Goal: Information Seeking & Learning: Understand process/instructions

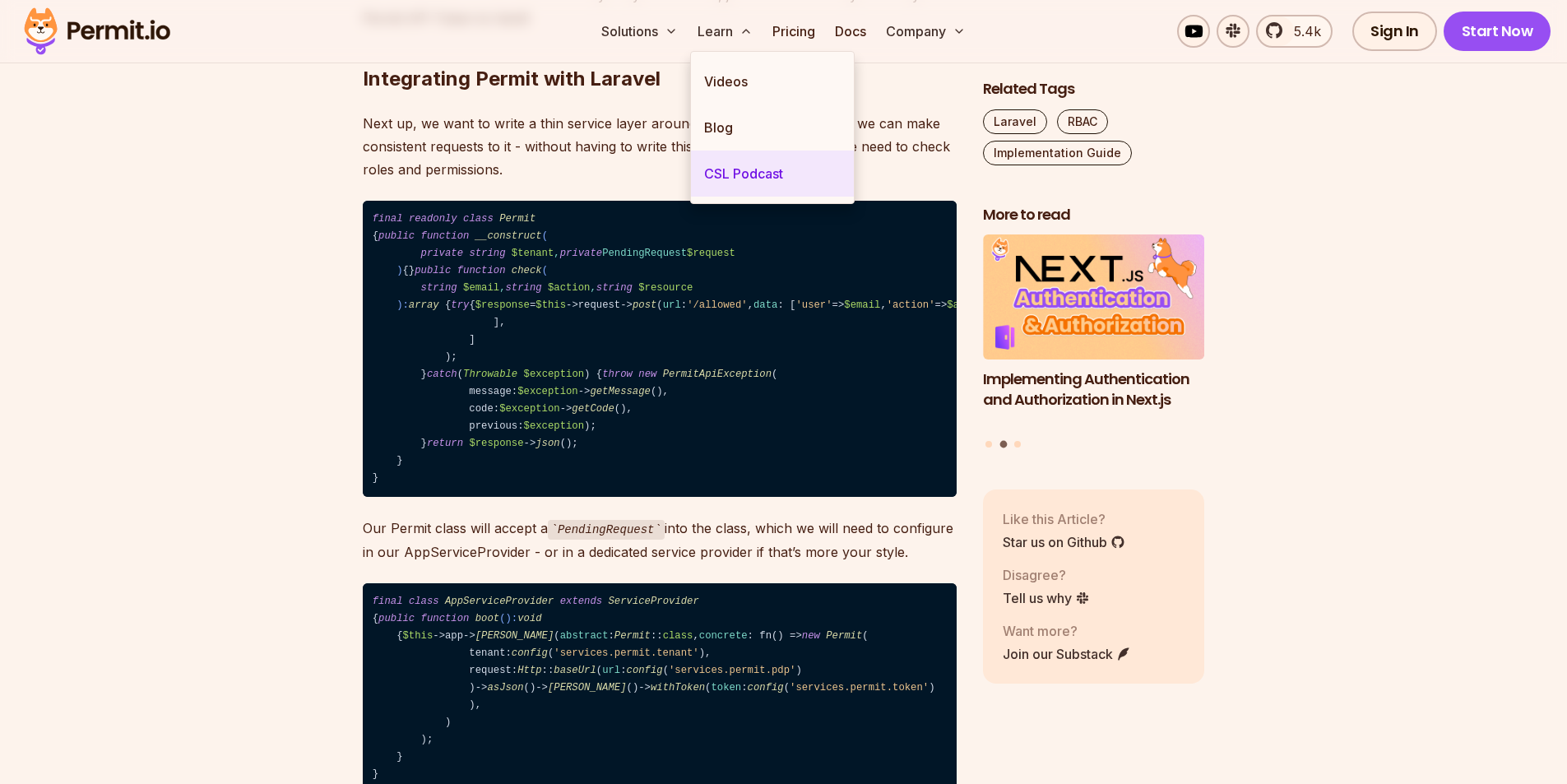
scroll to position [4440, 0]
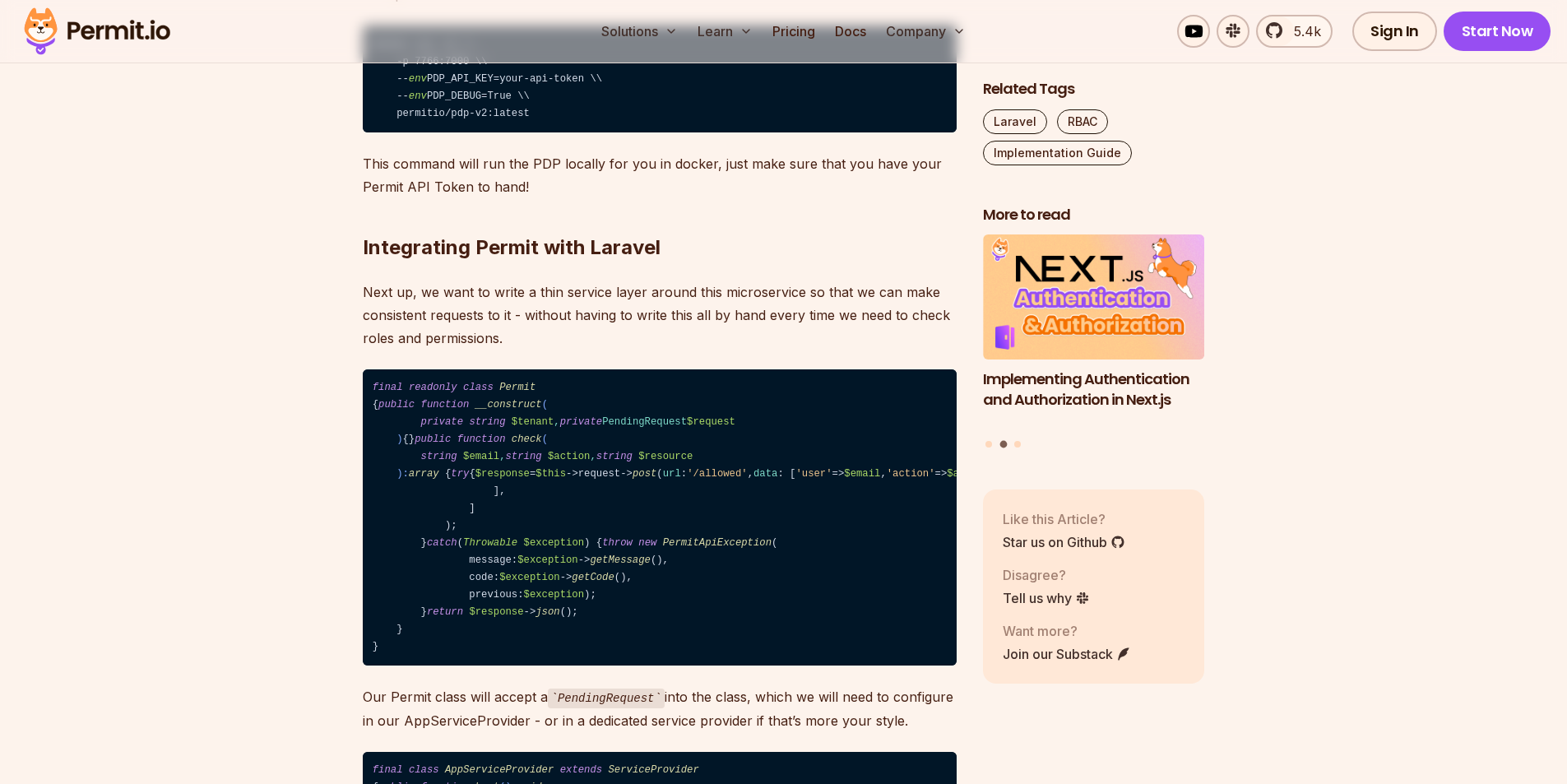
drag, startPoint x: 507, startPoint y: 520, endPoint x: 518, endPoint y: 516, distance: 11.7
click at [506, 520] on code "final readonly class Permit { public function __construct ( private string $ten…" at bounding box center [659, 518] width 594 height 297
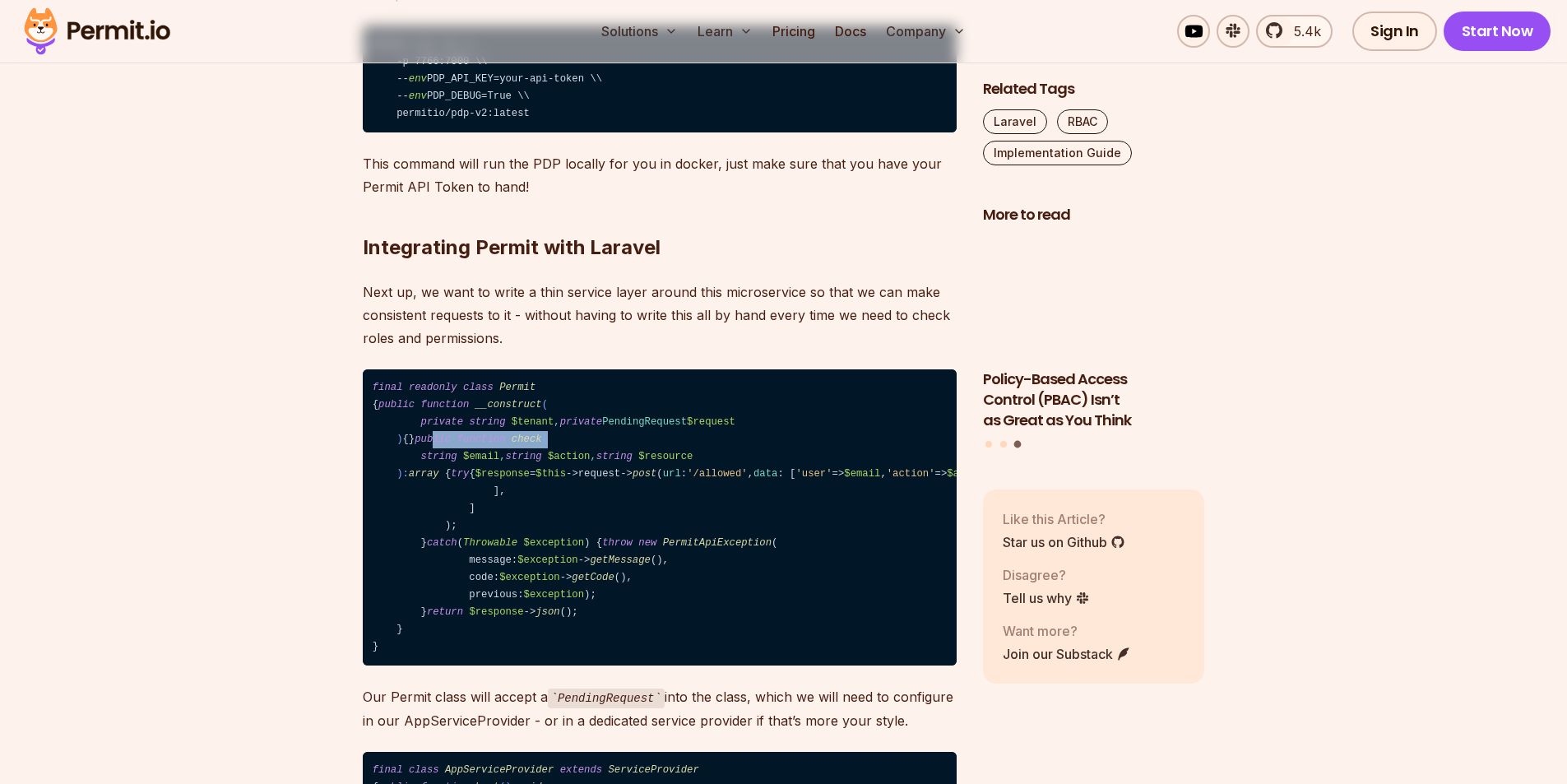
drag, startPoint x: 532, startPoint y: 513, endPoint x: 410, endPoint y: 510, distance: 122.0
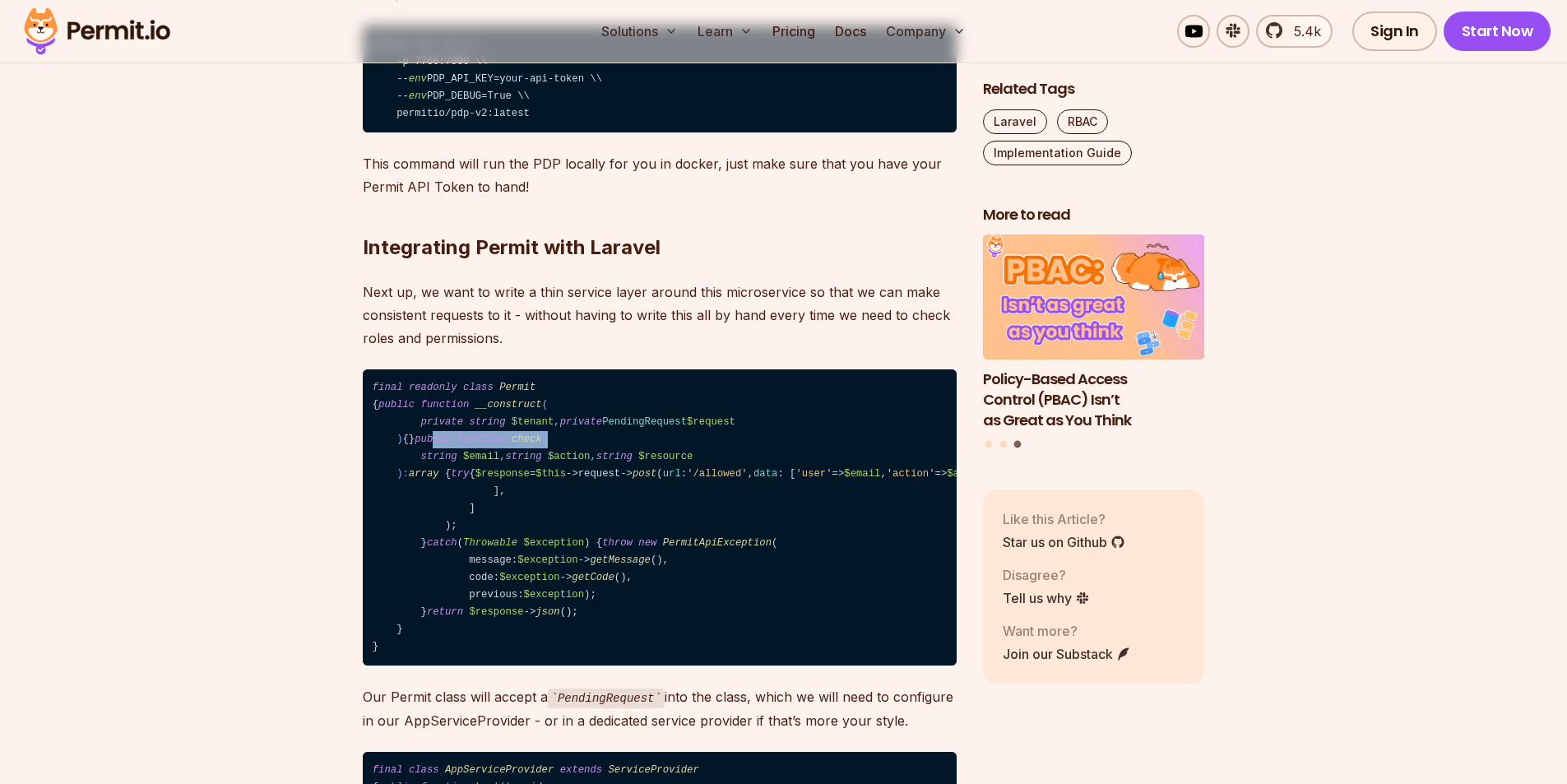
click at [410, 510] on code "final readonly class Permit { public function __construct ( private string $ten…" at bounding box center [659, 518] width 594 height 297
click at [461, 541] on code "final readonly class Permit { public function __construct ( private string $ten…" at bounding box center [659, 518] width 594 height 297
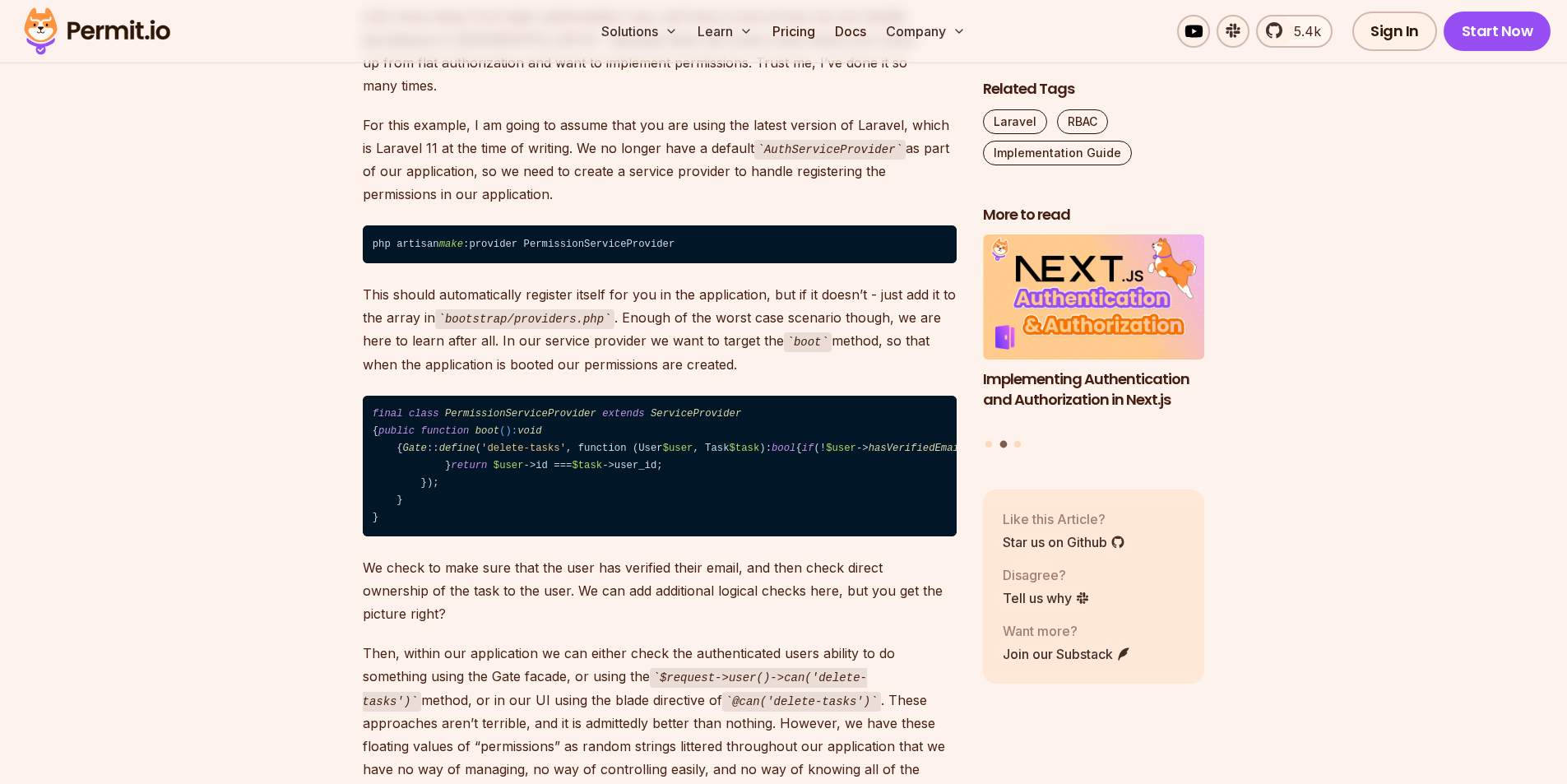
scroll to position [3042, 0]
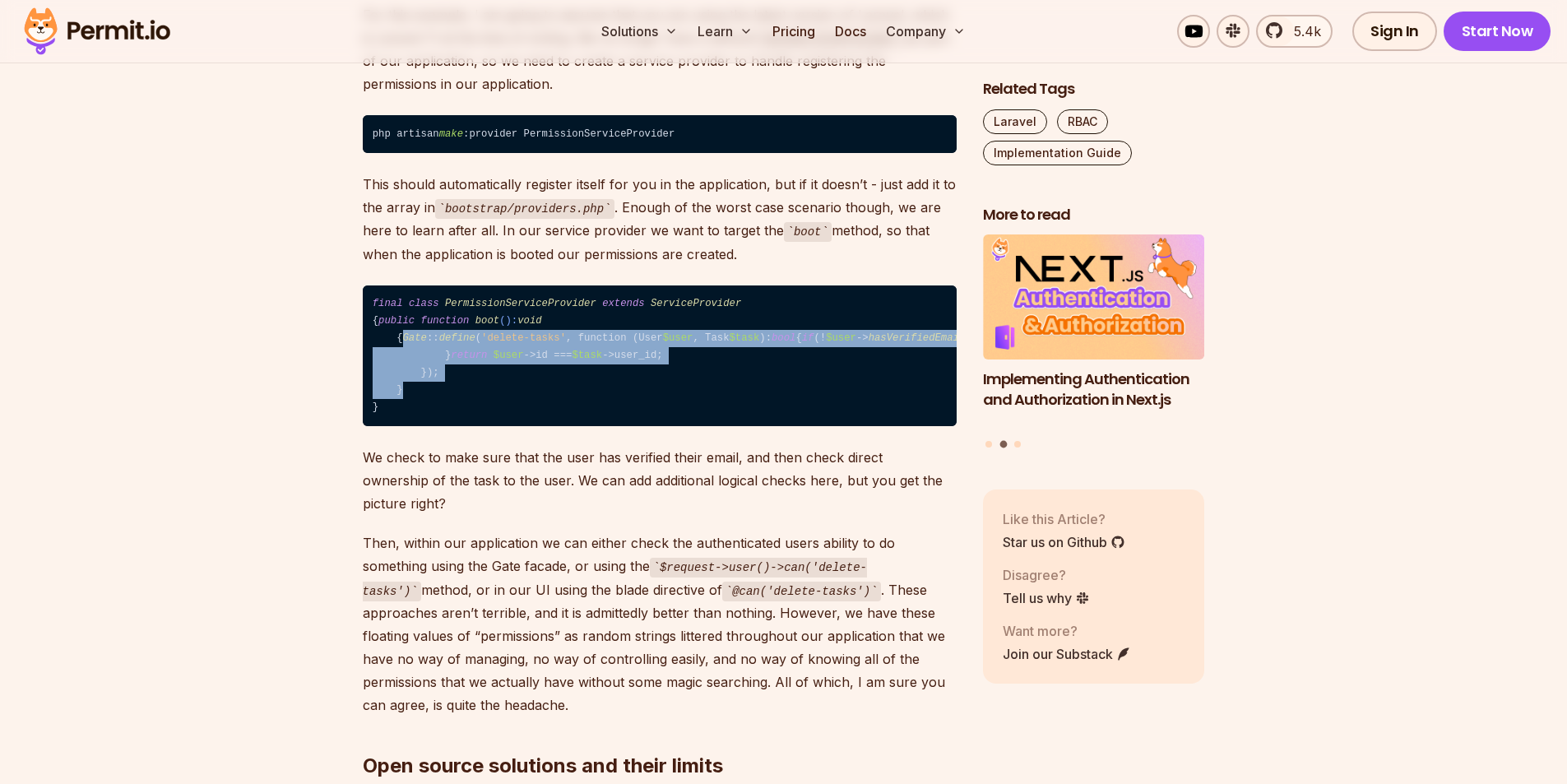
drag, startPoint x: 417, startPoint y: 316, endPoint x: 471, endPoint y: 417, distance: 114.5
click at [471, 417] on code "final class PermissionServiceProvider extends ServiceProvider { public function…" at bounding box center [659, 356] width 594 height 142
click at [469, 410] on code "final class PermissionServiceProvider extends ServiceProvider { public function…" at bounding box center [659, 356] width 594 height 142
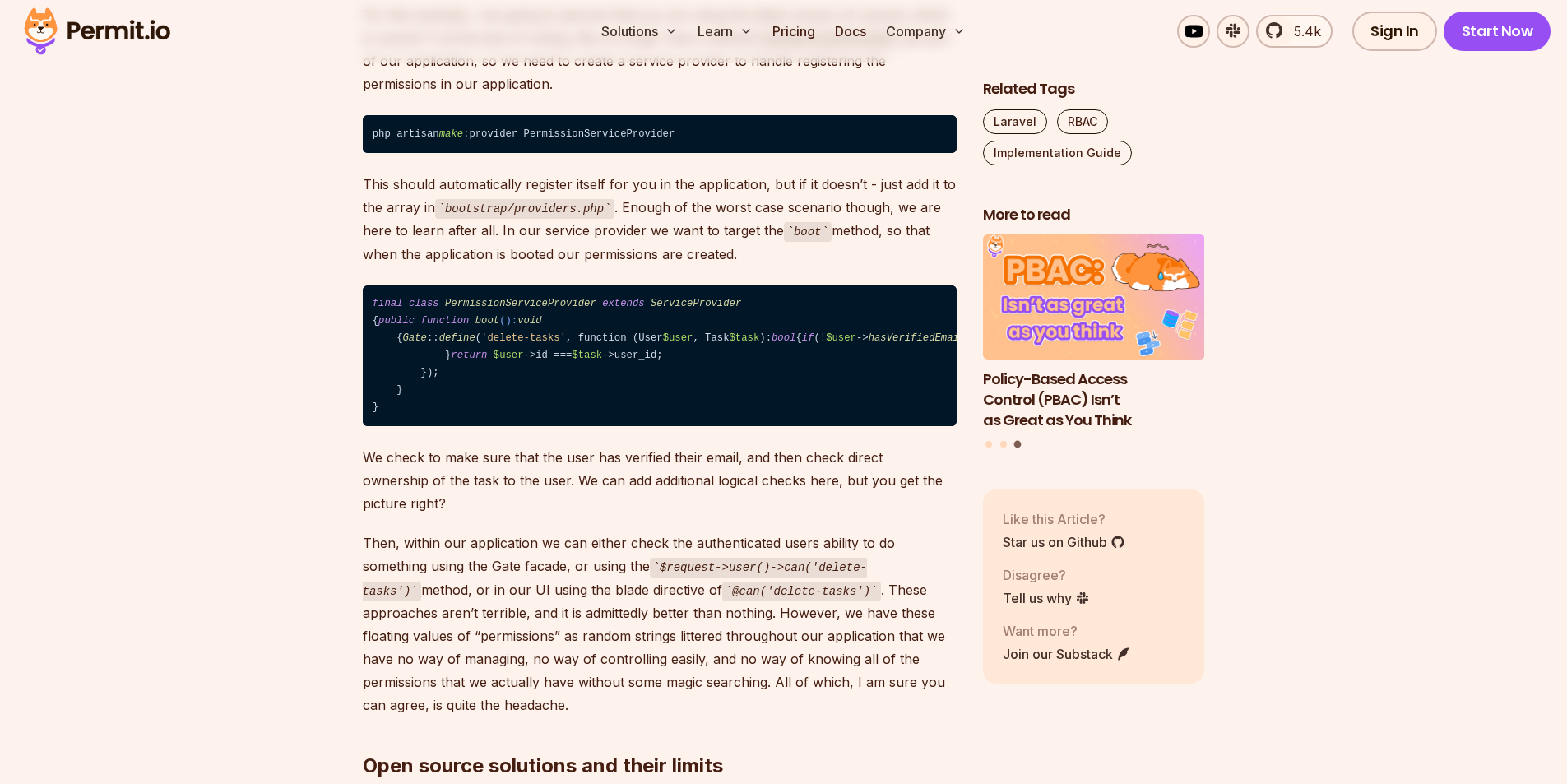
click at [429, 396] on code "final class PermissionServiceProvider extends ServiceProvider { public function…" at bounding box center [659, 356] width 594 height 142
click at [429, 385] on code "final class PermissionServiceProvider extends ServiceProvider { public function…" at bounding box center [659, 356] width 594 height 142
drag, startPoint x: 437, startPoint y: 404, endPoint x: 412, endPoint y: 320, distance: 87.6
click at [412, 320] on code "final class PermissionServiceProvider extends ServiceProvider { public function…" at bounding box center [659, 356] width 594 height 142
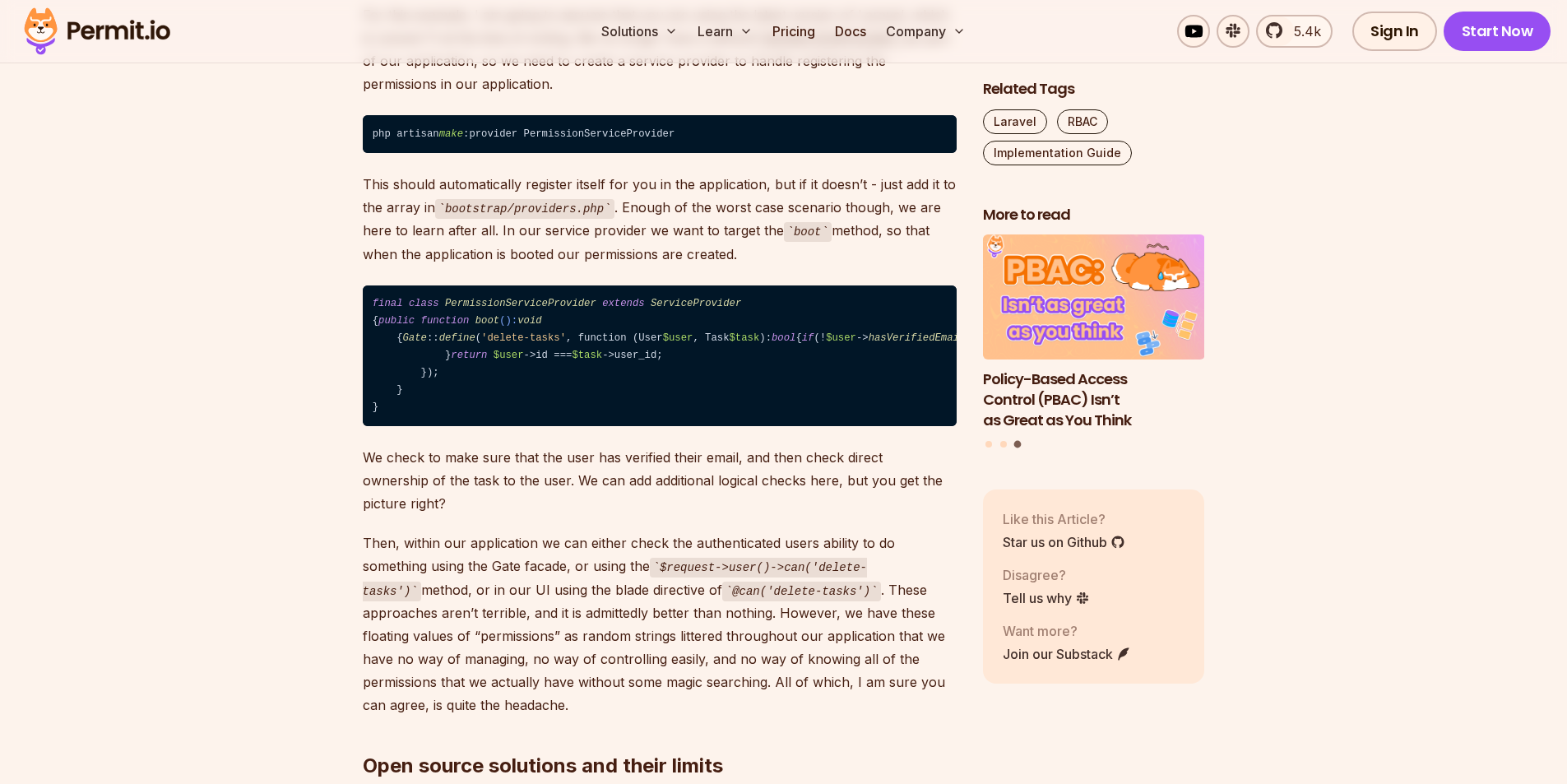
drag, startPoint x: 412, startPoint y: 314, endPoint x: 437, endPoint y: 401, distance: 90.5
click at [437, 401] on code "final class PermissionServiceProvider extends ServiceProvider { public function…" at bounding box center [659, 356] width 594 height 142
click at [438, 401] on code "final class PermissionServiceProvider extends ServiceProvider { public function…" at bounding box center [659, 356] width 594 height 142
drag, startPoint x: 438, startPoint y: 401, endPoint x: 412, endPoint y: 310, distance: 94.6
click at [412, 310] on code "final class PermissionServiceProvider extends ServiceProvider { public function…" at bounding box center [659, 356] width 594 height 142
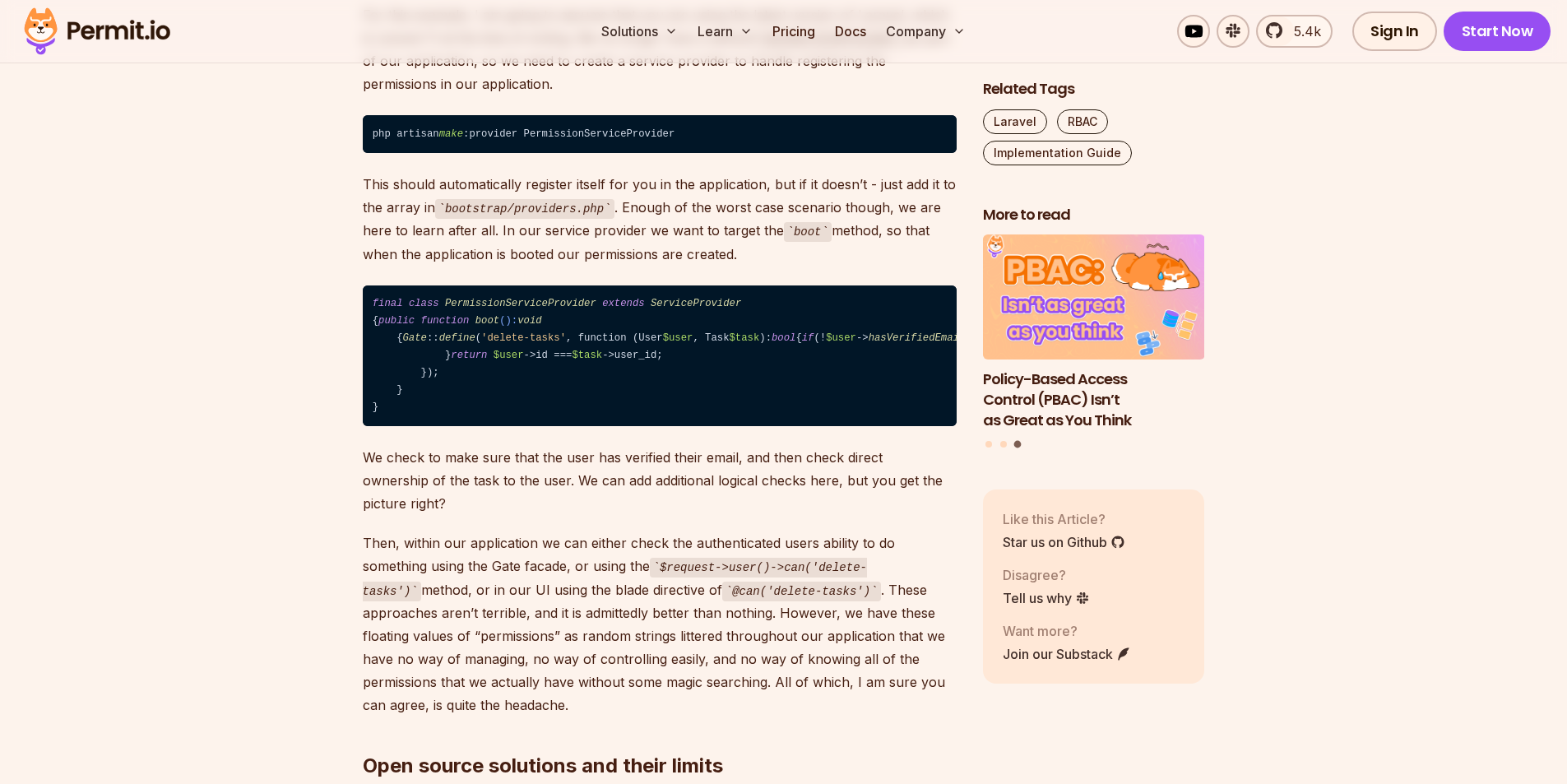
click at [803, 378] on code "final class PermissionServiceProvider extends ServiceProvider { public function…" at bounding box center [659, 356] width 594 height 142
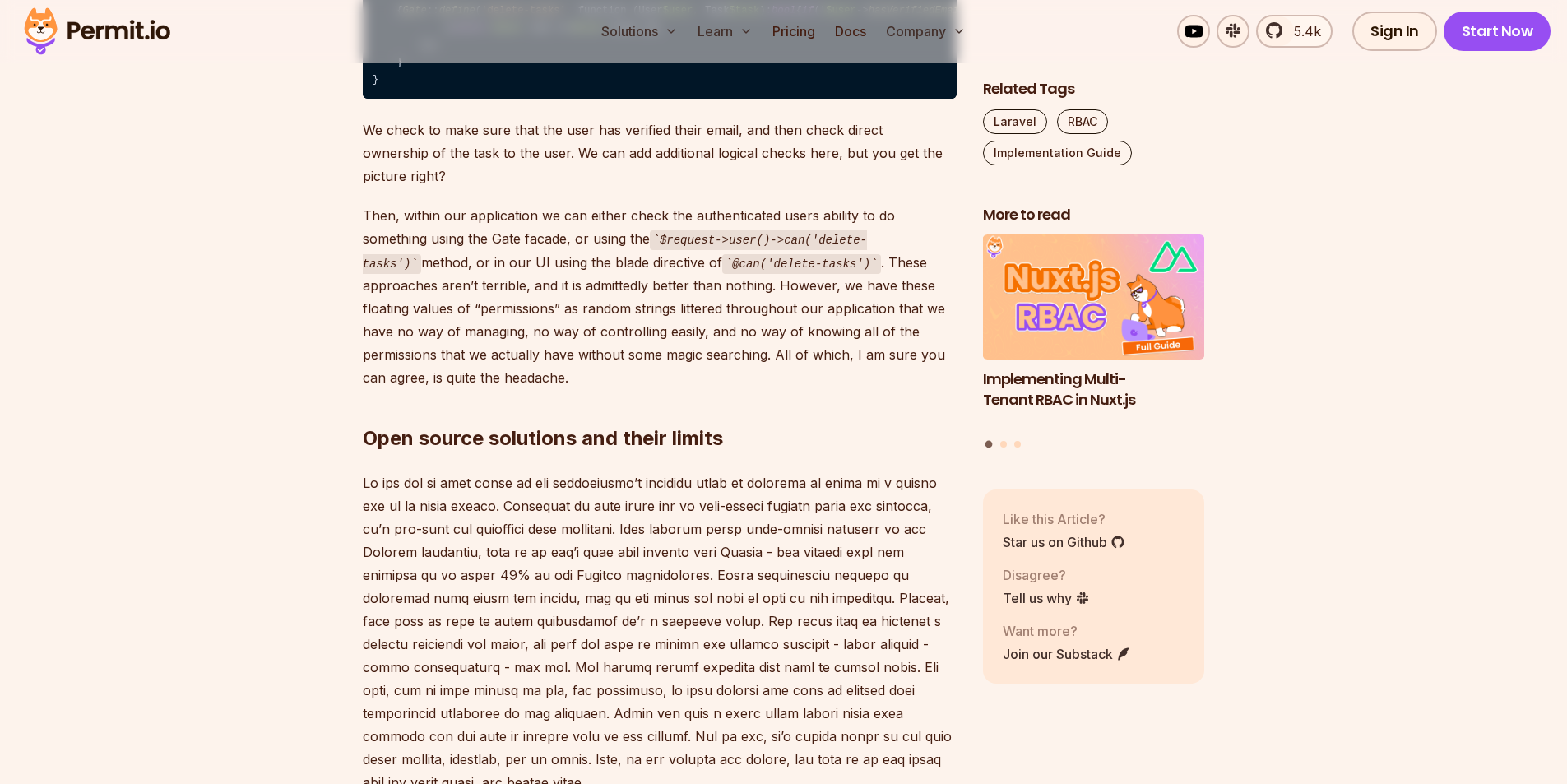
scroll to position [3371, 0]
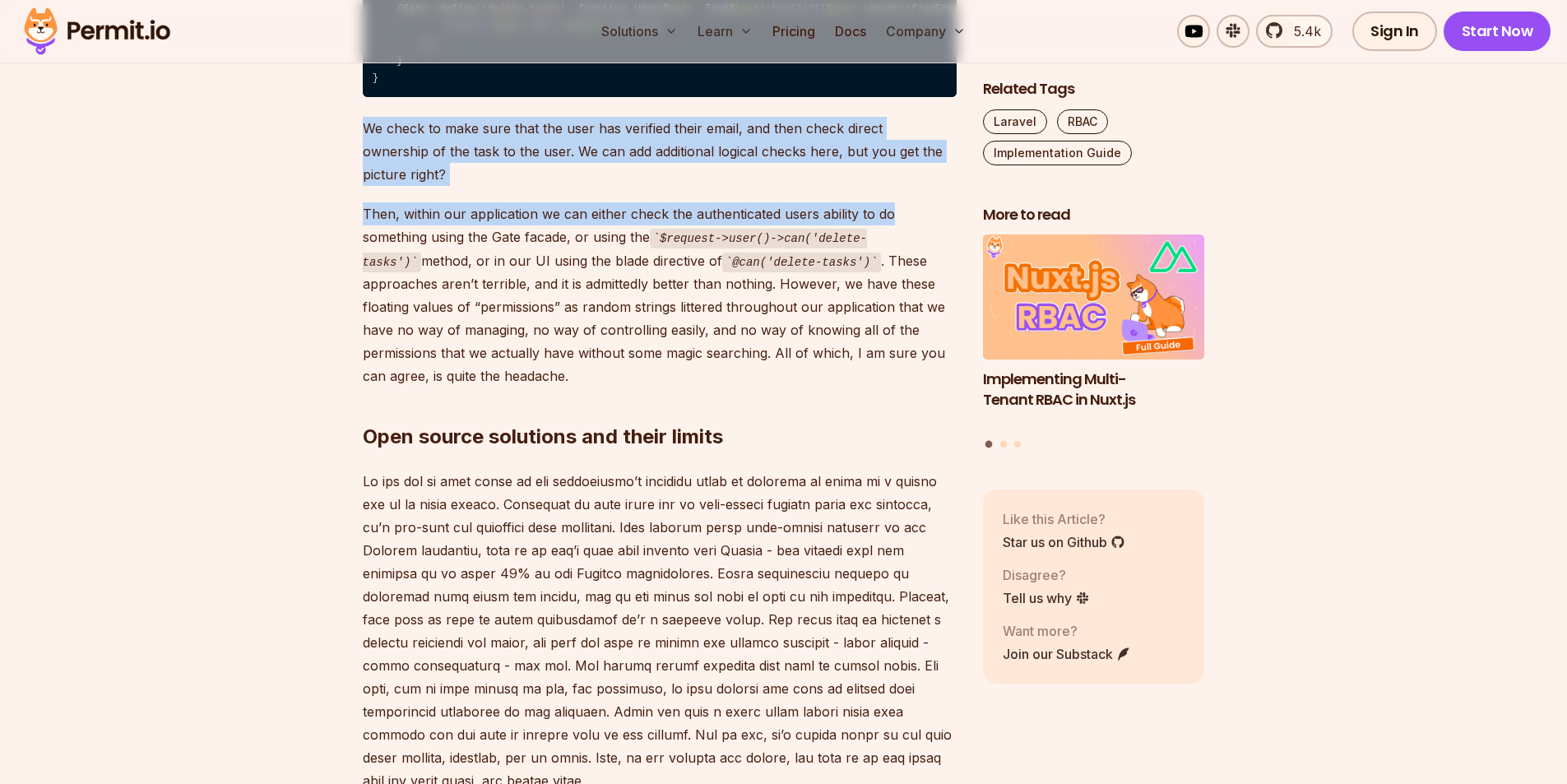
drag, startPoint x: 358, startPoint y: 157, endPoint x: 919, endPoint y: 215, distance: 564.0
click at [933, 186] on p "We check to make sure that the user has verified their email, and then check di…" at bounding box center [659, 151] width 594 height 69
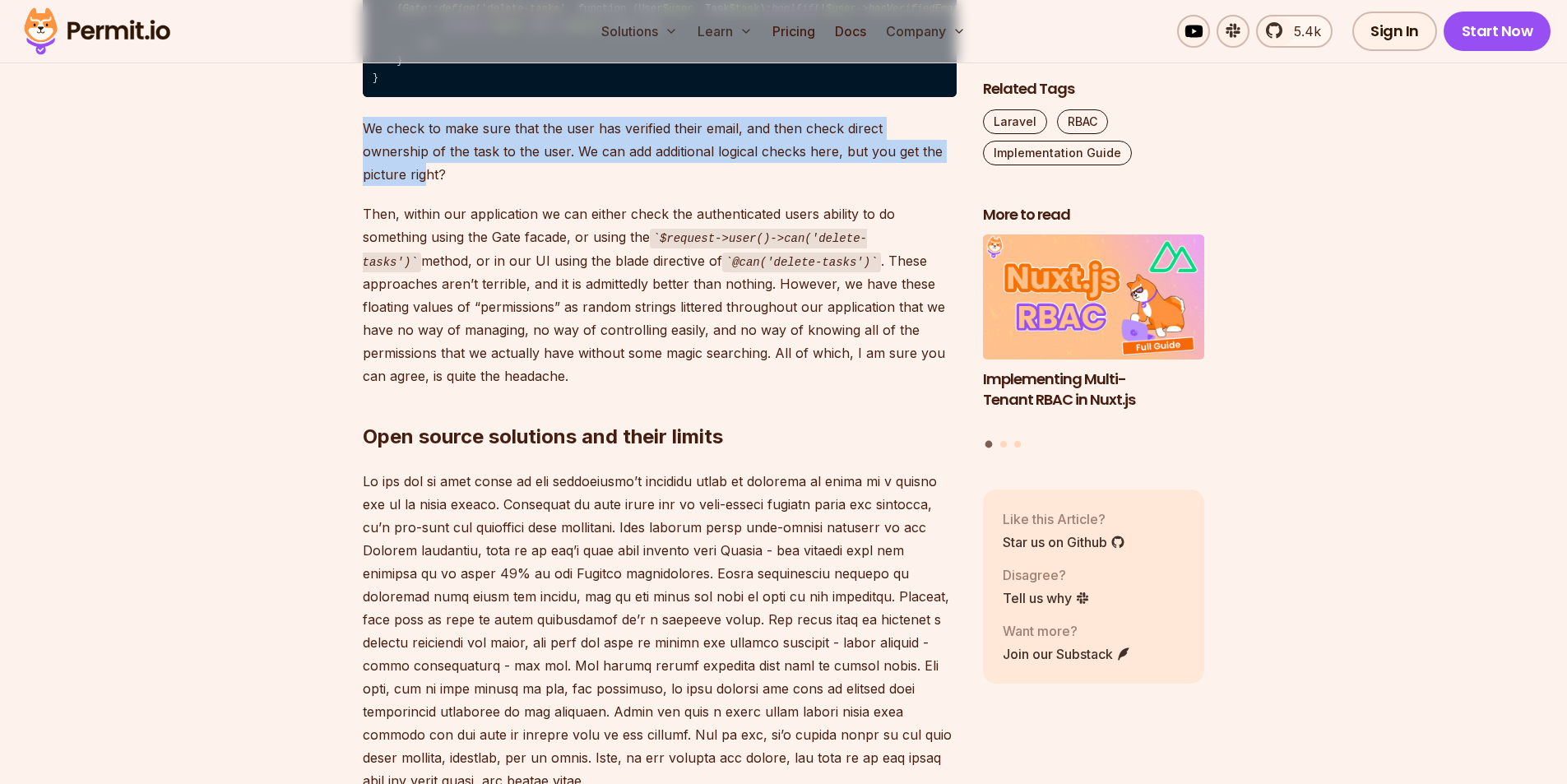
drag, startPoint x: 912, startPoint y: 173, endPoint x: 353, endPoint y: 162, distance: 559.1
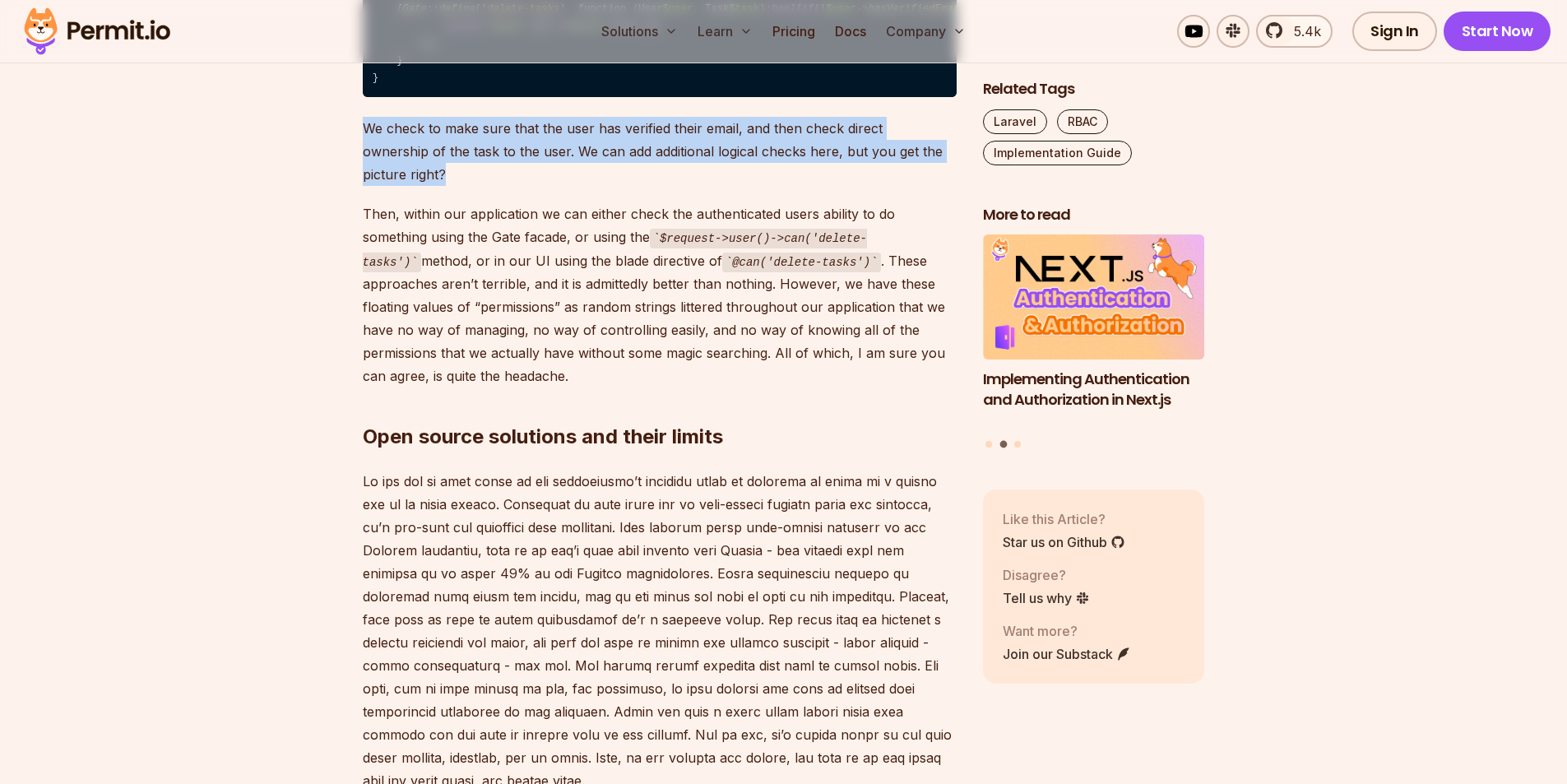
drag, startPoint x: 349, startPoint y: 151, endPoint x: 961, endPoint y: 175, distance: 612.5
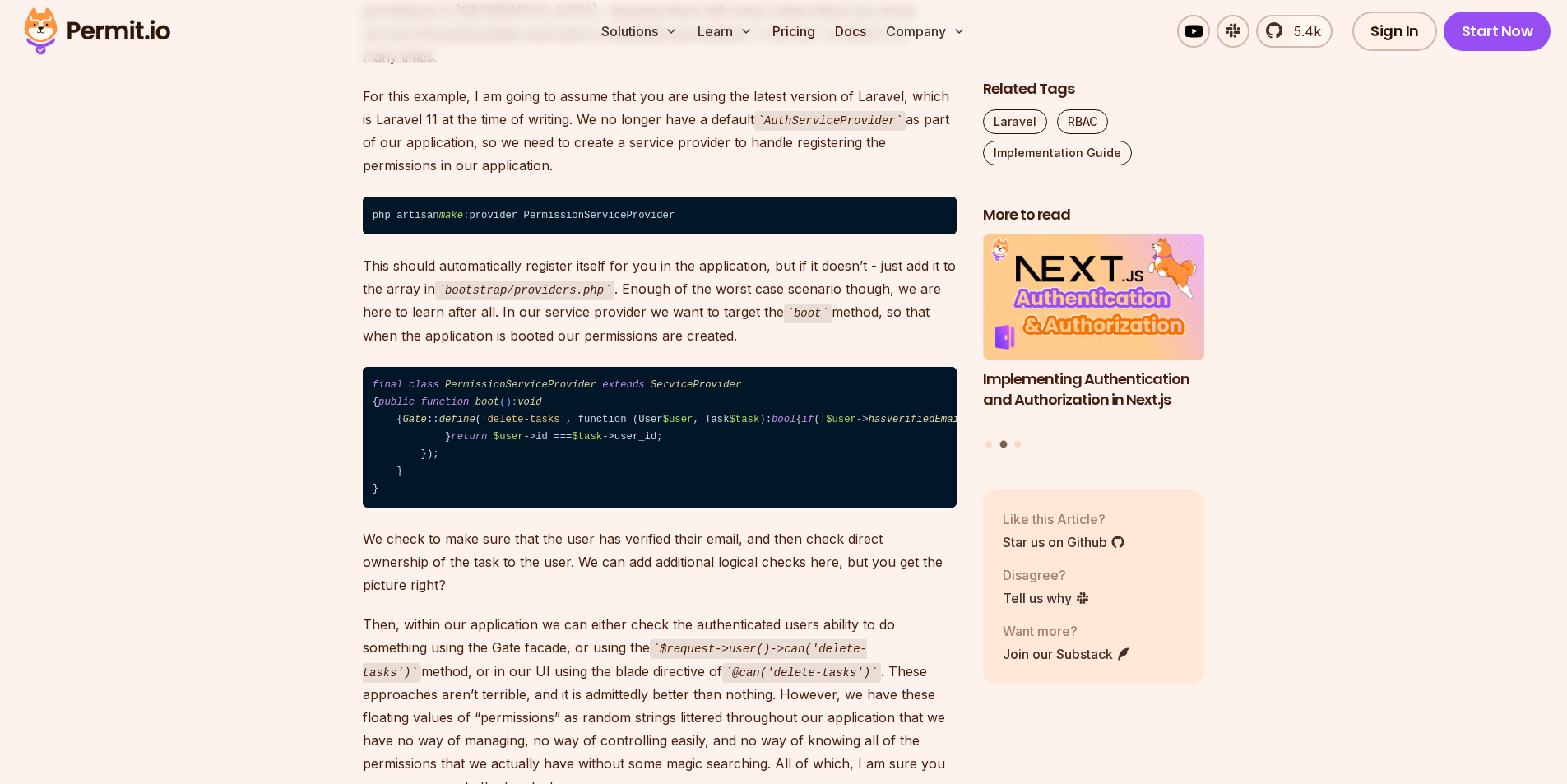
scroll to position [2960, 0]
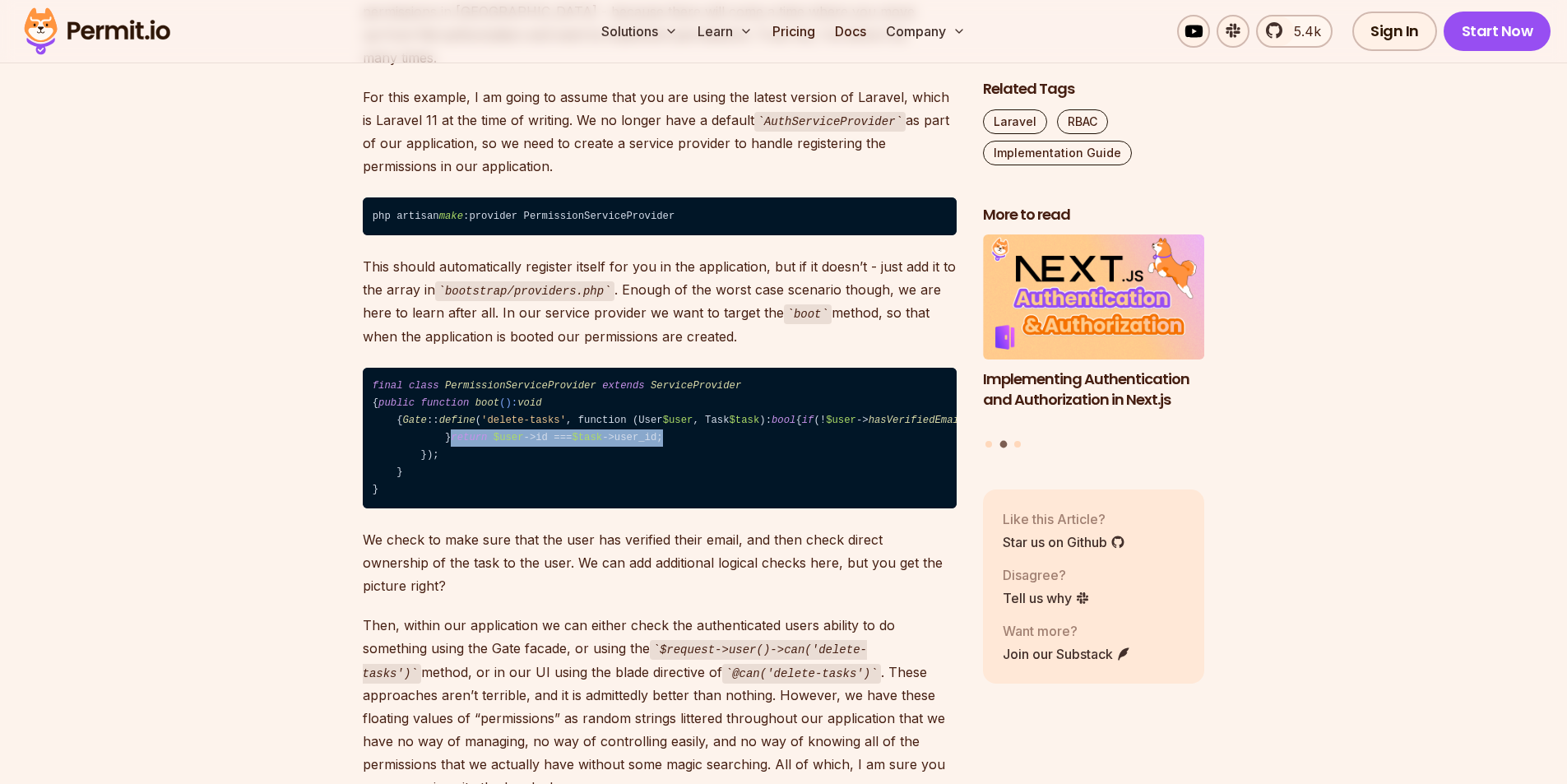
drag, startPoint x: 437, startPoint y: 464, endPoint x: 662, endPoint y: 469, distance: 225.1
click at [662, 469] on code "final class PermissionServiceProvider extends ServiceProvider { public function…" at bounding box center [659, 438] width 594 height 142
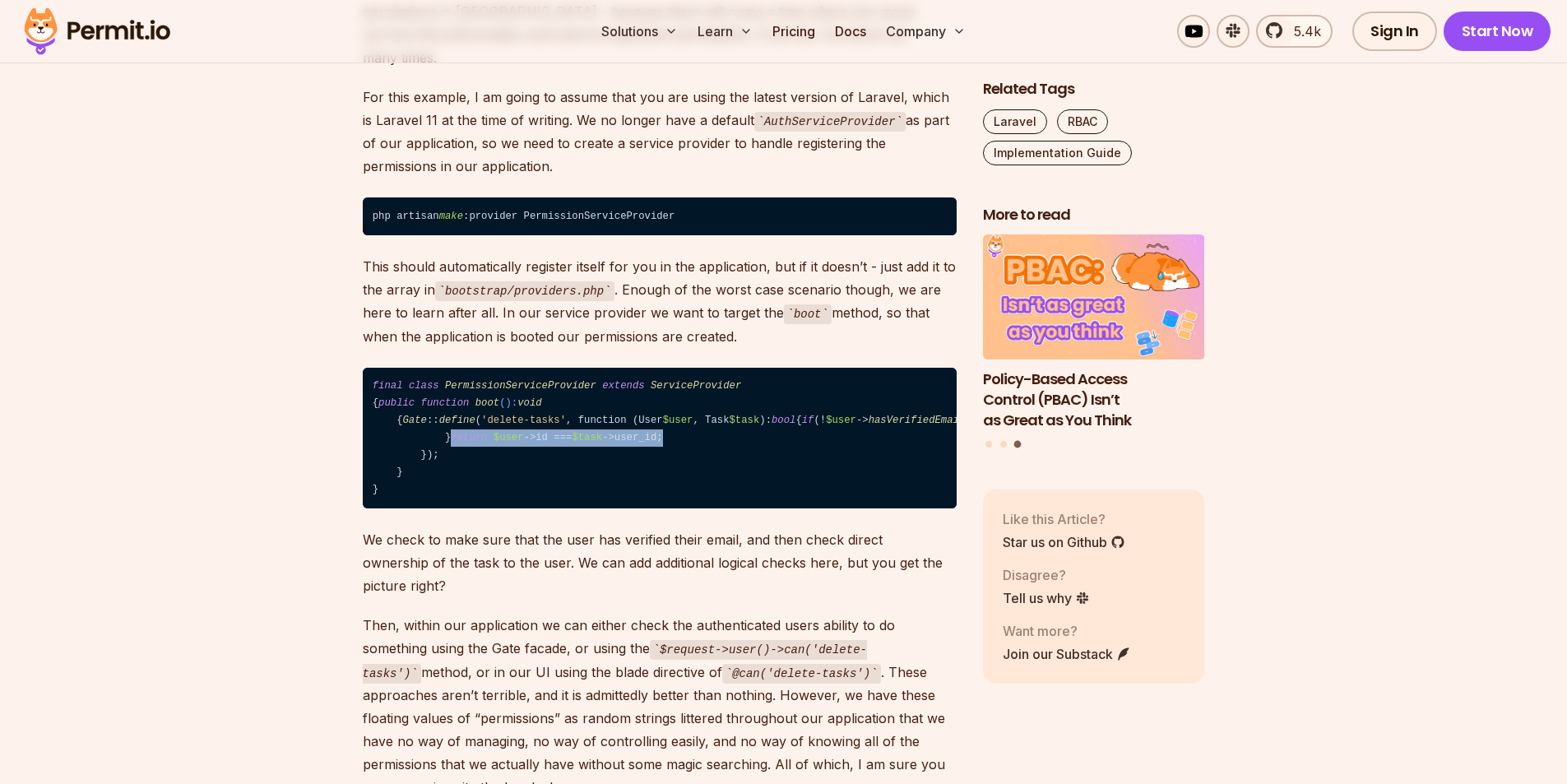
click at [662, 469] on code "final class PermissionServiceProvider extends ServiceProvider { public function…" at bounding box center [659, 438] width 594 height 142
drag, startPoint x: 667, startPoint y: 465, endPoint x: 437, endPoint y: 467, distance: 230.0
click at [437, 467] on code "final class PermissionServiceProvider extends ServiceProvider { public function…" at bounding box center [659, 438] width 594 height 142
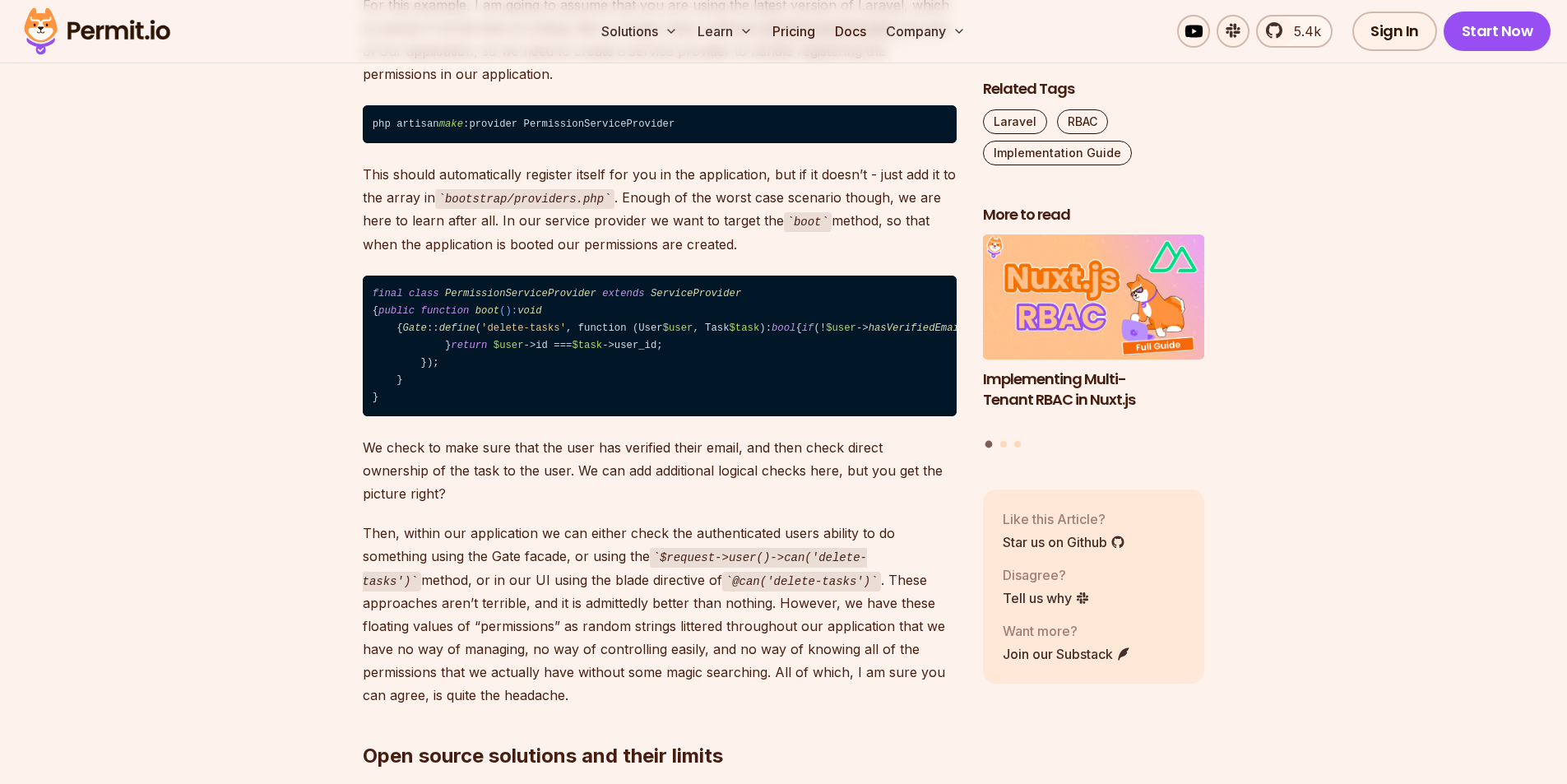
scroll to position [3042, 0]
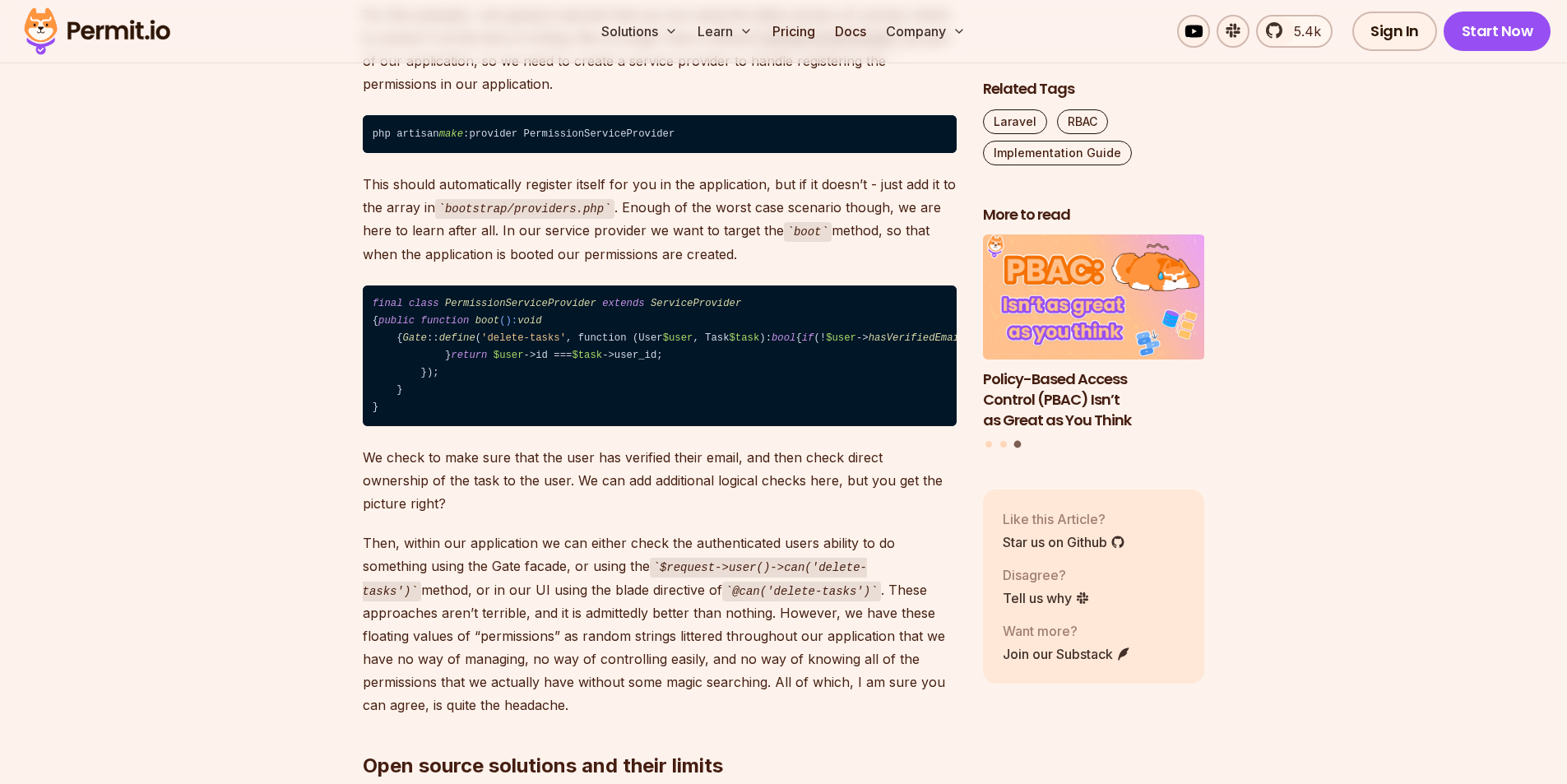
click at [713, 418] on code "final class PermissionServiceProvider extends ServiceProvider { public function…" at bounding box center [659, 356] width 594 height 142
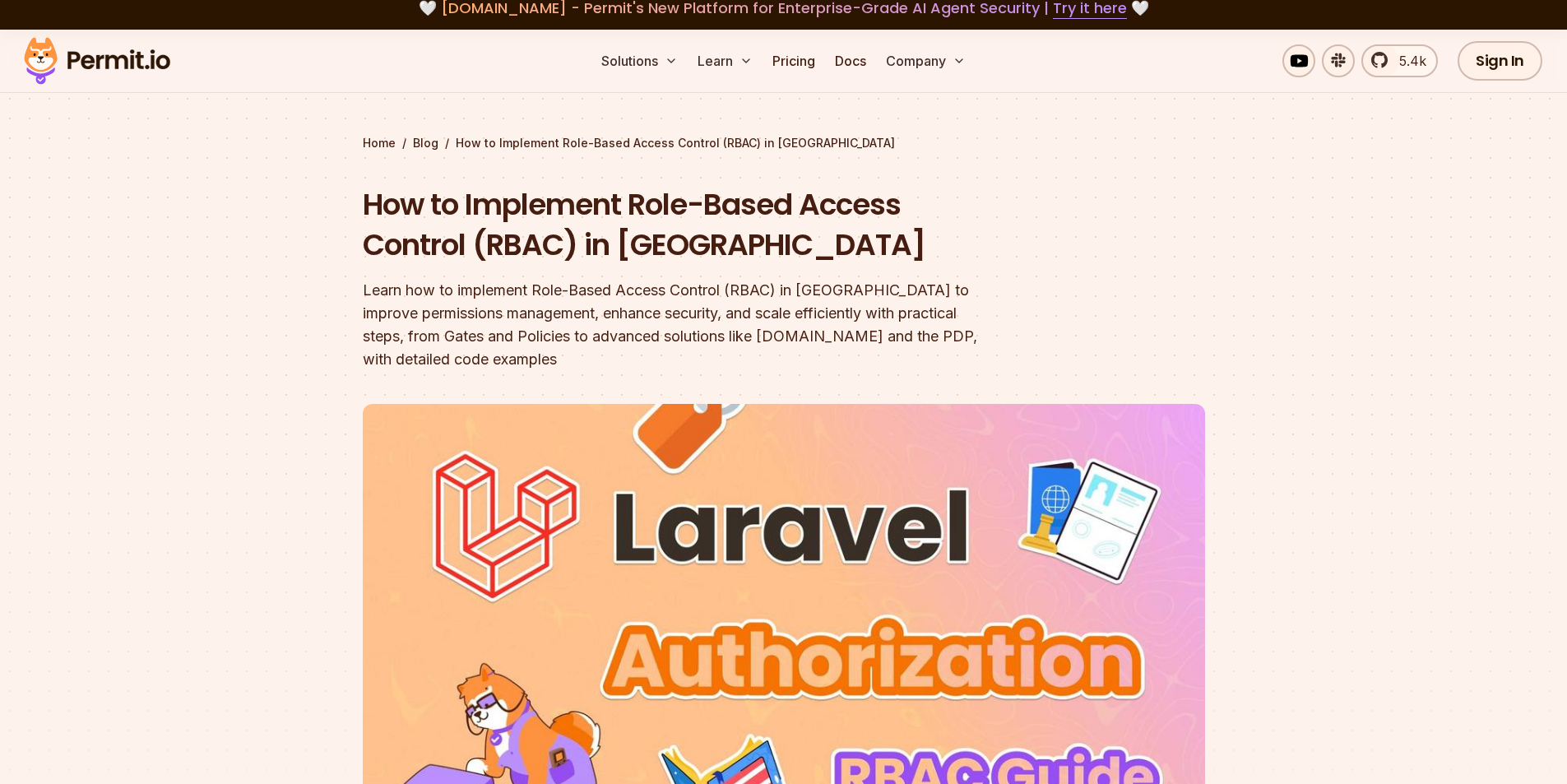
scroll to position [0, 0]
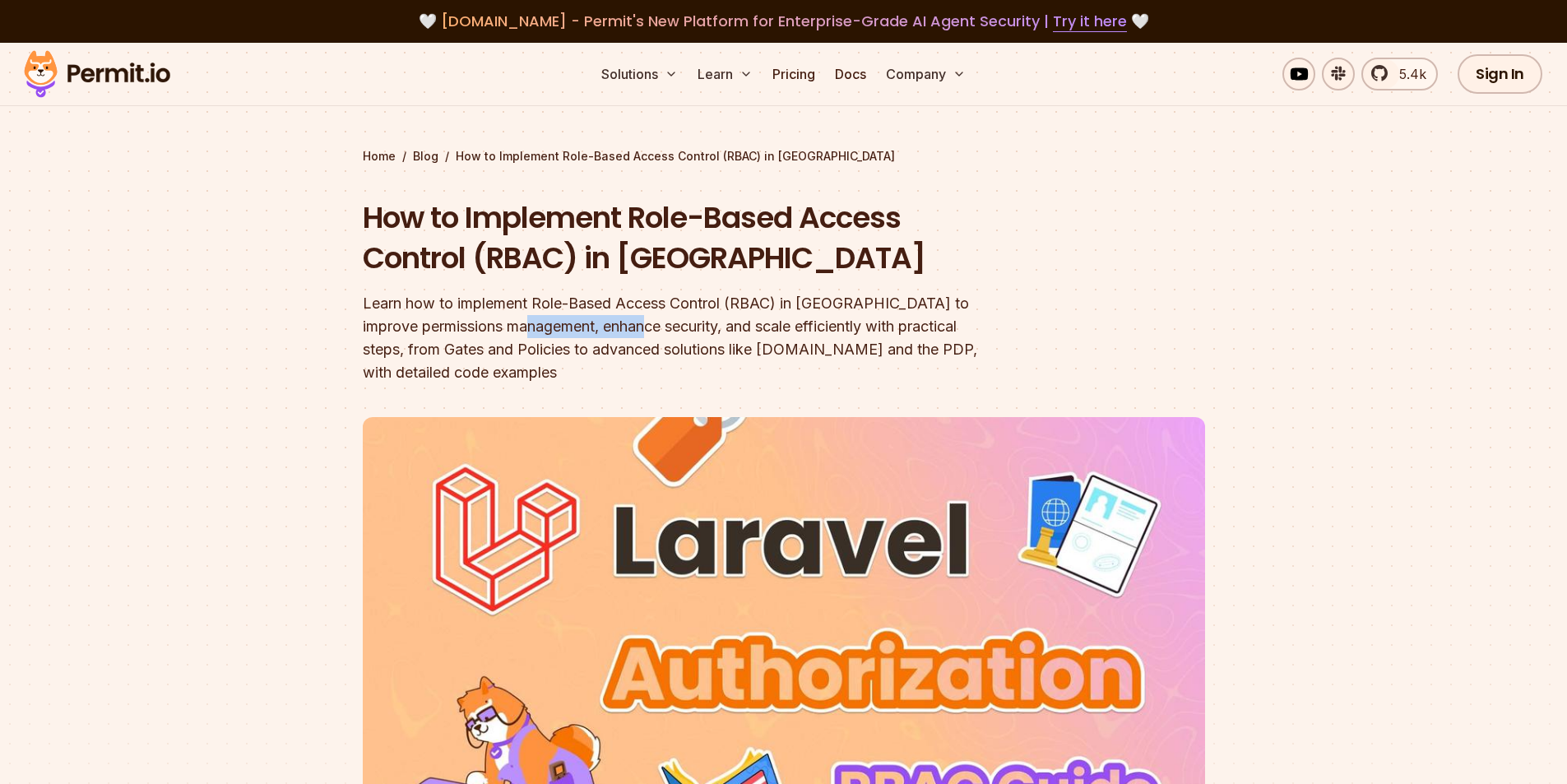
drag, startPoint x: 550, startPoint y: 326, endPoint x: 661, endPoint y: 328, distance: 111.0
click at [661, 328] on div "Learn how to implement Role-Based Access Control (RBAC) in [GEOGRAPHIC_DATA] to…" at bounding box center [679, 338] width 632 height 92
drag, startPoint x: 742, startPoint y: 329, endPoint x: 866, endPoint y: 334, distance: 124.1
click at [866, 334] on div "Learn how to implement Role-Based Access Control (RBAC) in [GEOGRAPHIC_DATA] to…" at bounding box center [679, 338] width 632 height 92
click at [744, 353] on div "Learn how to implement Role-Based Access Control (RBAC) in [GEOGRAPHIC_DATA] to…" at bounding box center [679, 338] width 632 height 92
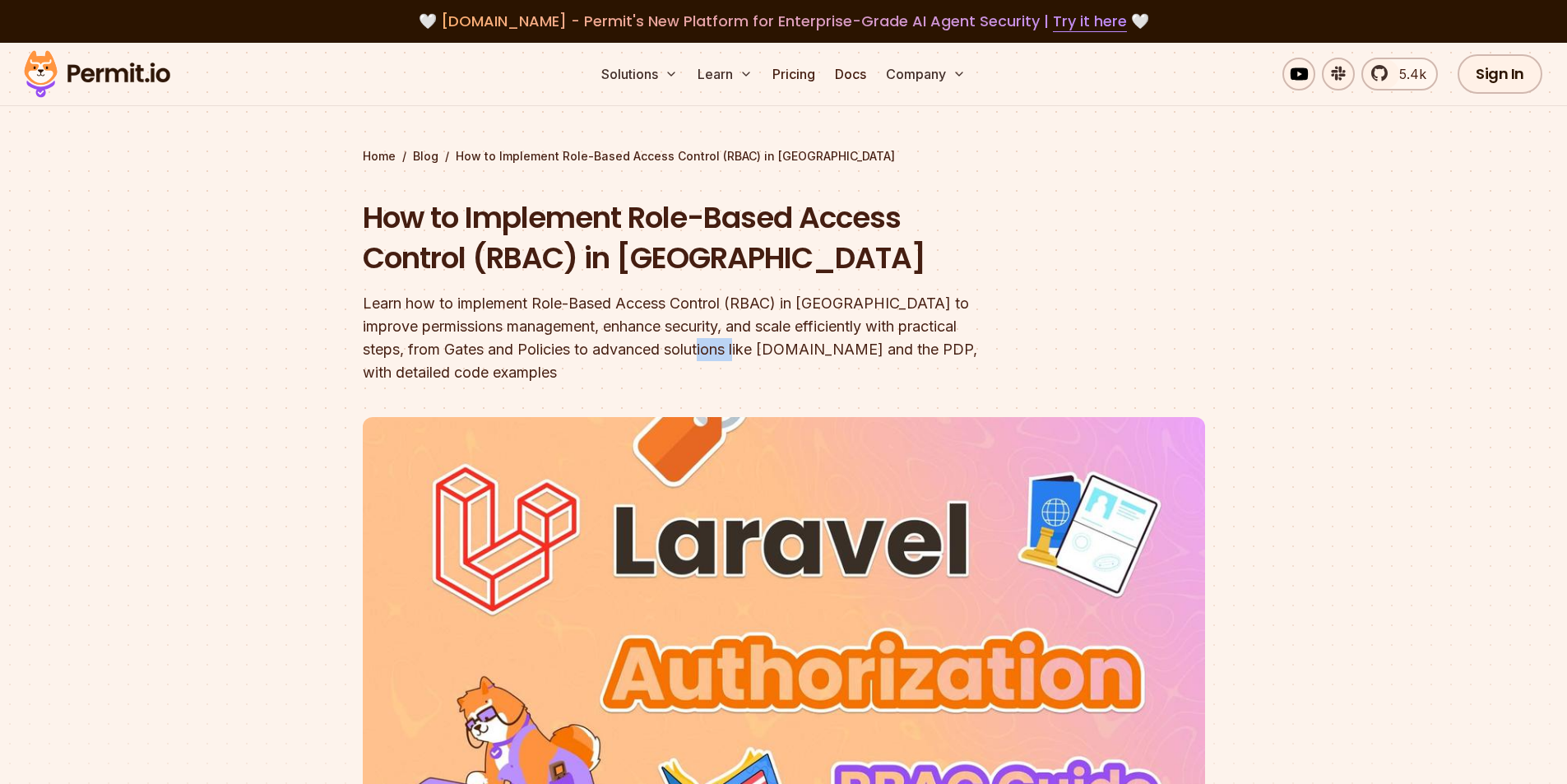
click at [744, 353] on div "Learn how to implement Role-Based Access Control (RBAC) in [GEOGRAPHIC_DATA] to…" at bounding box center [679, 338] width 632 height 92
drag, startPoint x: 783, startPoint y: 352, endPoint x: 721, endPoint y: 349, distance: 62.1
click at [721, 349] on div "Learn how to implement Role-Based Access Control (RBAC) in [GEOGRAPHIC_DATA] to…" at bounding box center [679, 338] width 632 height 92
click at [851, 347] on div "Learn how to implement Role-Based Access Control (RBAC) in [GEOGRAPHIC_DATA] to…" at bounding box center [679, 338] width 632 height 92
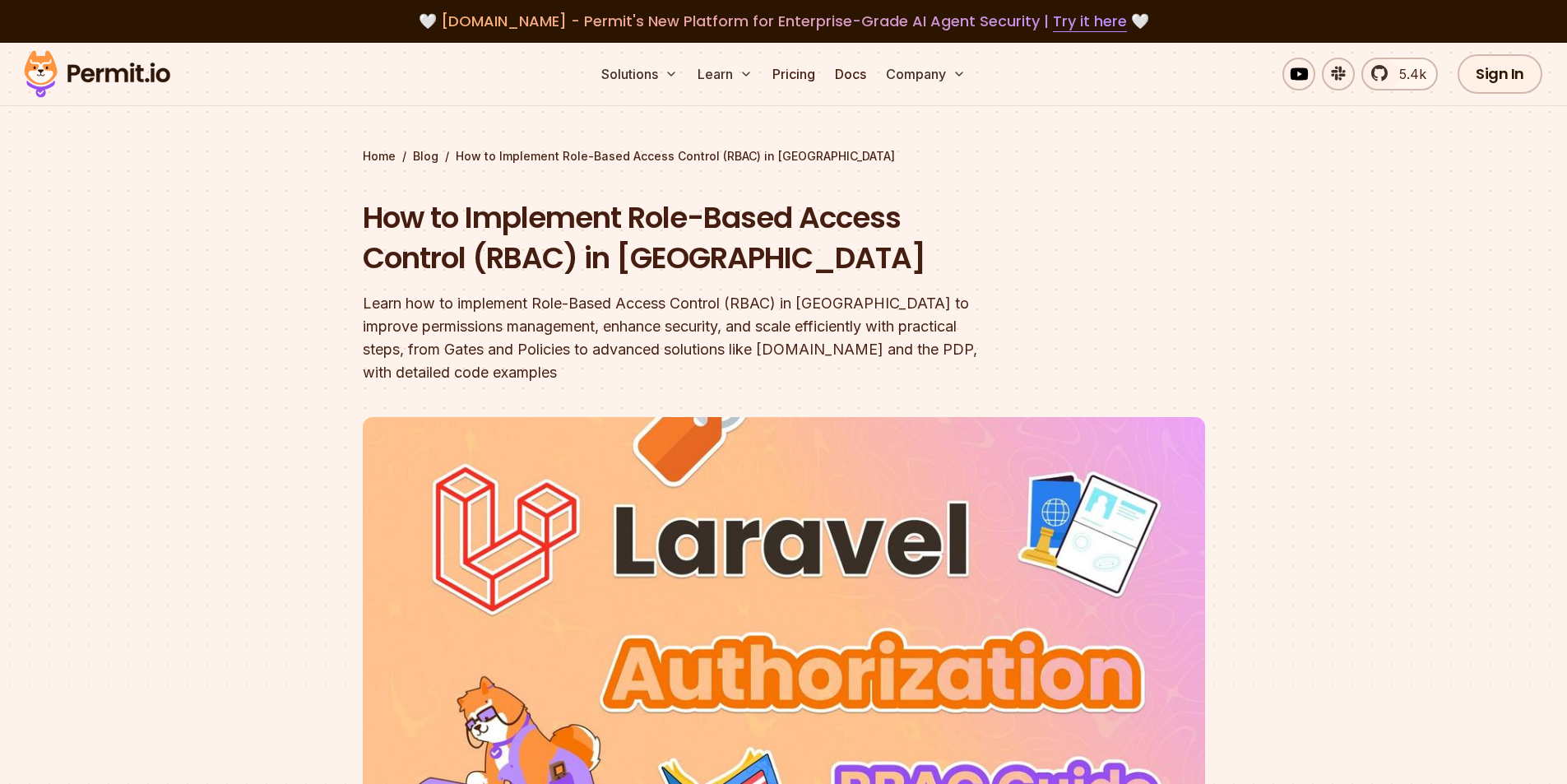
click at [911, 353] on div "Learn how to implement Role-Based Access Control (RBAC) in [GEOGRAPHIC_DATA] to…" at bounding box center [679, 338] width 632 height 92
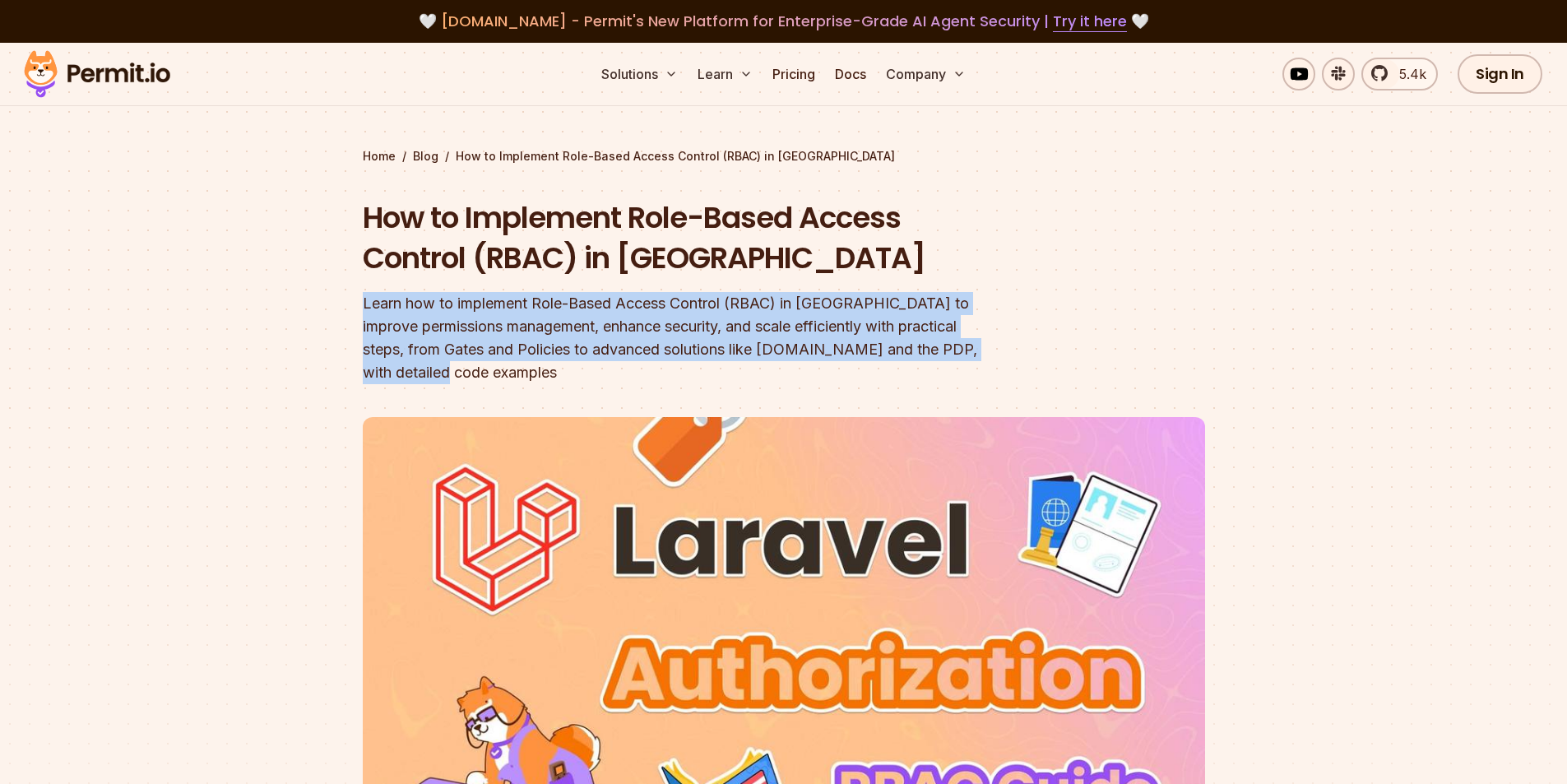
drag, startPoint x: 473, startPoint y: 385, endPoint x: 325, endPoint y: 286, distance: 178.1
click at [325, 287] on section "Home / Blog / How to Implement Role-Based Access Control (RBAC) in Laravel How …" at bounding box center [784, 530] width 1567 height 975
click at [325, 286] on section "Home / Blog / How to Implement Role-Based Access Control (RBAC) in Laravel How …" at bounding box center [784, 530] width 1567 height 975
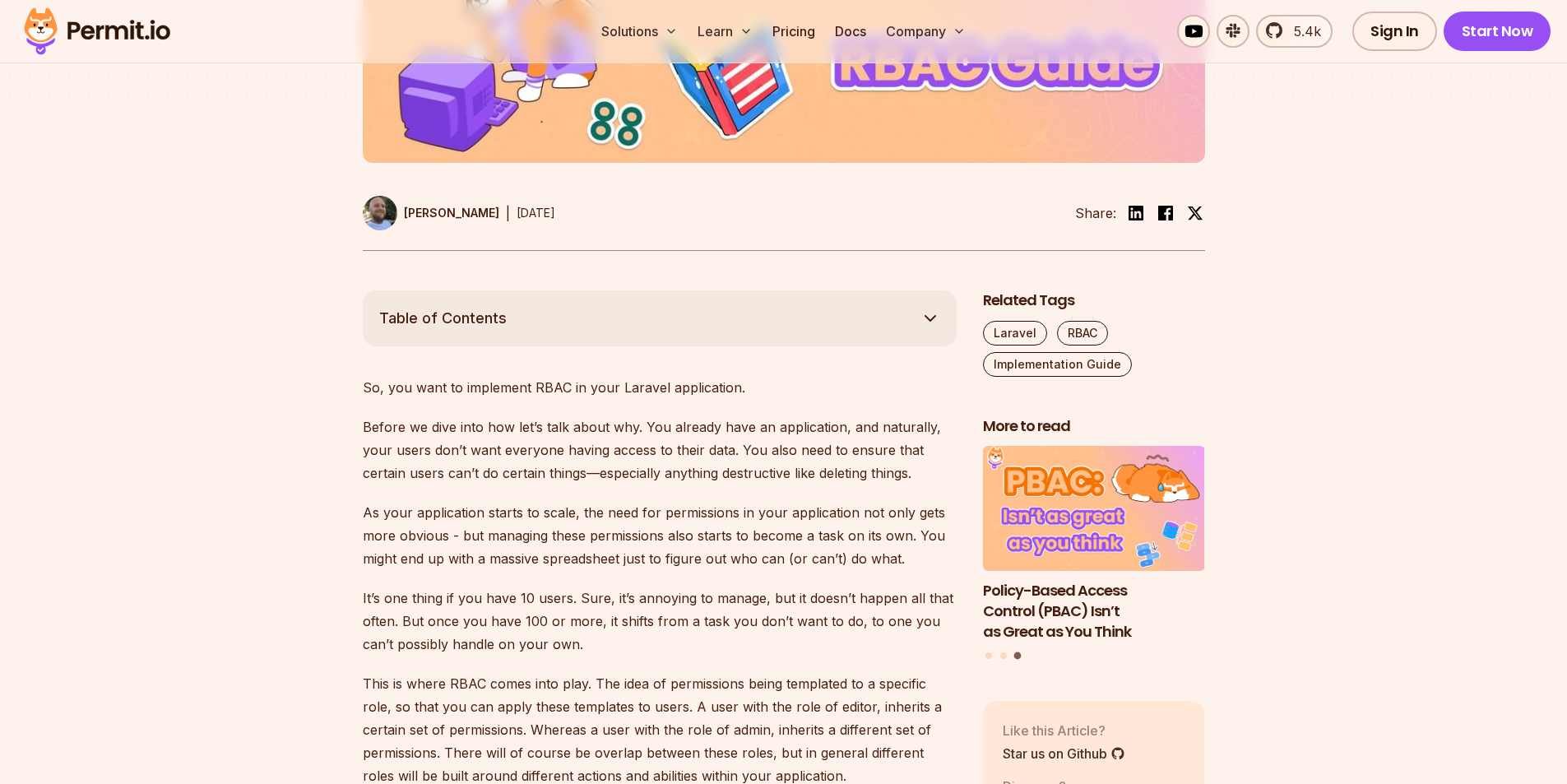
scroll to position [740, 0]
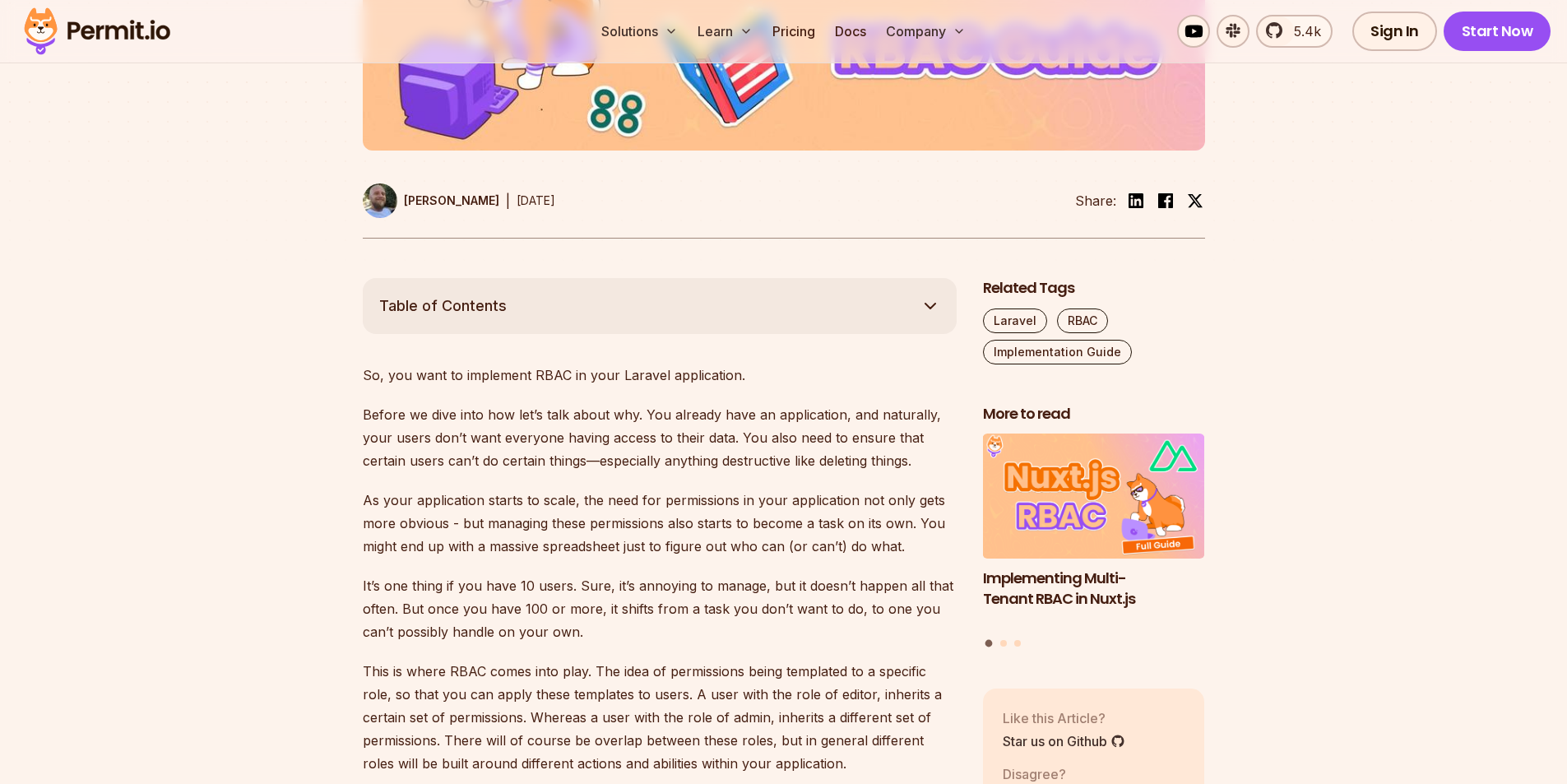
click at [503, 376] on p "So, you want to implement RBAC in your Laravel application." at bounding box center [659, 374] width 594 height 23
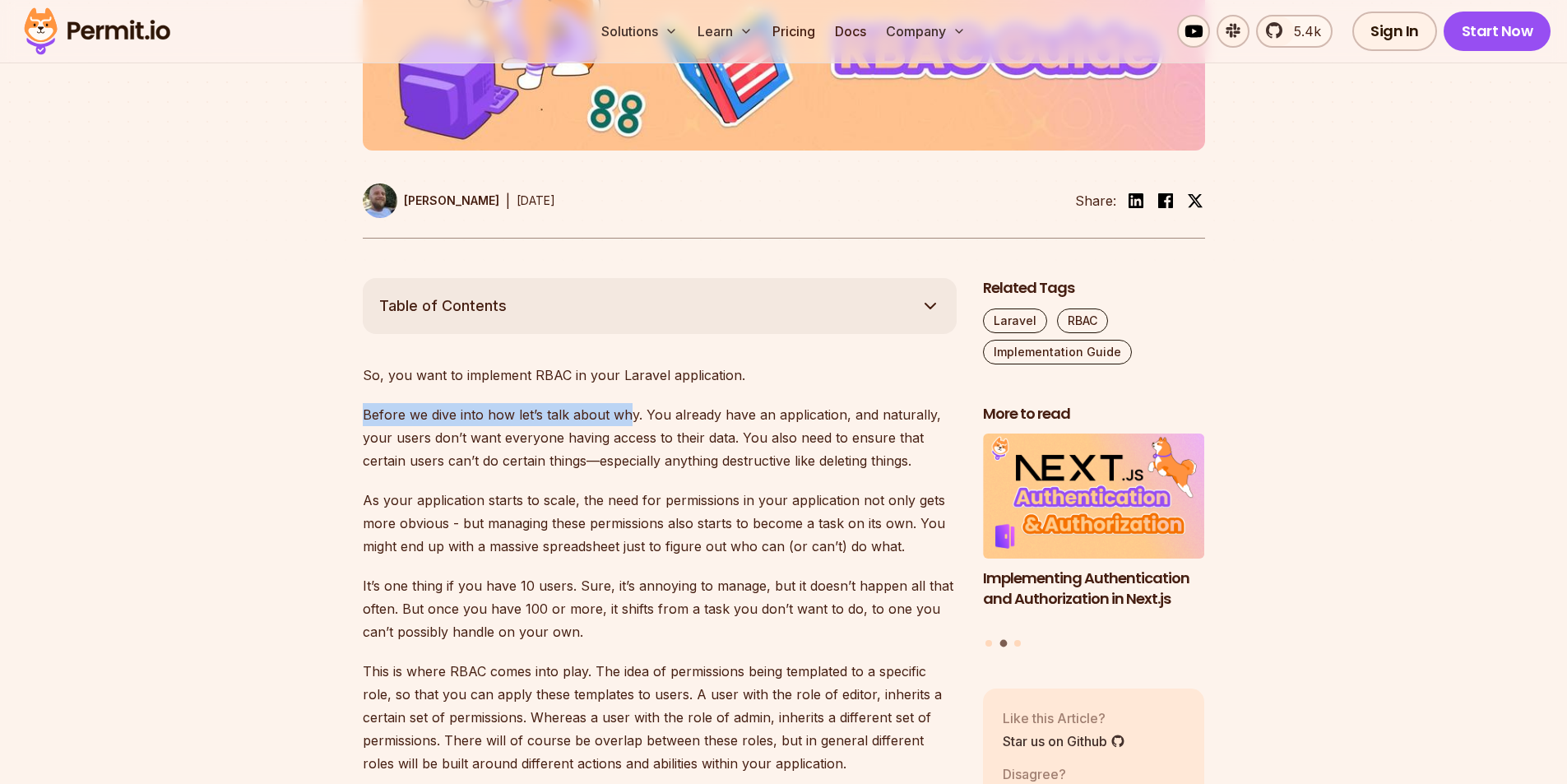
drag, startPoint x: 540, startPoint y: 414, endPoint x: 343, endPoint y: 401, distance: 197.4
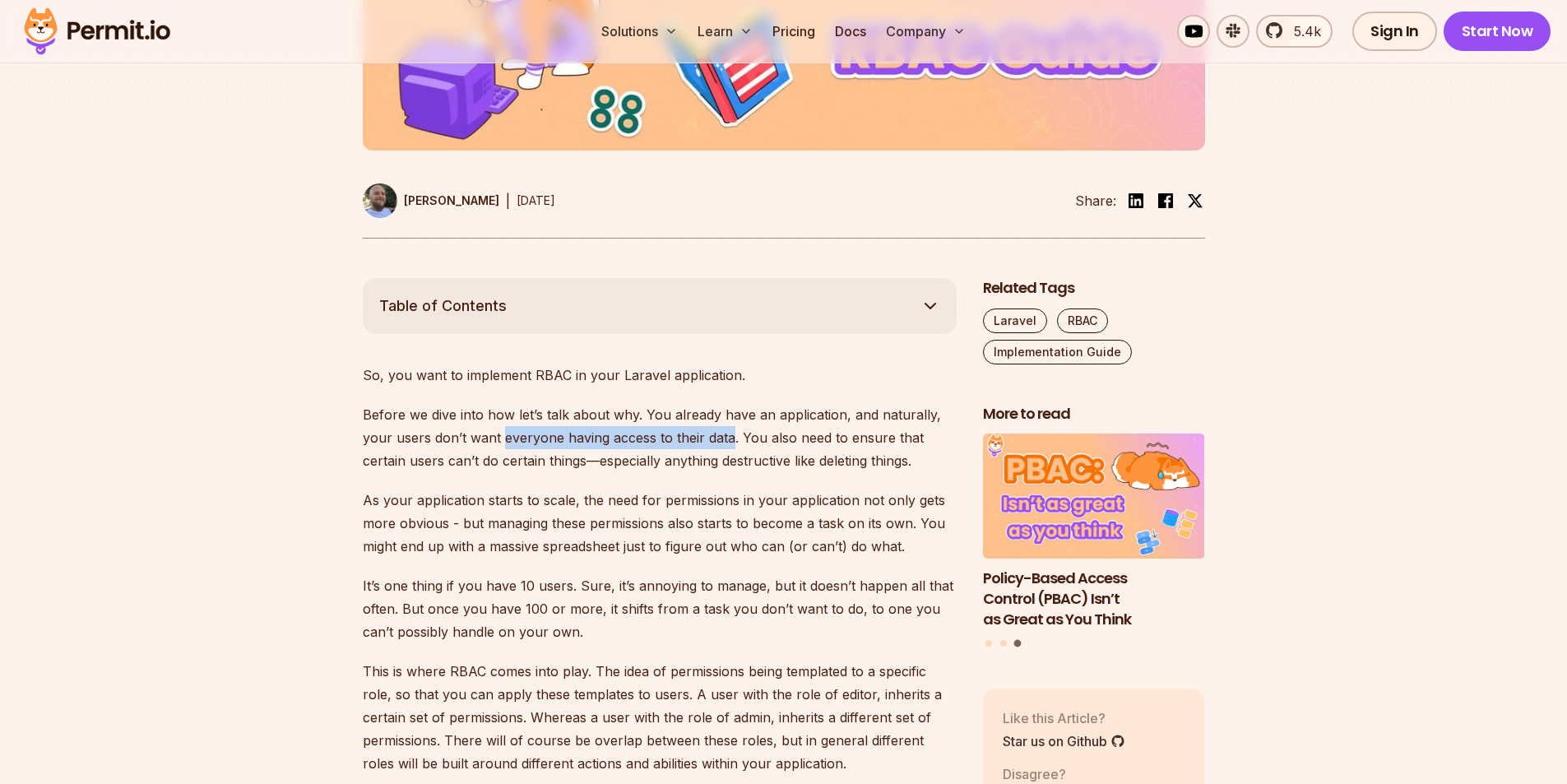
drag, startPoint x: 504, startPoint y: 428, endPoint x: 729, endPoint y: 439, distance: 225.3
click at [729, 439] on p "Before we dive into how let’s talk about why. You already have an application, …" at bounding box center [659, 437] width 594 height 69
click at [380, 459] on p "Before we dive into how let’s talk about why. You already have an application, …" at bounding box center [659, 437] width 594 height 69
drag, startPoint x: 384, startPoint y: 459, endPoint x: 421, endPoint y: 451, distance: 37.9
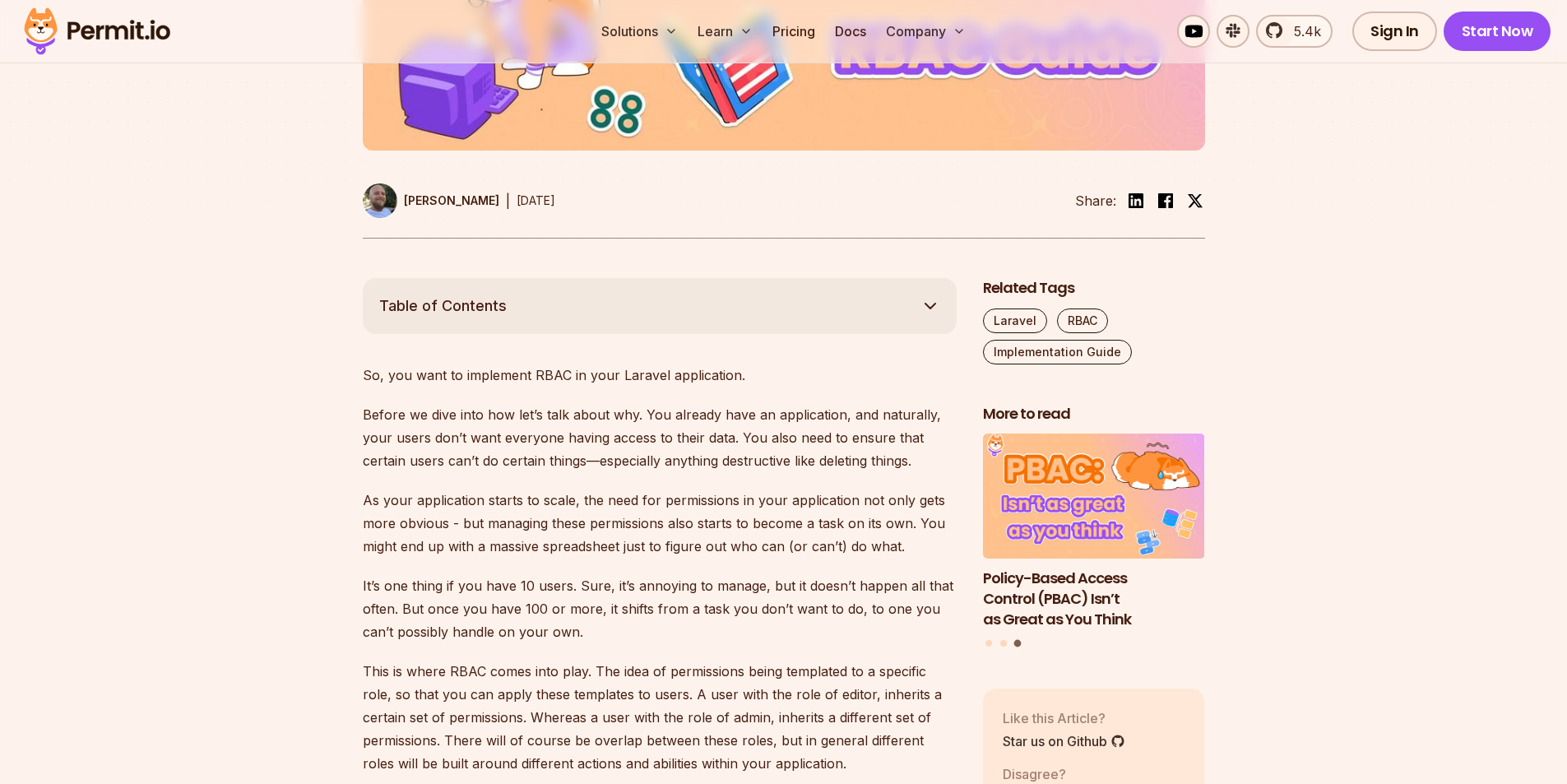
click at [385, 459] on p "Before we dive into how let’s talk about why. You already have an application, …" at bounding box center [659, 437] width 594 height 69
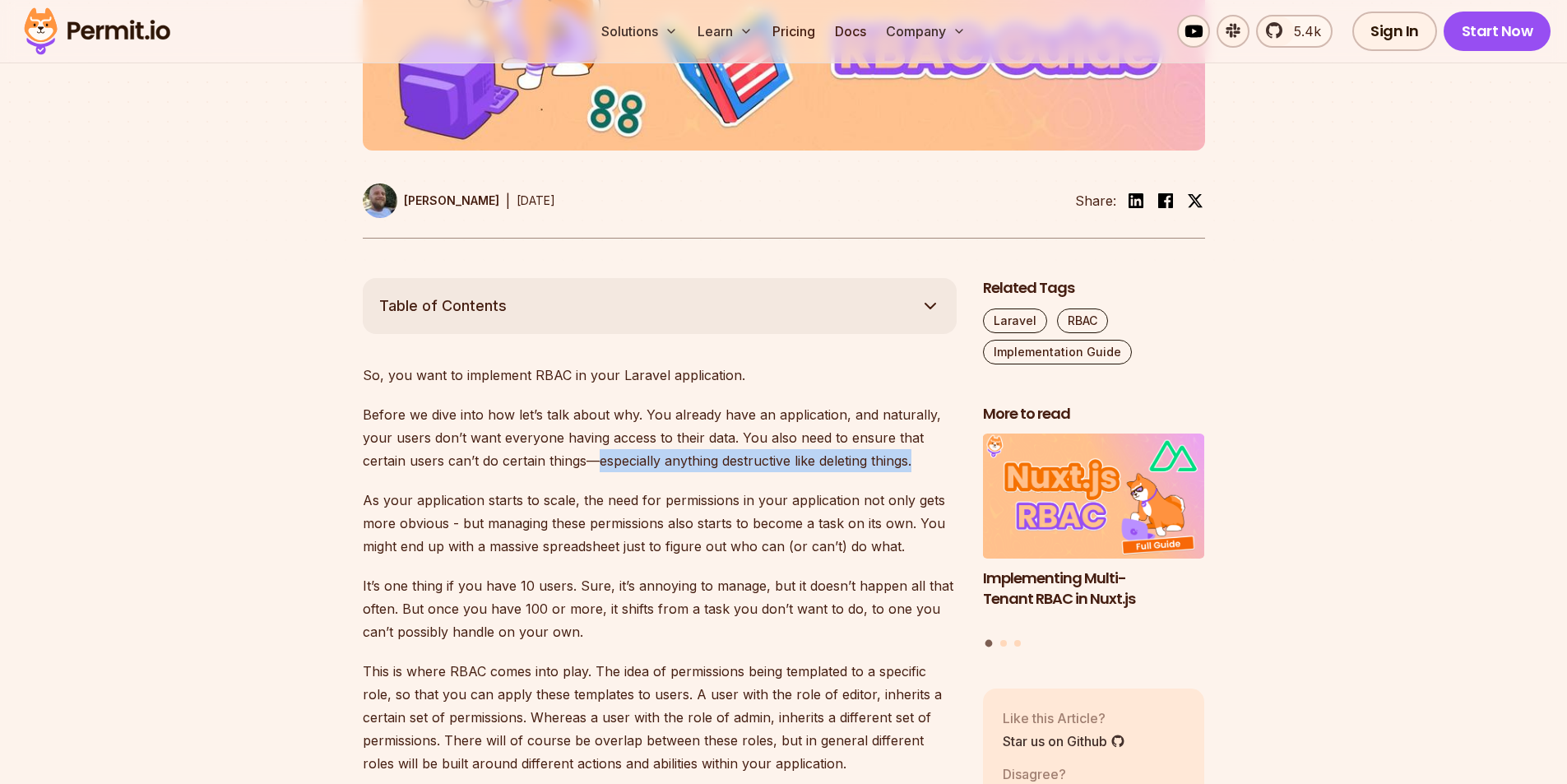
drag, startPoint x: 599, startPoint y: 465, endPoint x: 929, endPoint y: 462, distance: 330.0
click at [929, 462] on p "Before we dive into how let’s talk about why. You already have an application, …" at bounding box center [659, 437] width 594 height 69
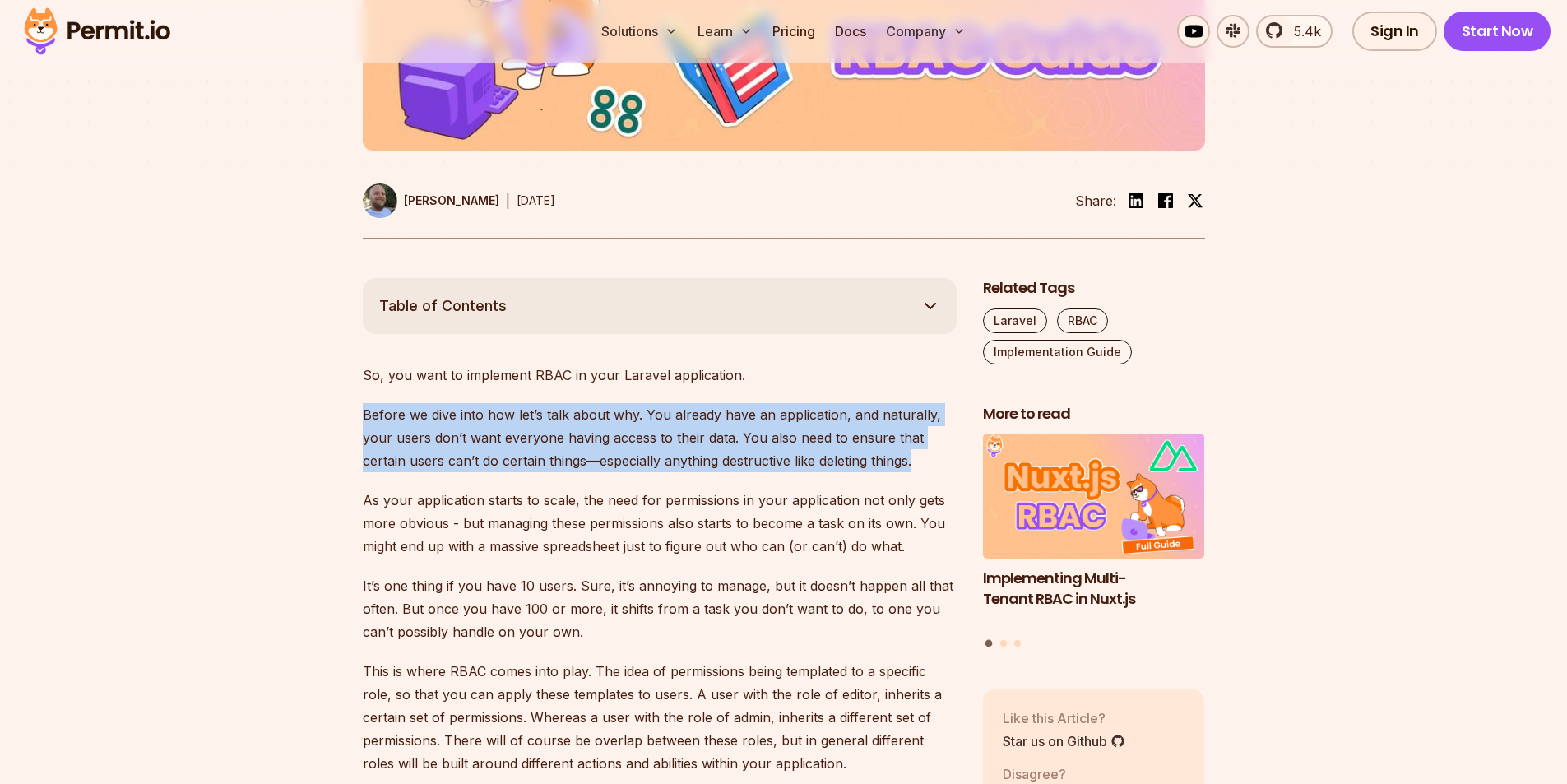
drag, startPoint x: 929, startPoint y: 462, endPoint x: 141, endPoint y: 412, distance: 789.6
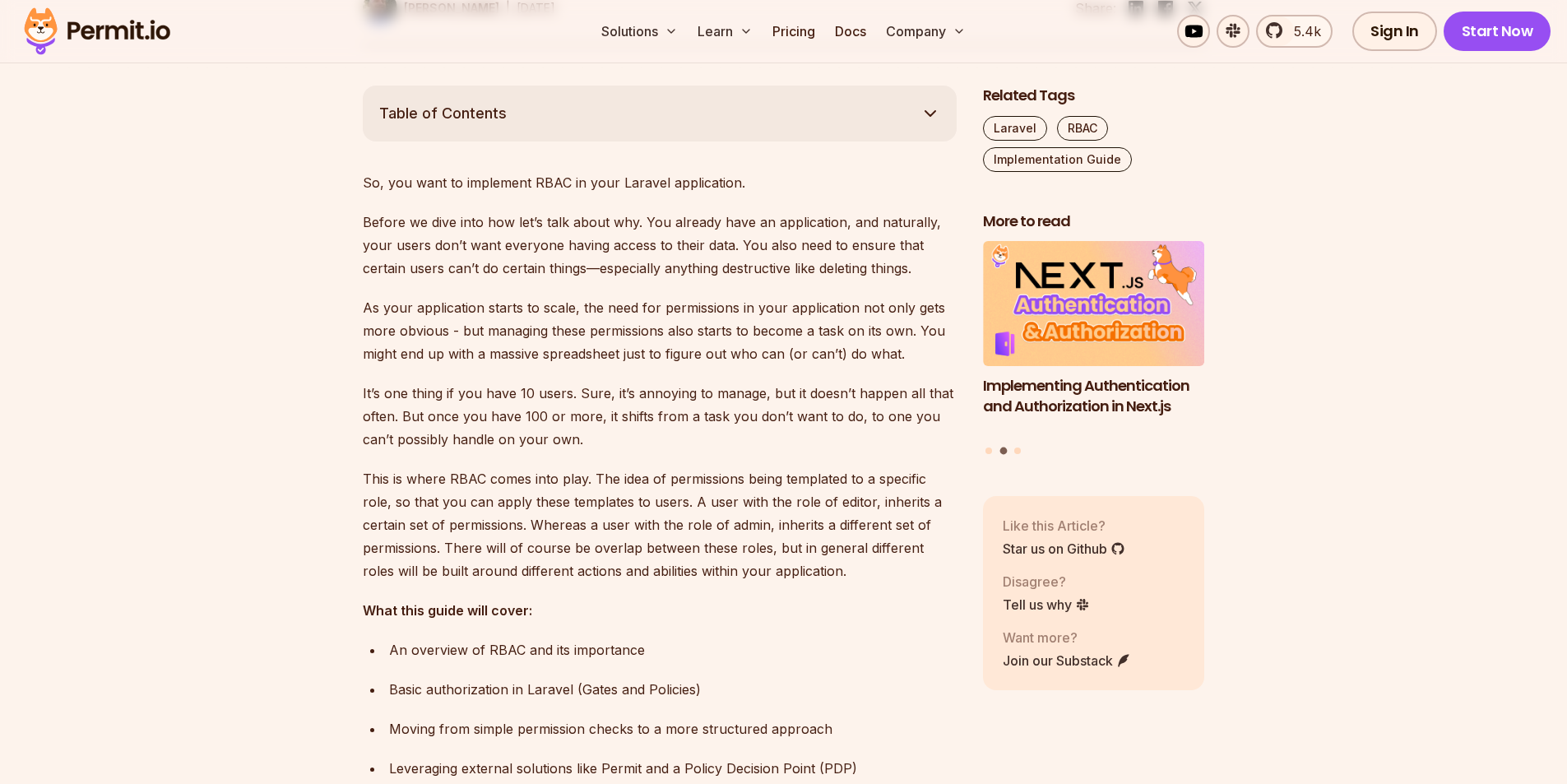
scroll to position [905, 0]
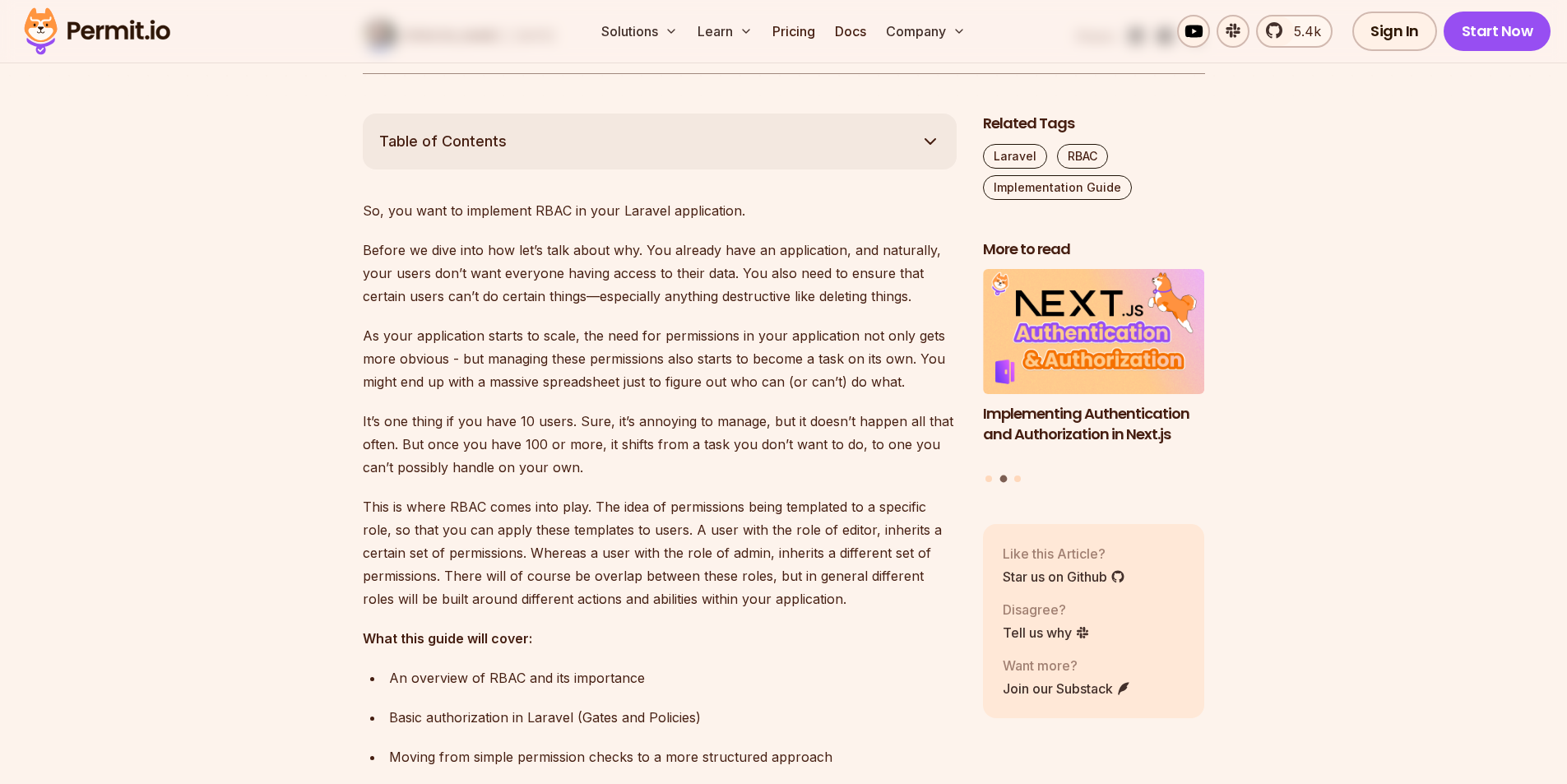
click at [545, 336] on p "As your application starts to scale, the need for permissions in your applicati…" at bounding box center [659, 358] width 594 height 69
click at [613, 342] on p "As your application starts to scale, the need for permissions in your applicati…" at bounding box center [659, 358] width 594 height 69
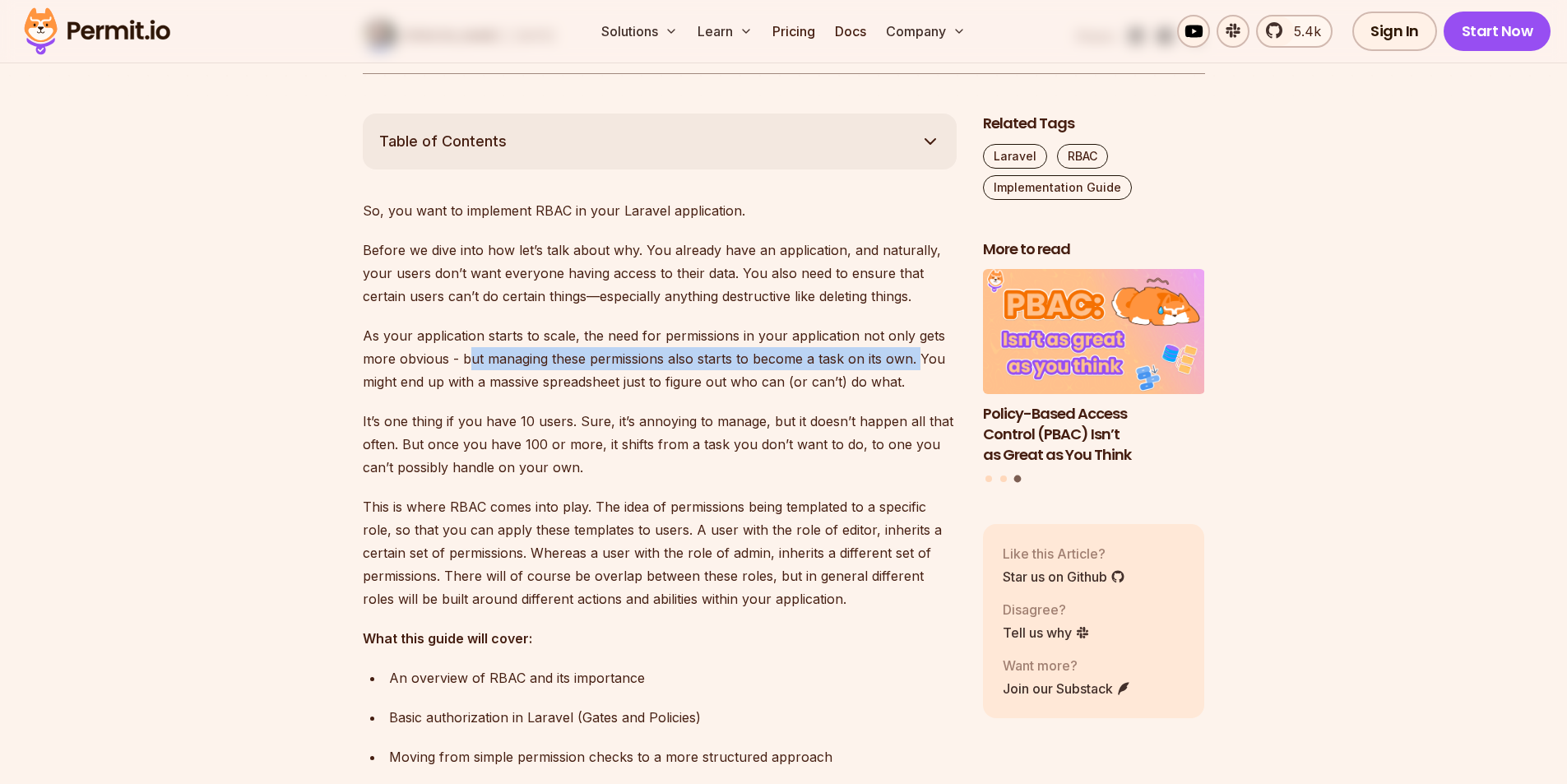
drag, startPoint x: 469, startPoint y: 360, endPoint x: 914, endPoint y: 359, distance: 445.0
click at [914, 359] on p "As your application starts to scale, the need for permissions in your applicati…" at bounding box center [659, 358] width 594 height 69
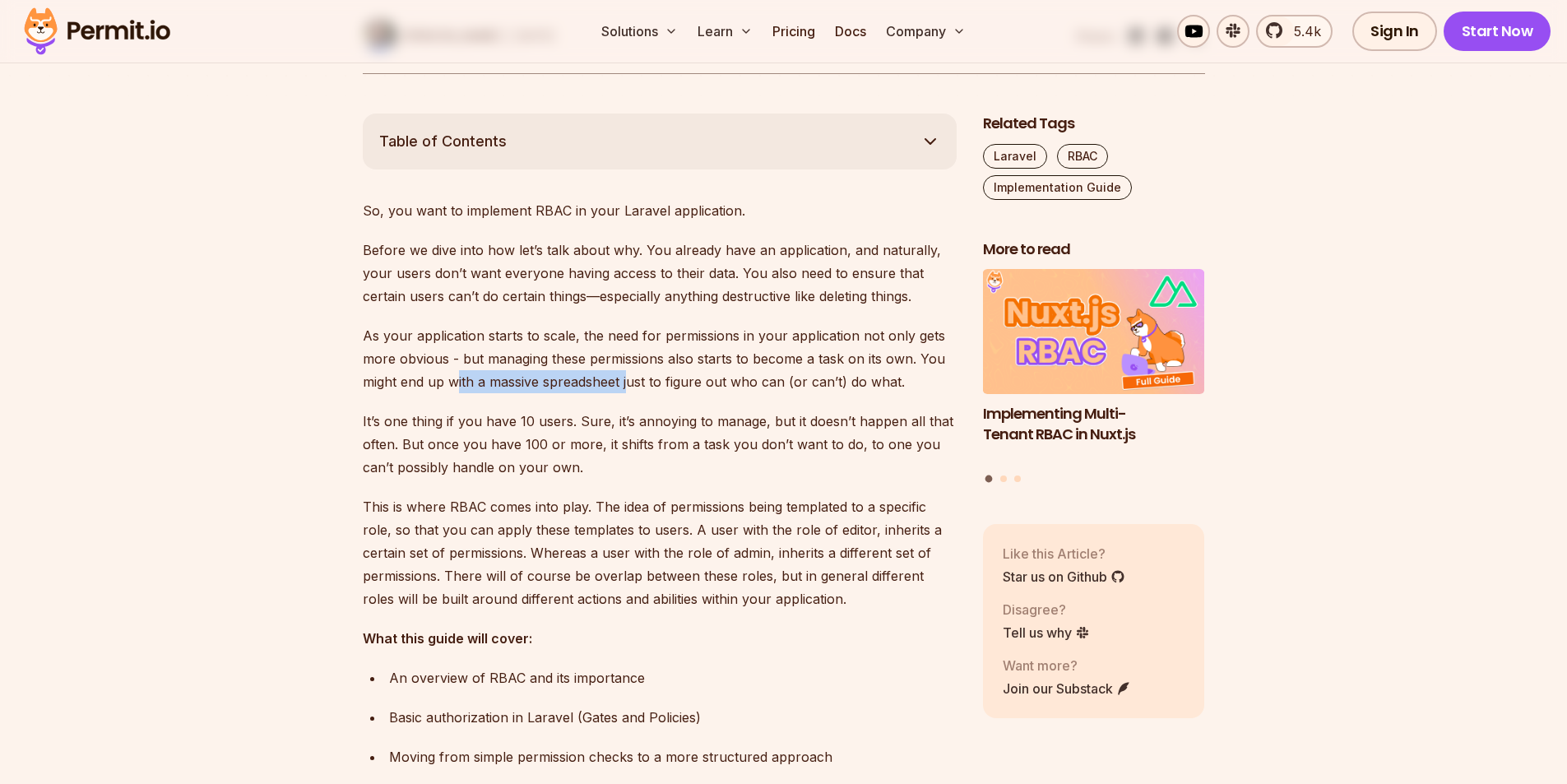
drag, startPoint x: 454, startPoint y: 381, endPoint x: 628, endPoint y: 383, distance: 174.0
click at [628, 383] on p "As your application starts to scale, the need for permissions in your applicati…" at bounding box center [659, 358] width 594 height 69
click at [649, 383] on p "As your application starts to scale, the need for permissions in your applicati…" at bounding box center [659, 358] width 594 height 69
click at [639, 378] on p "As your application starts to scale, the need for permissions in your applicati…" at bounding box center [659, 358] width 594 height 69
click at [638, 378] on p "As your application starts to scale, the need for permissions in your applicati…" at bounding box center [659, 358] width 594 height 69
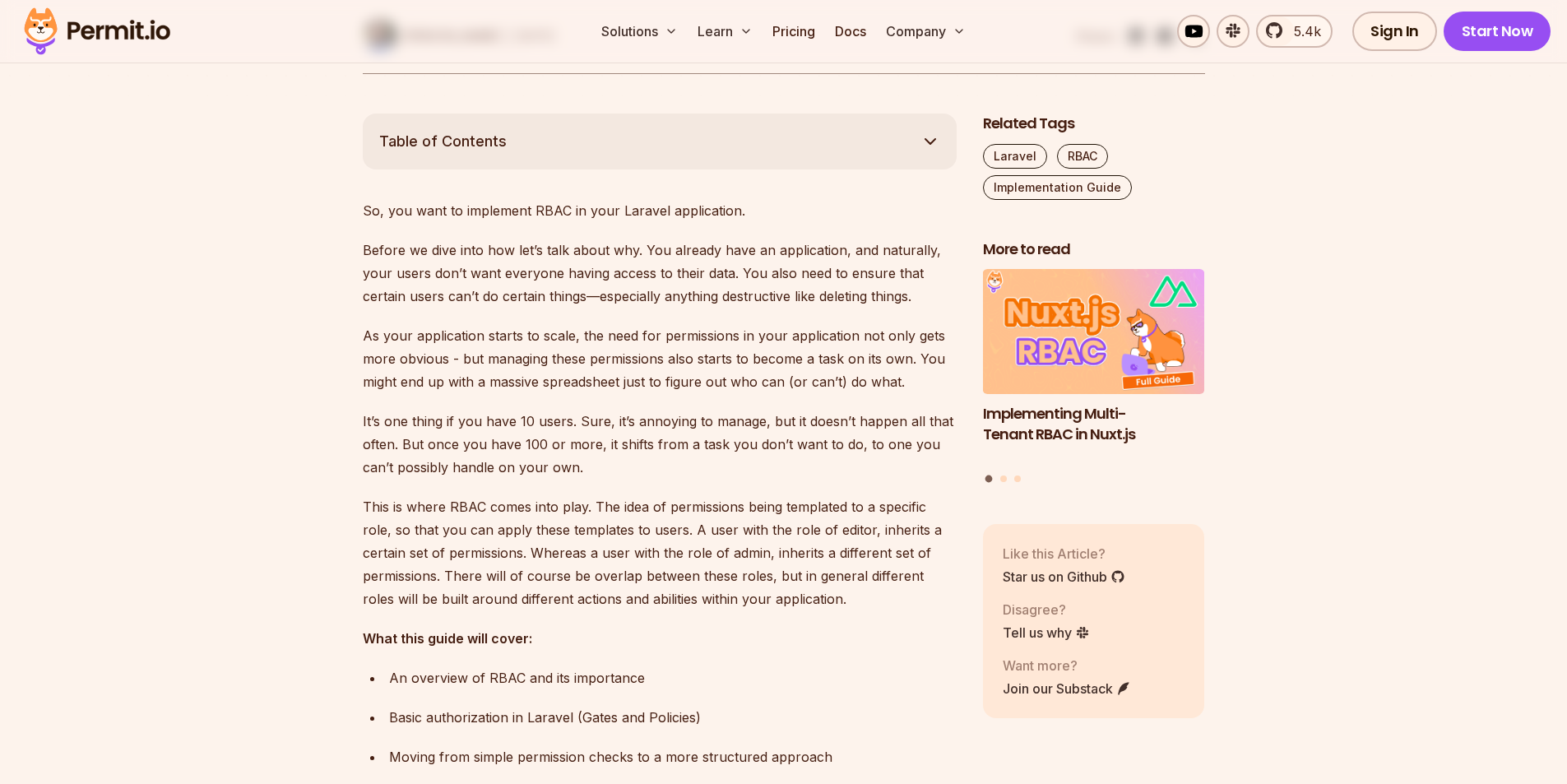
click at [681, 383] on p "As your application starts to scale, the need for permissions in your applicati…" at bounding box center [659, 358] width 594 height 69
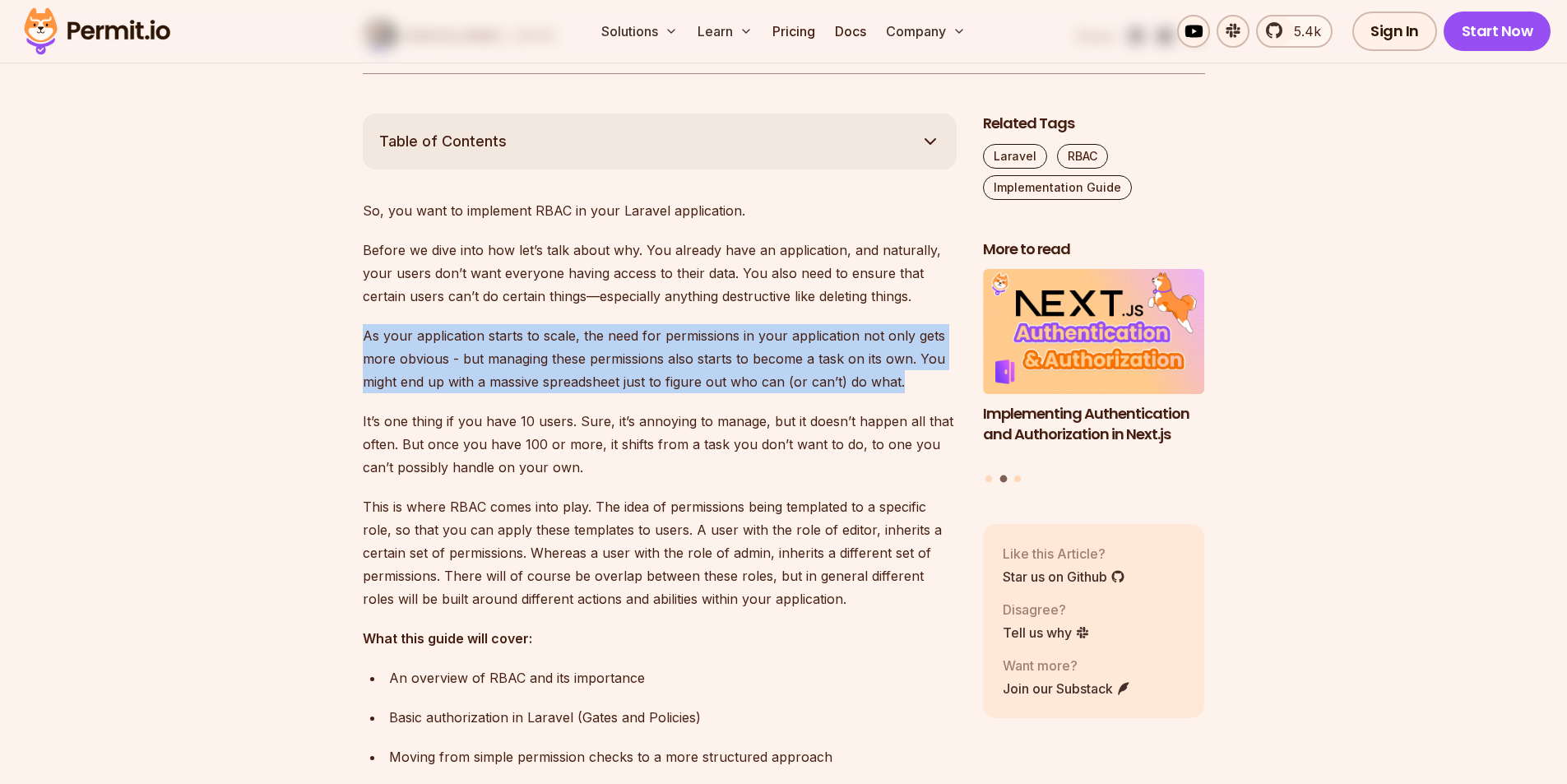
drag, startPoint x: 913, startPoint y: 383, endPoint x: 323, endPoint y: 341, distance: 591.5
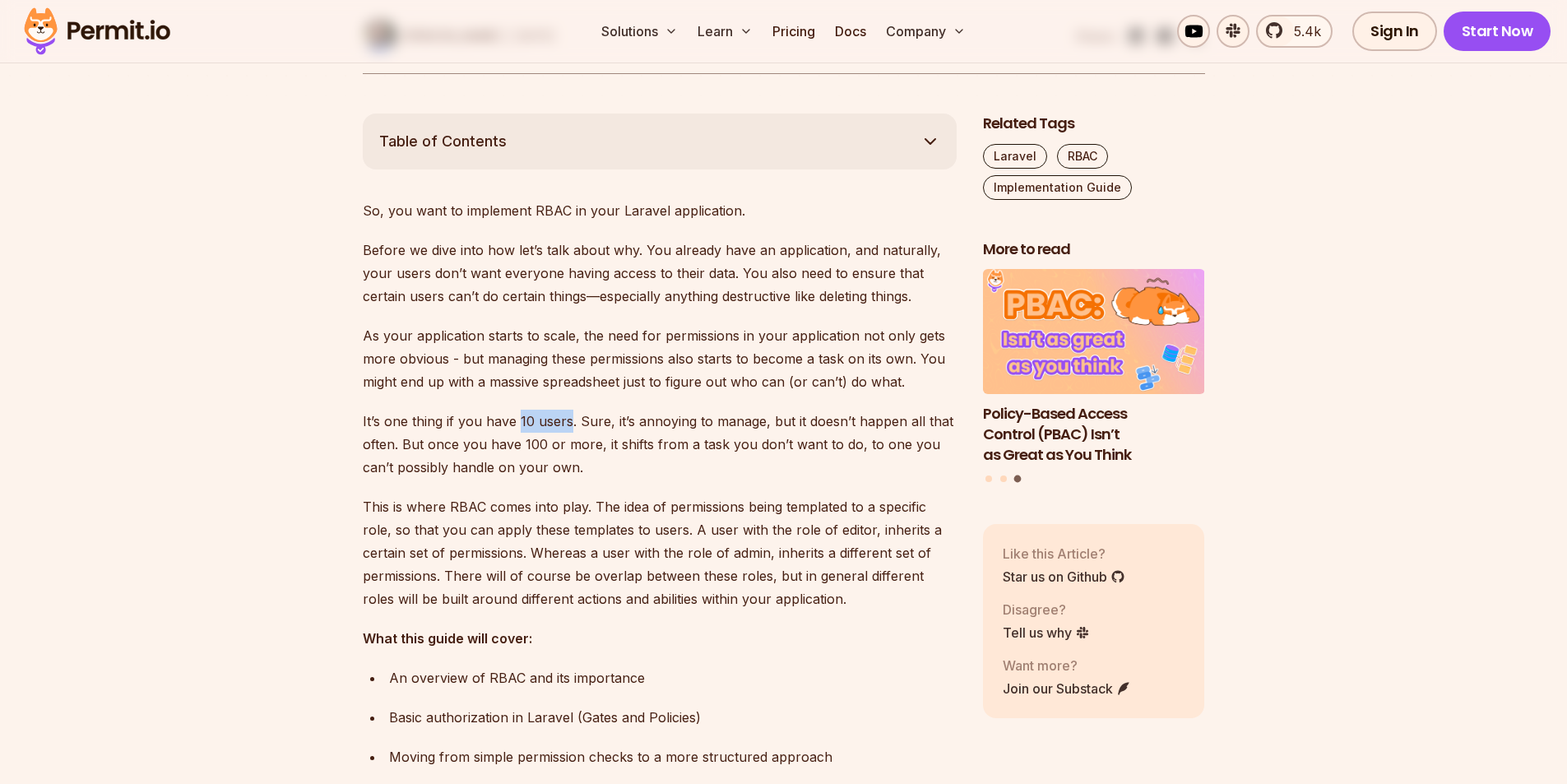
drag, startPoint x: 569, startPoint y: 423, endPoint x: 517, endPoint y: 418, distance: 52.2
click at [517, 418] on p "It’s one thing if you have 10 users. Sure, it’s annoying to manage, but it does…" at bounding box center [659, 444] width 594 height 69
drag, startPoint x: 517, startPoint y: 418, endPoint x: 560, endPoint y: 421, distance: 43.1
click at [560, 421] on p "It’s one thing if you have 10 users. Sure, it’s annoying to manage, but it does…" at bounding box center [659, 444] width 594 height 69
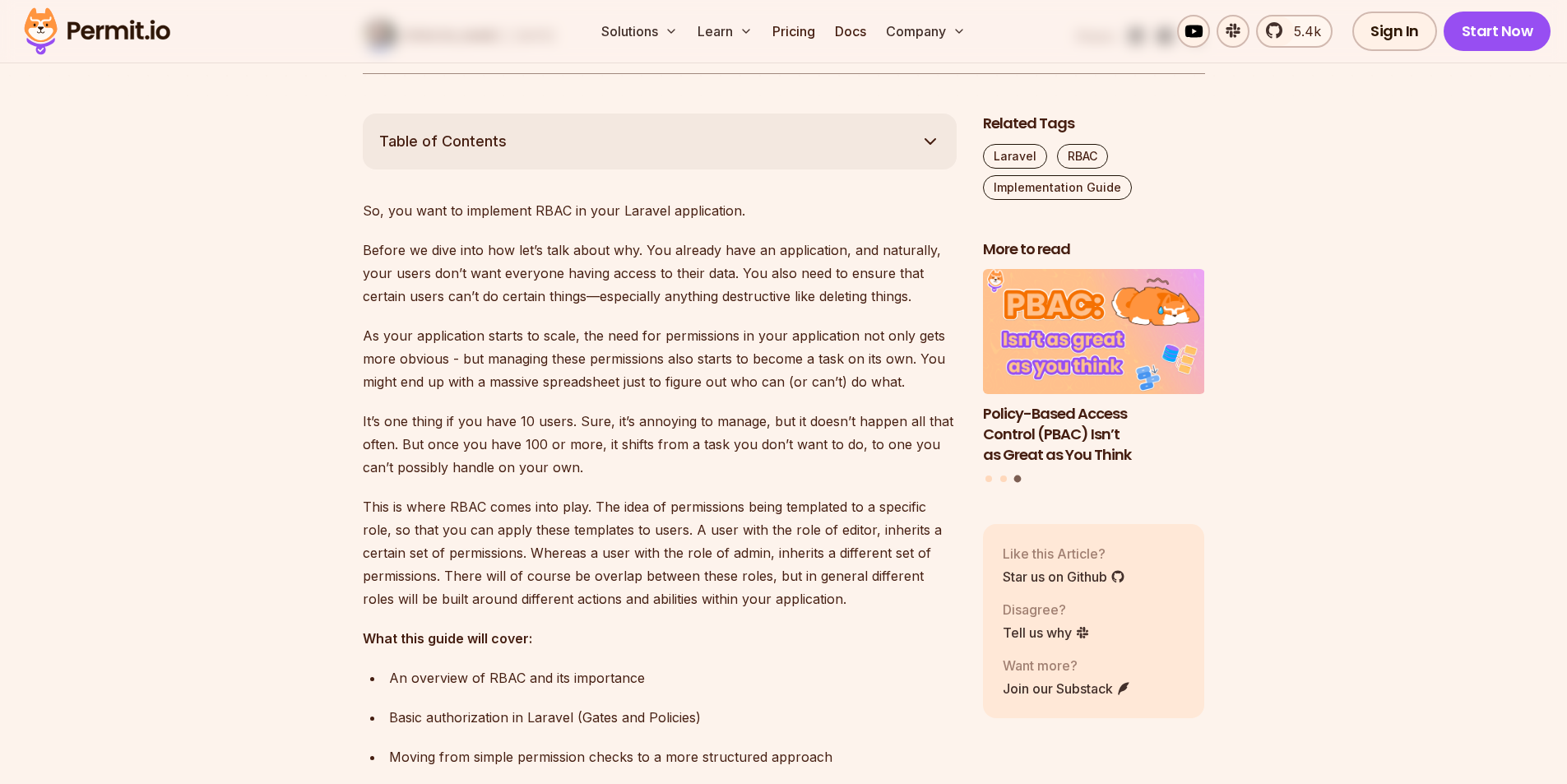
click at [573, 420] on p "It’s one thing if you have 10 users. Sure, it’s annoying to manage, but it does…" at bounding box center [659, 444] width 594 height 69
drag, startPoint x: 571, startPoint y: 420, endPoint x: 359, endPoint y: 418, distance: 212.0
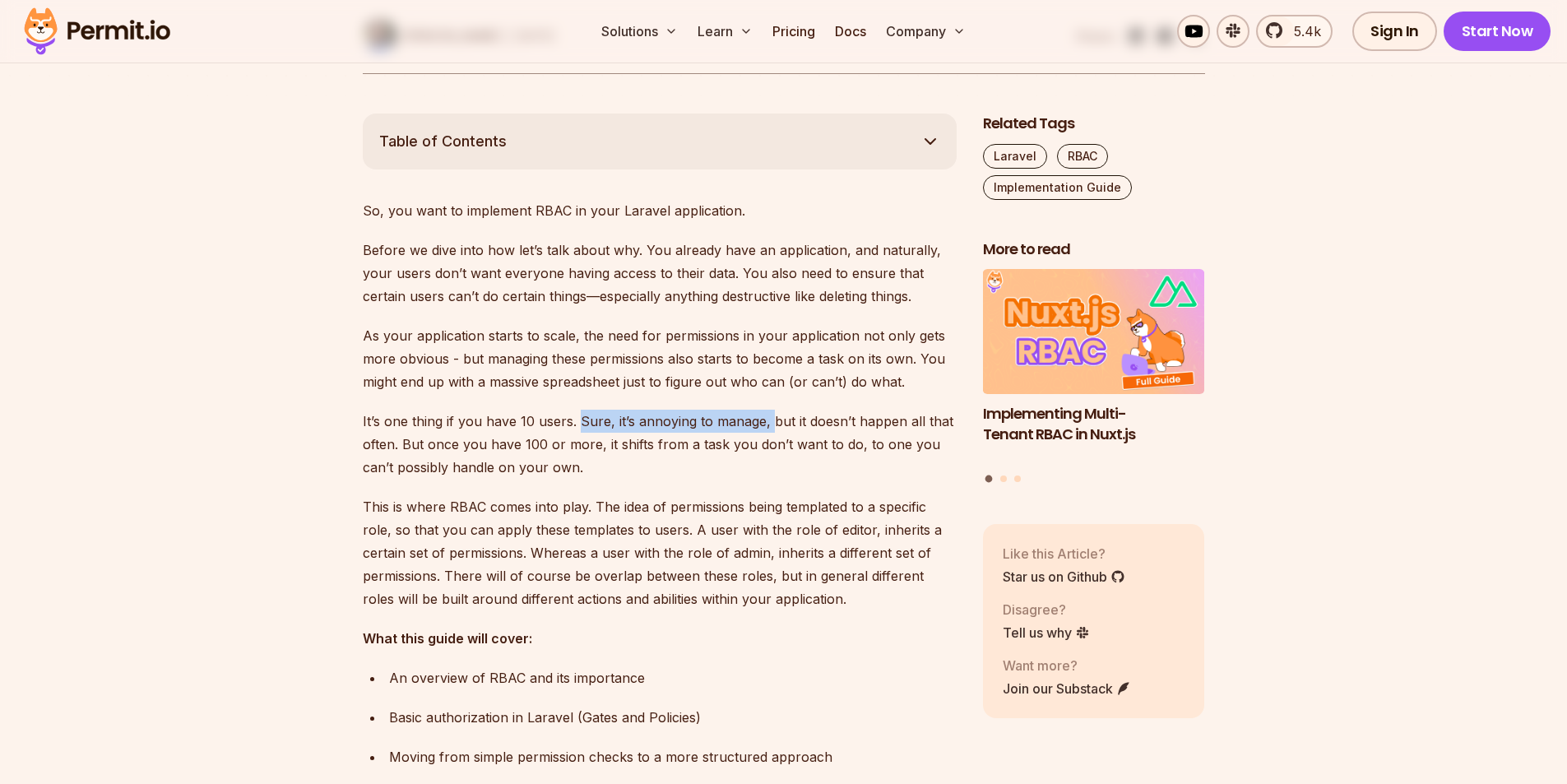
drag, startPoint x: 579, startPoint y: 419, endPoint x: 767, endPoint y: 419, distance: 188.0
click at [767, 419] on p "It’s one thing if you have 10 users. Sure, it’s annoying to manage, but it does…" at bounding box center [659, 444] width 594 height 69
click at [794, 424] on p "It’s one thing if you have 10 users. Sure, it’s annoying to manage, but it does…" at bounding box center [659, 444] width 594 height 69
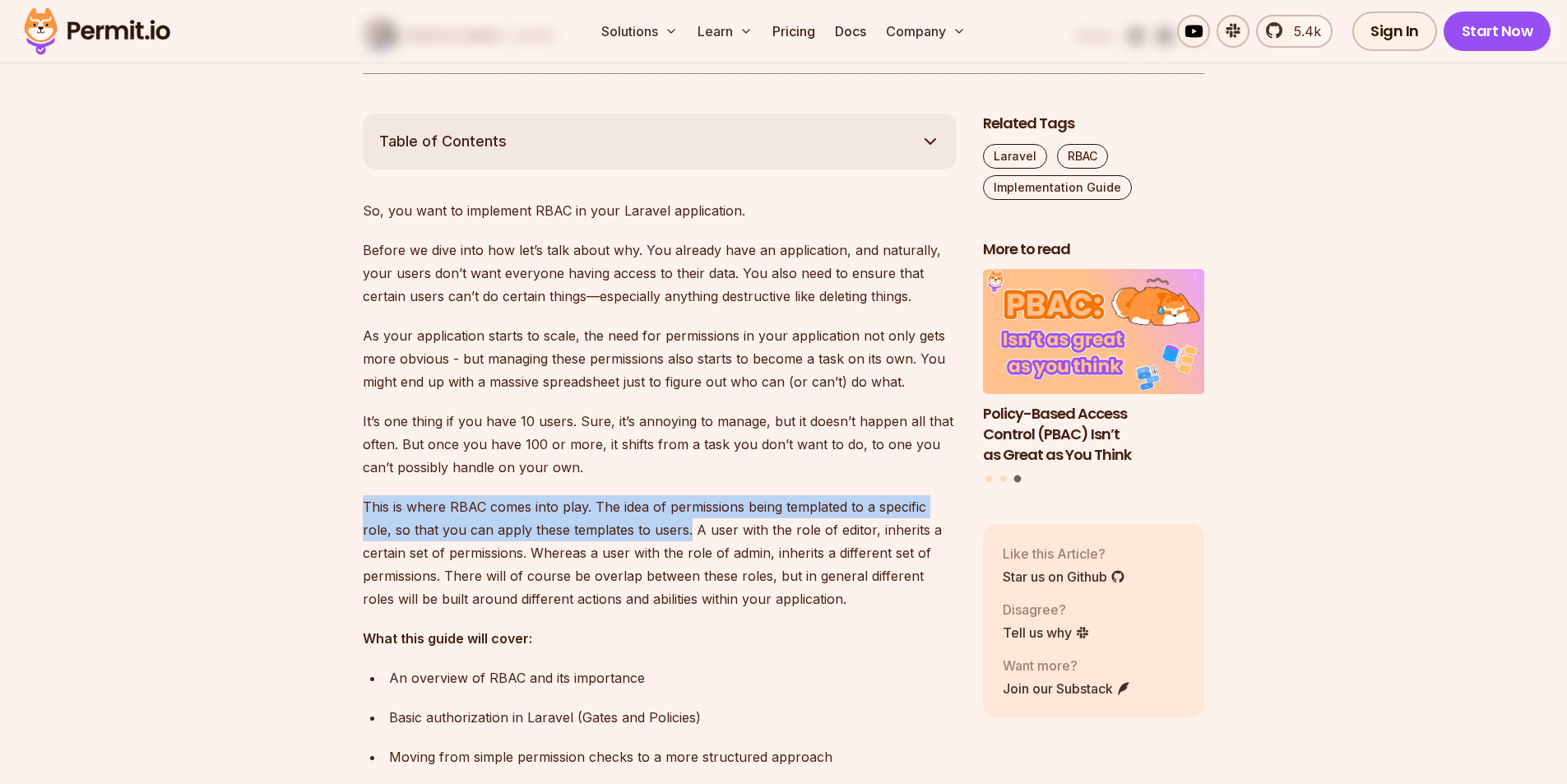
drag, startPoint x: 687, startPoint y: 534, endPoint x: 349, endPoint y: 503, distance: 339.4
drag, startPoint x: 356, startPoint y: 505, endPoint x: 686, endPoint y: 531, distance: 331.0
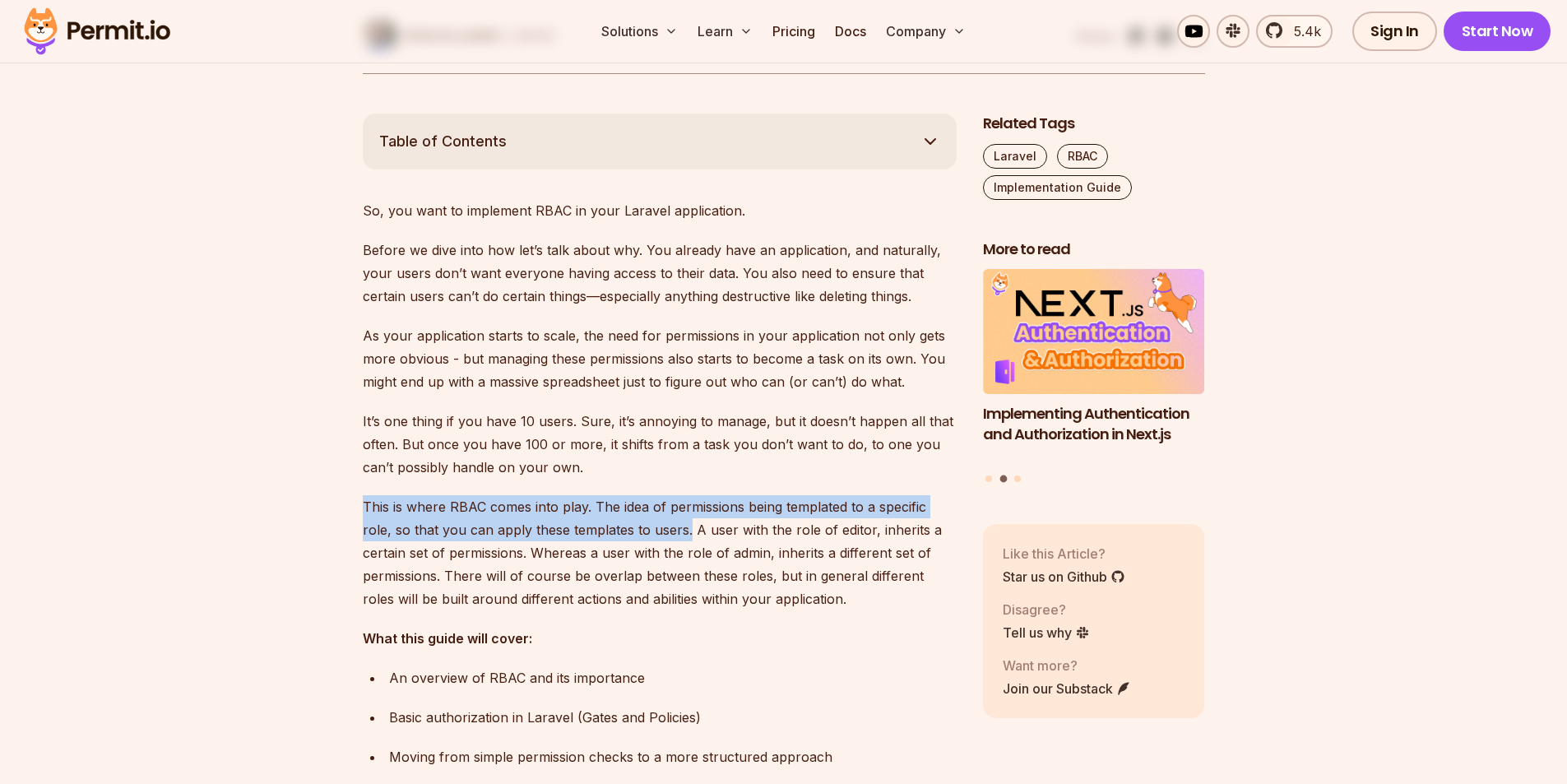
click at [630, 533] on p "This is where RBAC comes into play. The idea of permissions being templated to …" at bounding box center [659, 552] width 594 height 115
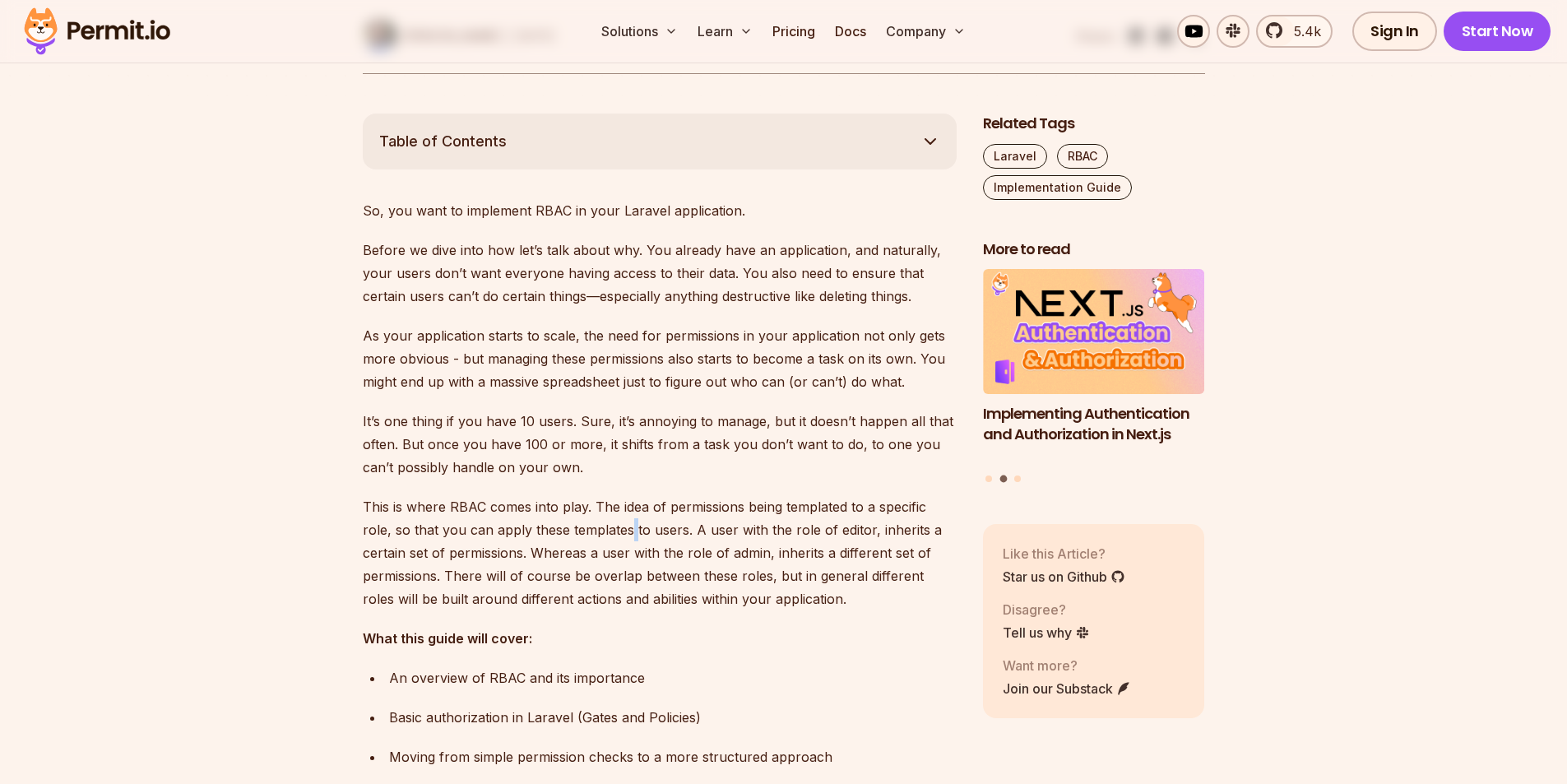
click at [630, 533] on p "This is where RBAC comes into play. The idea of permissions being templated to …" at bounding box center [659, 552] width 594 height 115
drag, startPoint x: 686, startPoint y: 529, endPoint x: 871, endPoint y: 536, distance: 185.1
click at [871, 536] on p "This is where RBAC comes into play. The idea of permissions being templated to …" at bounding box center [659, 552] width 594 height 115
click at [913, 534] on p "This is where RBAC comes into play. The idea of permissions being templated to …" at bounding box center [659, 552] width 594 height 115
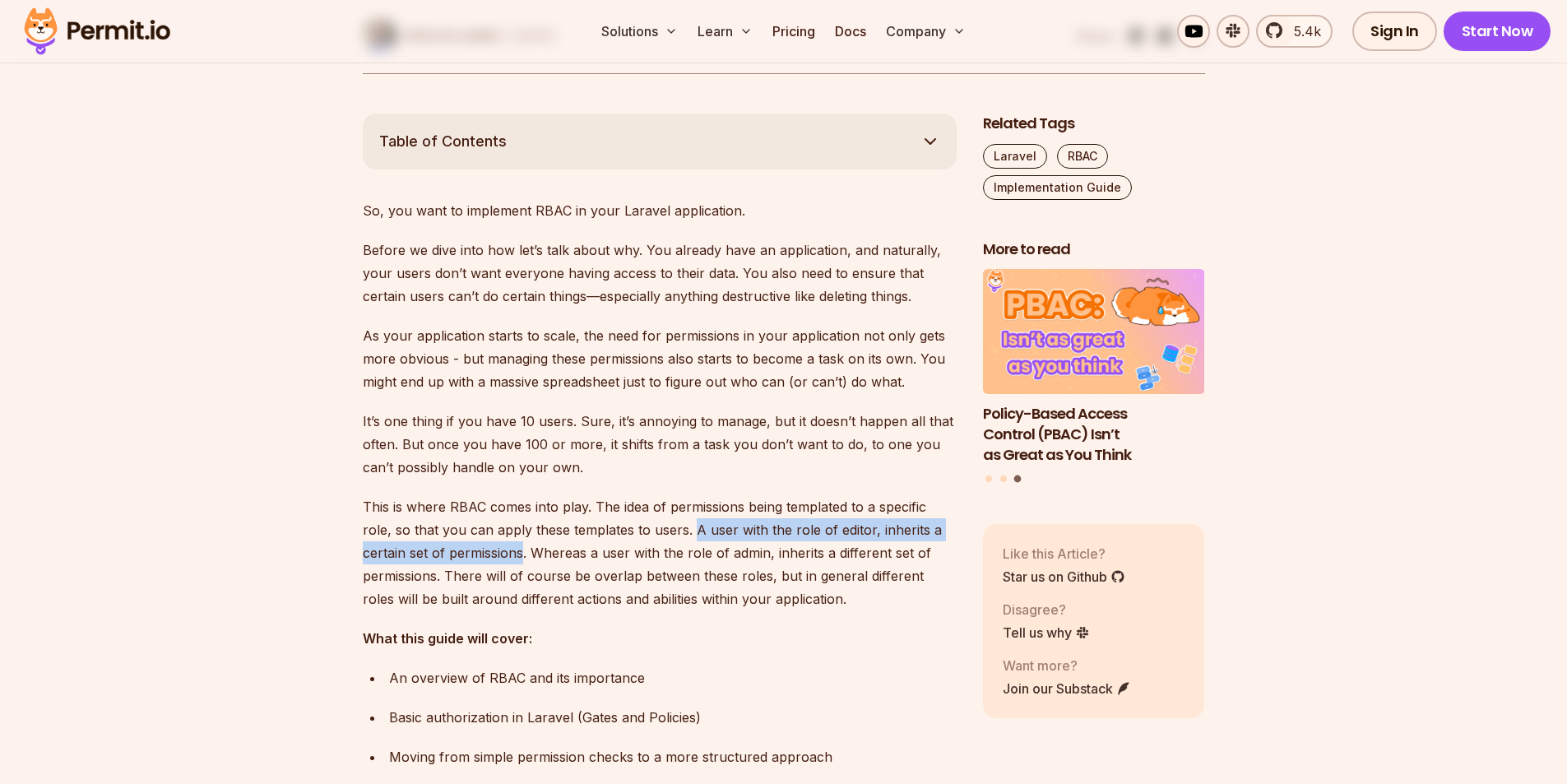
drag, startPoint x: 525, startPoint y: 559, endPoint x: 690, endPoint y: 535, distance: 166.7
click at [690, 535] on p "This is where RBAC comes into play. The idea of permissions being templated to …" at bounding box center [659, 552] width 594 height 115
click at [526, 556] on p "This is where RBAC comes into play. The idea of permissions being templated to …" at bounding box center [659, 552] width 594 height 115
drag, startPoint x: 526, startPoint y: 556, endPoint x: 695, endPoint y: 534, distance: 170.4
click at [695, 534] on p "This is where RBAC comes into play. The idea of permissions being templated to …" at bounding box center [659, 552] width 594 height 115
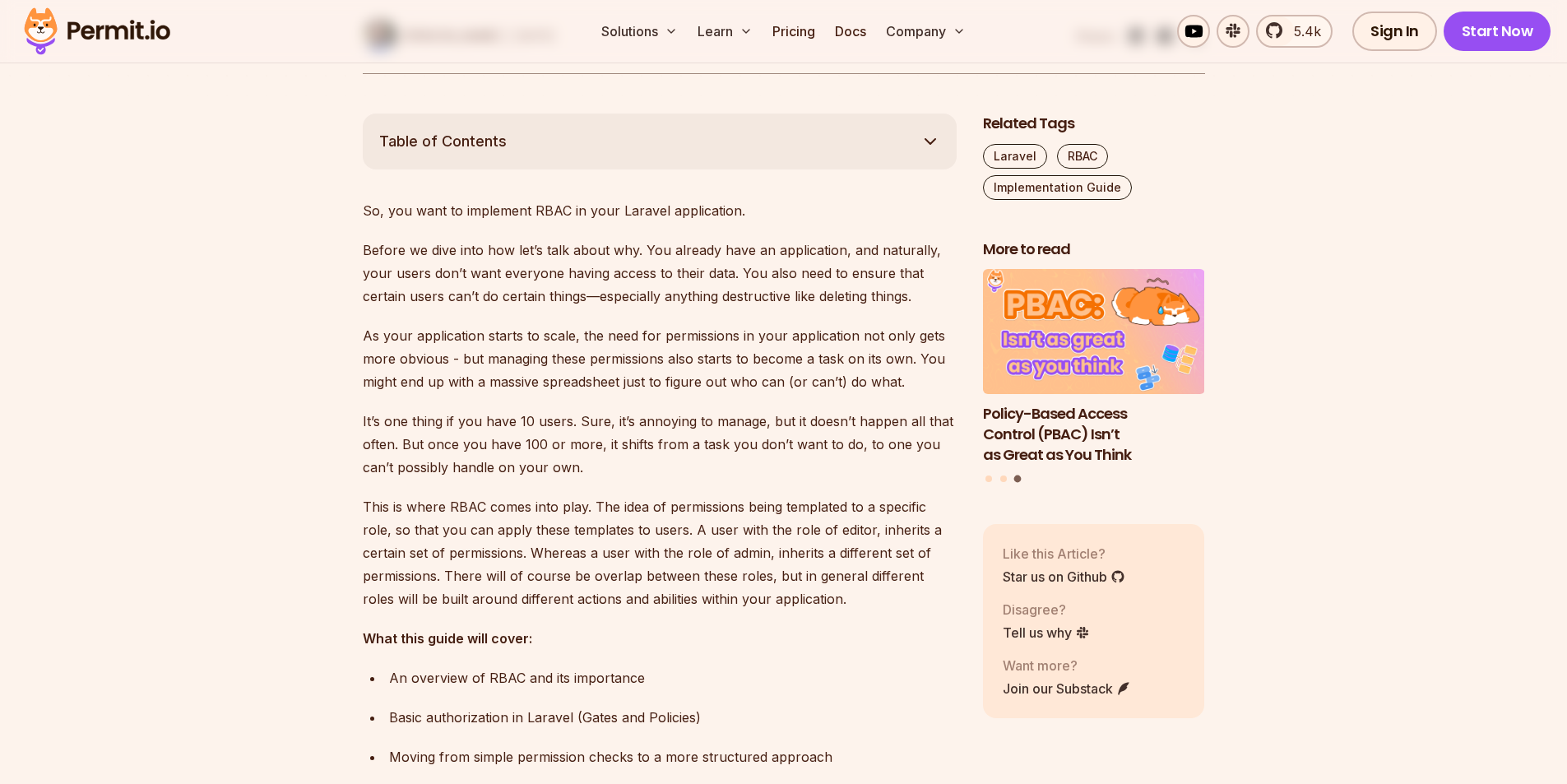
click at [486, 599] on p "This is where RBAC comes into play. The idea of permissions being templated to …" at bounding box center [659, 552] width 594 height 115
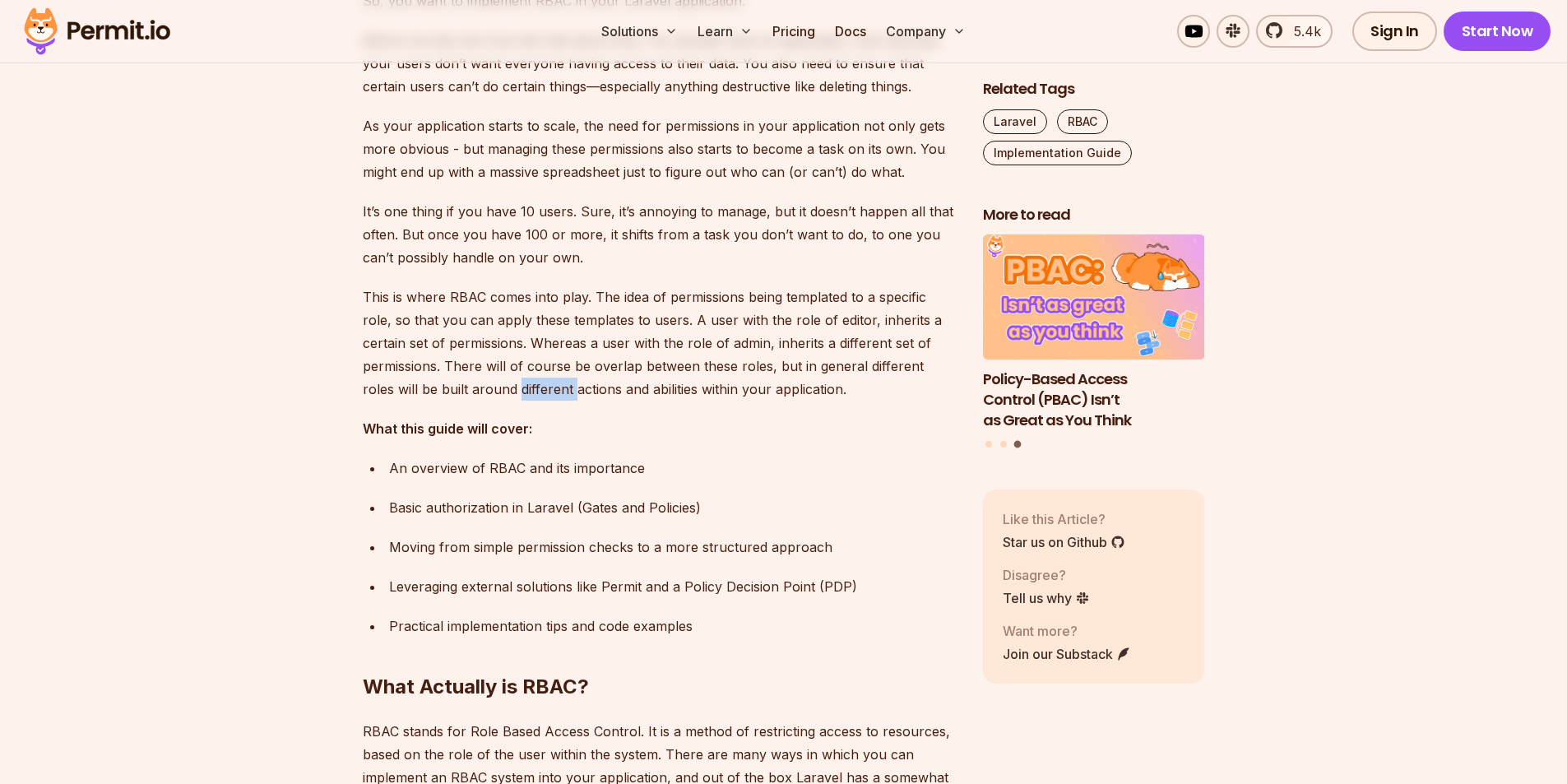
scroll to position [1151, 0]
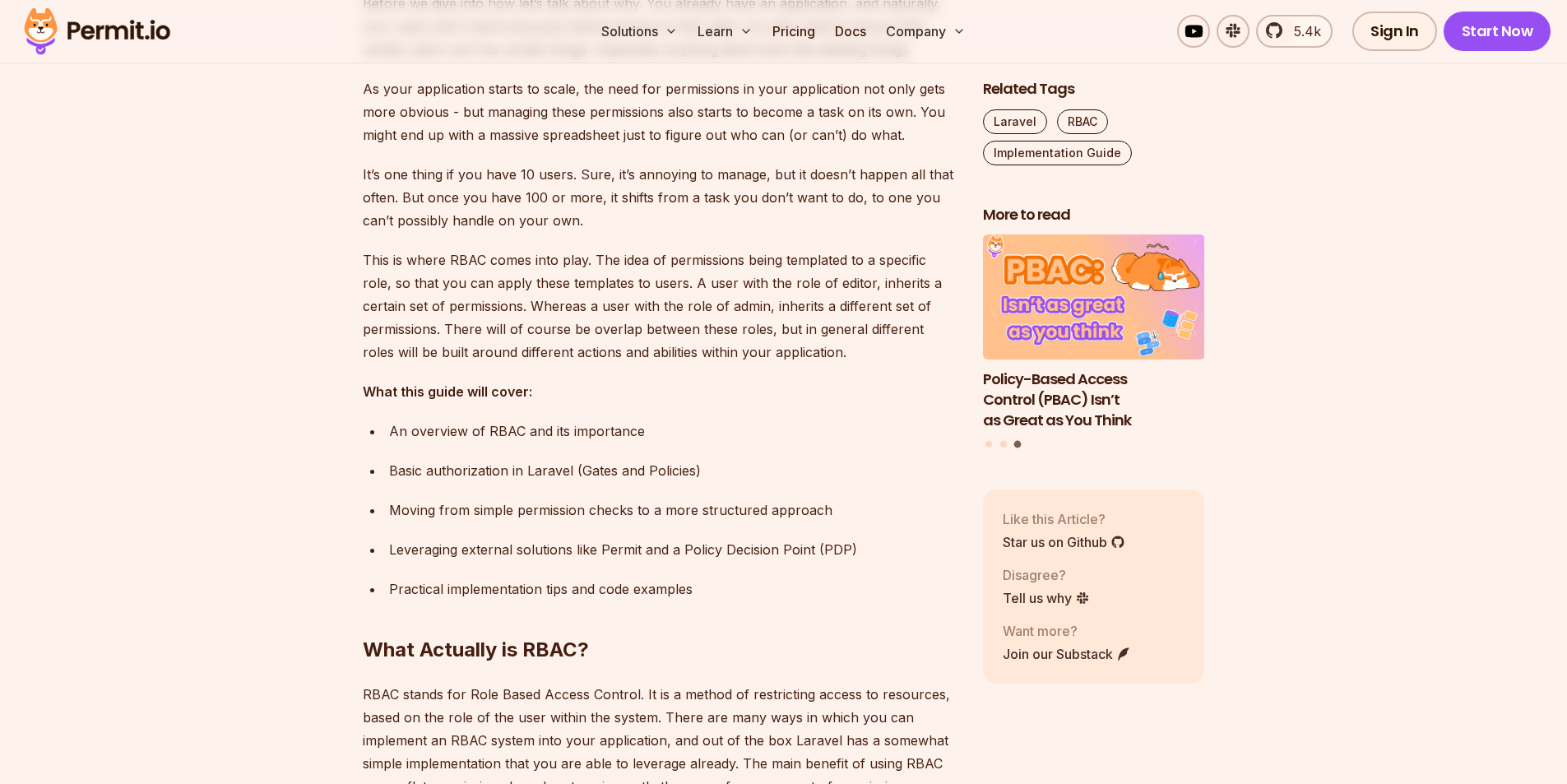
drag, startPoint x: 378, startPoint y: 429, endPoint x: 702, endPoint y: 428, distance: 324.0
click at [702, 428] on ul "An overview of RBAC and its importance Basic authorization in [GEOGRAPHIC_DATA]…" at bounding box center [659, 510] width 594 height 181
click at [704, 429] on div "An overview of RBAC and its importance" at bounding box center [672, 431] width 567 height 23
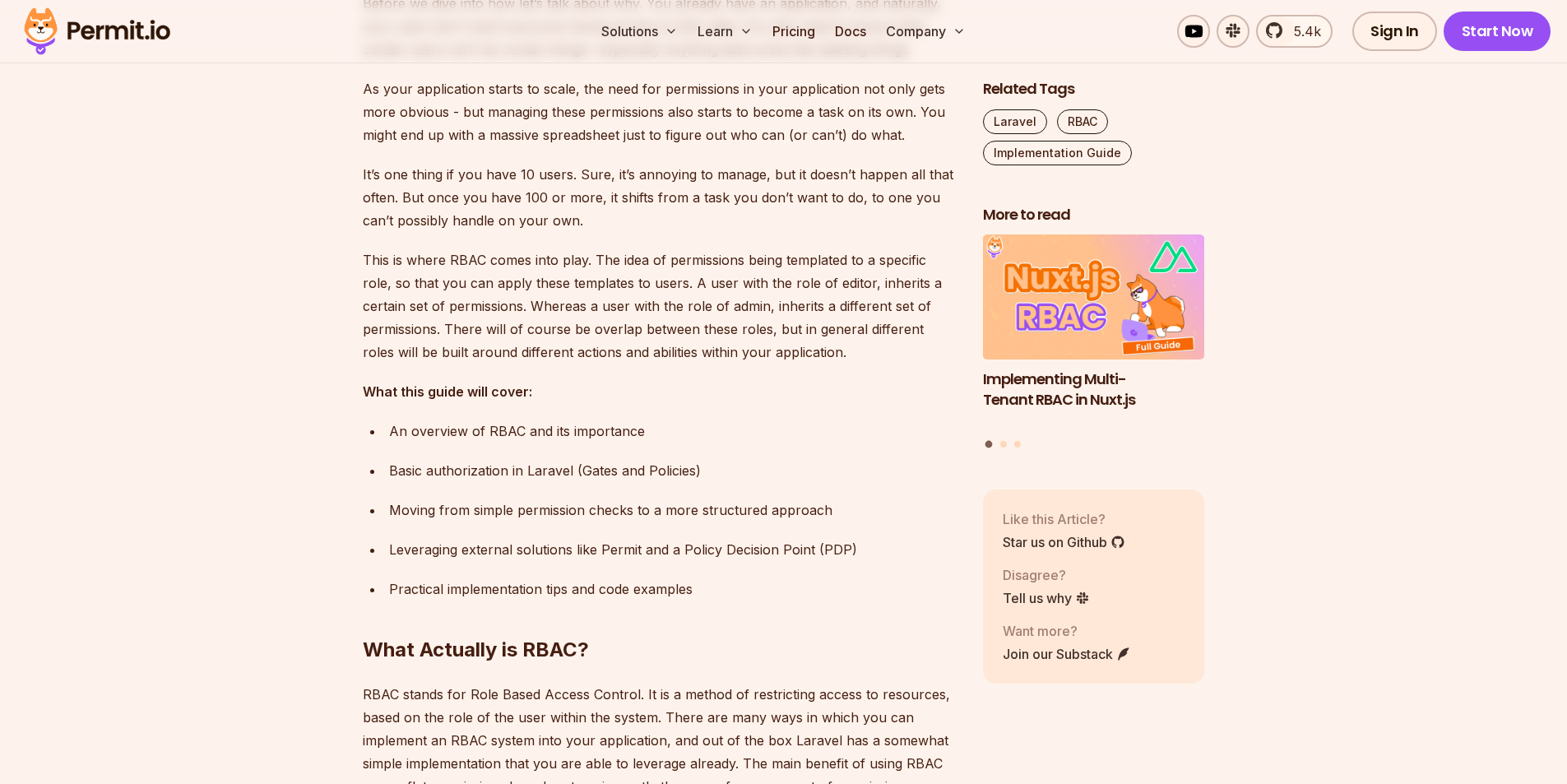
click at [475, 471] on div "Basic authorization in Laravel (Gates and Policies)" at bounding box center [672, 470] width 567 height 23
click at [474, 471] on div "Basic authorization in Laravel (Gates and Policies)" at bounding box center [672, 470] width 567 height 23
click at [614, 463] on div "Basic authorization in Laravel (Gates and Policies)" at bounding box center [672, 470] width 567 height 23
drag, startPoint x: 382, startPoint y: 513, endPoint x: 835, endPoint y: 505, distance: 453.1
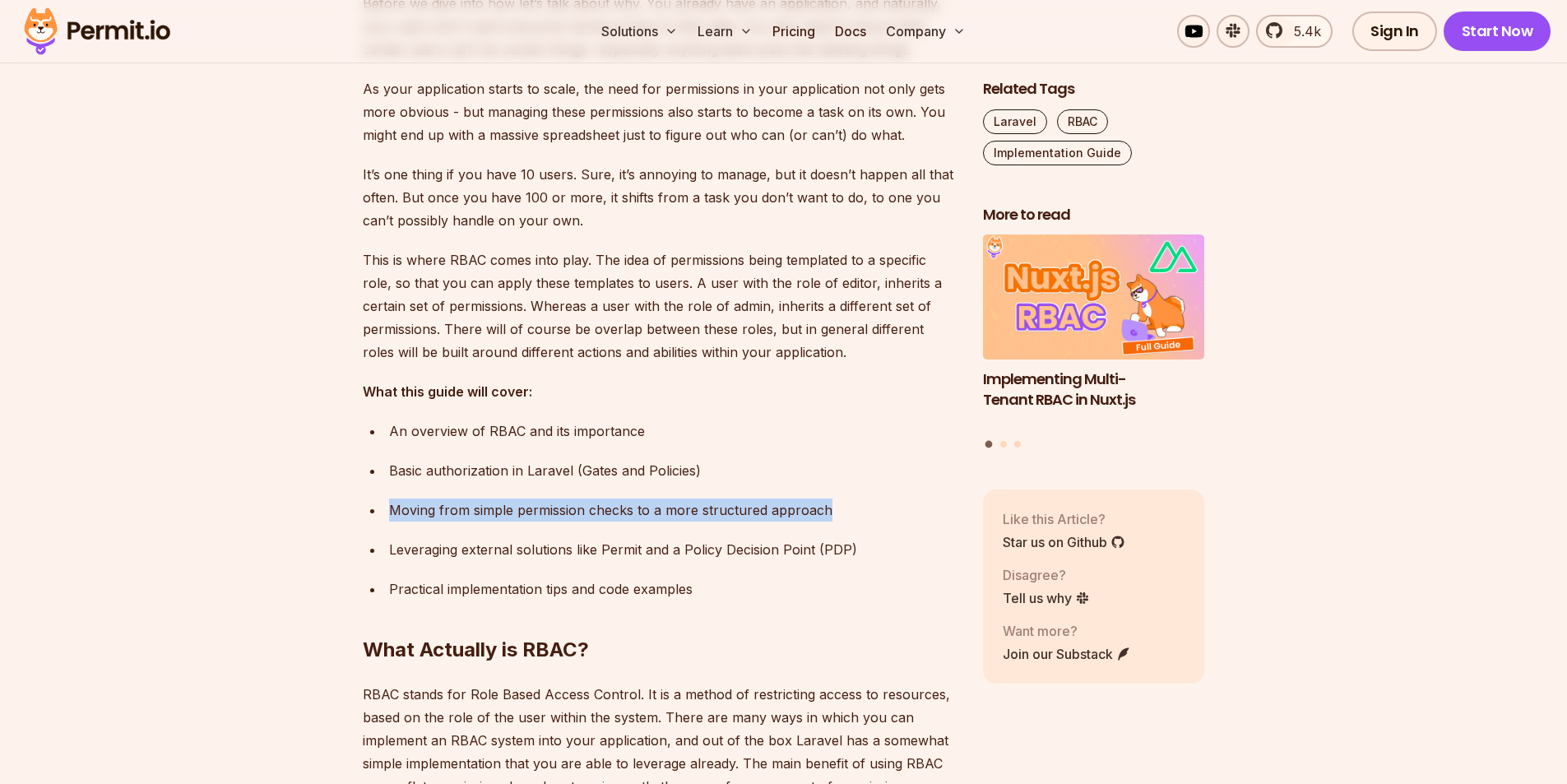
click at [835, 505] on ul "An overview of RBAC and its importance Basic authorization in [GEOGRAPHIC_DATA]…" at bounding box center [659, 510] width 594 height 181
click at [835, 505] on div "Moving from simple permission checks to a more structured approach" at bounding box center [672, 509] width 567 height 23
click at [484, 513] on div "Moving from simple permission checks to a more structured approach" at bounding box center [672, 509] width 567 height 23
click at [484, 514] on div "Moving from simple permission checks to a more structured approach" at bounding box center [672, 509] width 567 height 23
click at [540, 515] on div "Moving from simple permission checks to a more structured approach" at bounding box center [672, 509] width 567 height 23
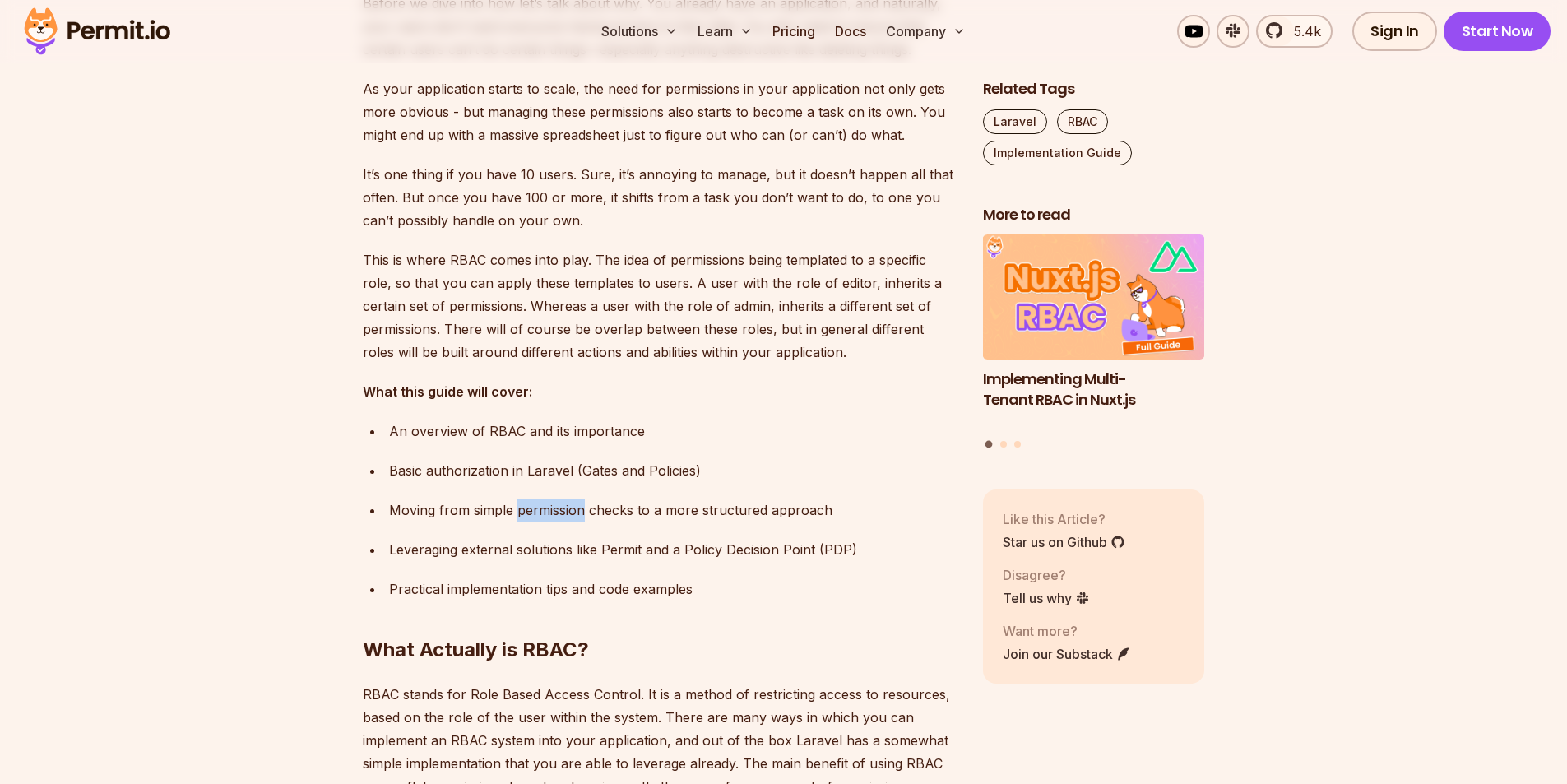
click at [540, 517] on div "Moving from simple permission checks to a more structured approach" at bounding box center [672, 509] width 567 height 23
click at [611, 509] on div "Moving from simple permission checks to a more structured approach" at bounding box center [672, 509] width 567 height 23
click at [667, 508] on div "Moving from simple permission checks to a more structured approach" at bounding box center [672, 509] width 567 height 23
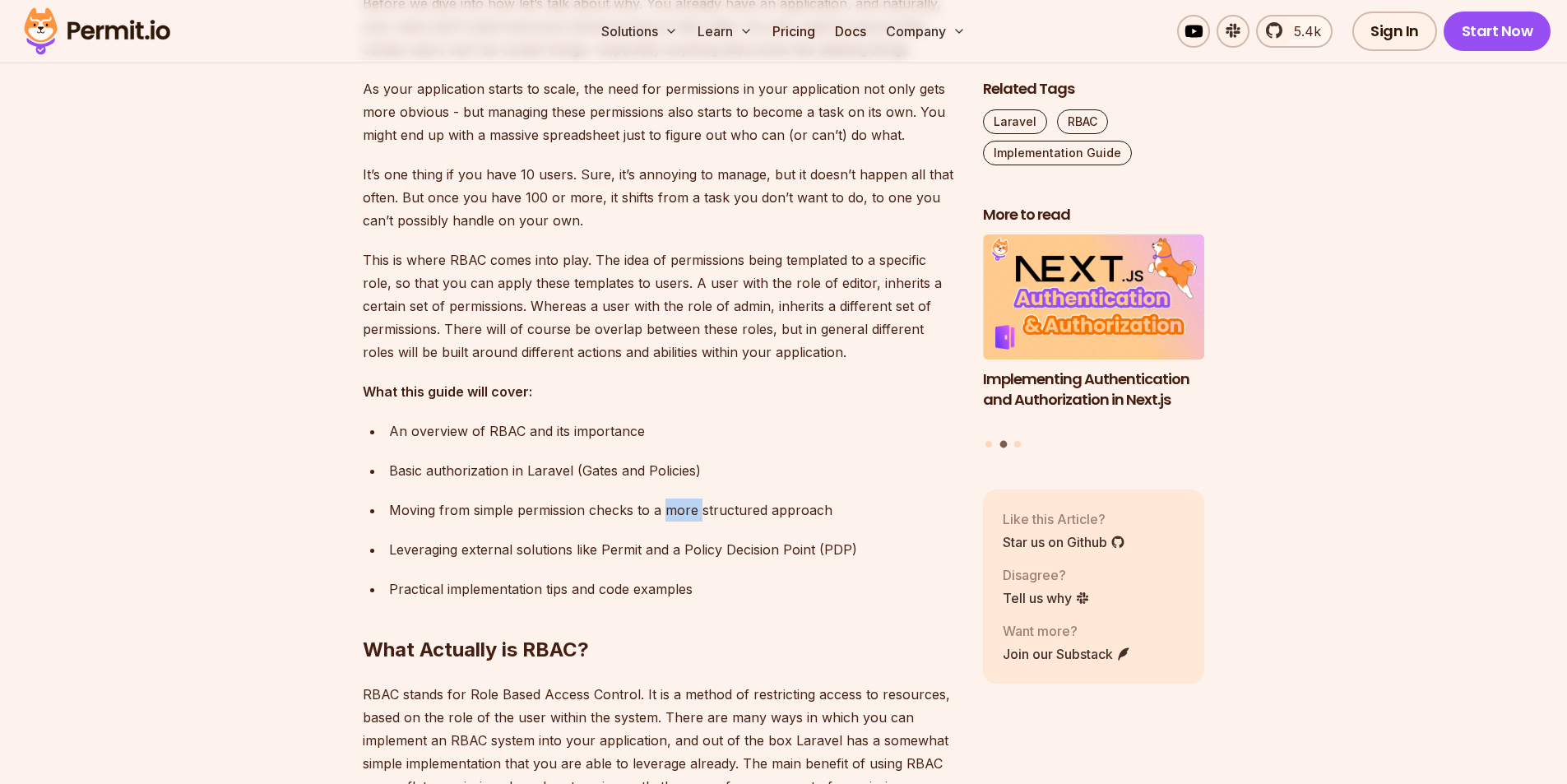
click at [667, 508] on div "Moving from simple permission checks to a more structured approach" at bounding box center [672, 509] width 567 height 23
drag, startPoint x: 635, startPoint y: 508, endPoint x: 742, endPoint y: 505, distance: 107.0
click at [738, 505] on div "Moving from simple permission checks to a more structured approach" at bounding box center [672, 509] width 567 height 23
click at [839, 503] on div "Moving from simple permission checks to a more structured approach" at bounding box center [672, 509] width 567 height 23
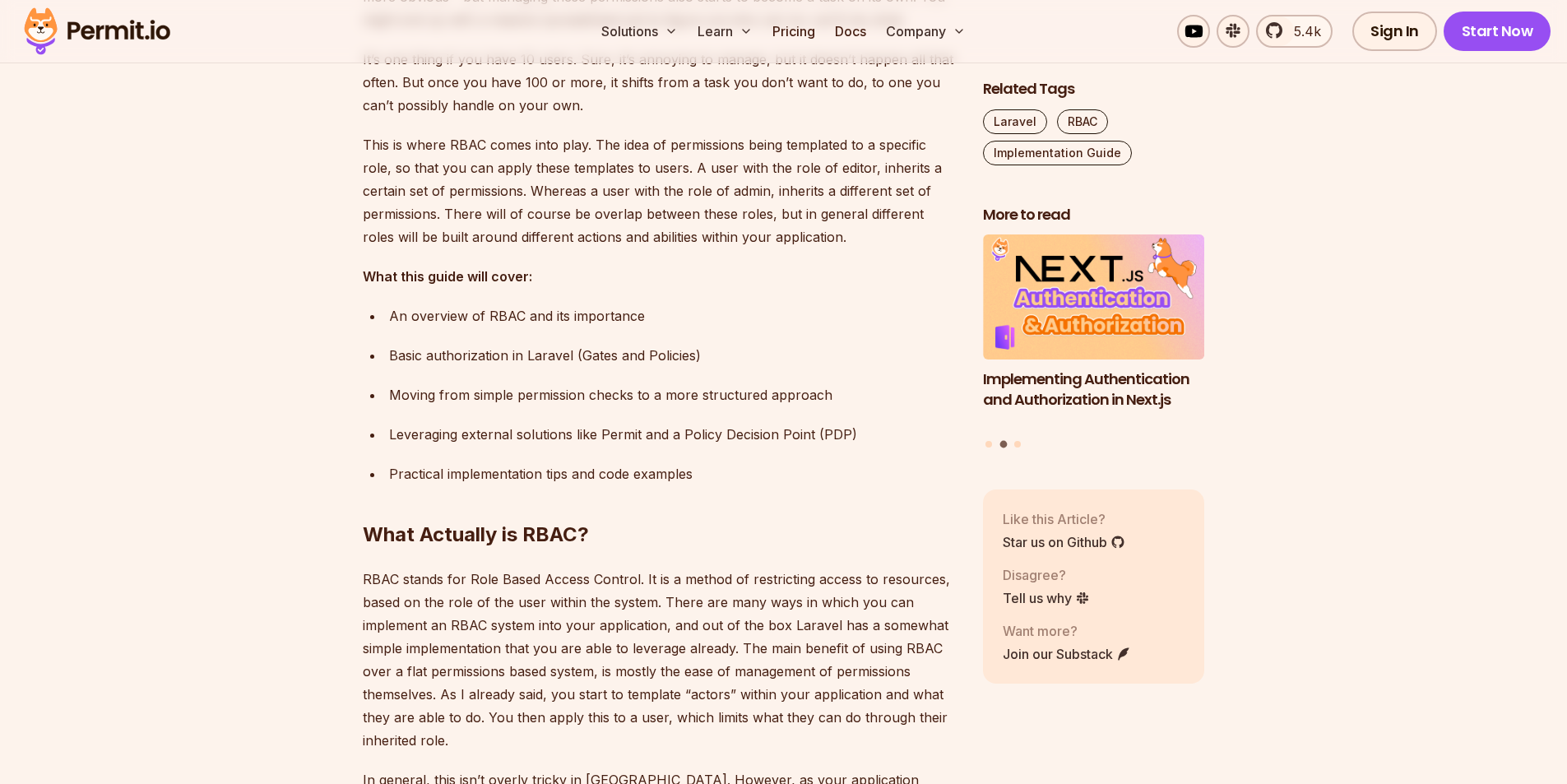
scroll to position [1316, 0]
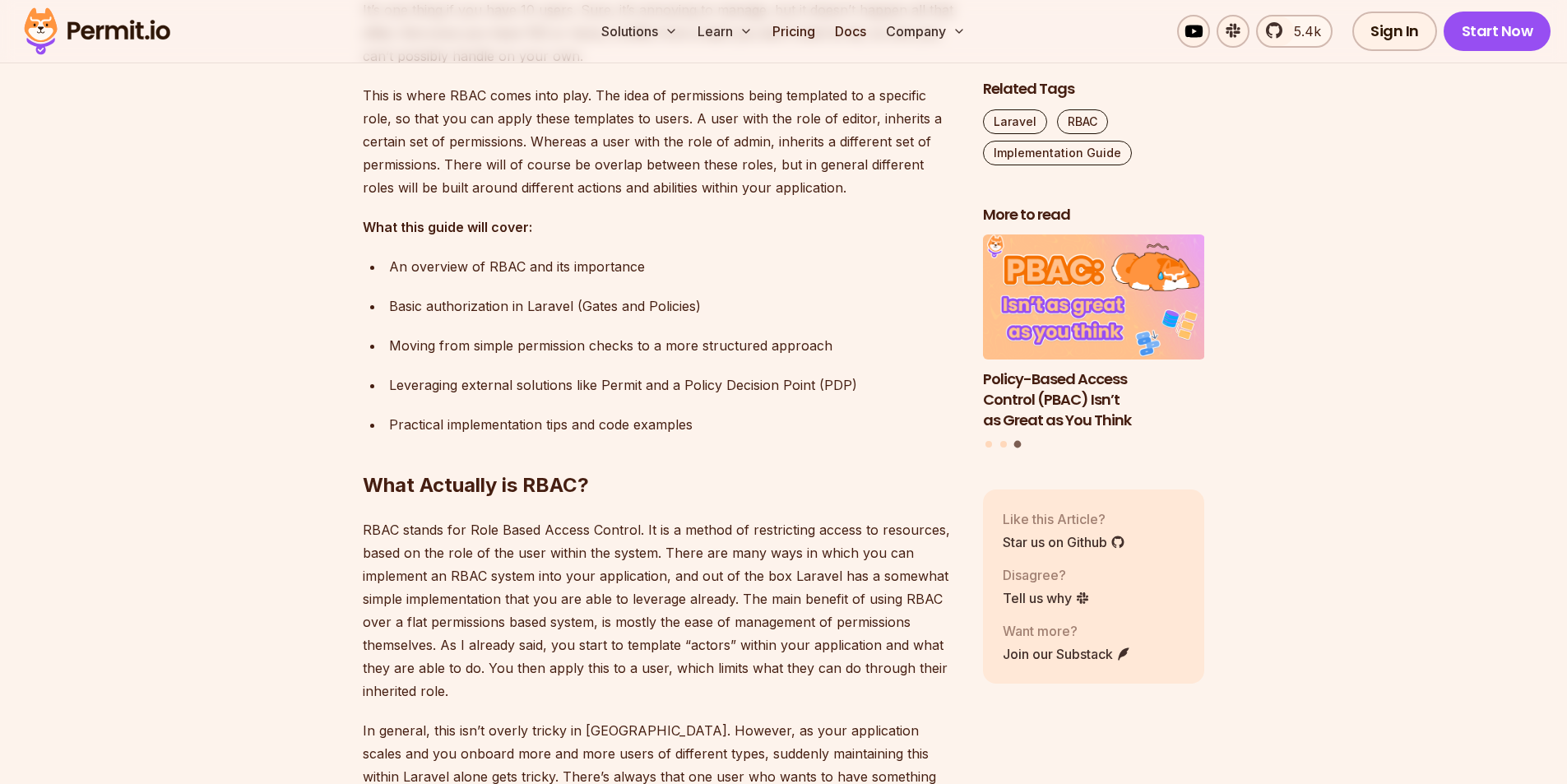
click at [469, 388] on div "Leveraging external solutions like Permit and a Policy Decision Point (PDP)" at bounding box center [672, 384] width 567 height 23
click at [554, 380] on div "Leveraging external solutions like Permit and a Policy Decision Point (PDP)" at bounding box center [672, 384] width 567 height 23
click at [639, 386] on div "Leveraging external solutions like Permit and a Policy Decision Point (PDP)" at bounding box center [672, 384] width 567 height 23
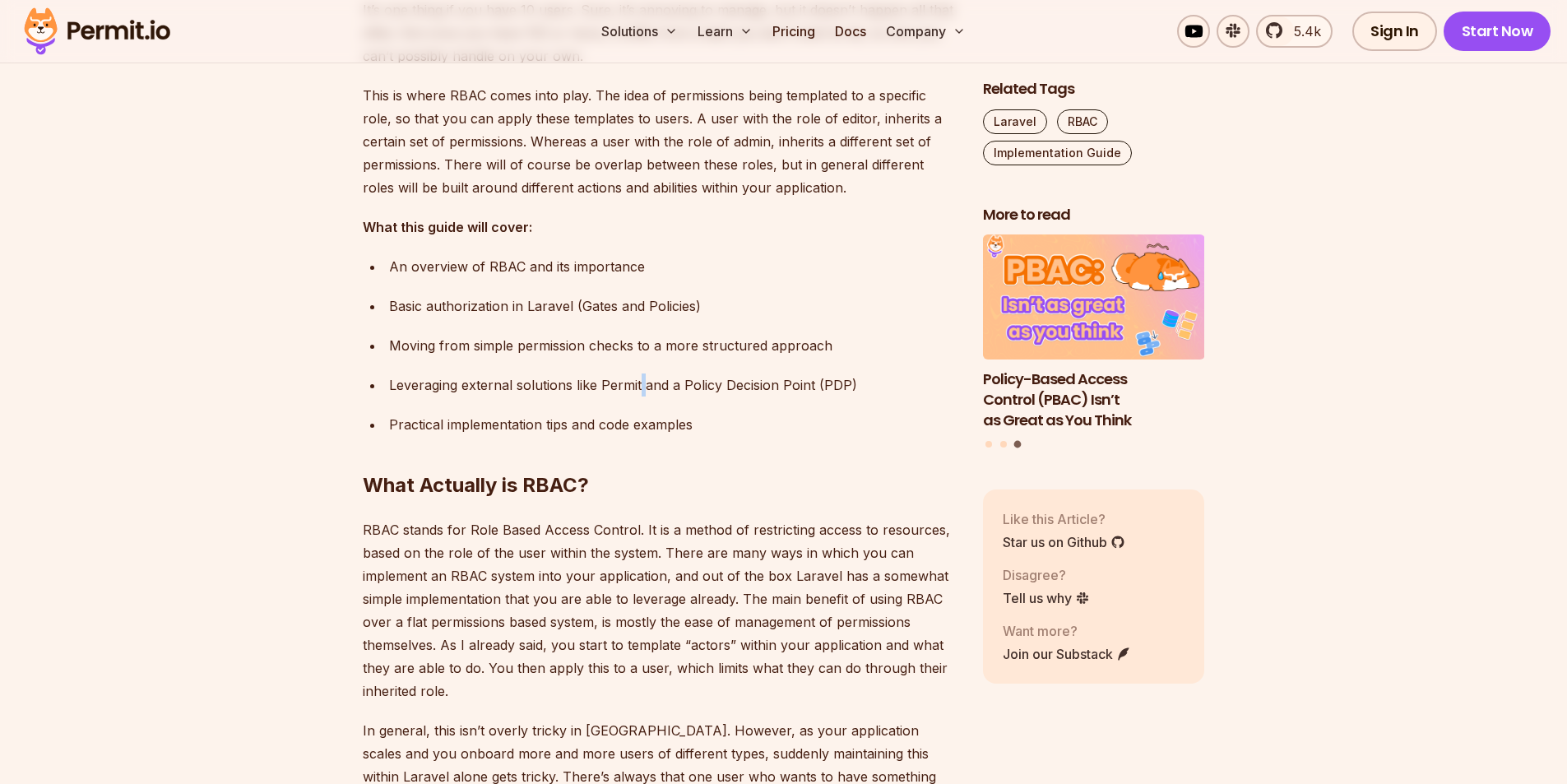
click at [639, 386] on div "Leveraging external solutions like Permit and a Policy Decision Point (PDP)" at bounding box center [672, 384] width 567 height 23
click at [719, 382] on div "Leveraging external solutions like Permit and a Policy Decision Point (PDP)" at bounding box center [672, 384] width 567 height 23
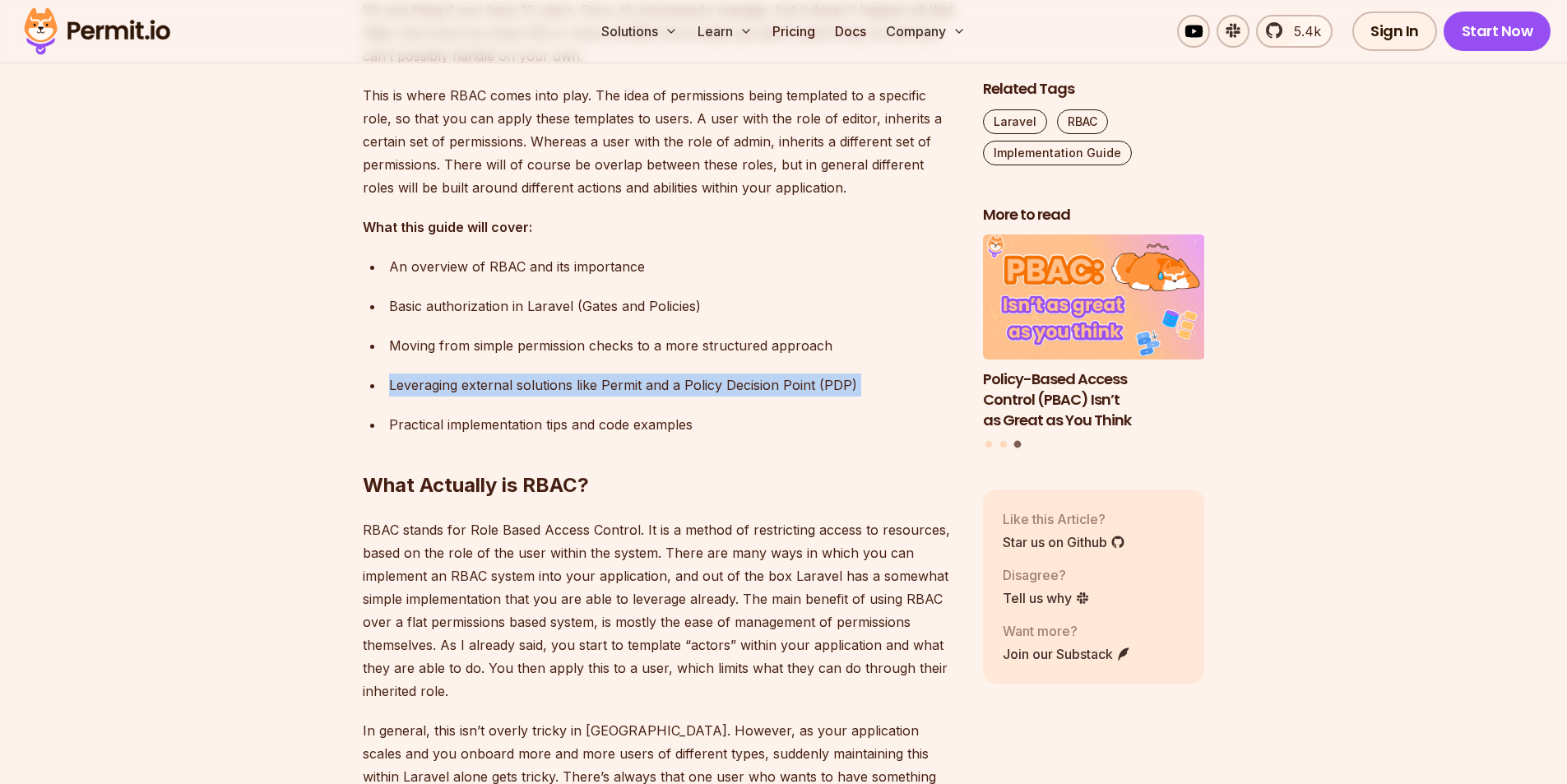
click at [719, 382] on div "Leveraging external solutions like Permit and a Policy Decision Point (PDP)" at bounding box center [672, 384] width 567 height 23
click at [913, 390] on div "Leveraging external solutions like Permit and a Policy Decision Point (PDP)" at bounding box center [672, 384] width 567 height 23
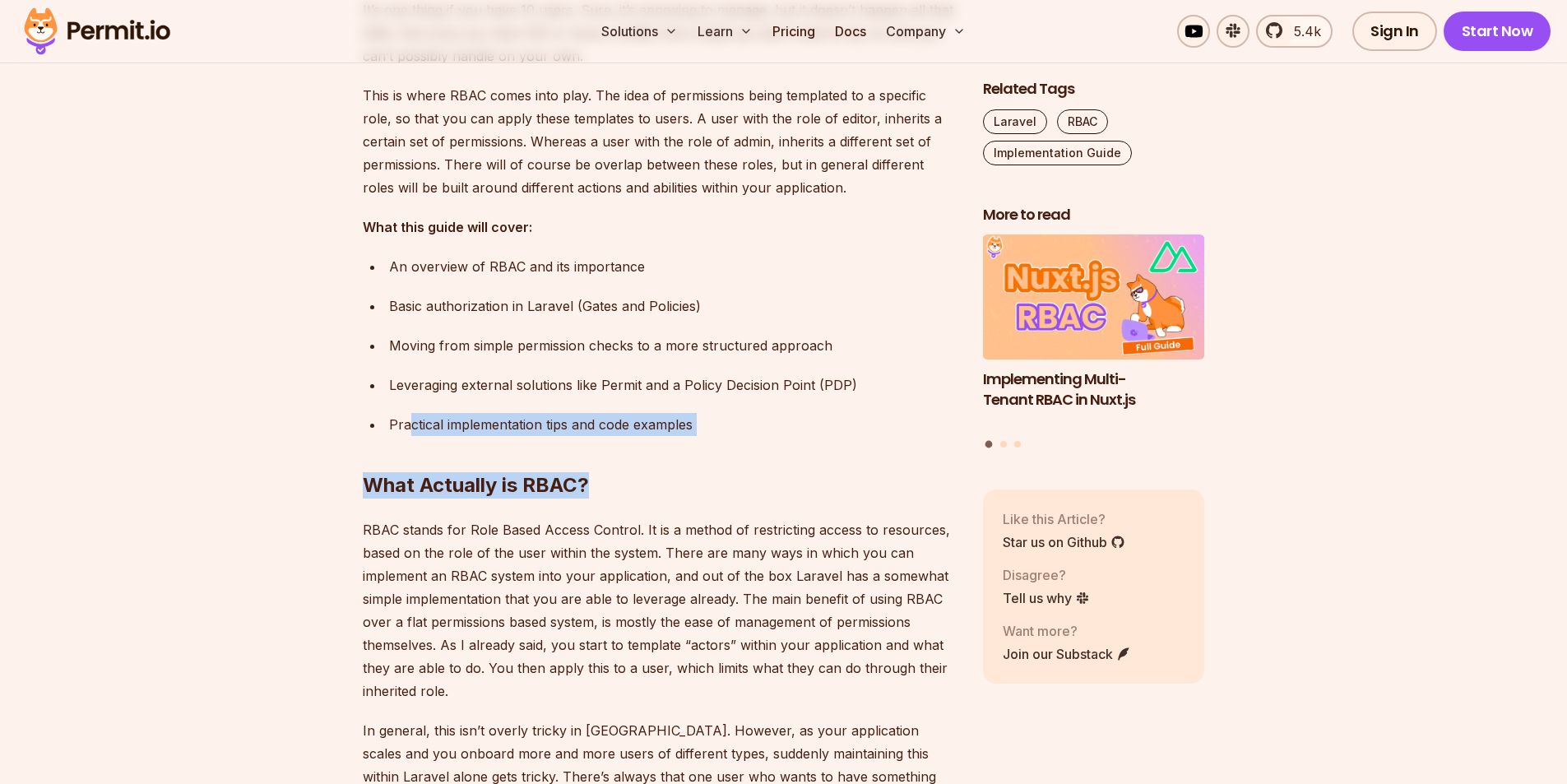
drag, startPoint x: 704, startPoint y: 420, endPoint x: 403, endPoint y: 424, distance: 301.0
click at [381, 420] on h2 "What Actually is RBAC?" at bounding box center [659, 452] width 594 height 92
drag, startPoint x: 390, startPoint y: 422, endPoint x: 719, endPoint y: 423, distance: 329.0
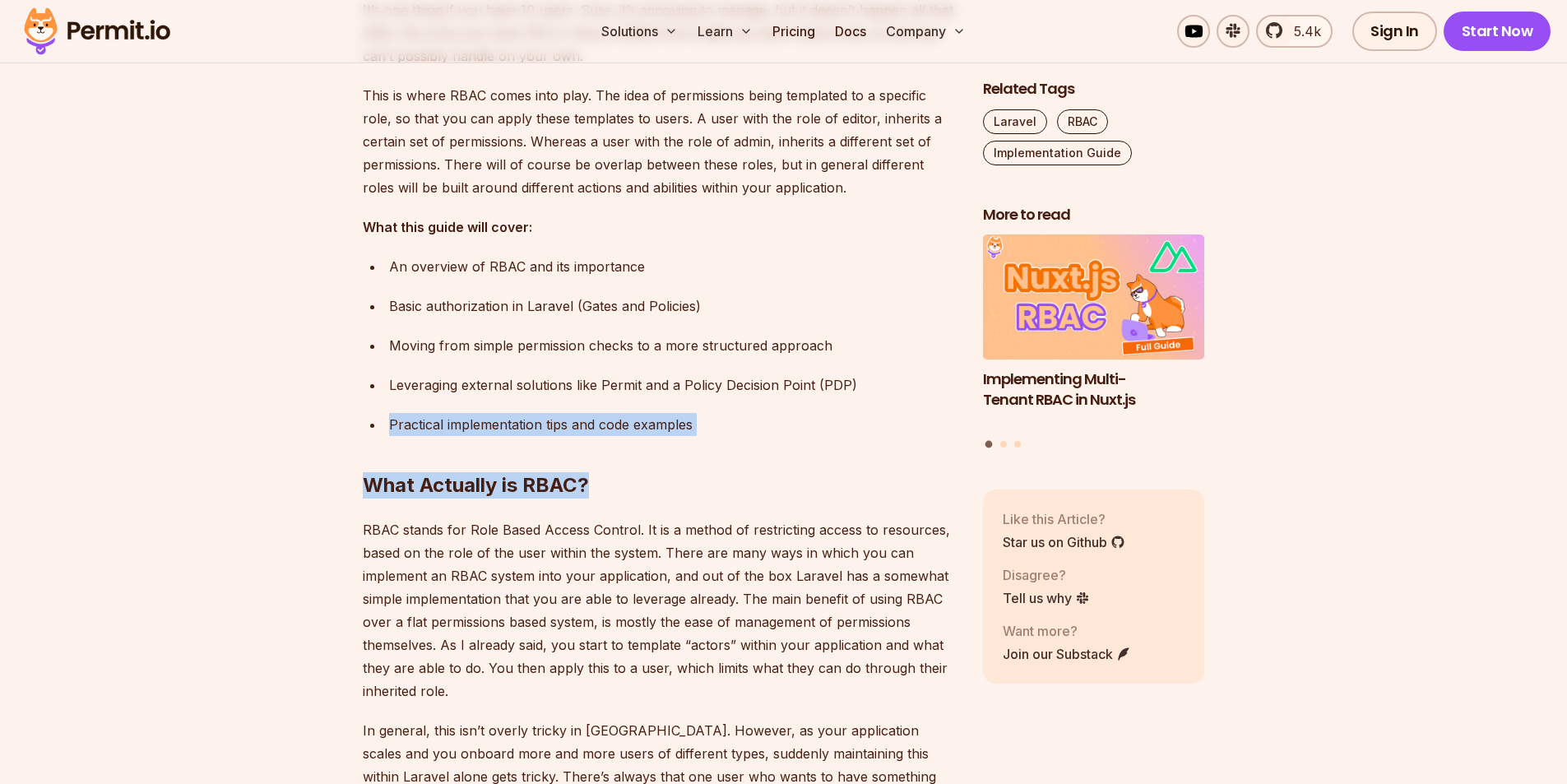
click at [719, 423] on h2 "What Actually is RBAC?" at bounding box center [659, 452] width 594 height 92
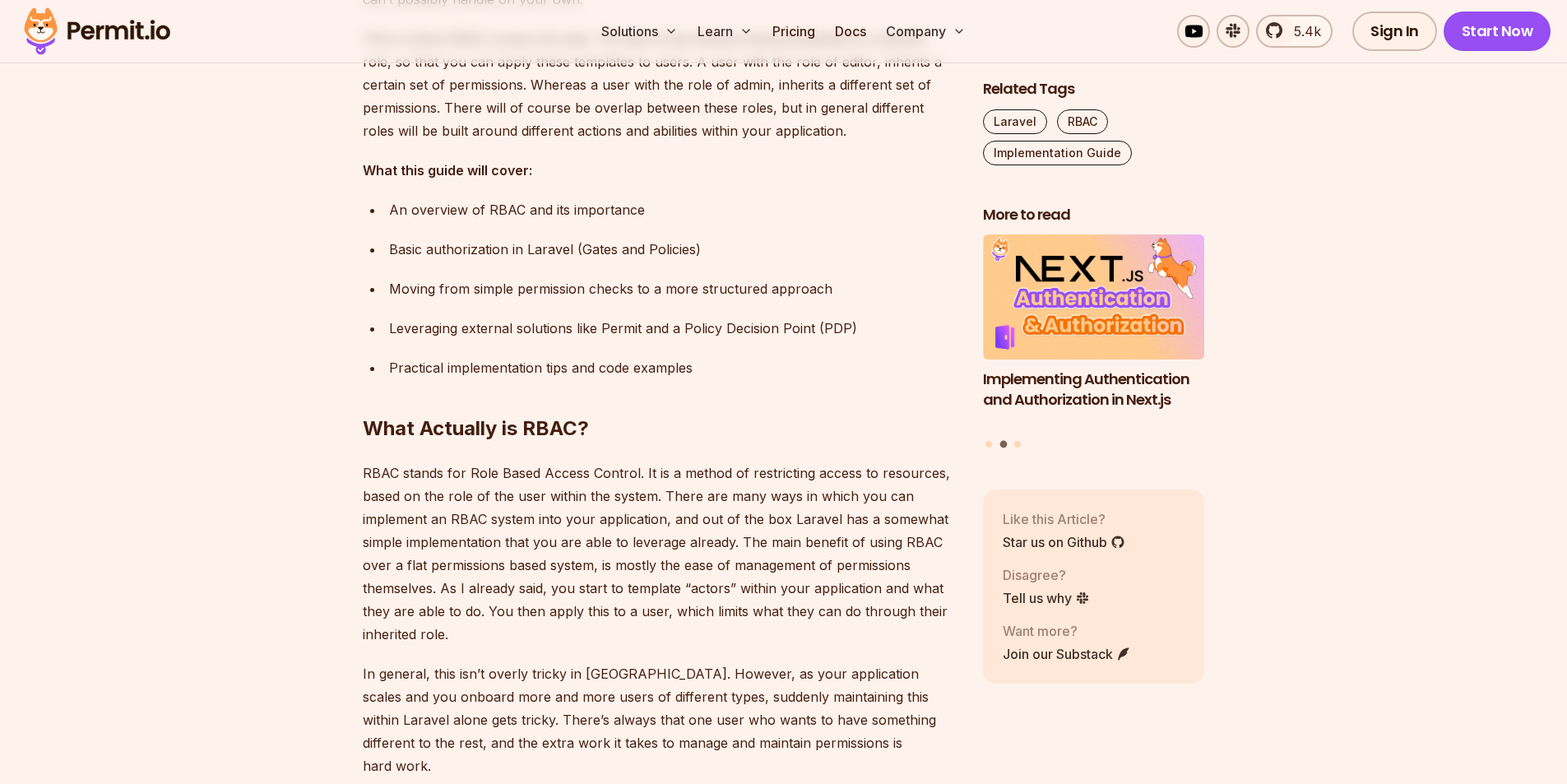
scroll to position [1480, 0]
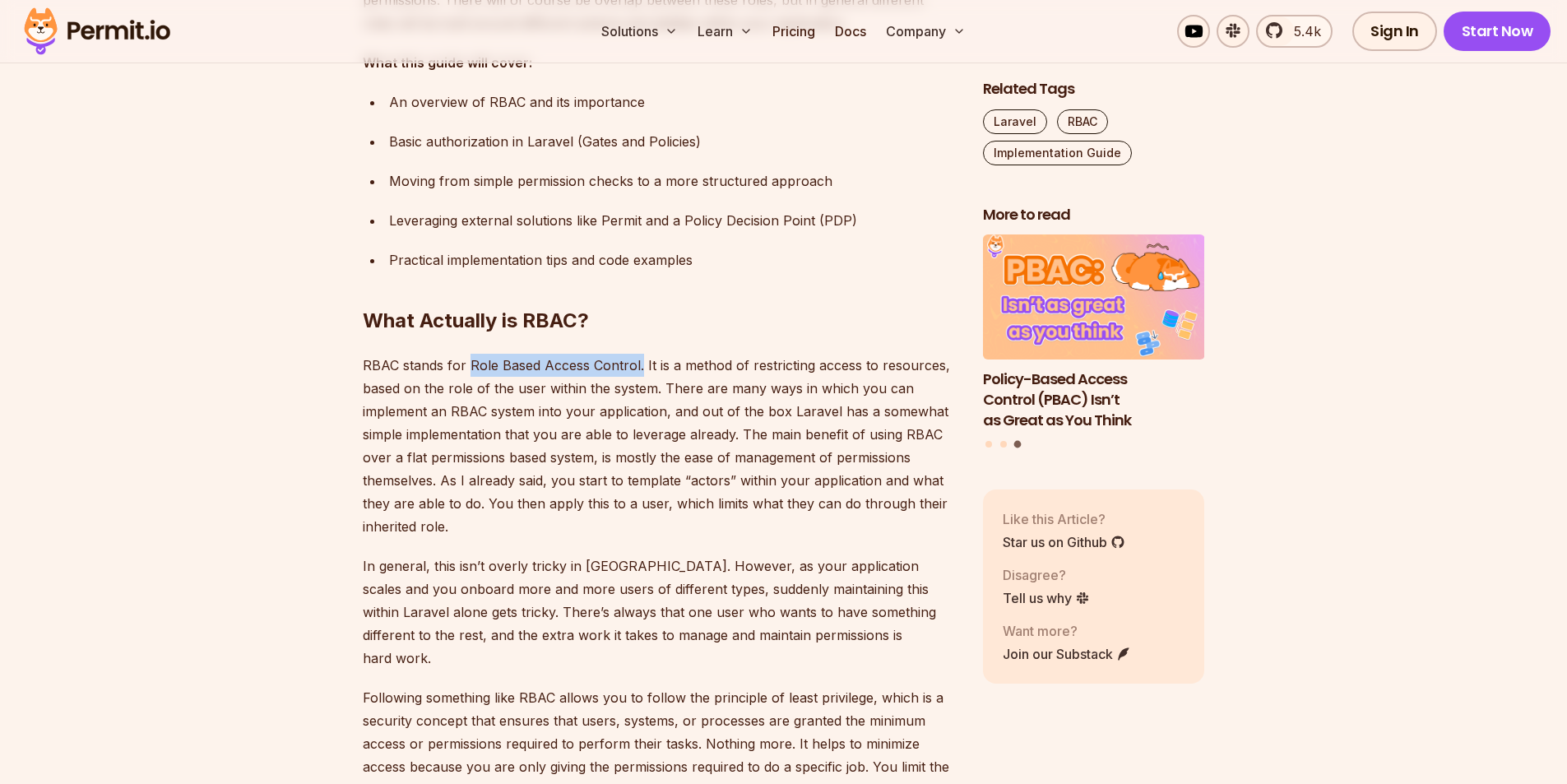
drag, startPoint x: 468, startPoint y: 364, endPoint x: 639, endPoint y: 359, distance: 171.1
click at [640, 362] on p "RBAC stands for Role Based Access Control. It is a method of restricting access…" at bounding box center [659, 446] width 594 height 184
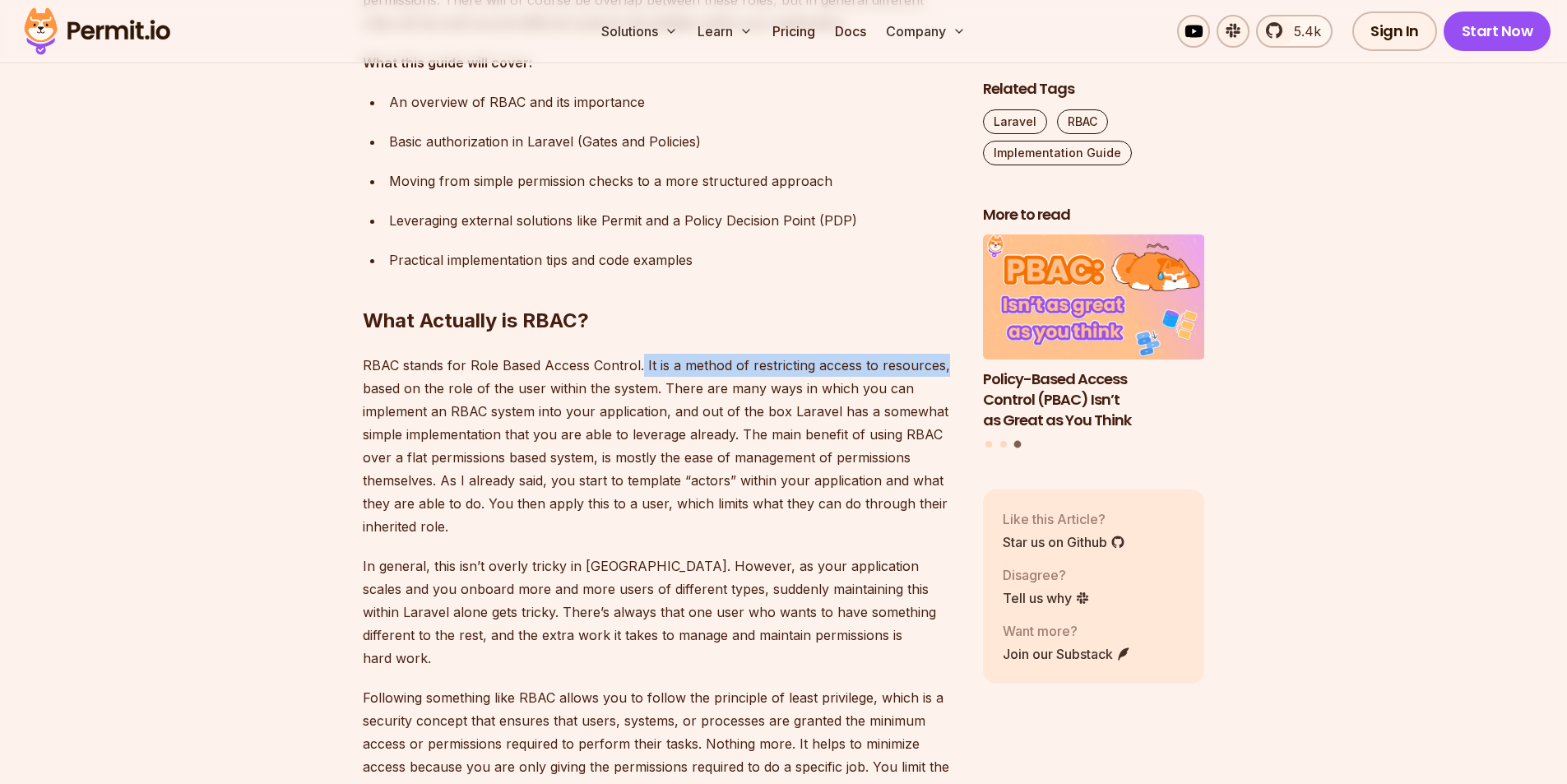
drag, startPoint x: 640, startPoint y: 366, endPoint x: 943, endPoint y: 368, distance: 303.0
click at [943, 368] on p "RBAC stands for Role Based Access Control. It is a method of restricting access…" at bounding box center [659, 446] width 594 height 184
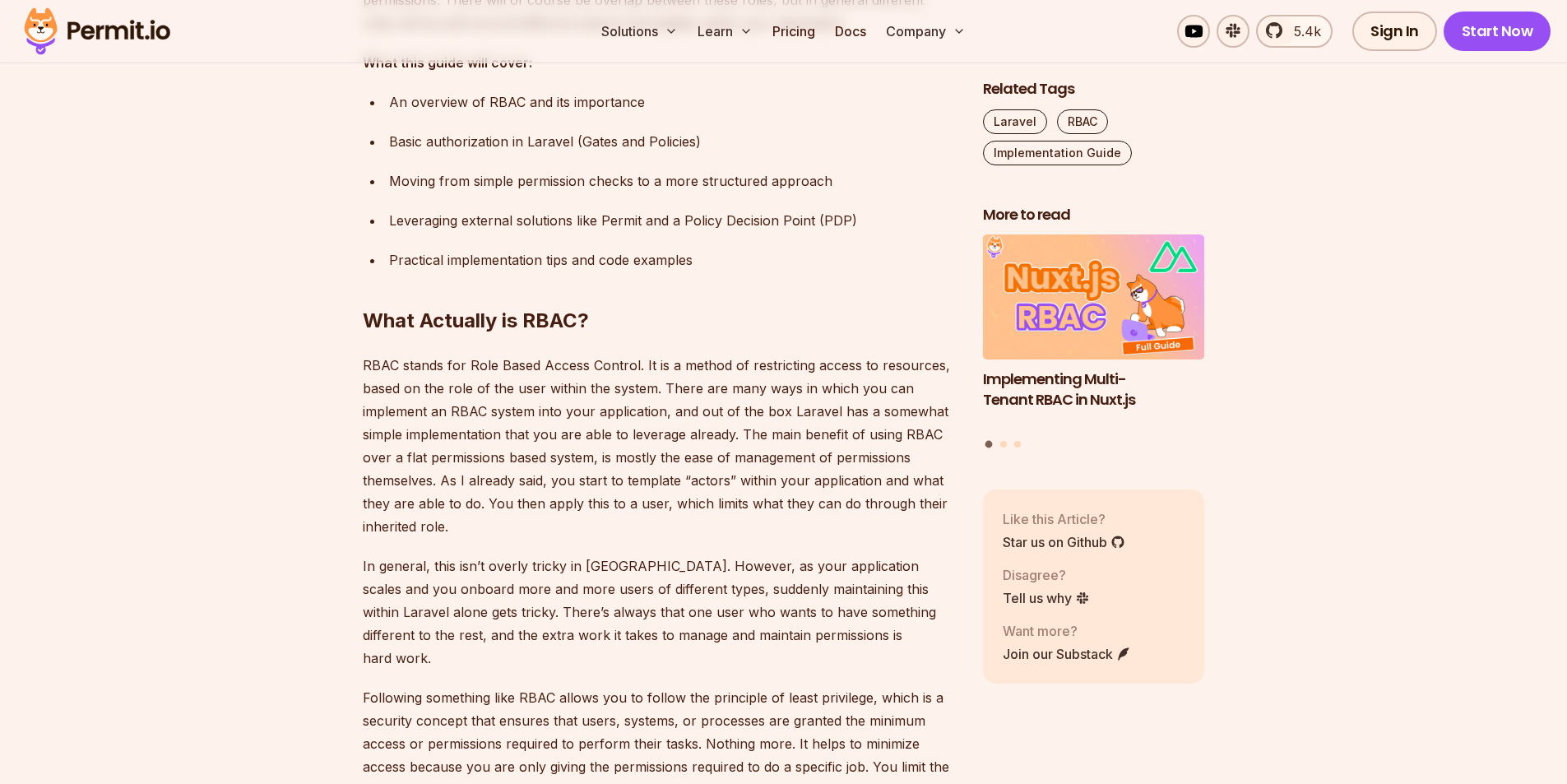
click at [656, 391] on p "RBAC stands for Role Based Access Control. It is a method of restricting access…" at bounding box center [659, 446] width 594 height 184
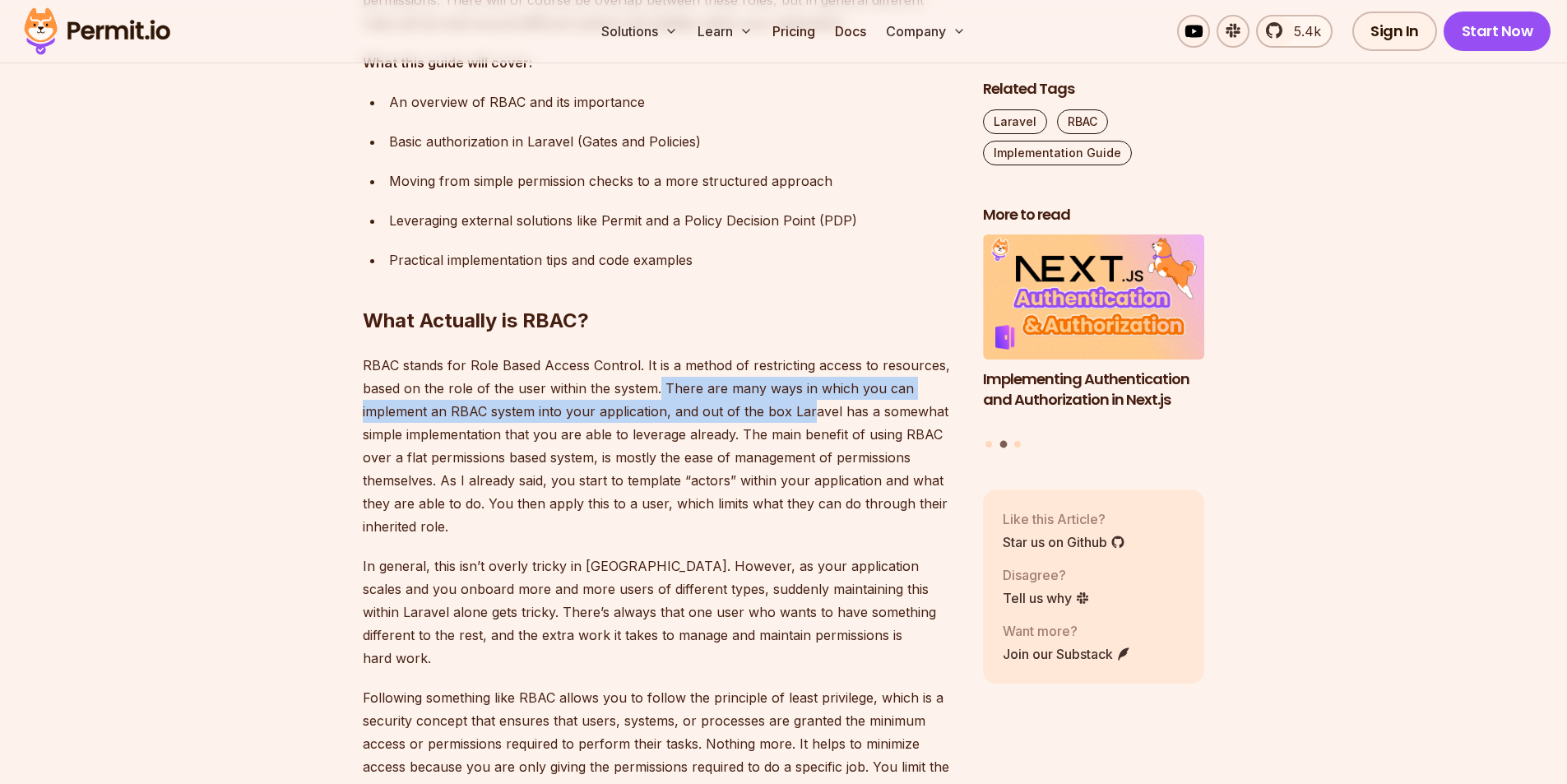
drag, startPoint x: 657, startPoint y: 389, endPoint x: 807, endPoint y: 410, distance: 151.5
click at [807, 410] on p "RBAC stands for Role Based Access Control. It is a method of restricting access…" at bounding box center [659, 446] width 594 height 184
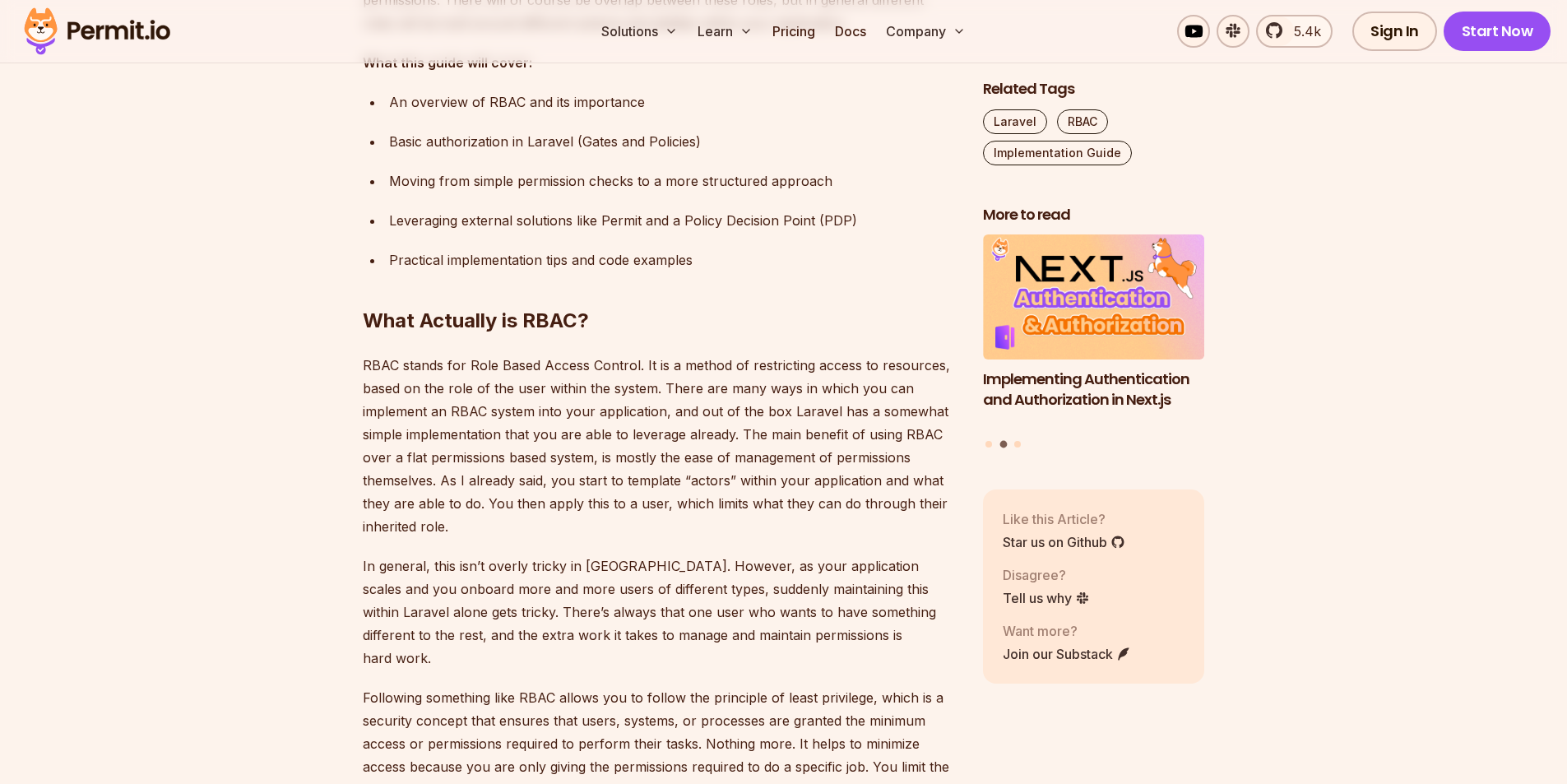
click at [832, 409] on p "RBAC stands for Role Based Access Control. It is a method of restricting access…" at bounding box center [659, 446] width 594 height 184
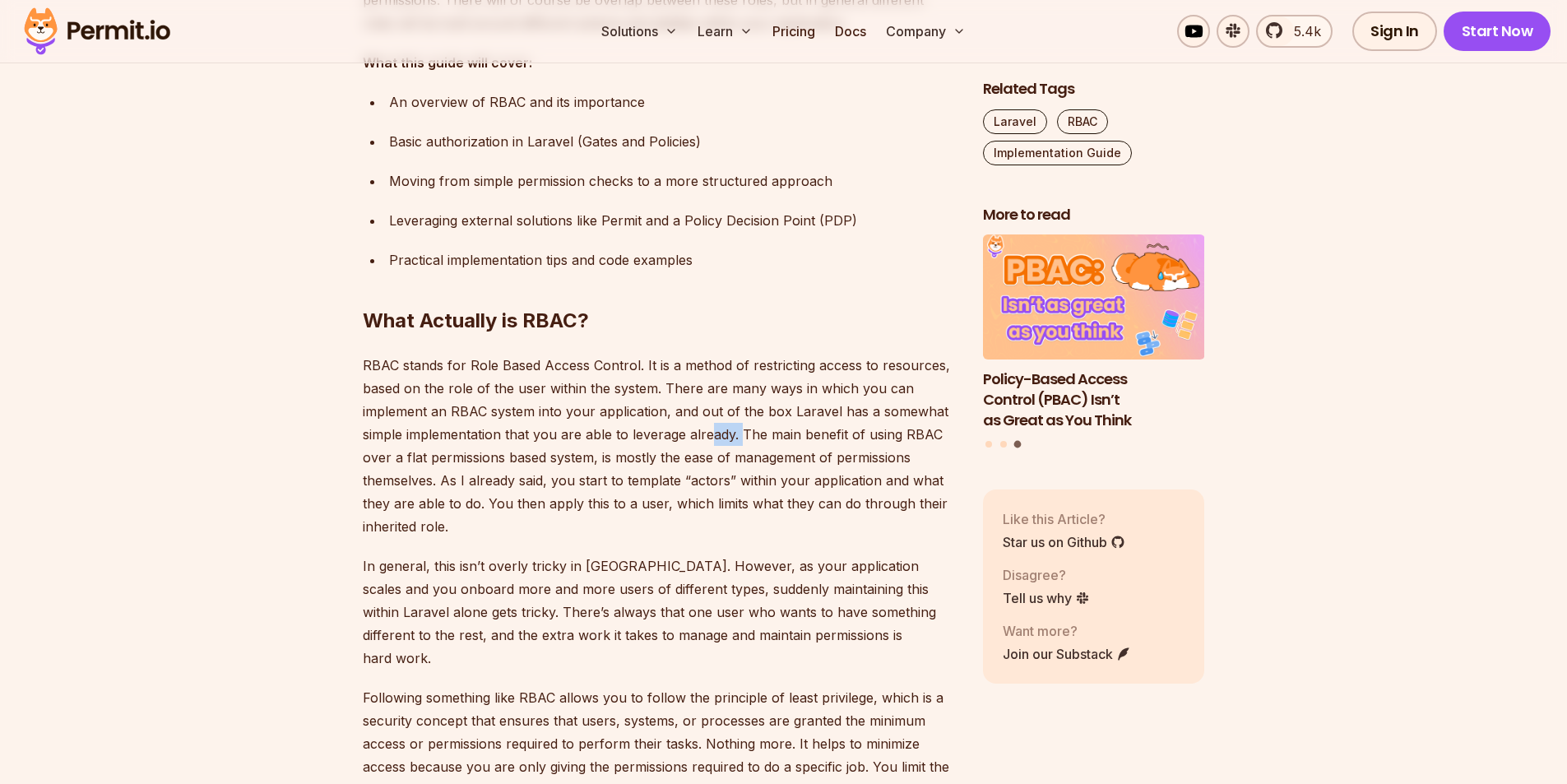
drag, startPoint x: 739, startPoint y: 430, endPoint x: 706, endPoint y: 427, distance: 33.1
click at [706, 427] on p "RBAC stands for Role Based Access Control. It is a method of restricting access…" at bounding box center [659, 446] width 594 height 184
click at [731, 428] on p "RBAC stands for Role Based Access Control. It is a method of restricting access…" at bounding box center [659, 446] width 594 height 184
drag, startPoint x: 778, startPoint y: 431, endPoint x: 836, endPoint y: 427, distance: 58.1
click at [779, 431] on p "RBAC stands for Role Based Access Control. It is a method of restricting access…" at bounding box center [659, 446] width 594 height 184
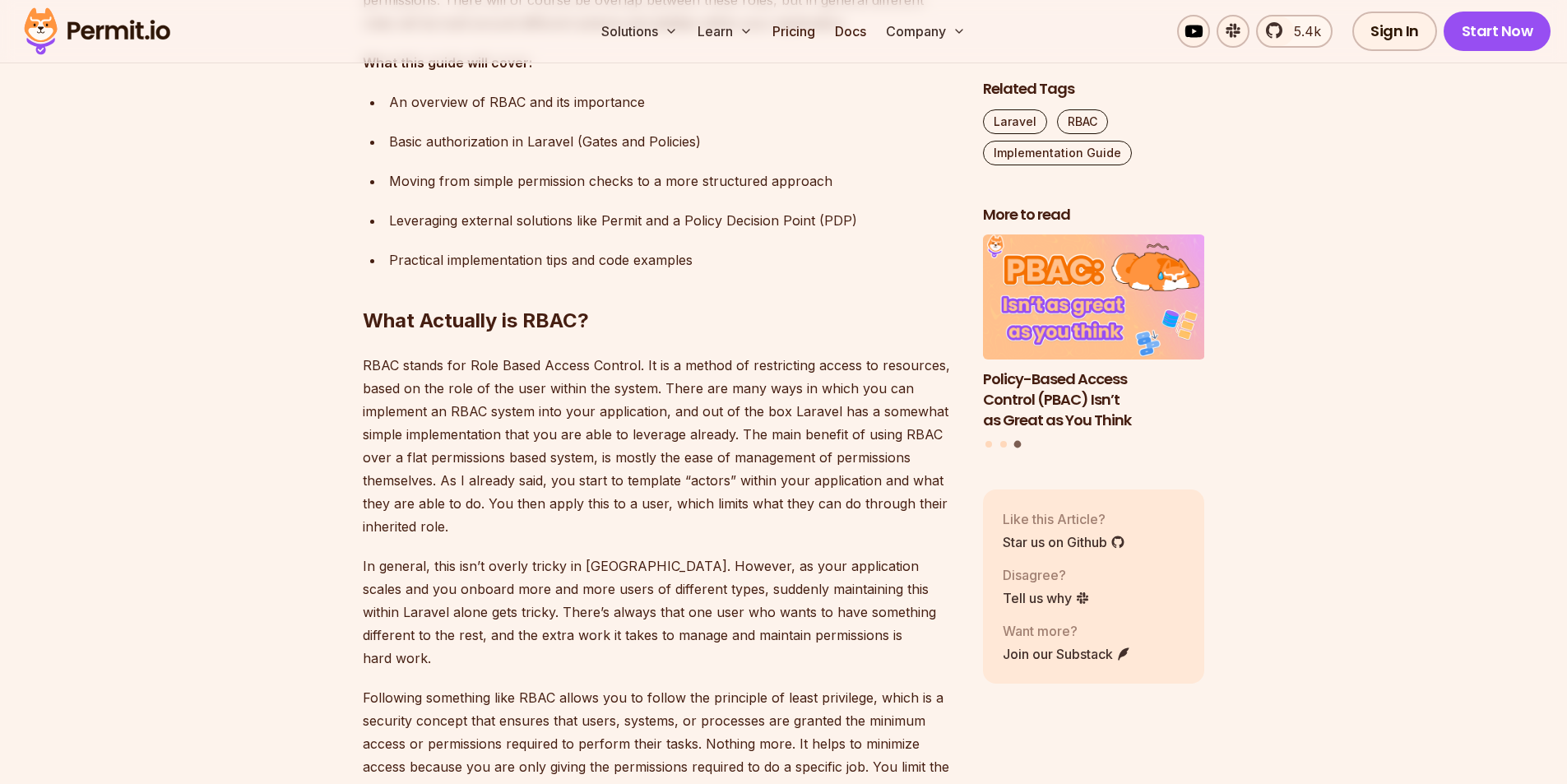
click at [489, 451] on p "RBAC stands for Role Based Access Control. It is a method of restricting access…" at bounding box center [659, 446] width 594 height 184
click at [489, 451] on p "RBAC stands for Role Based Access Control. It is a method of restricting access…" at bounding box center [659, 446] width 594 height 184
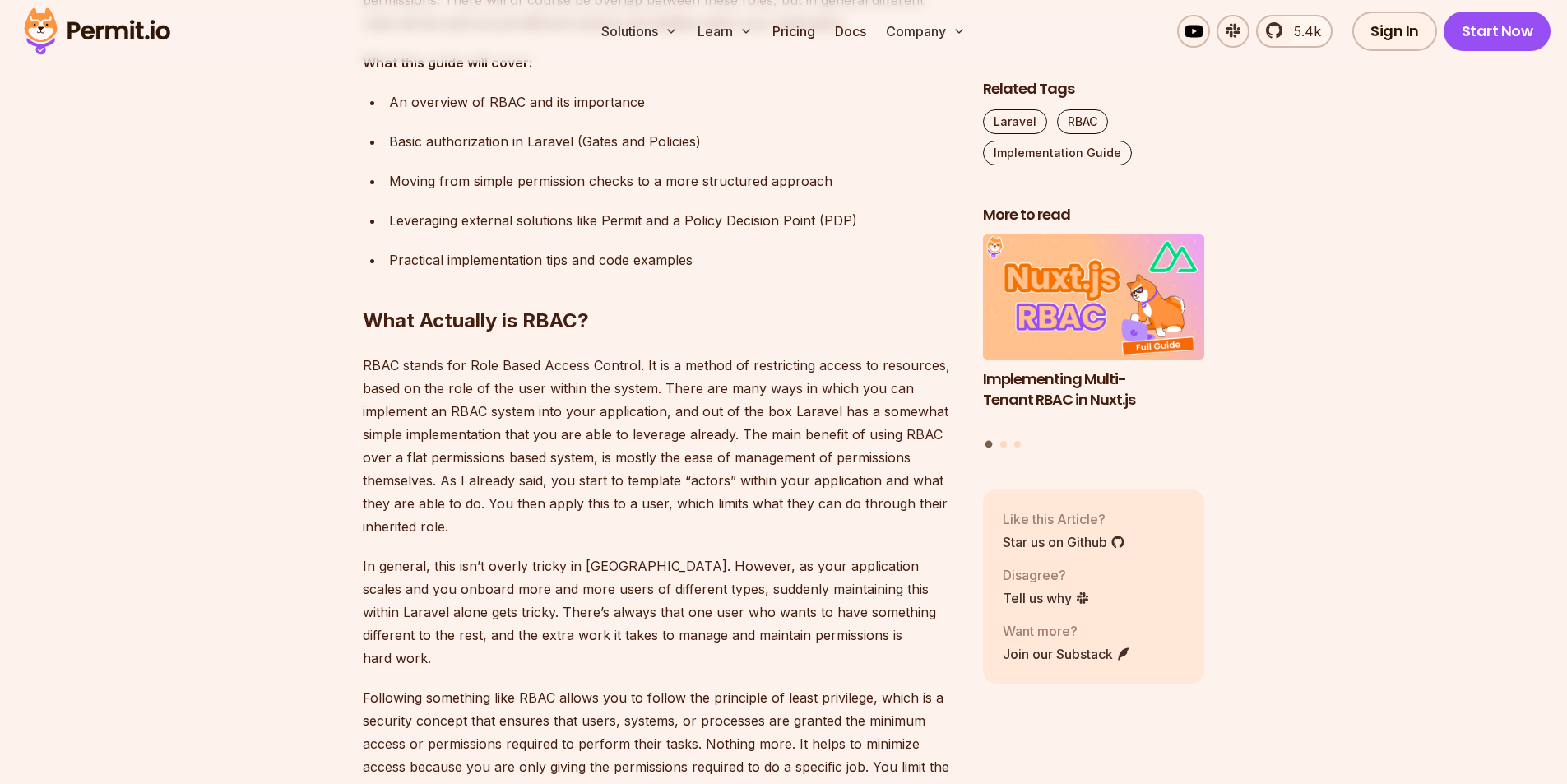
click at [586, 461] on p "RBAC stands for Role Based Access Control. It is a method of restricting access…" at bounding box center [659, 446] width 594 height 184
drag, startPoint x: 455, startPoint y: 477, endPoint x: 559, endPoint y: 474, distance: 104.0
click at [559, 474] on p "RBAC stands for Role Based Access Control. It is a method of restricting access…" at bounding box center [659, 446] width 594 height 184
click at [601, 483] on p "RBAC stands for Role Based Access Control. It is a method of restricting access…" at bounding box center [659, 446] width 594 height 184
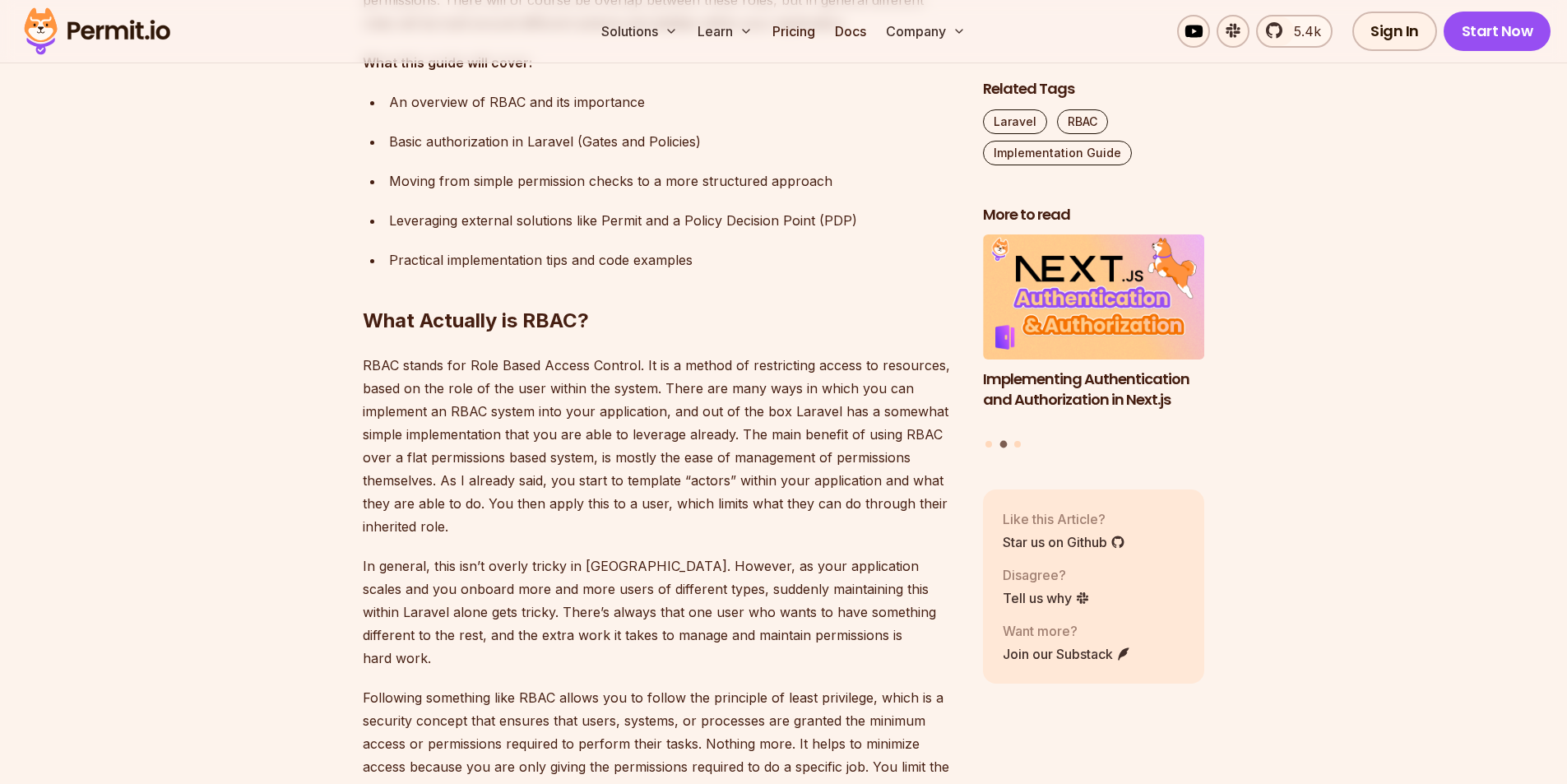
click at [587, 484] on p "RBAC stands for Role Based Access Control. It is a method of restricting access…" at bounding box center [659, 446] width 594 height 184
click at [644, 487] on p "RBAC stands for Role Based Access Control. It is a method of restricting access…" at bounding box center [659, 446] width 594 height 184
click at [711, 483] on p "RBAC stands for Role Based Access Control. It is a method of restricting access…" at bounding box center [659, 446] width 594 height 184
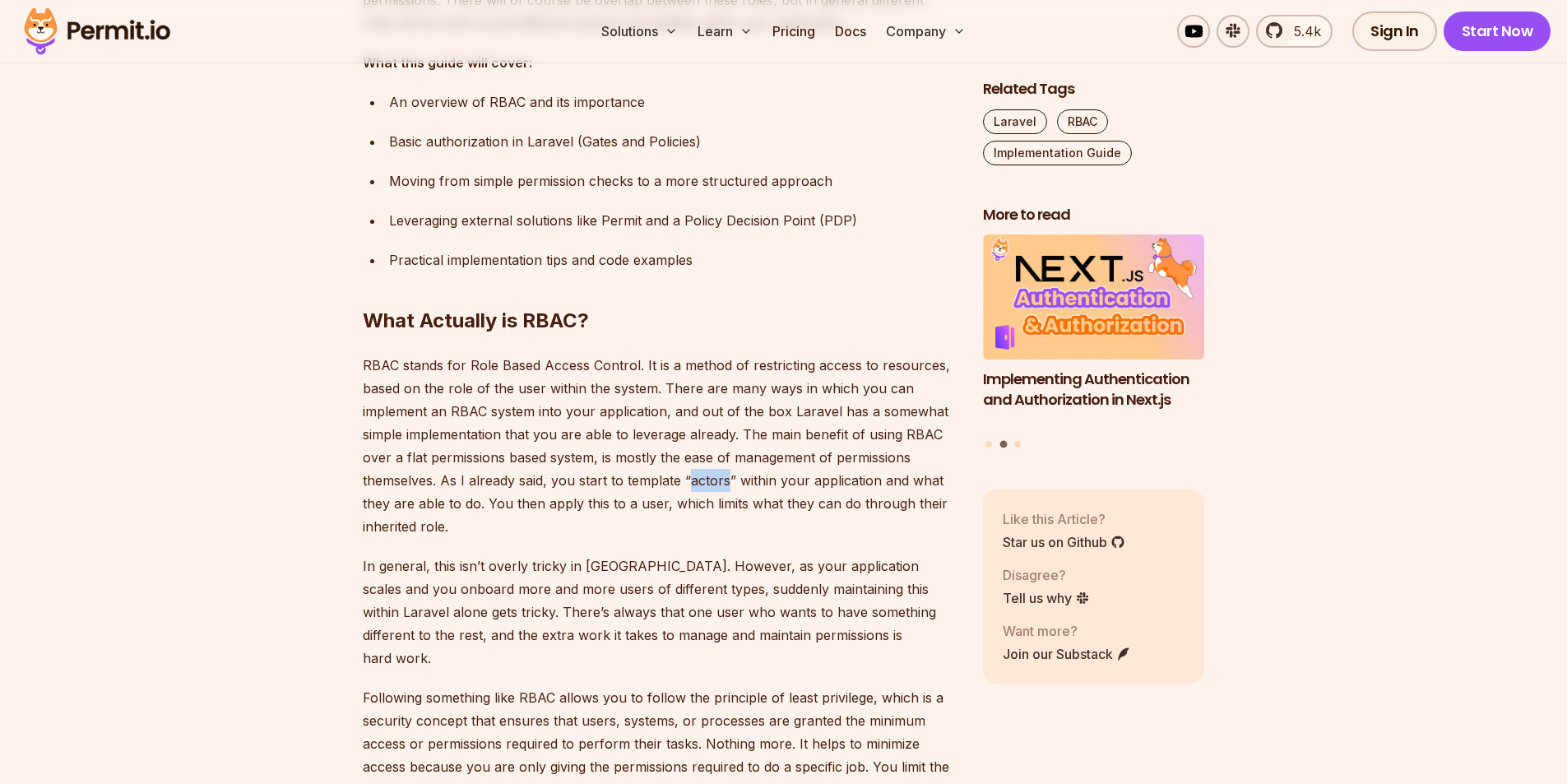
click at [711, 483] on p "RBAC stands for Role Based Access Control. It is a method of restricting access…" at bounding box center [659, 446] width 594 height 184
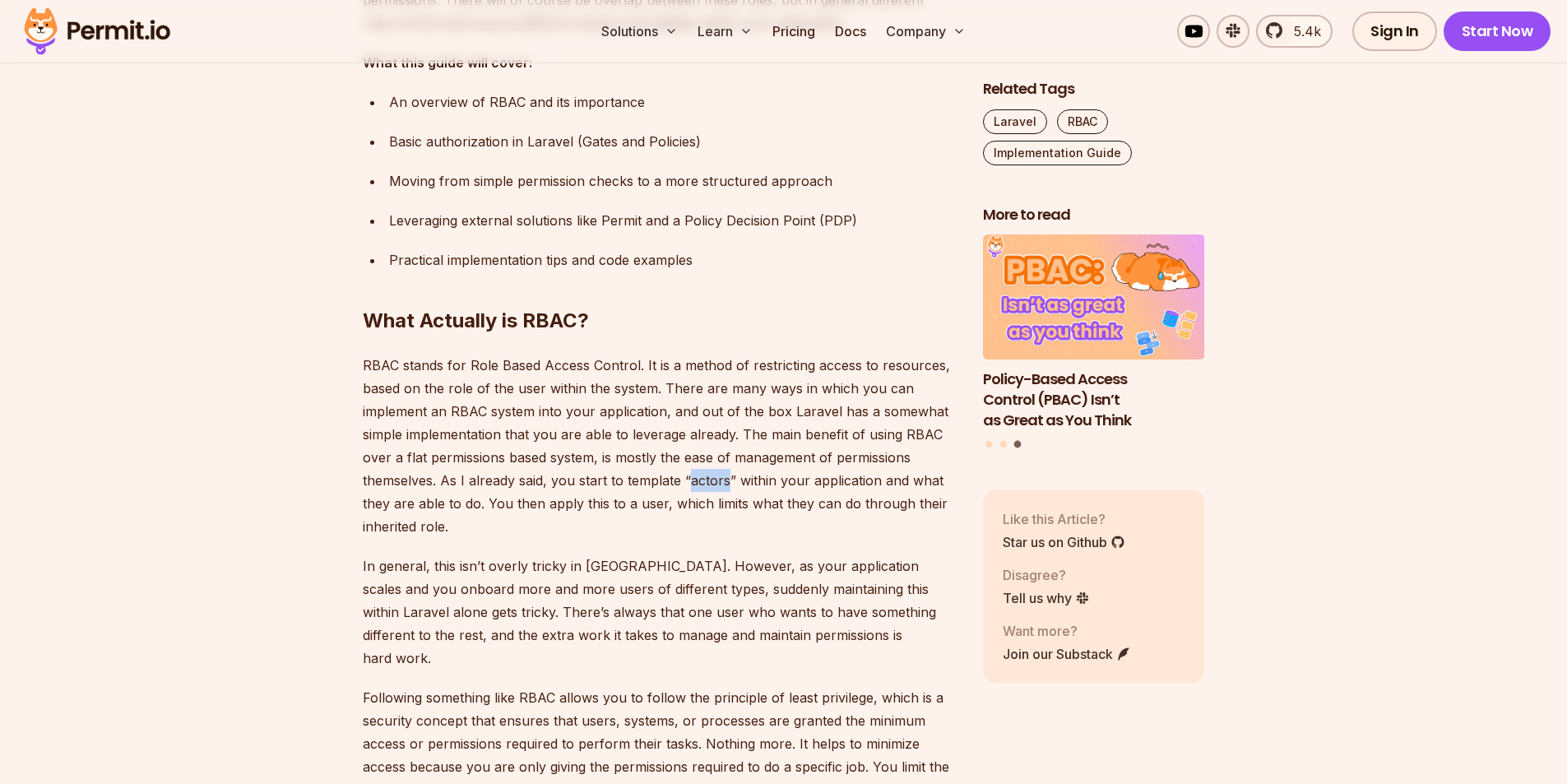
click at [697, 478] on p "RBAC stands for Role Based Access Control. It is a method of restricting access…" at bounding box center [659, 446] width 594 height 184
click at [698, 479] on p "RBAC stands for Role Based Access Control. It is a method of restricting access…" at bounding box center [659, 446] width 594 height 184
click at [705, 482] on p "RBAC stands for Role Based Access Control. It is a method of restricting access…" at bounding box center [659, 446] width 594 height 184
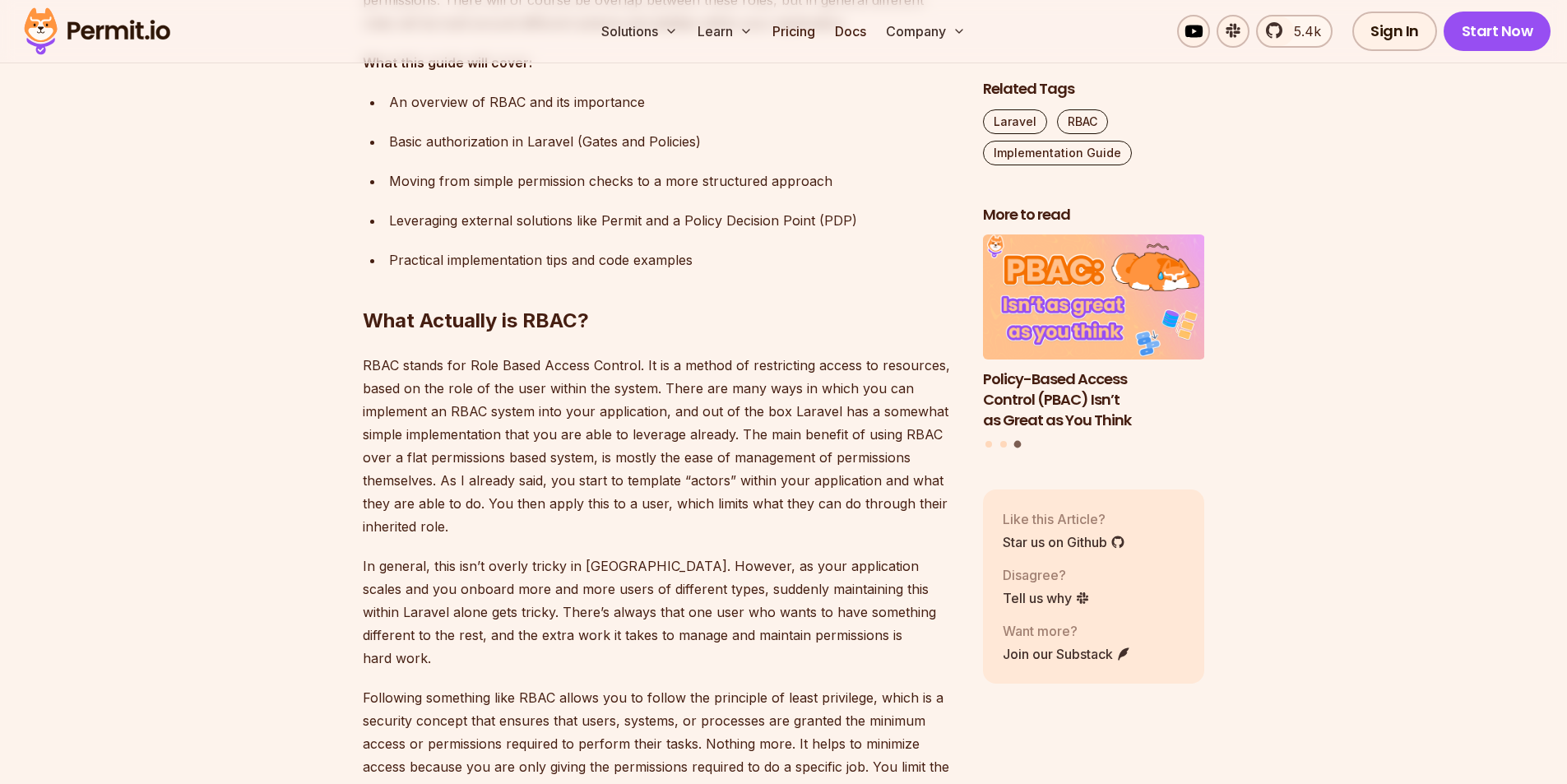
click at [758, 478] on p "RBAC stands for Role Based Access Control. It is a method of restricting access…" at bounding box center [659, 446] width 594 height 184
click at [825, 477] on p "RBAC stands for Role Based Access Control. It is a method of restricting access…" at bounding box center [659, 446] width 594 height 184
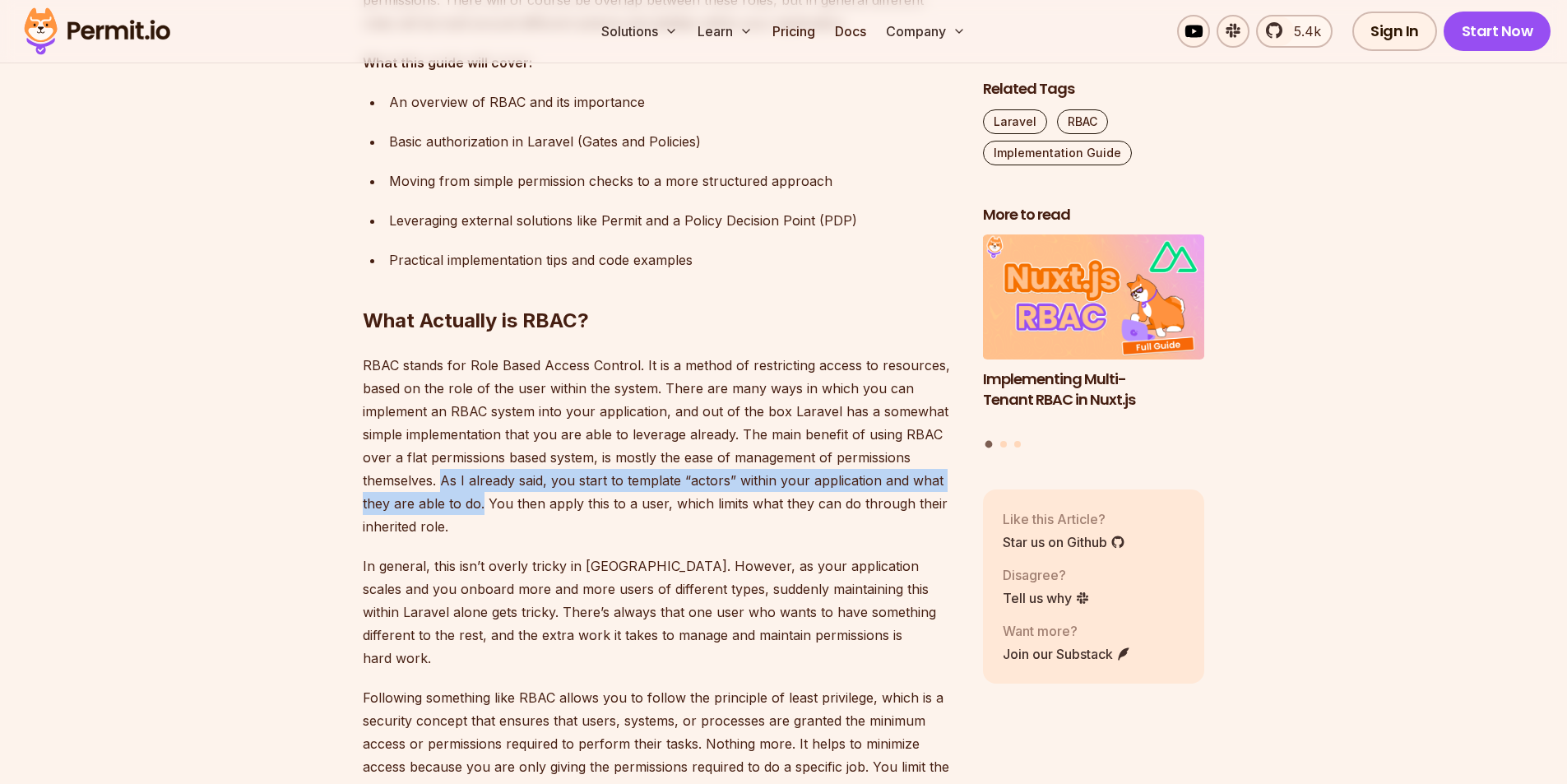
drag, startPoint x: 482, startPoint y: 500, endPoint x: 443, endPoint y: 482, distance: 43.0
click at [443, 482] on p "RBAC stands for Role Based Access Control. It is a method of restricting access…" at bounding box center [659, 446] width 594 height 184
click at [442, 482] on p "RBAC stands for Role Based Access Control. It is a method of restricting access…" at bounding box center [659, 446] width 594 height 184
drag, startPoint x: 483, startPoint y: 507, endPoint x: 441, endPoint y: 477, distance: 51.6
click at [441, 477] on p "RBAC stands for Role Based Access Control. It is a method of restricting access…" at bounding box center [659, 446] width 594 height 184
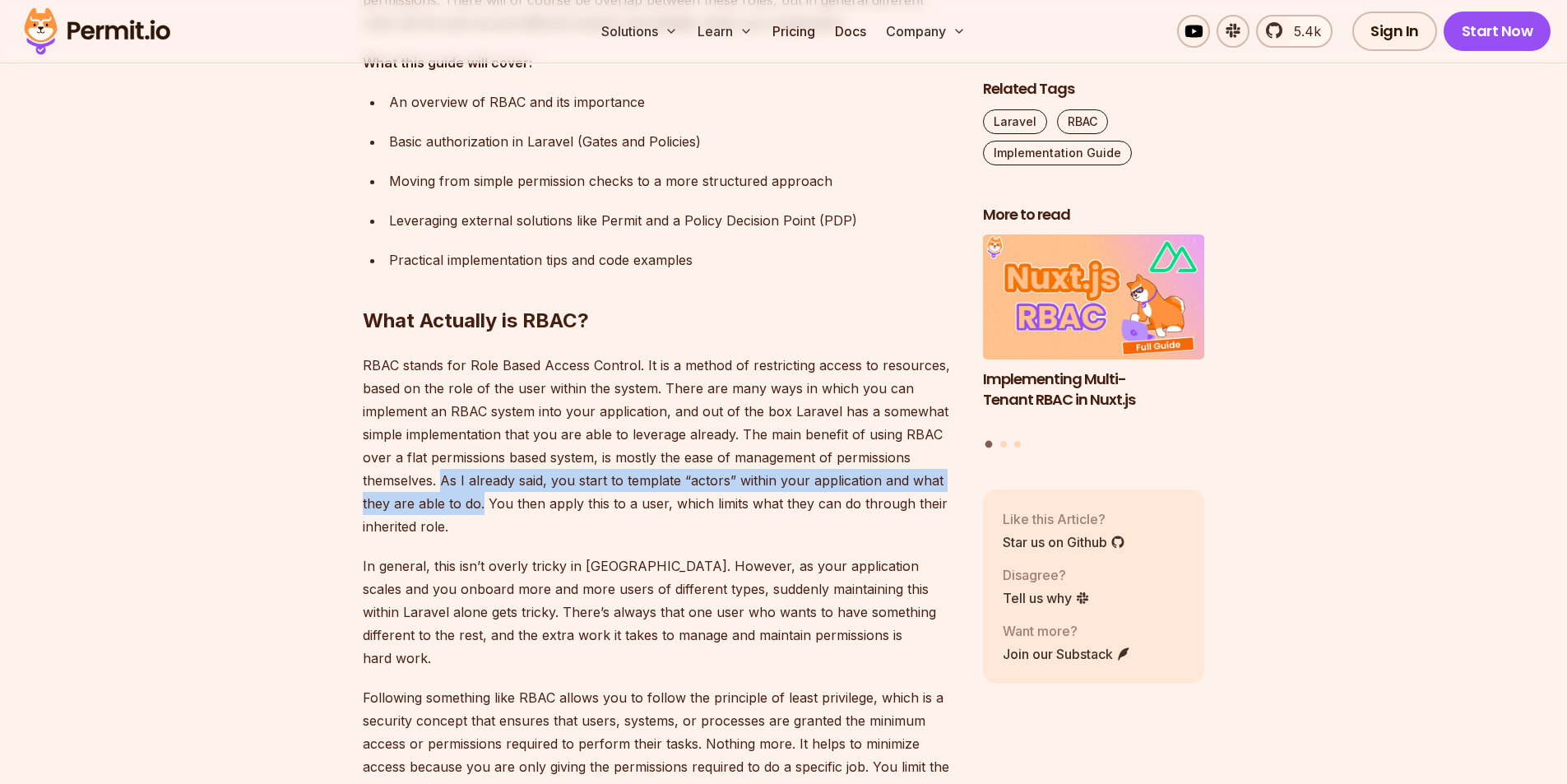
click at [442, 479] on p "RBAC stands for Role Based Access Control. It is a method of restricting access…" at bounding box center [659, 446] width 594 height 184
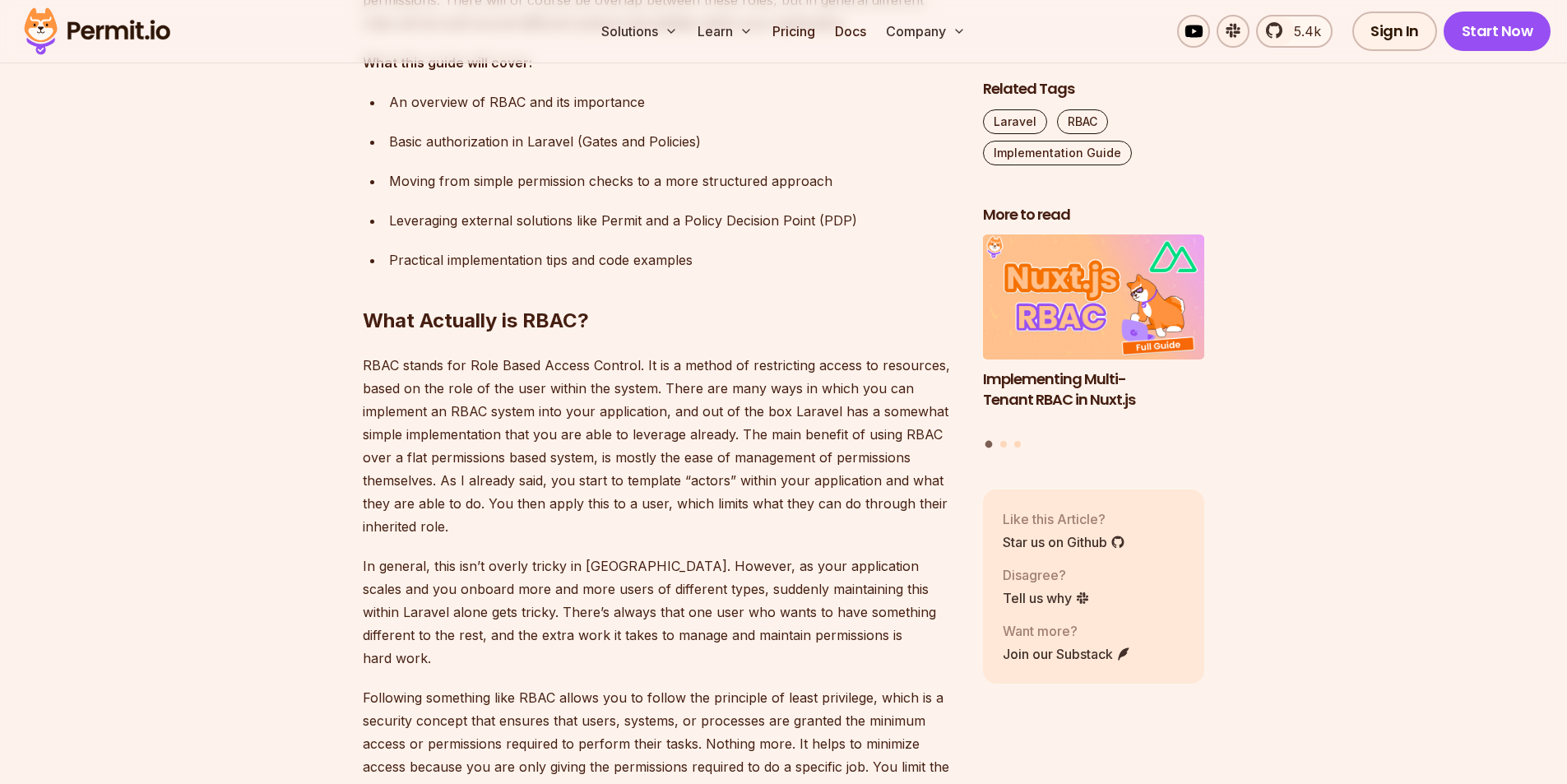
click at [470, 526] on p "RBAC stands for Role Based Access Control. It is a method of restricting access…" at bounding box center [659, 446] width 594 height 184
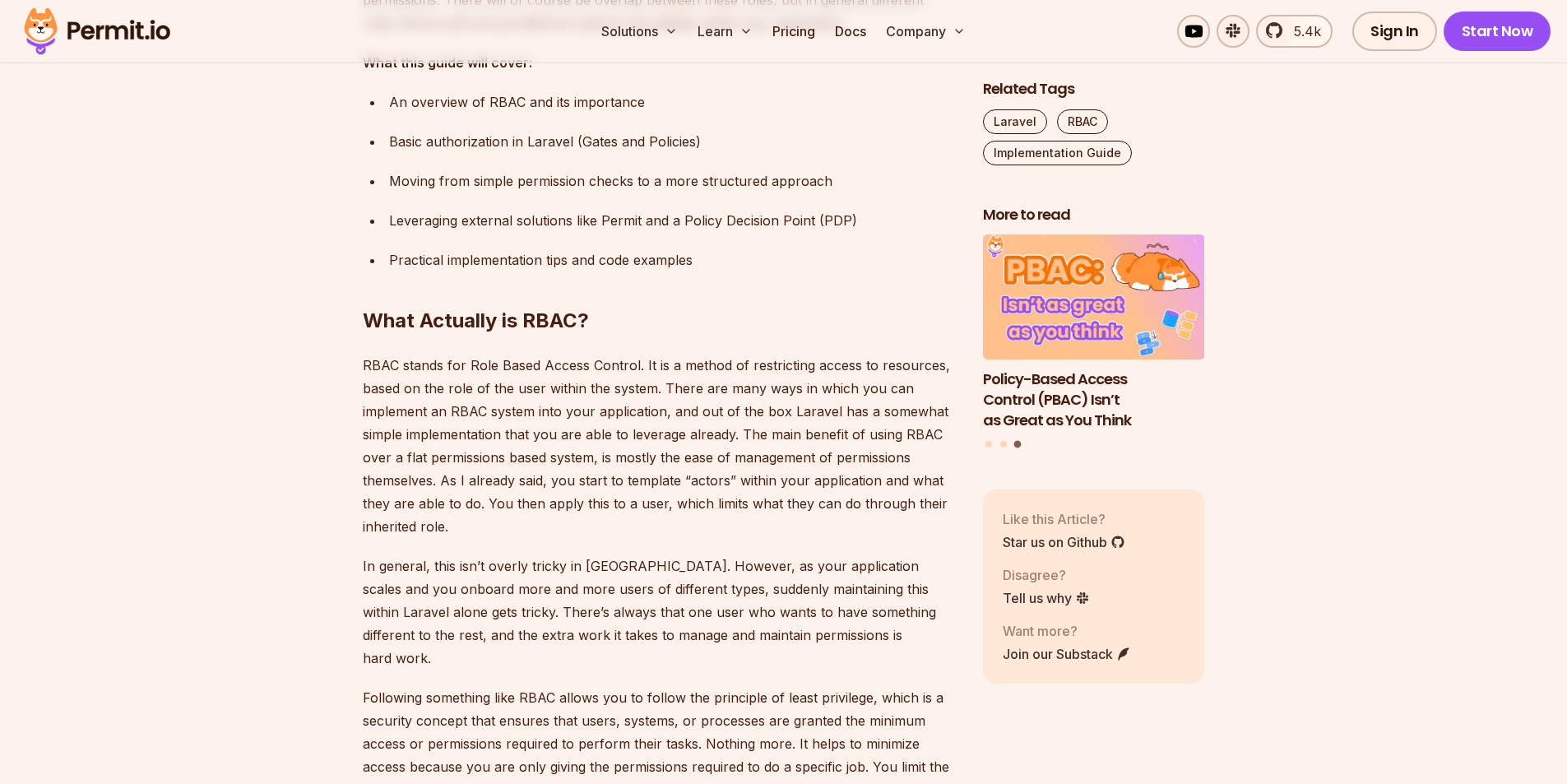
click at [642, 482] on p "RBAC stands for Role Based Access Control. It is a method of restricting access…" at bounding box center [659, 446] width 594 height 184
click at [710, 482] on p "RBAC stands for Role Based Access Control. It is a method of restricting access…" at bounding box center [659, 446] width 594 height 184
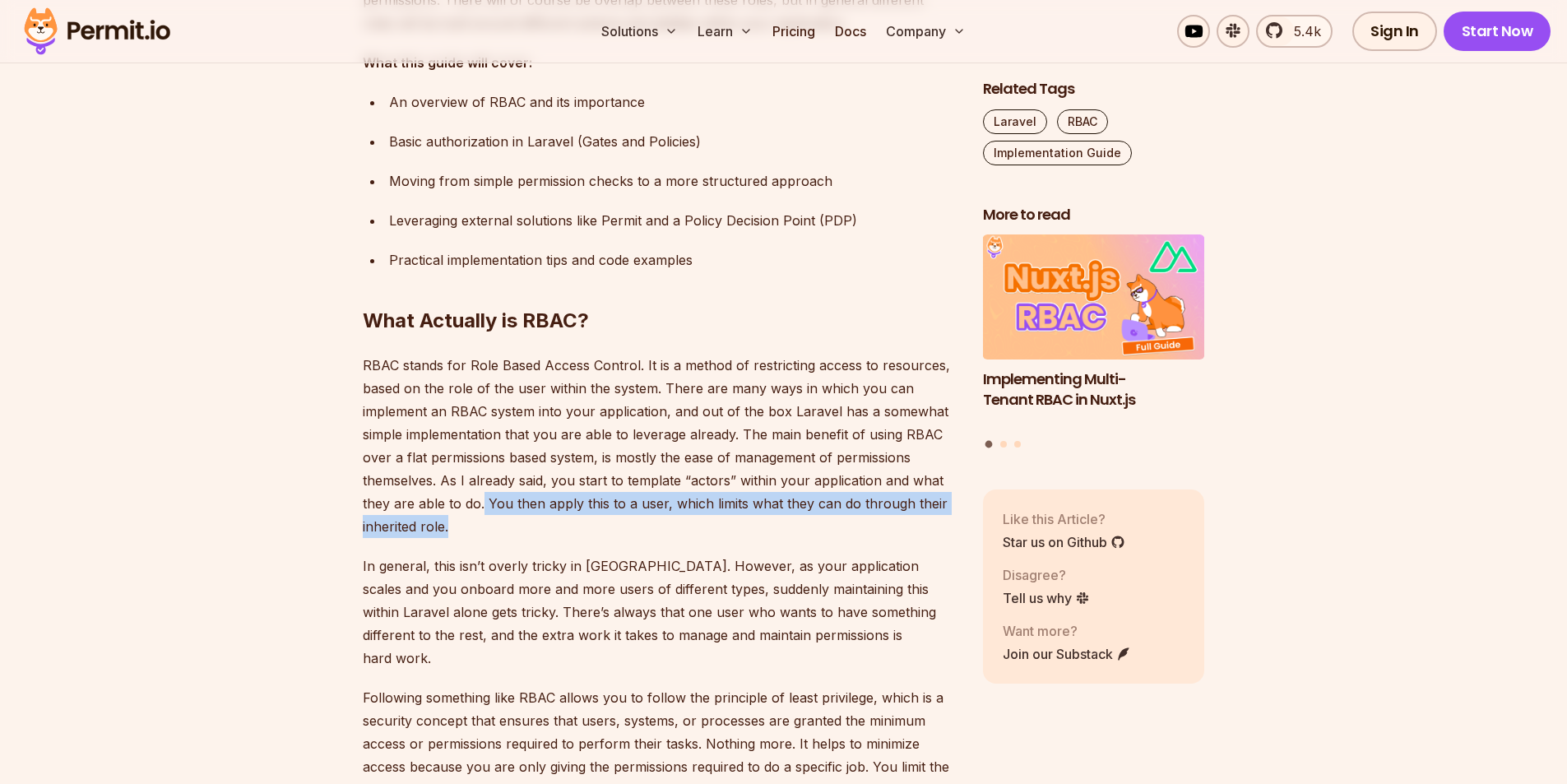
drag, startPoint x: 484, startPoint y: 502, endPoint x: 714, endPoint y: 532, distance: 231.9
click at [722, 532] on p "RBAC stands for Role Based Access Control. It is a method of restricting access…" at bounding box center [659, 446] width 594 height 184
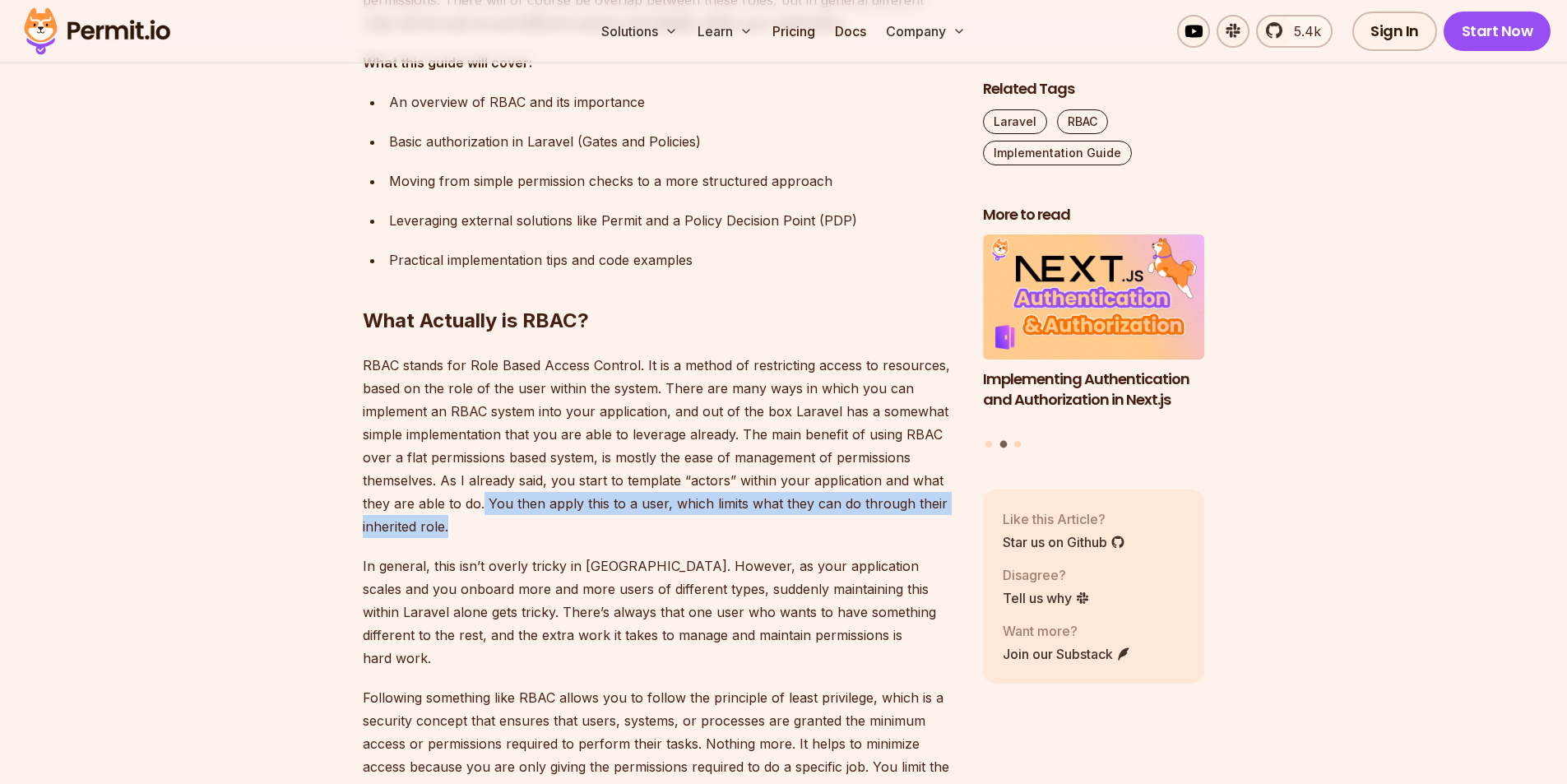
click at [453, 530] on p "RBAC stands for Role Based Access Control. It is a method of restricting access…" at bounding box center [659, 446] width 594 height 184
drag, startPoint x: 458, startPoint y: 521, endPoint x: 487, endPoint y: 502, distance: 34.7
click at [487, 502] on p "RBAC stands for Role Based Access Control. It is a method of restricting access…" at bounding box center [659, 446] width 594 height 184
drag, startPoint x: 487, startPoint y: 502, endPoint x: 483, endPoint y: 518, distance: 16.5
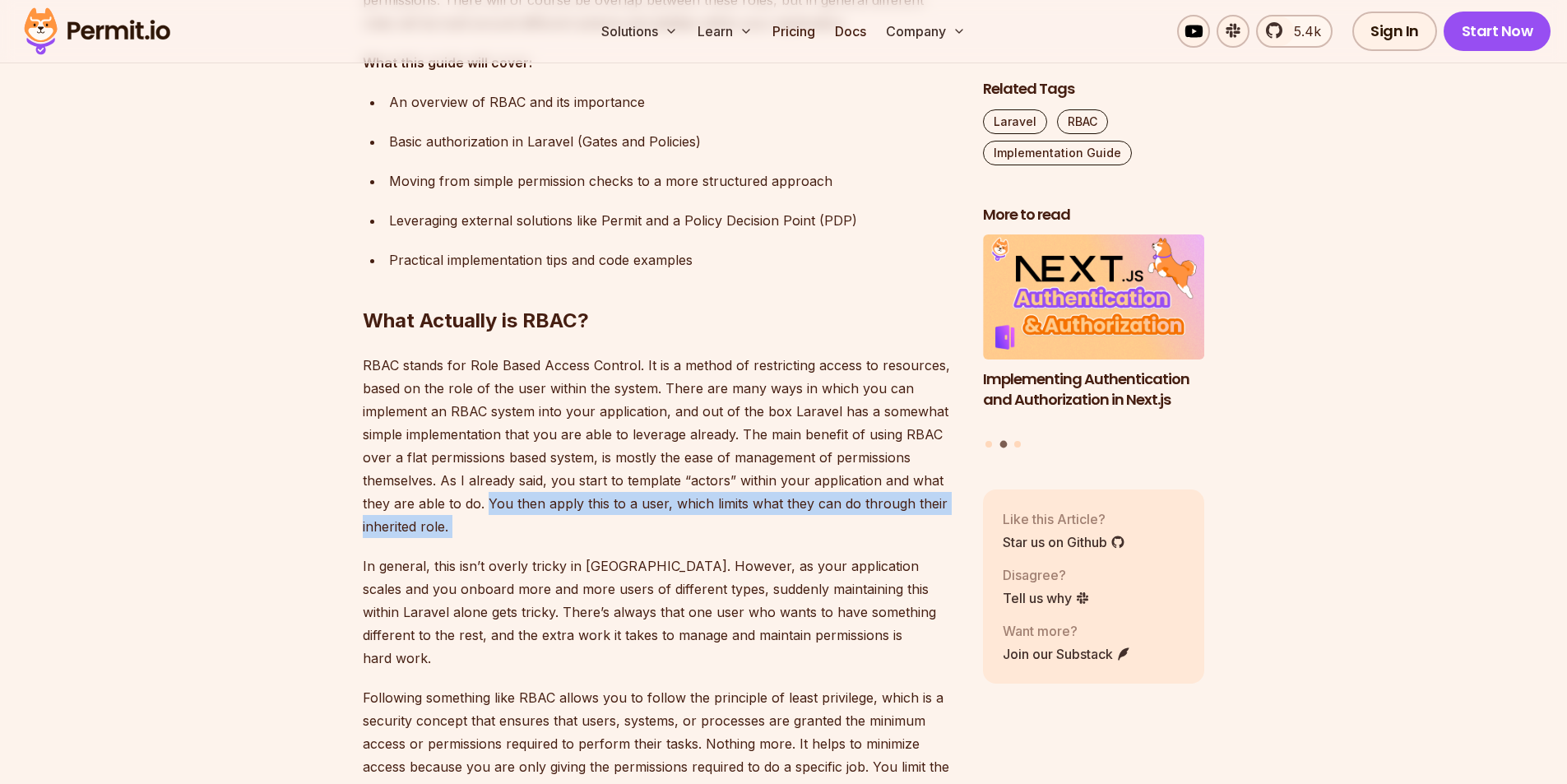
click at [483, 518] on p "RBAC stands for Role Based Access Control. It is a method of restricting access…" at bounding box center [659, 446] width 594 height 184
drag, startPoint x: 452, startPoint y: 526, endPoint x: 484, endPoint y: 504, distance: 38.8
click at [484, 504] on p "RBAC stands for Role Based Access Control. It is a method of restricting access…" at bounding box center [659, 446] width 594 height 184
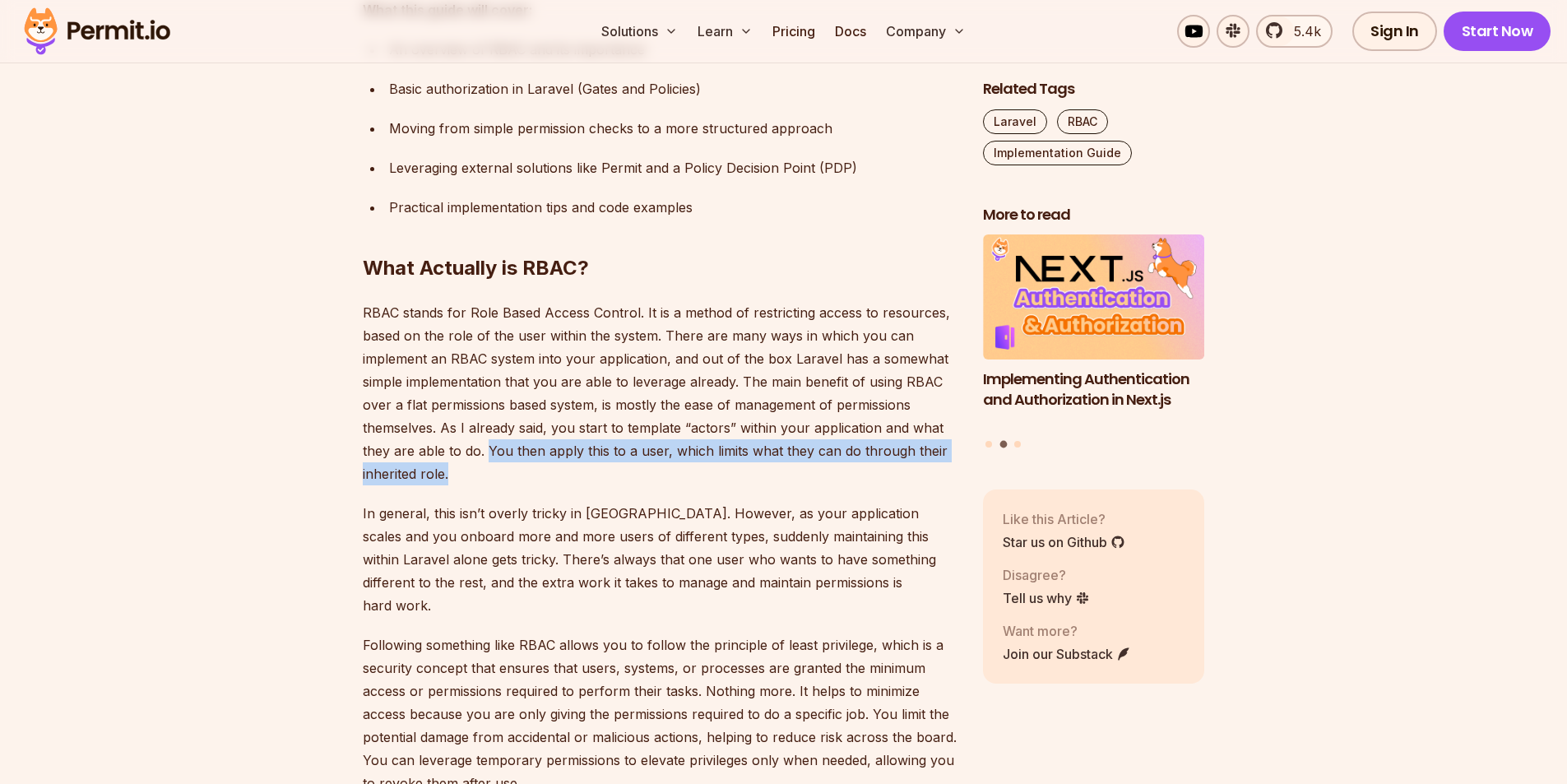
scroll to position [1644, 0]
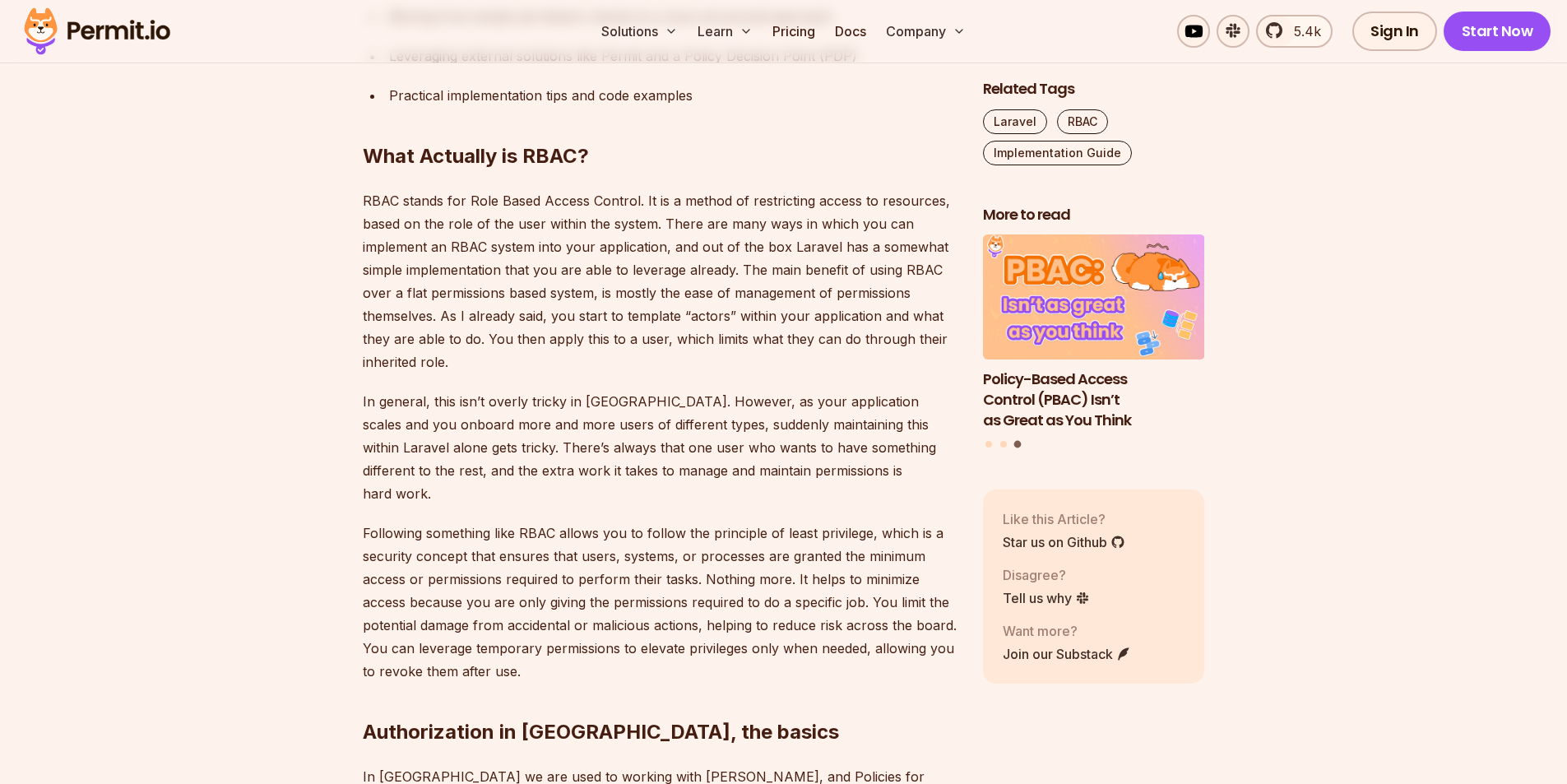
click at [511, 405] on p "In general, this isn’t overly tricky in [GEOGRAPHIC_DATA]. However, as your app…" at bounding box center [659, 446] width 594 height 115
click at [546, 400] on p "In general, this isn’t overly tricky in [GEOGRAPHIC_DATA]. However, as your app…" at bounding box center [659, 446] width 594 height 115
click at [602, 402] on p "In general, this isn’t overly tricky in [GEOGRAPHIC_DATA]. However, as your app…" at bounding box center [659, 446] width 594 height 115
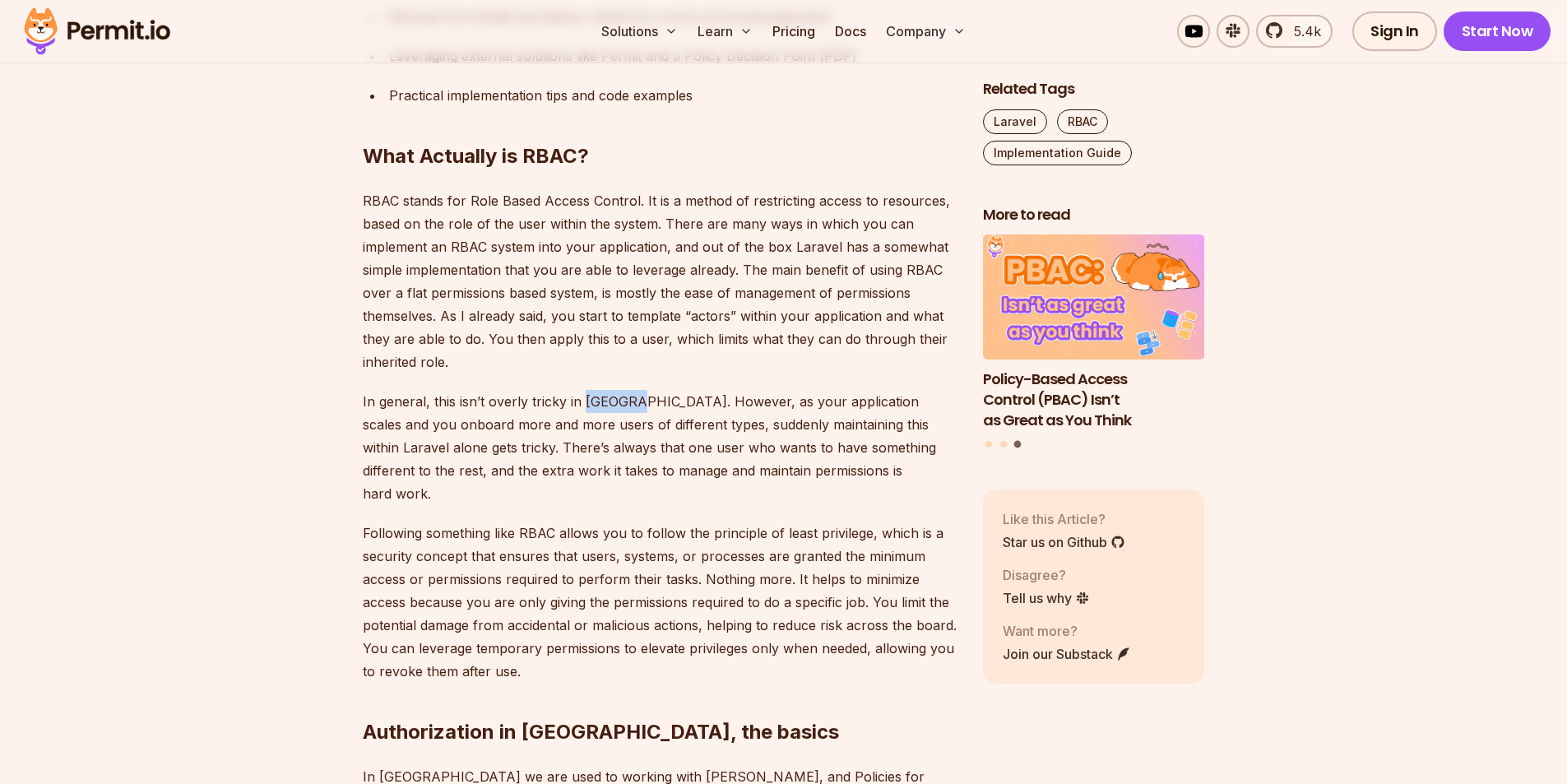
click at [602, 402] on p "In general, this isn’t overly tricky in [GEOGRAPHIC_DATA]. However, as your app…" at bounding box center [659, 446] width 594 height 115
click at [634, 400] on p "In general, this isn’t overly tricky in [GEOGRAPHIC_DATA]. However, as your app…" at bounding box center [659, 446] width 594 height 115
drag, startPoint x: 636, startPoint y: 398, endPoint x: 738, endPoint y: 400, distance: 102.0
click at [728, 401] on p "In general, this isn’t overly tricky in [GEOGRAPHIC_DATA]. However, as your app…" at bounding box center [659, 446] width 594 height 115
click at [835, 400] on p "In general, this isn’t overly tricky in [GEOGRAPHIC_DATA]. However, as your app…" at bounding box center [659, 446] width 594 height 115
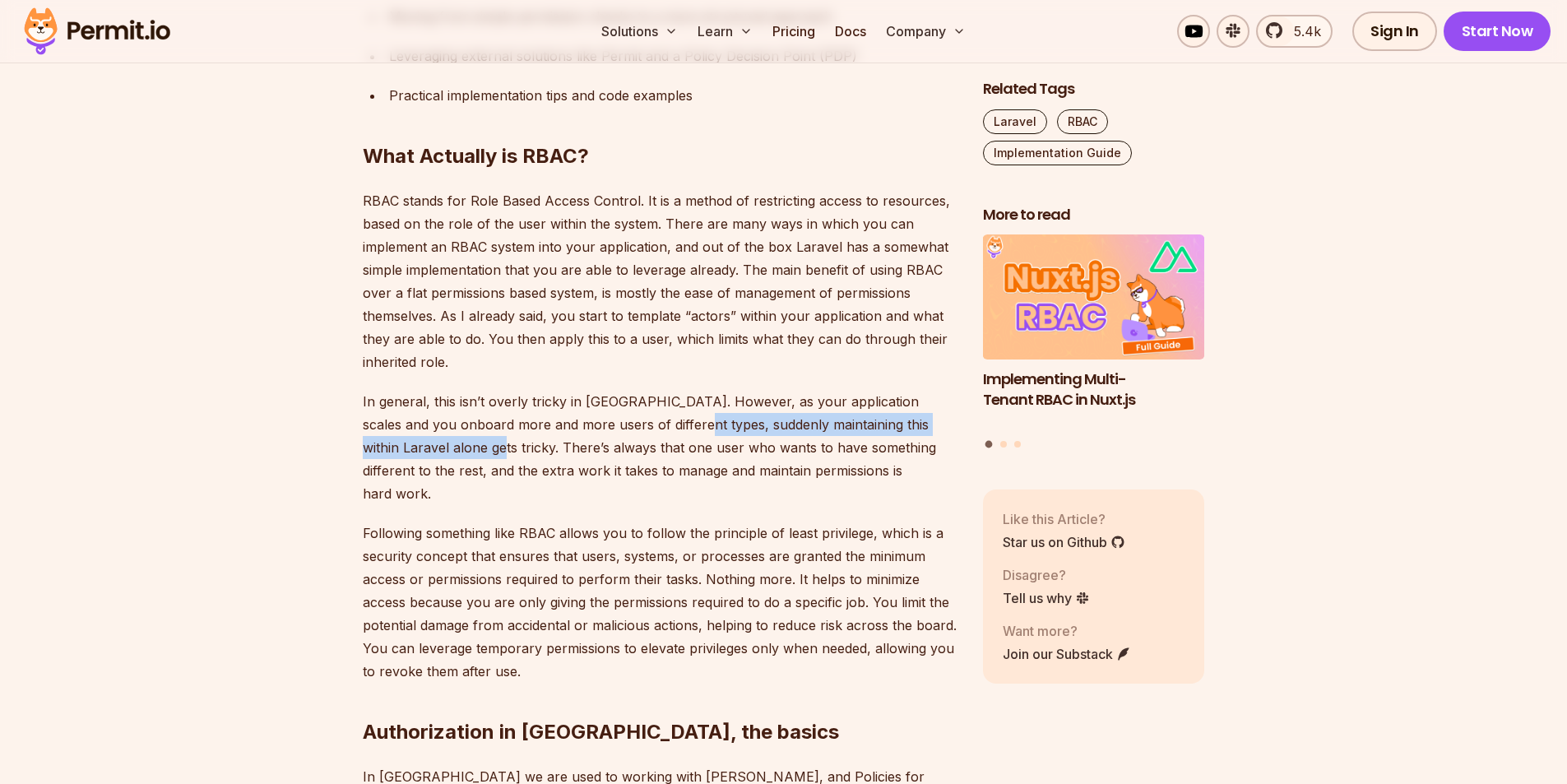
drag, startPoint x: 669, startPoint y: 424, endPoint x: 430, endPoint y: 451, distance: 240.5
click at [430, 451] on p "In general, this isn’t overly tricky in [GEOGRAPHIC_DATA]. However, as your app…" at bounding box center [659, 446] width 594 height 115
click at [431, 451] on p "In general, this isn’t overly tricky in [GEOGRAPHIC_DATA]. However, as your app…" at bounding box center [659, 446] width 594 height 115
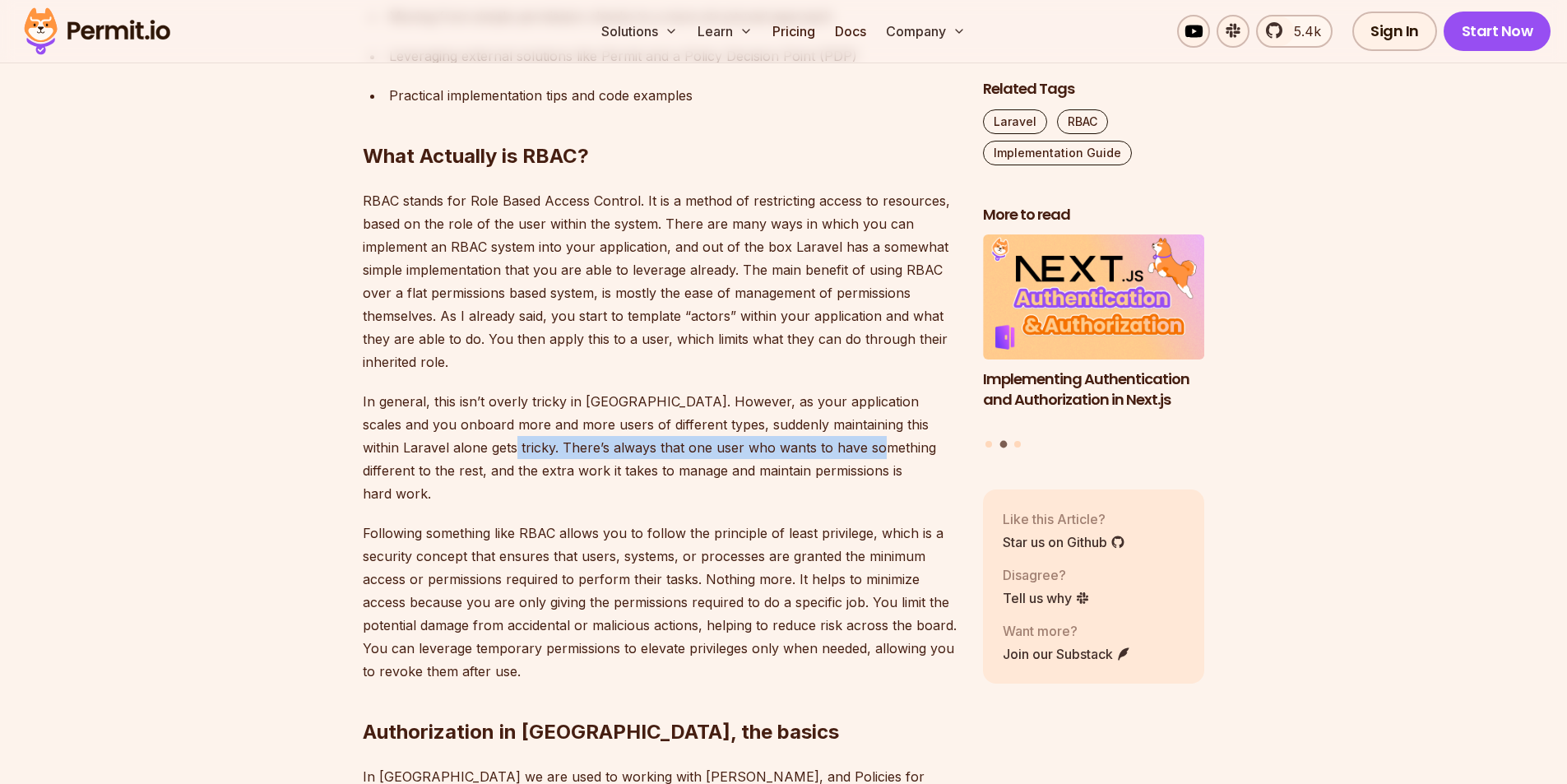
drag, startPoint x: 439, startPoint y: 441, endPoint x: 870, endPoint y: 450, distance: 431.1
click at [845, 448] on p "In general, this isn’t overly tricky in [GEOGRAPHIC_DATA]. However, as your app…" at bounding box center [659, 446] width 594 height 115
click at [912, 449] on p "In general, this isn’t overly tricky in [GEOGRAPHIC_DATA]. However, as your app…" at bounding box center [659, 446] width 594 height 115
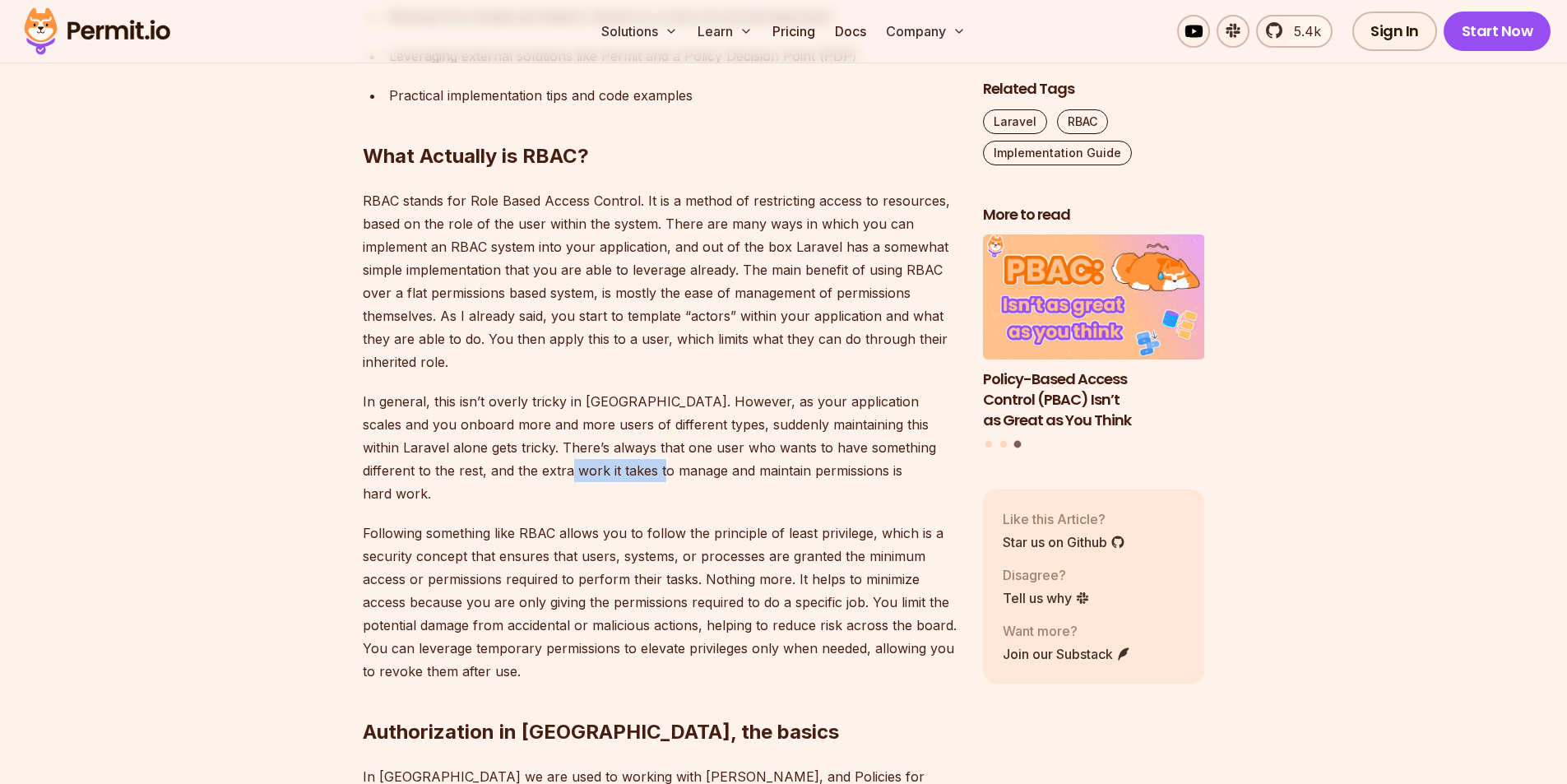
drag, startPoint x: 472, startPoint y: 475, endPoint x: 600, endPoint y: 477, distance: 128.0
click at [580, 473] on p "In general, this isn’t overly tricky in [GEOGRAPHIC_DATA]. However, as your app…" at bounding box center [659, 446] width 594 height 115
click at [698, 467] on p "In general, this isn’t overly tricky in [GEOGRAPHIC_DATA]. However, as your app…" at bounding box center [659, 446] width 594 height 115
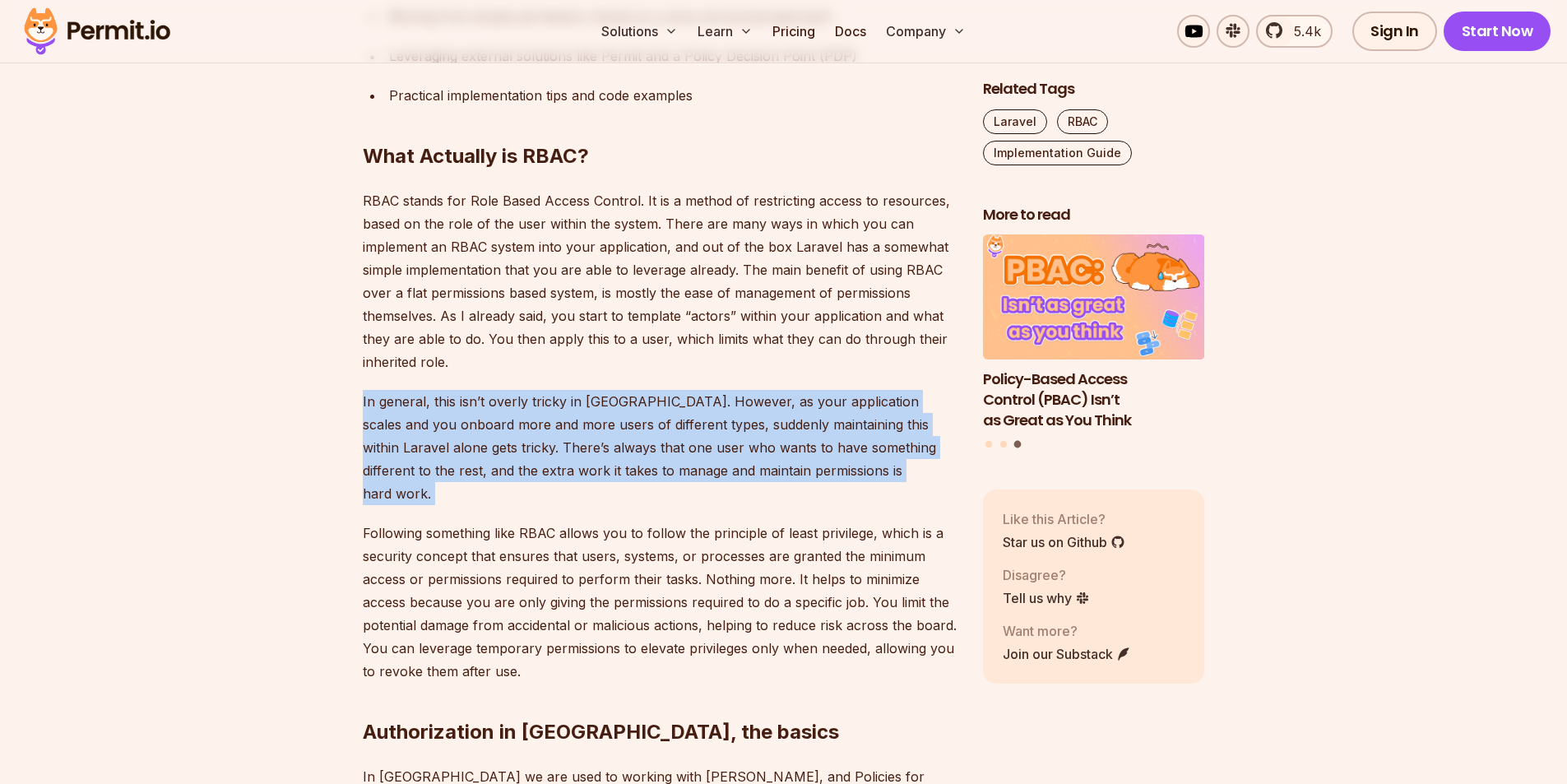
click at [698, 467] on p "In general, this isn’t overly tricky in [GEOGRAPHIC_DATA]. However, as your app…" at bounding box center [659, 446] width 594 height 115
click at [804, 466] on p "In general, this isn’t overly tricky in [GEOGRAPHIC_DATA]. However, as your app…" at bounding box center [659, 446] width 594 height 115
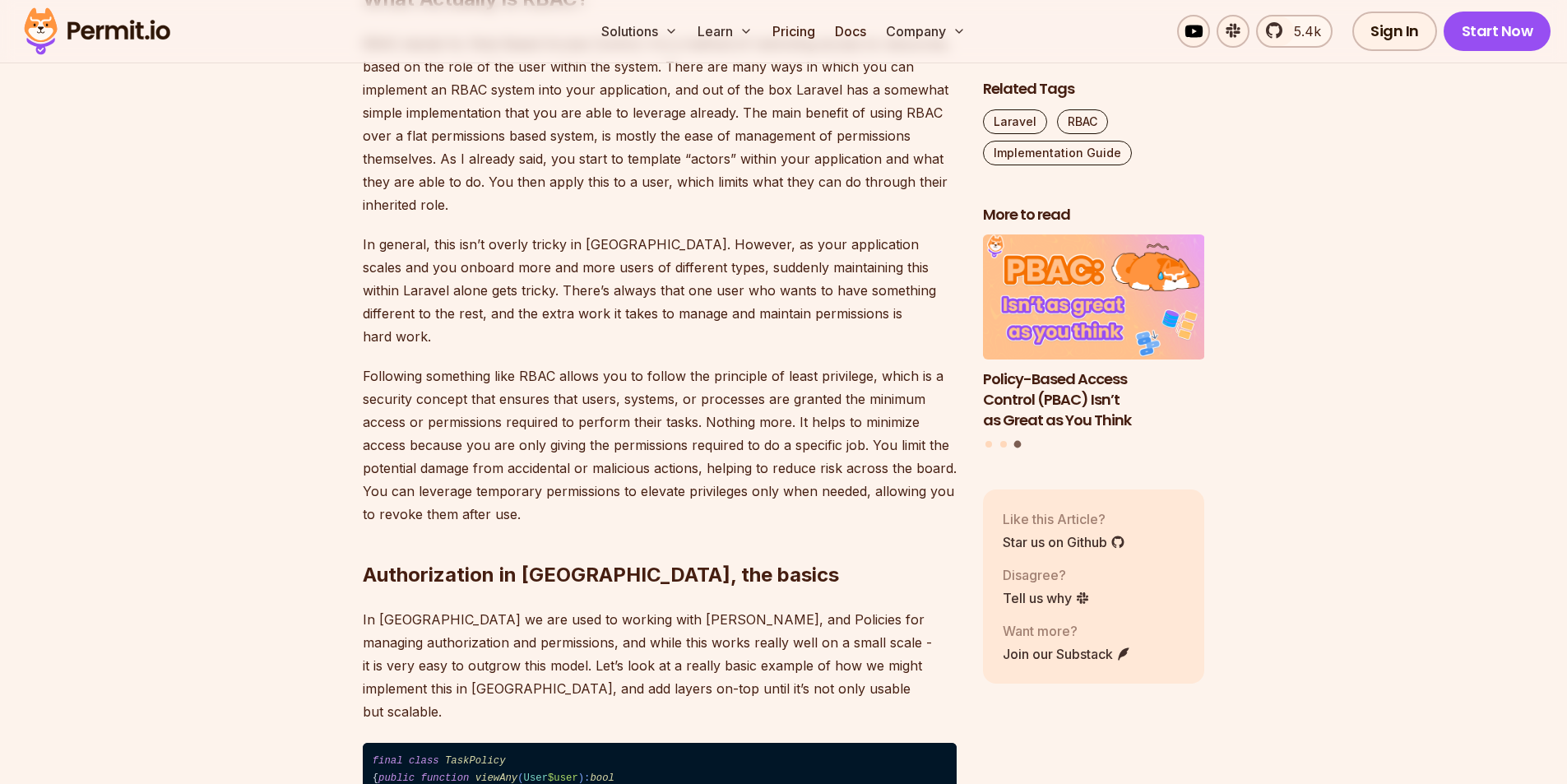
scroll to position [1809, 0]
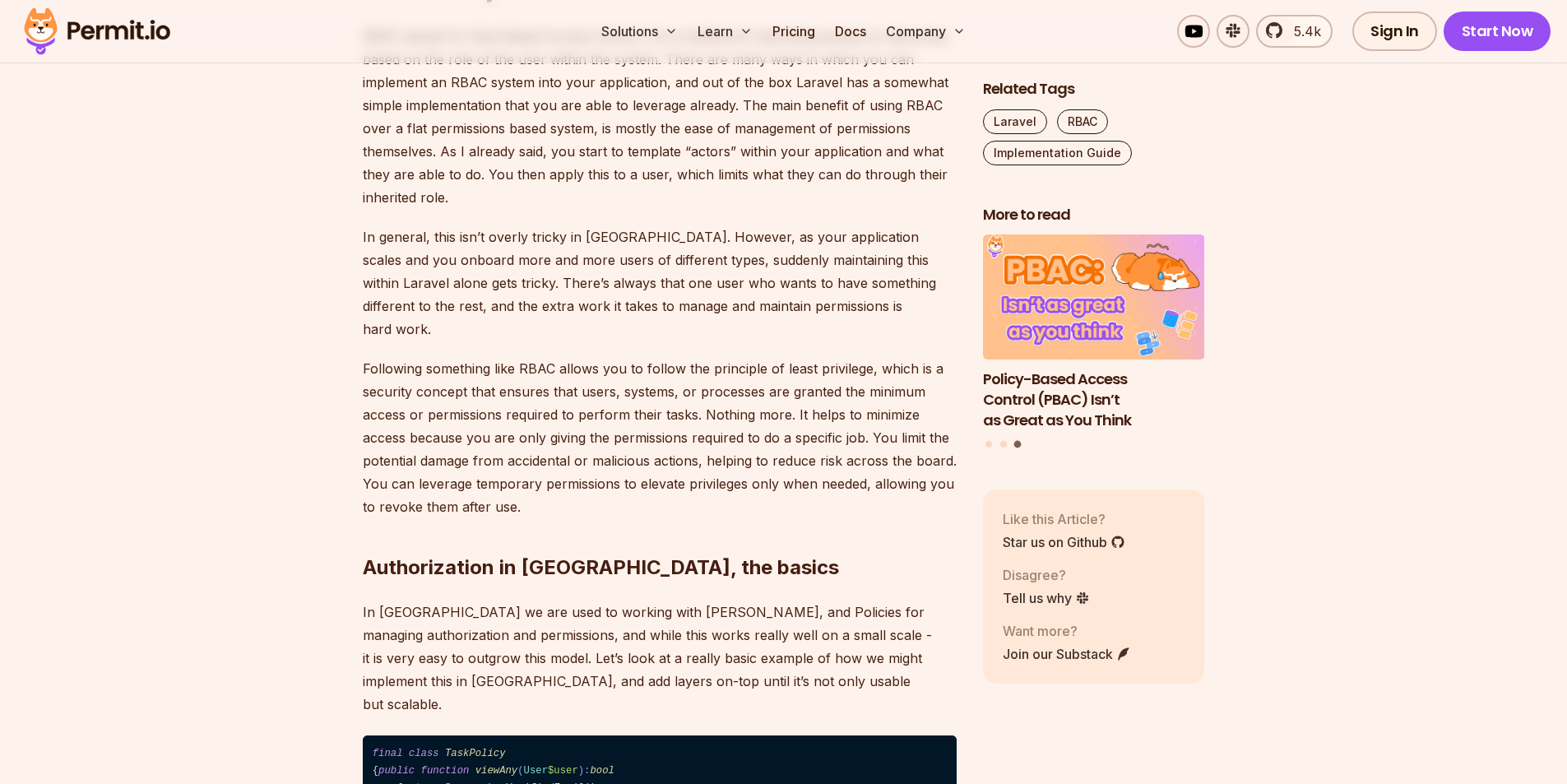
click at [796, 357] on p "Following something like RBAC allows you to follow the principle of least privi…" at bounding box center [659, 437] width 594 height 161
click at [854, 357] on p "Following something like RBAC allows you to follow the principle of least privi…" at bounding box center [659, 437] width 594 height 161
click at [853, 357] on p "Following something like RBAC allows you to follow the principle of least privi…" at bounding box center [659, 437] width 594 height 161
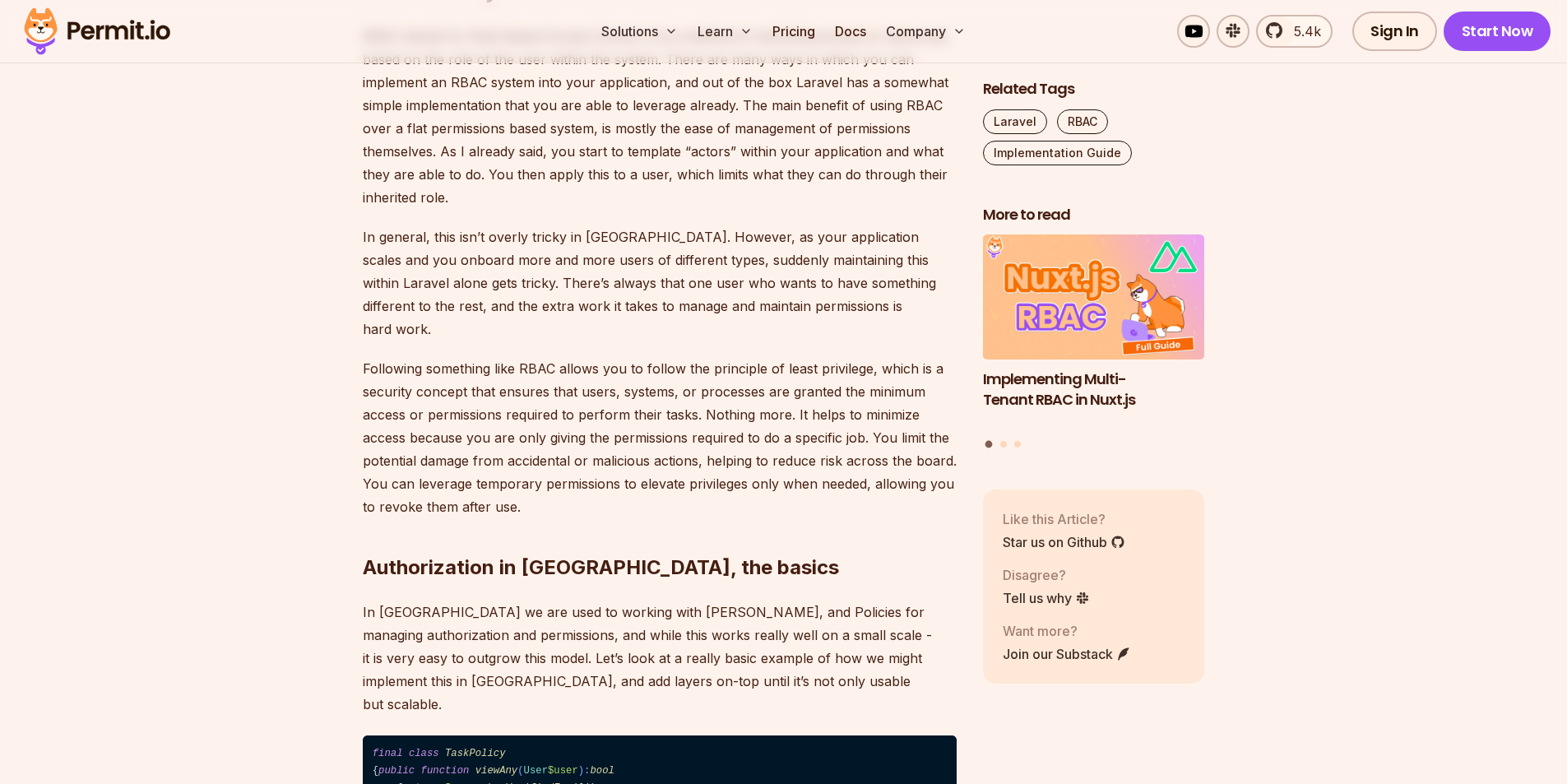
click at [468, 365] on p "Following something like RBAC allows you to follow the principle of least privi…" at bounding box center [659, 437] width 594 height 161
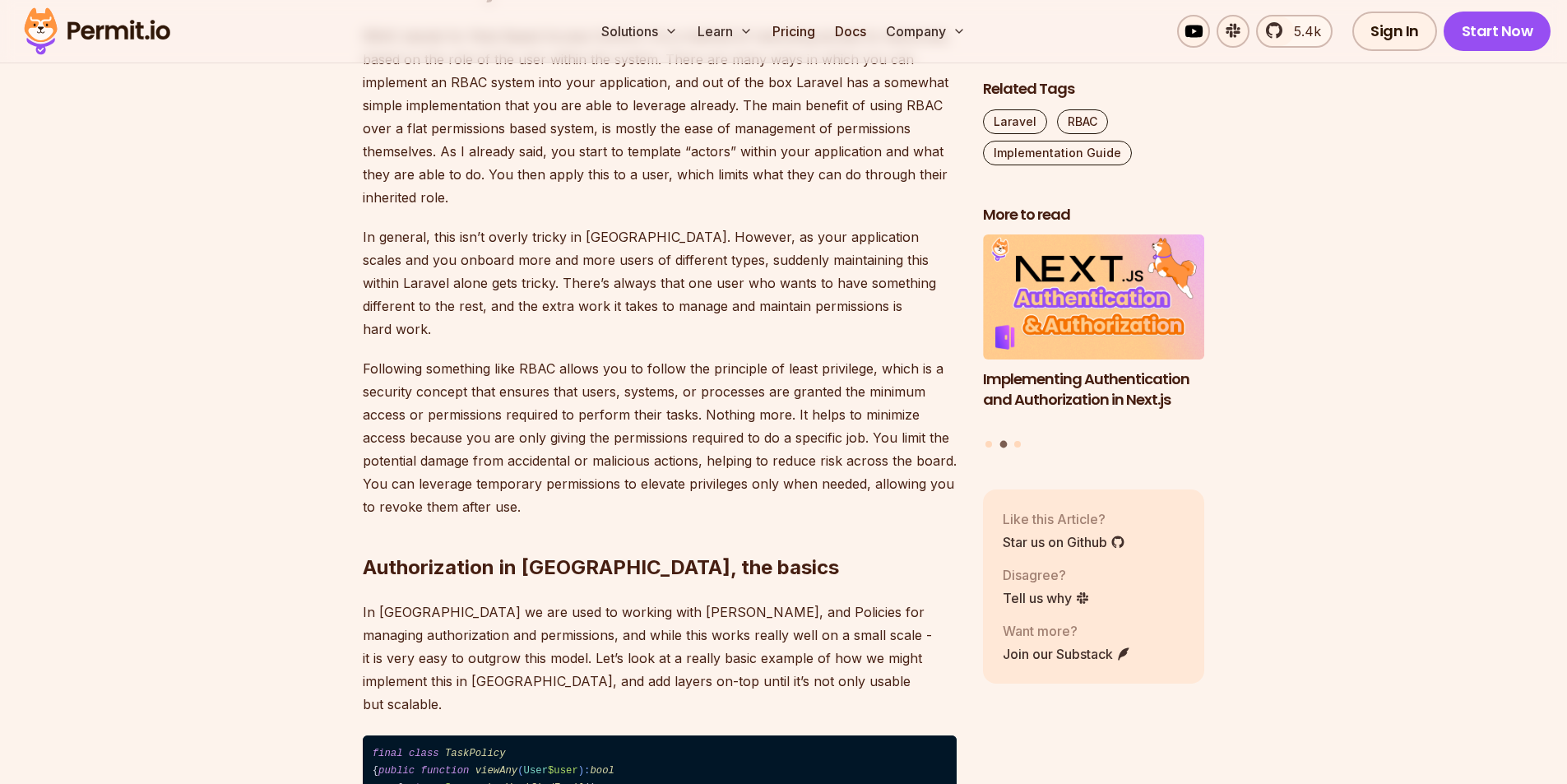
click at [633, 369] on p "Following something like RBAC allows you to follow the principle of least privi…" at bounding box center [659, 437] width 594 height 161
click at [634, 369] on p "Following something like RBAC allows you to follow the principle of least privi…" at bounding box center [659, 437] width 594 height 161
click at [755, 364] on p "Following something like RBAC allows you to follow the principle of least privi…" at bounding box center [659, 437] width 594 height 161
click at [755, 365] on p "Following something like RBAC allows you to follow the principle of least privi…" at bounding box center [659, 437] width 594 height 161
click at [809, 367] on p "Following something like RBAC allows you to follow the principle of least privi…" at bounding box center [659, 437] width 594 height 161
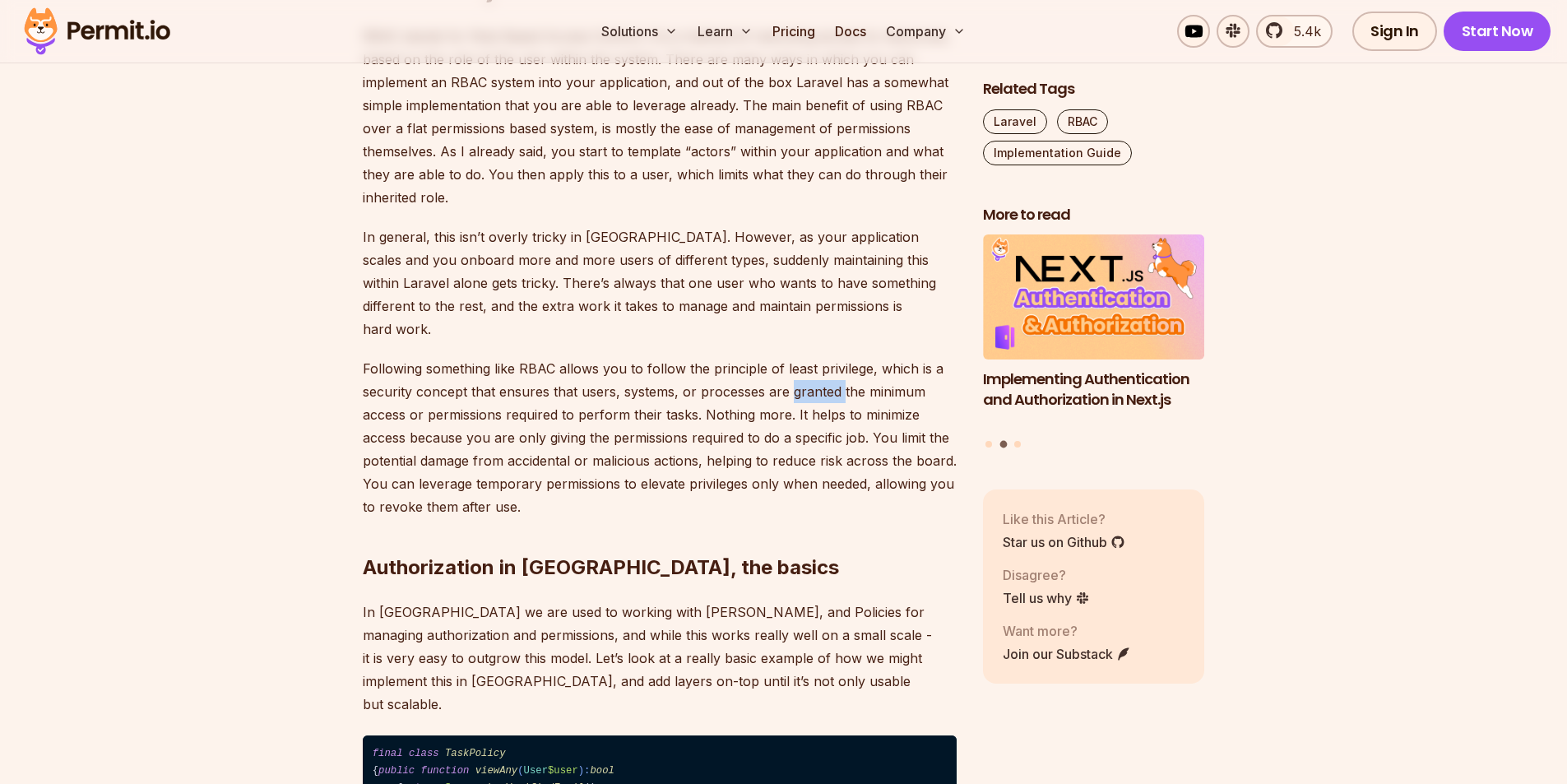
click at [809, 367] on p "Following something like RBAC allows you to follow the principle of least privi…" at bounding box center [659, 437] width 594 height 161
click at [893, 372] on p "Following something like RBAC allows you to follow the principle of least privi…" at bounding box center [659, 437] width 594 height 161
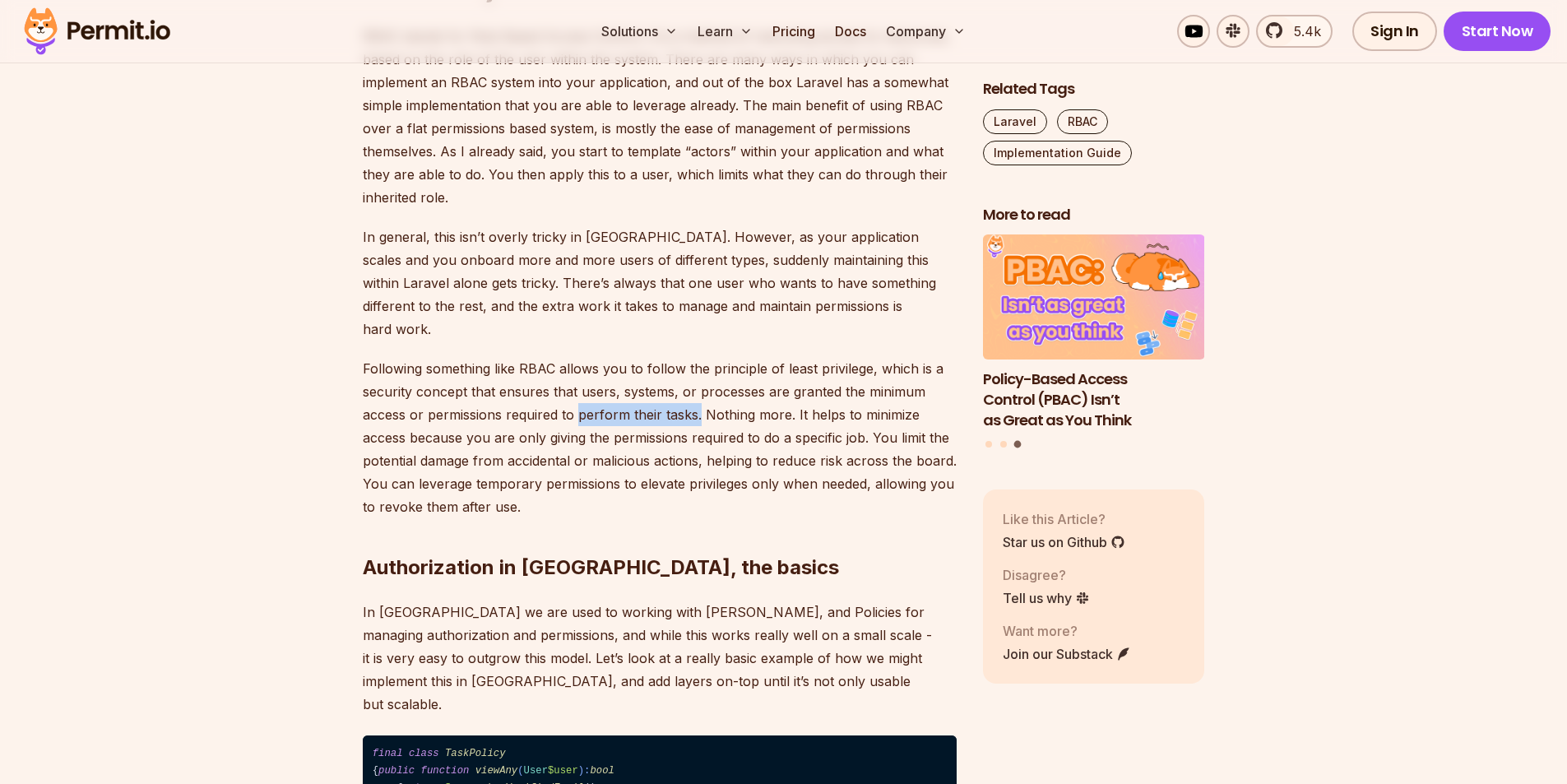
drag, startPoint x: 698, startPoint y: 392, endPoint x: 577, endPoint y: 384, distance: 121.3
click at [577, 384] on p "Following something like RBAC allows you to follow the principle of least privi…" at bounding box center [659, 437] width 594 height 161
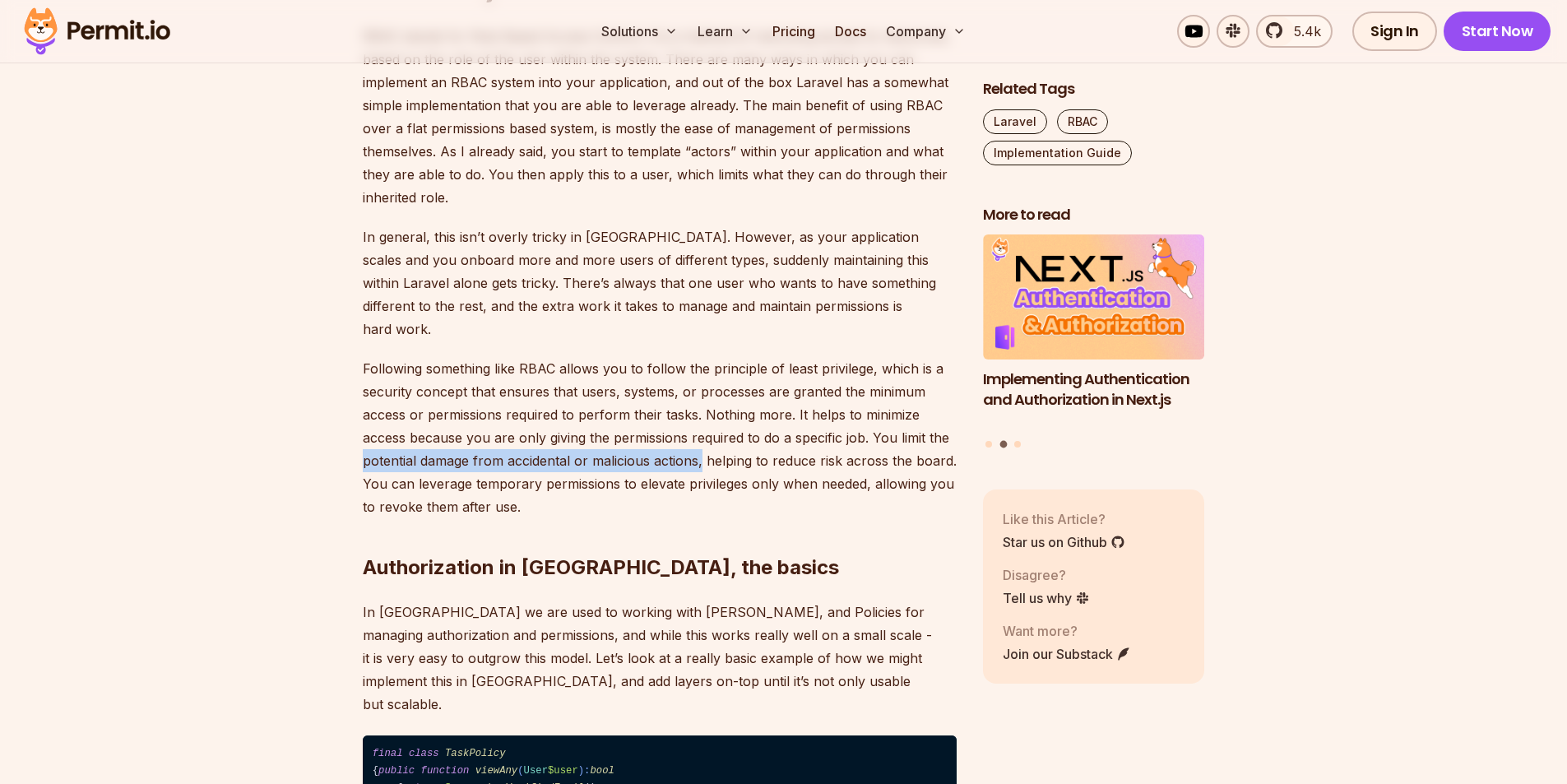
drag, startPoint x: 357, startPoint y: 442, endPoint x: 701, endPoint y: 441, distance: 344.0
click at [701, 441] on p "Following something like RBAC allows you to follow the principle of least privi…" at bounding box center [659, 437] width 594 height 161
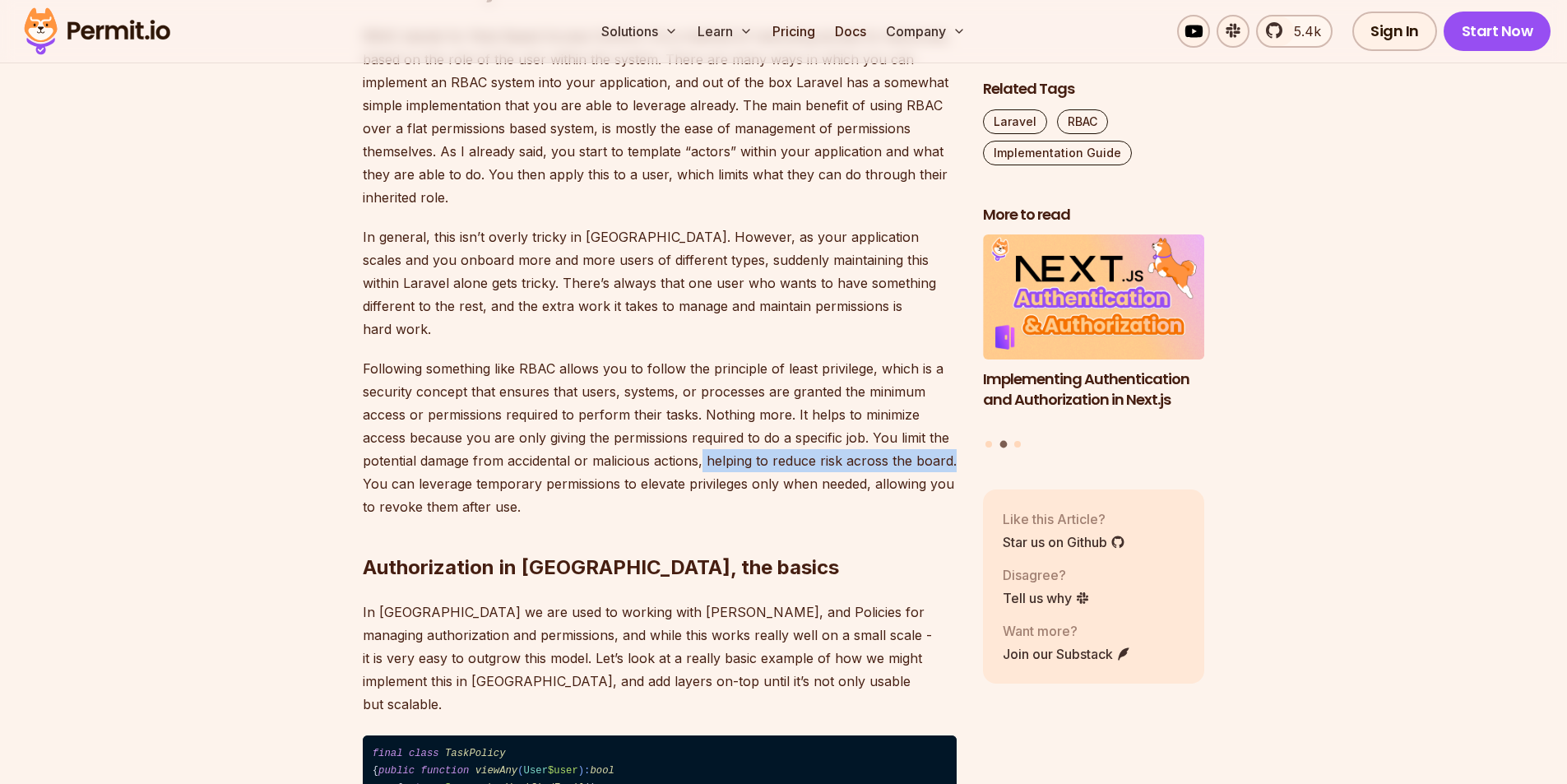
drag, startPoint x: 701, startPoint y: 441, endPoint x: 957, endPoint y: 437, distance: 256.0
drag, startPoint x: 363, startPoint y: 433, endPoint x: 952, endPoint y: 441, distance: 589.1
click at [952, 441] on p "Following something like RBAC allows you to follow the principle of least privi…" at bounding box center [659, 437] width 594 height 161
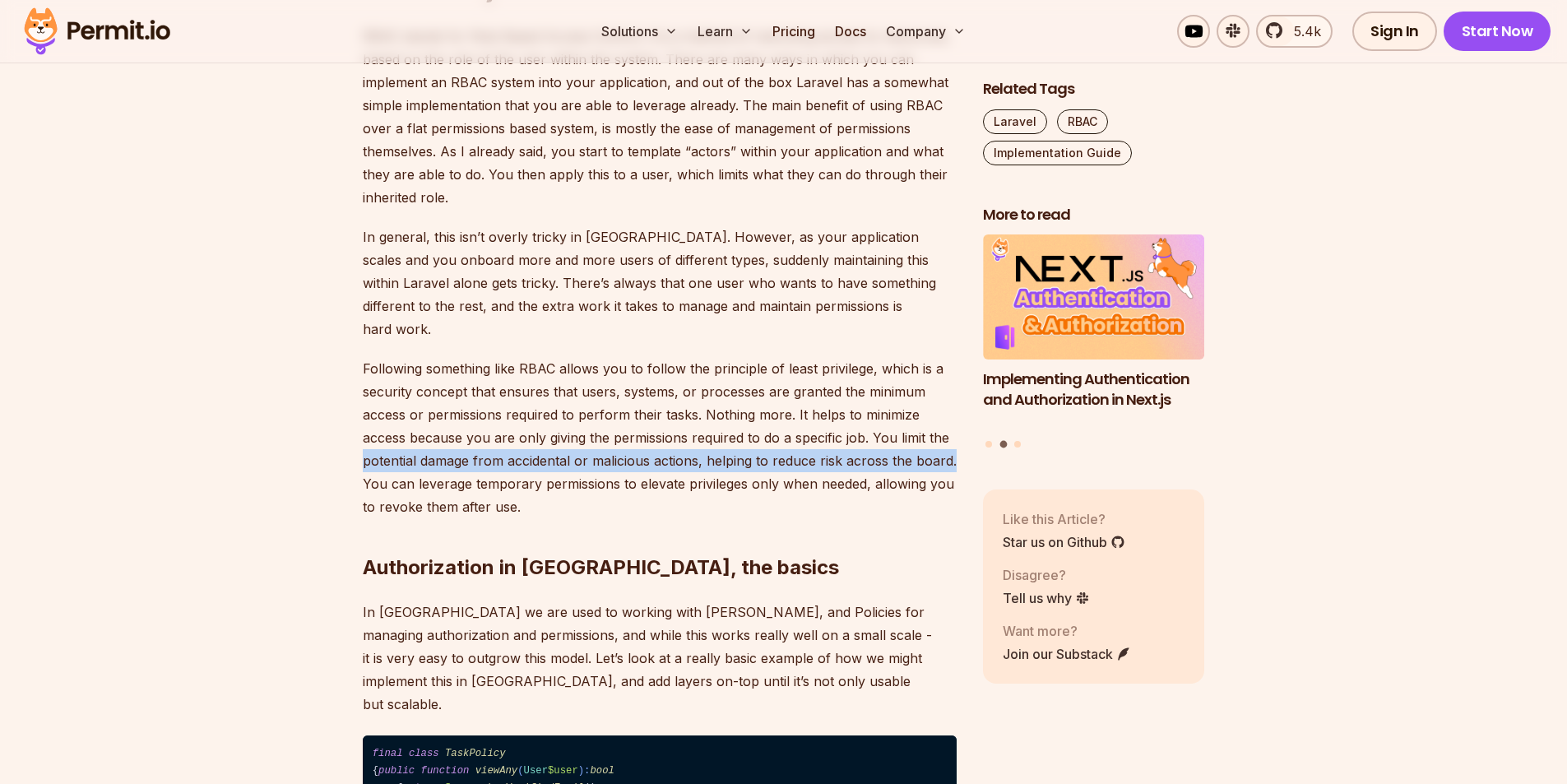
click at [954, 441] on p "Following something like RBAC allows you to follow the principle of least privi…" at bounding box center [659, 437] width 594 height 161
drag, startPoint x: 955, startPoint y: 439, endPoint x: 874, endPoint y: 417, distance: 83.9
click at [874, 417] on p "Following something like RBAC allows you to follow the principle of least privi…" at bounding box center [659, 437] width 594 height 161
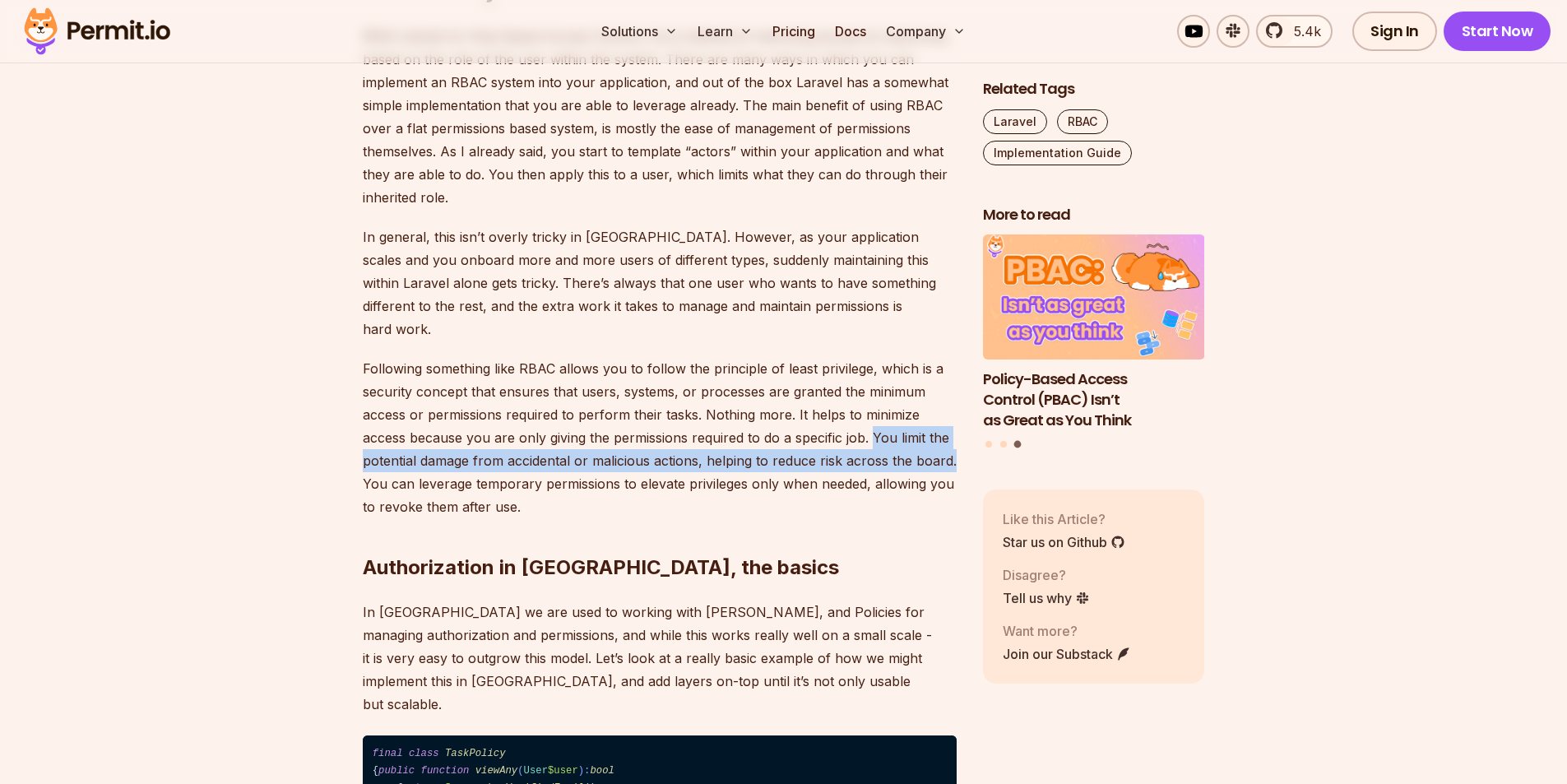
drag, startPoint x: 874, startPoint y: 417, endPoint x: 952, endPoint y: 436, distance: 80.3
click at [952, 436] on p "Following something like RBAC allows you to follow the principle of least privi…" at bounding box center [659, 437] width 594 height 161
drag, startPoint x: 871, startPoint y: 412, endPoint x: 955, endPoint y: 437, distance: 87.6
click at [955, 437] on p "Following something like RBAC allows you to follow the principle of least privi…" at bounding box center [659, 437] width 594 height 161
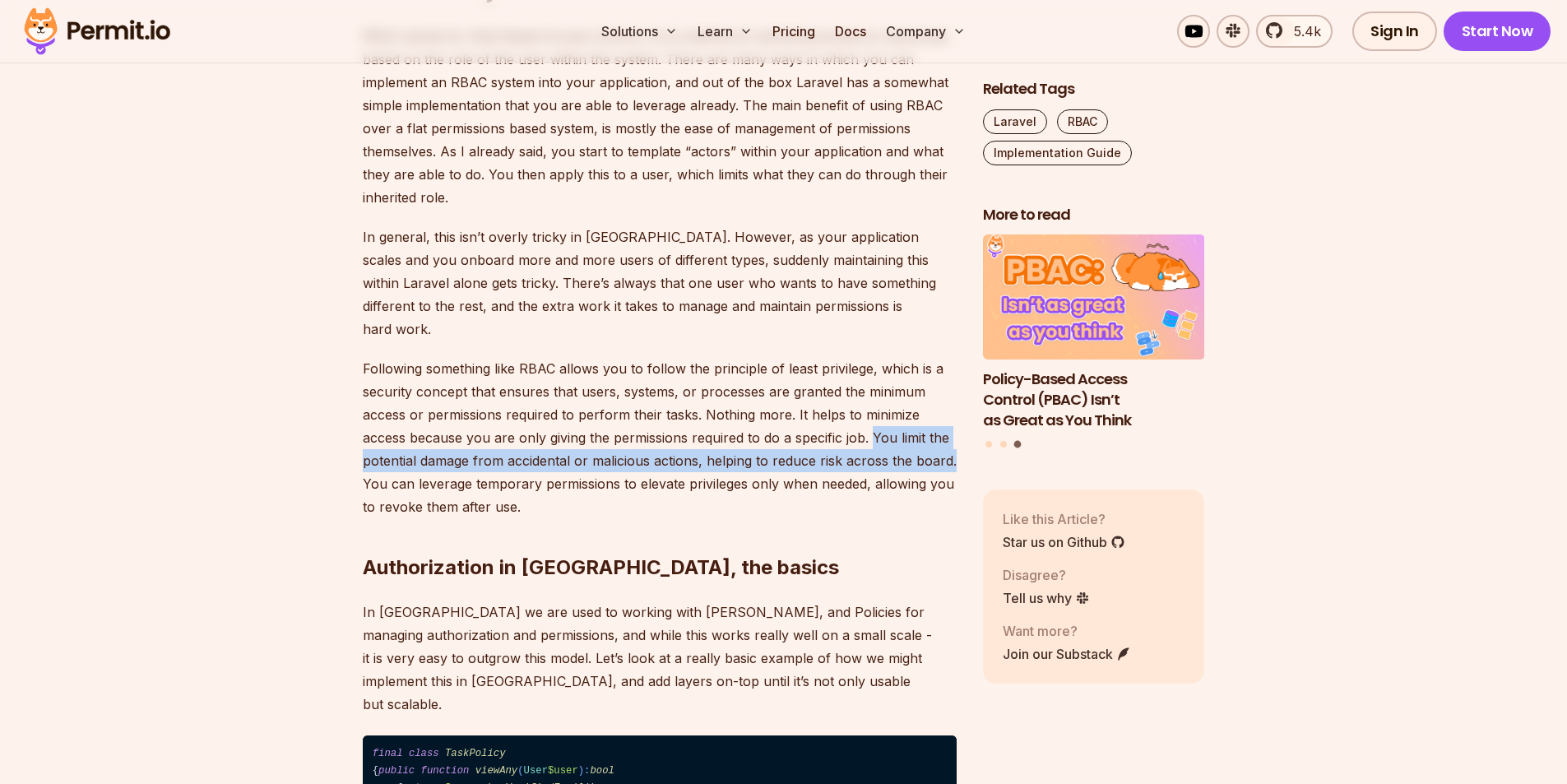
click at [955, 437] on p "Following something like RBAC allows you to follow the principle of least privi…" at bounding box center [659, 437] width 594 height 161
drag, startPoint x: 959, startPoint y: 441, endPoint x: 874, endPoint y: 413, distance: 89.5
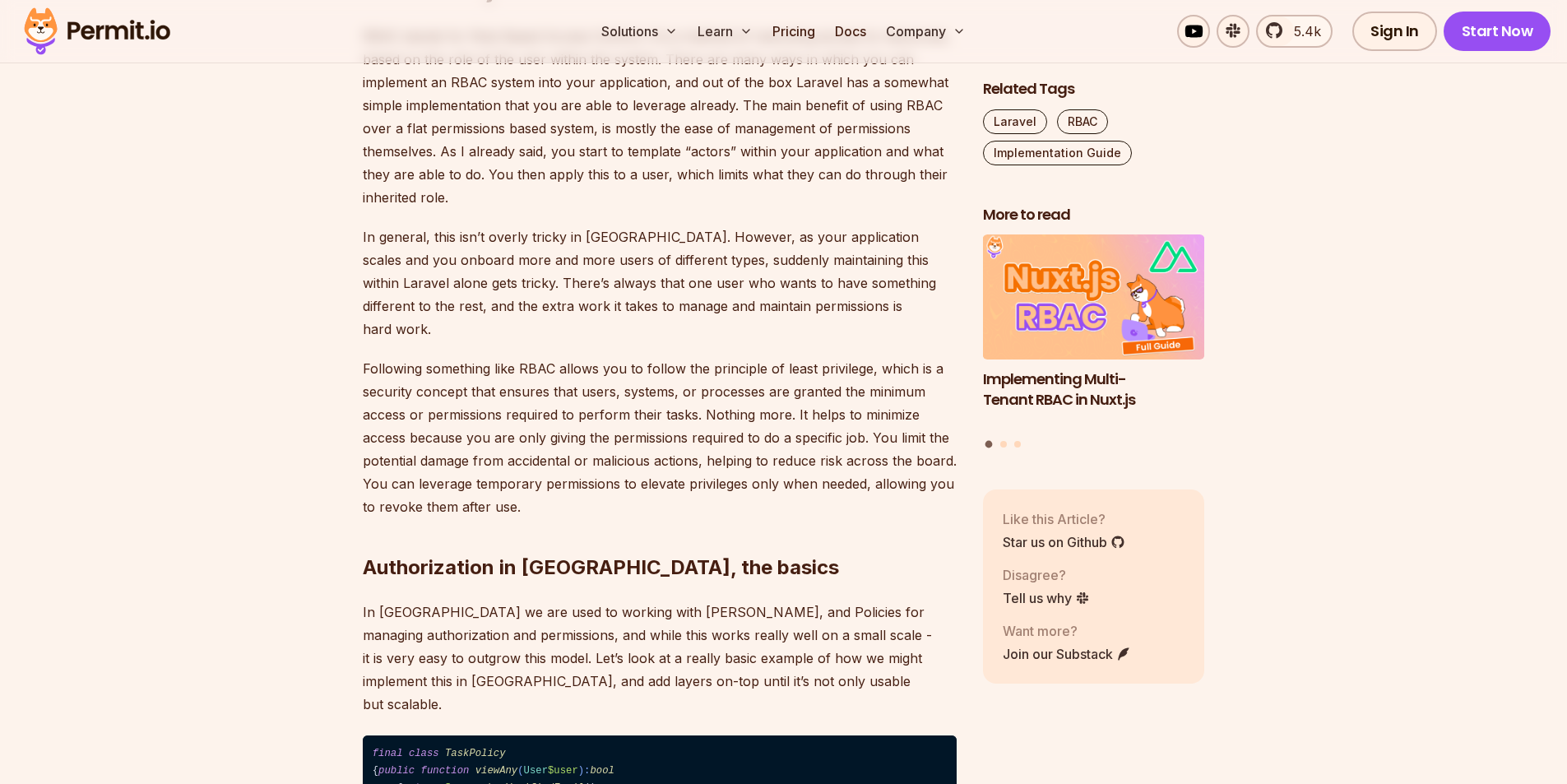
click at [430, 462] on p "Following something like RBAC allows you to follow the principle of least privi…" at bounding box center [659, 437] width 594 height 161
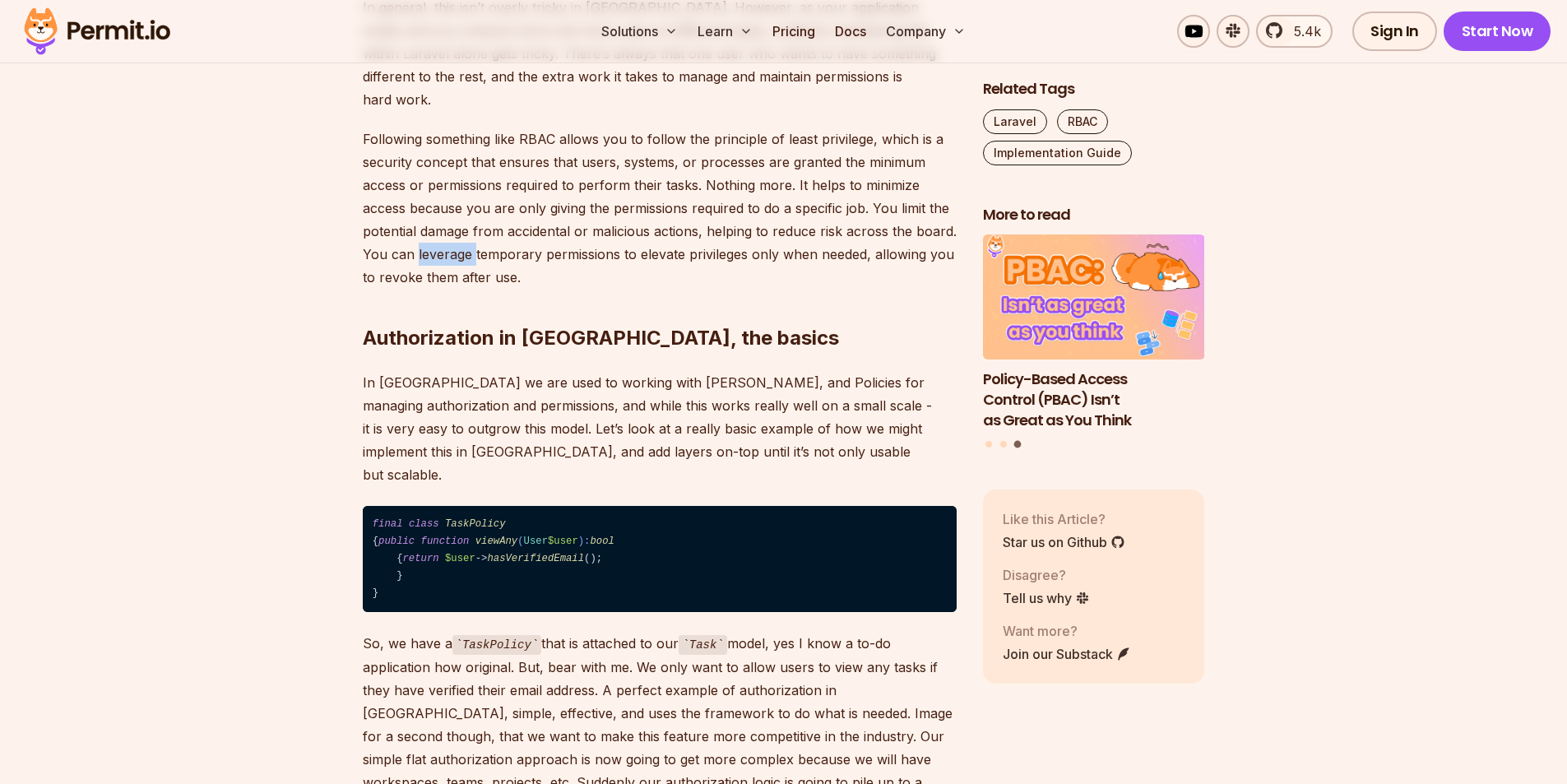
scroll to position [2055, 0]
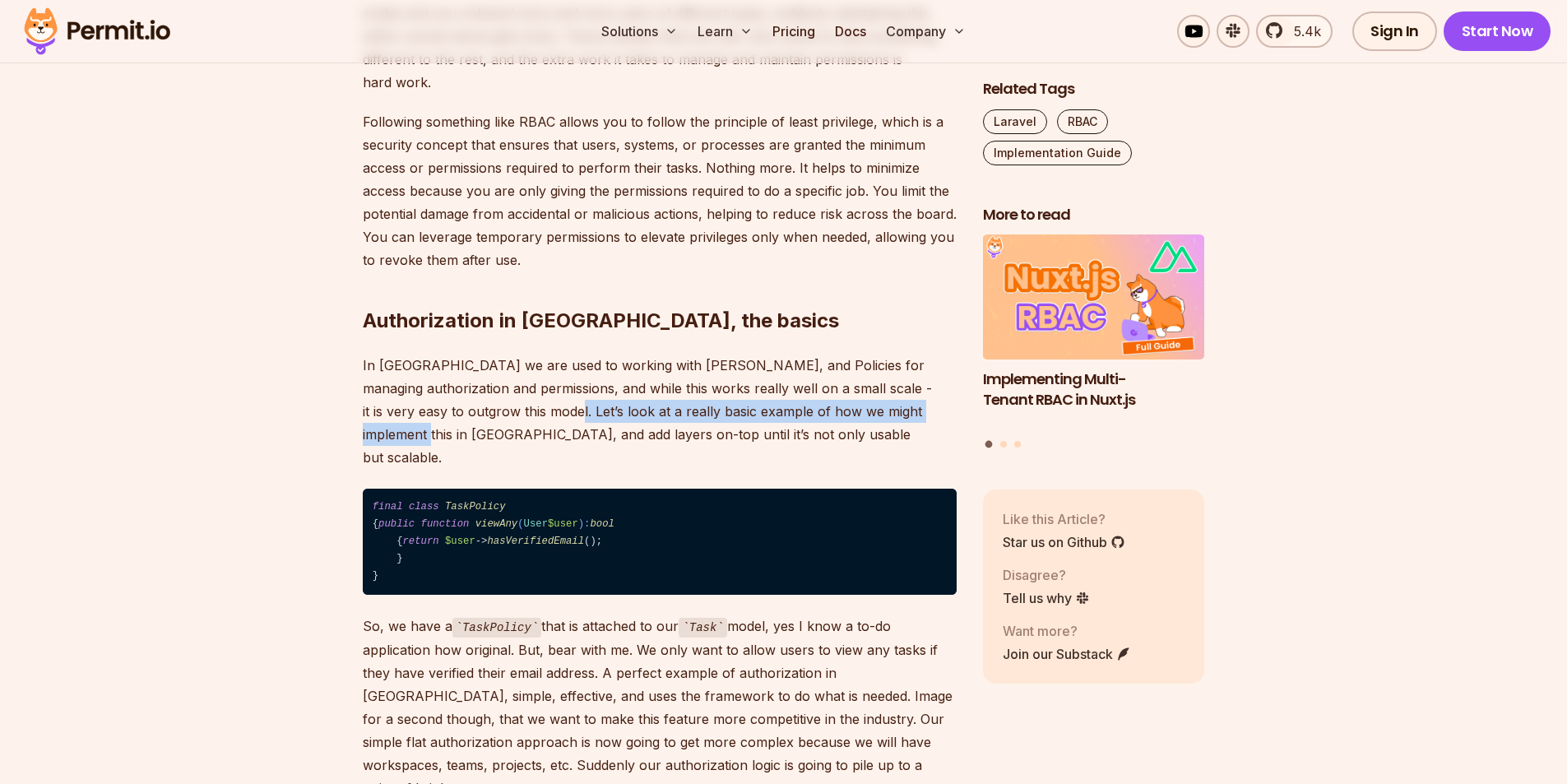
drag, startPoint x: 494, startPoint y: 388, endPoint x: 905, endPoint y: 379, distance: 411.1
click at [905, 379] on p "In [GEOGRAPHIC_DATA] we are used to working with [PERSON_NAME], and Policies fo…" at bounding box center [659, 410] width 594 height 115
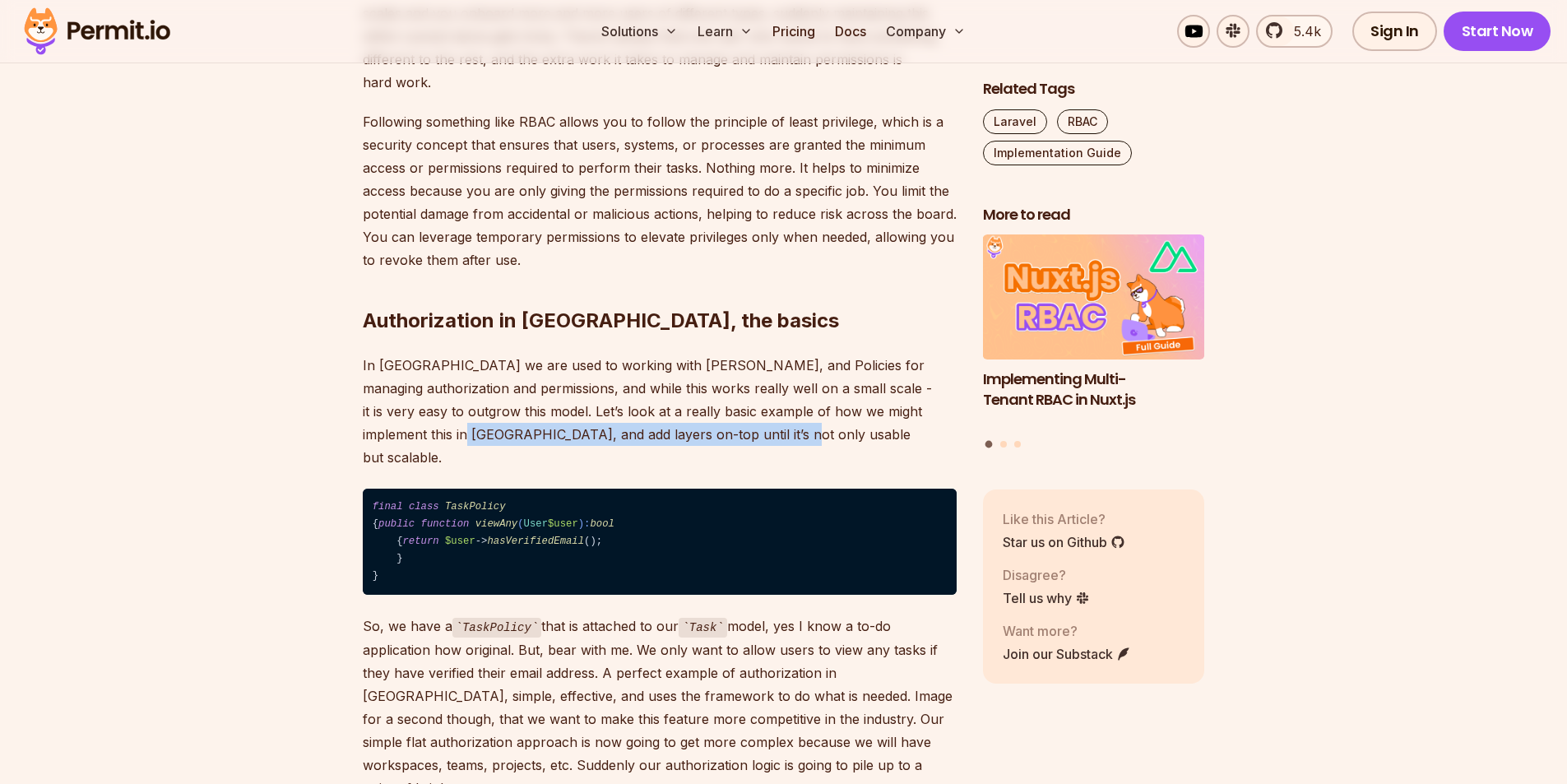
drag, startPoint x: 355, startPoint y: 410, endPoint x: 737, endPoint y: 419, distance: 382.1
click at [737, 419] on p "In [GEOGRAPHIC_DATA] we are used to working with [PERSON_NAME], and Policies fo…" at bounding box center [659, 410] width 594 height 115
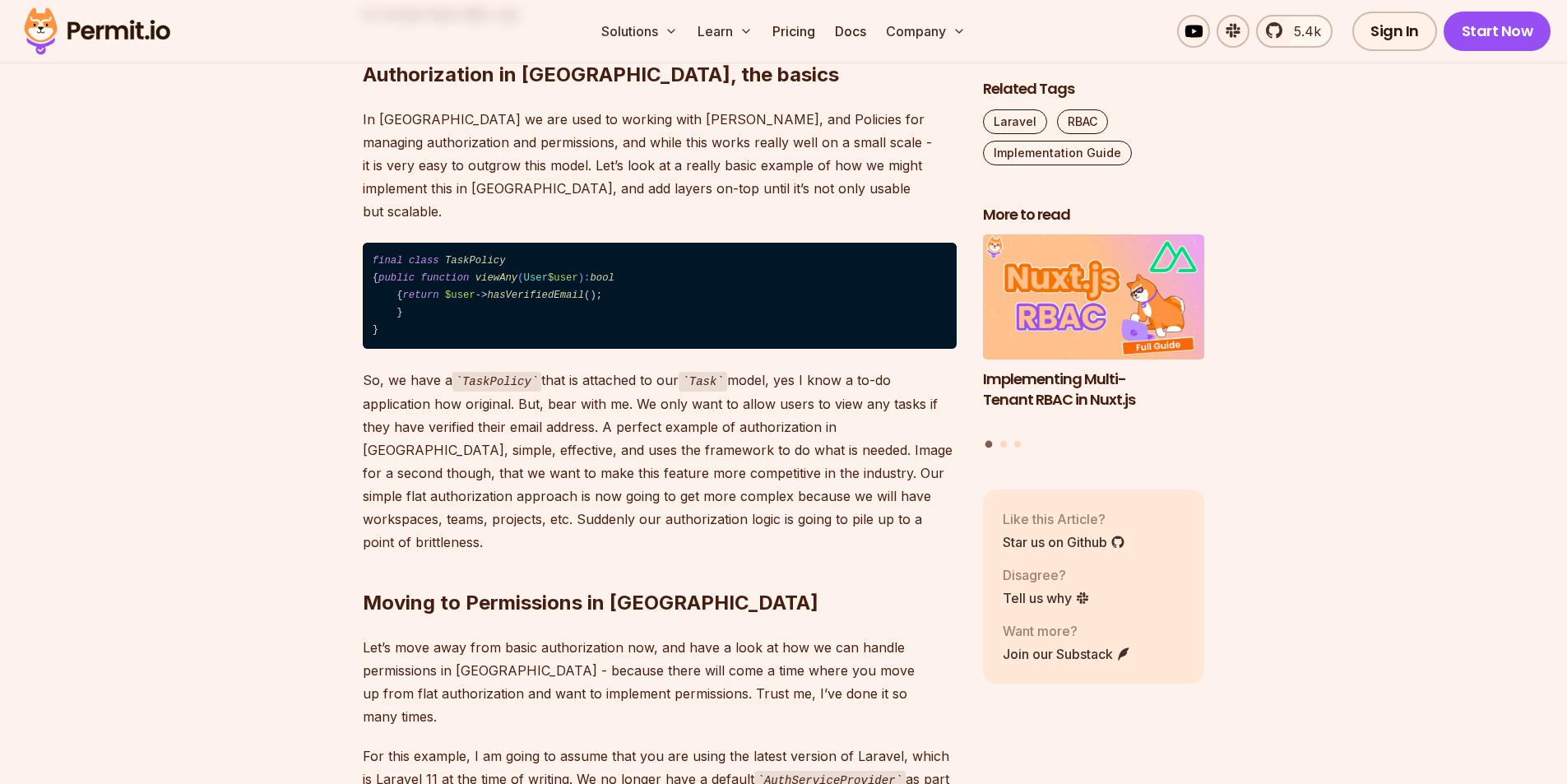
scroll to position [2303, 0]
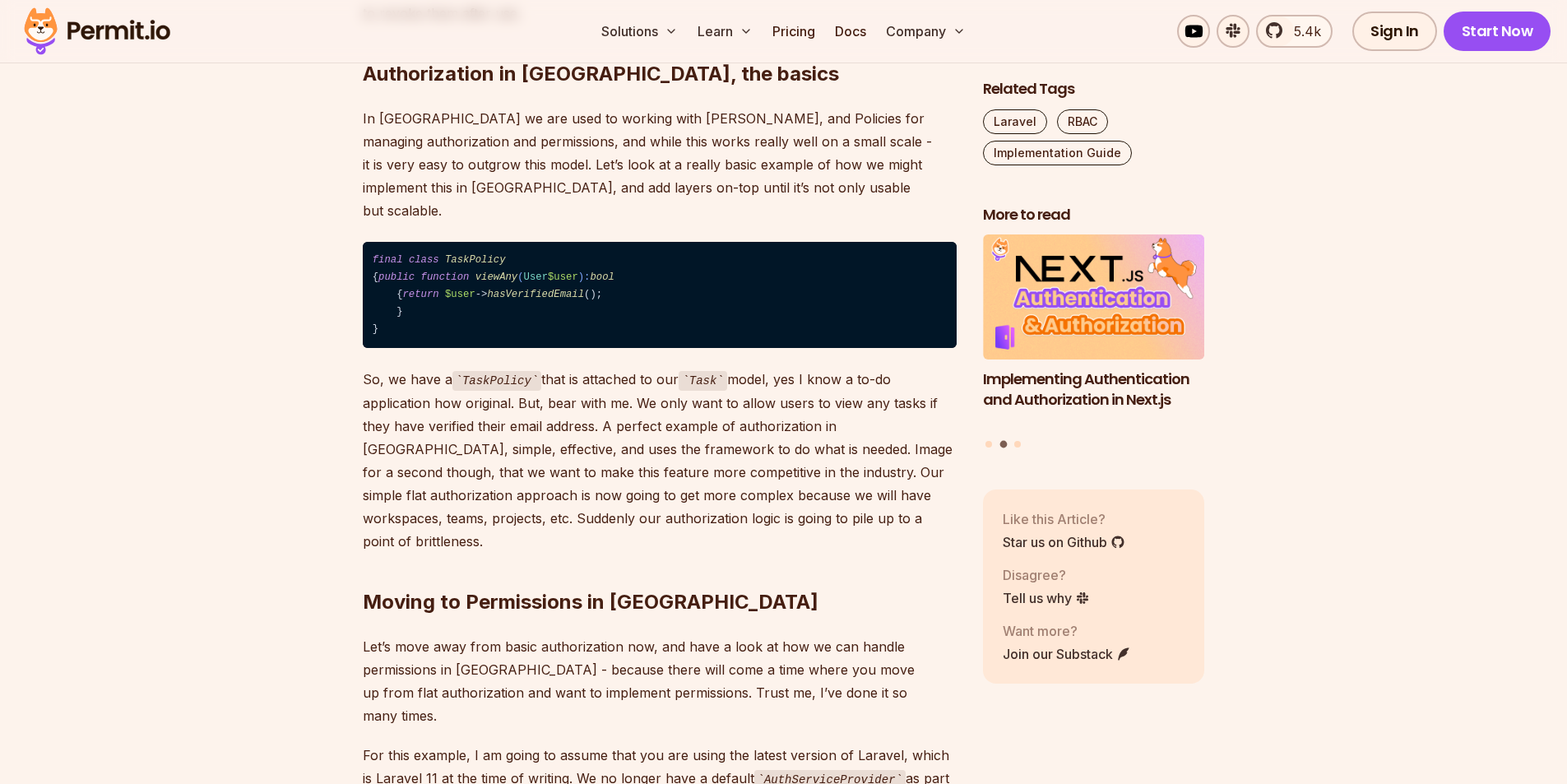
click at [524, 289] on span "hasVerifiedEmail" at bounding box center [535, 295] width 97 height 12
click at [476, 297] on code "final class TaskPolicy { public function viewAny ( User $user ): bool { return …" at bounding box center [659, 296] width 594 height 107
drag, startPoint x: 401, startPoint y: 299, endPoint x: 394, endPoint y: 249, distance: 50.5
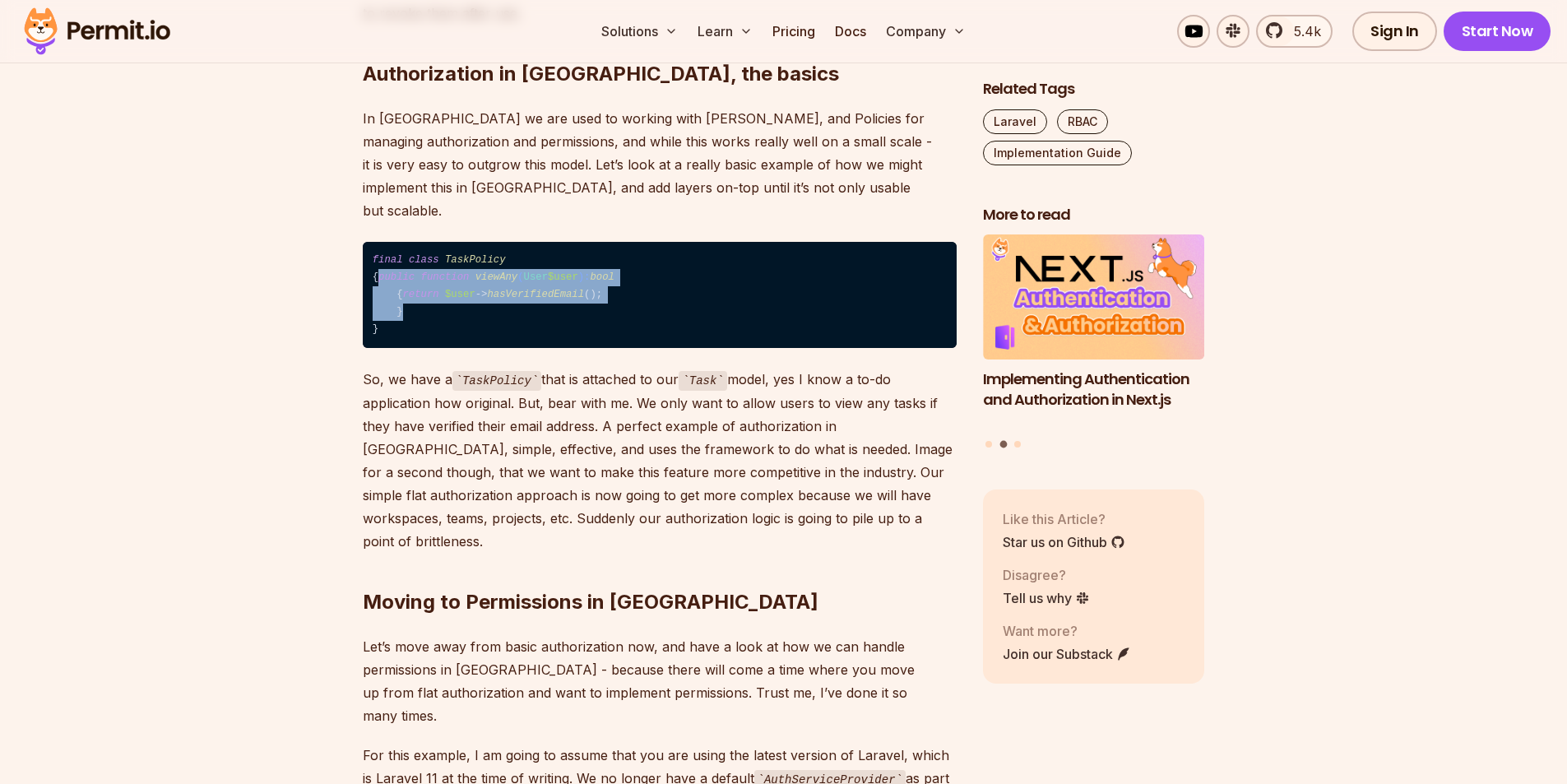
click at [394, 249] on code "final class TaskPolicy { public function viewAny ( User $user ): bool { return …" at bounding box center [659, 296] width 594 height 107
click at [394, 271] on span "public" at bounding box center [396, 277] width 36 height 12
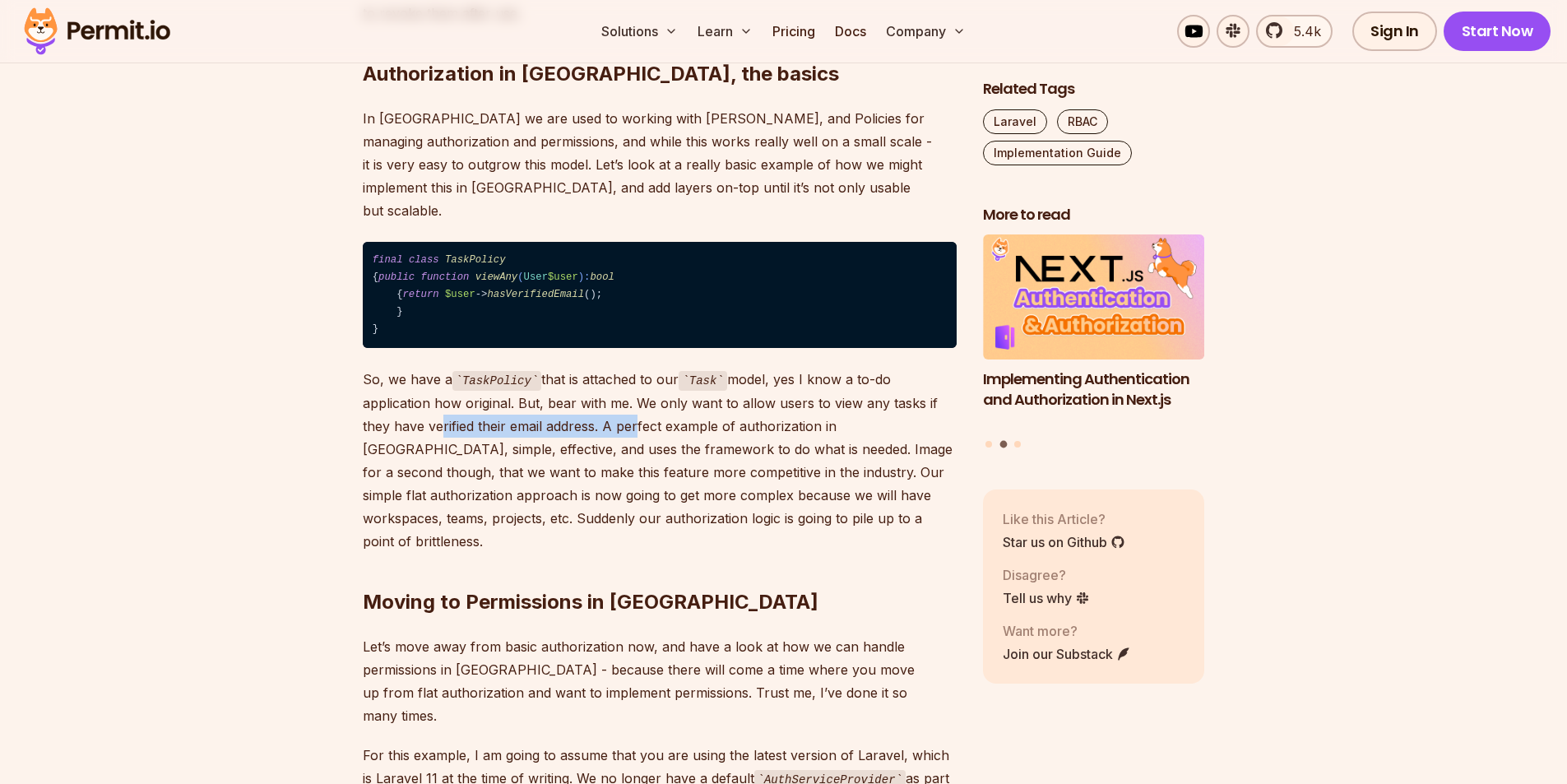
drag, startPoint x: 432, startPoint y: 413, endPoint x: 628, endPoint y: 422, distance: 196.2
click at [628, 422] on p "So, we have a TaskPolicy that is attached to our Task model, yes I know a to-do…" at bounding box center [659, 460] width 594 height 185
click at [657, 420] on p "So, we have a TaskPolicy that is attached to our Task model, yes I know a to-do…" at bounding box center [659, 460] width 594 height 185
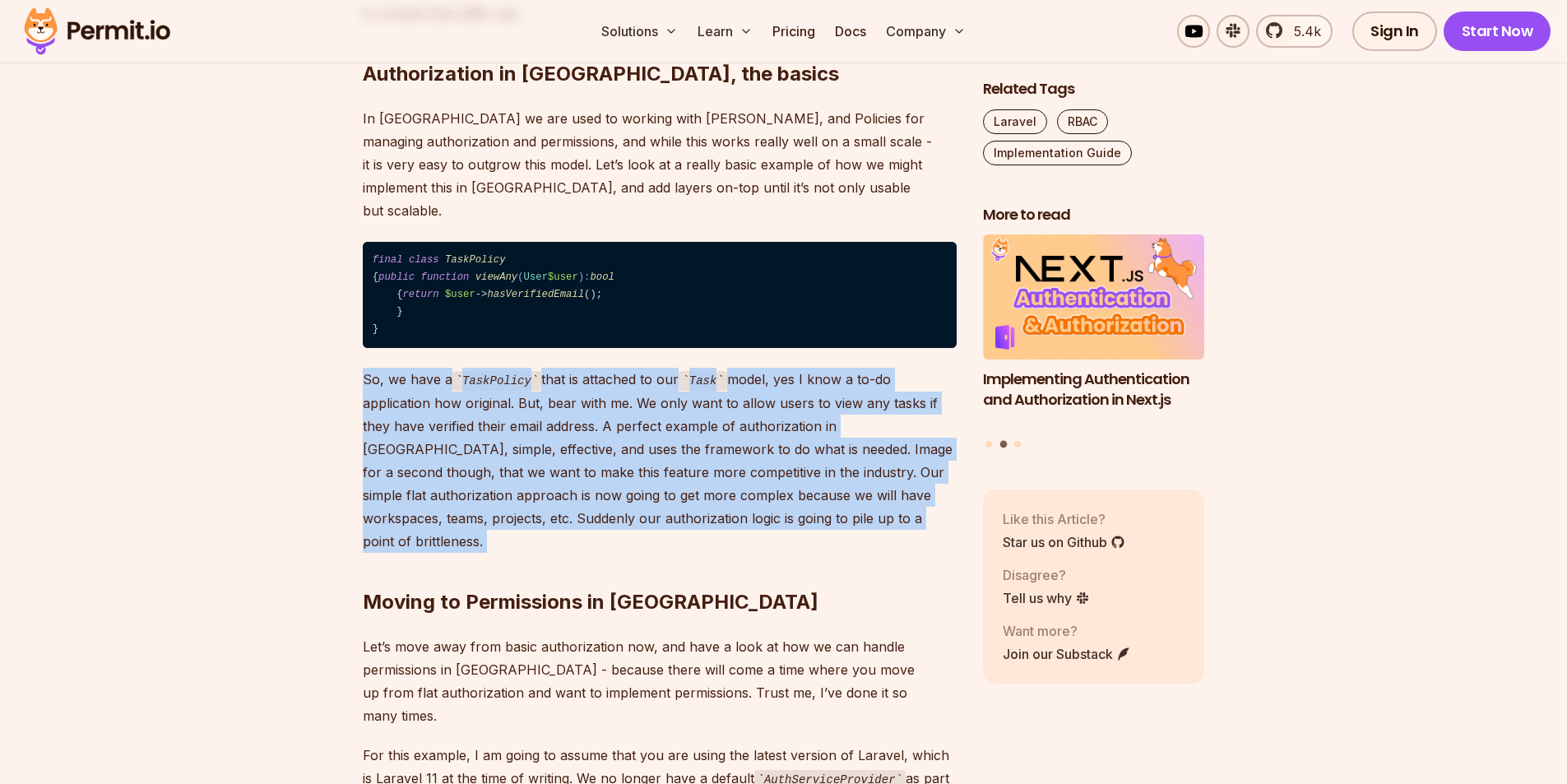
click at [657, 420] on p "So, we have a TaskPolicy that is attached to our Task model, yes I know a to-do…" at bounding box center [659, 460] width 594 height 185
click at [776, 416] on p "So, we have a TaskPolicy that is attached to our Task model, yes I know a to-do…" at bounding box center [659, 460] width 594 height 185
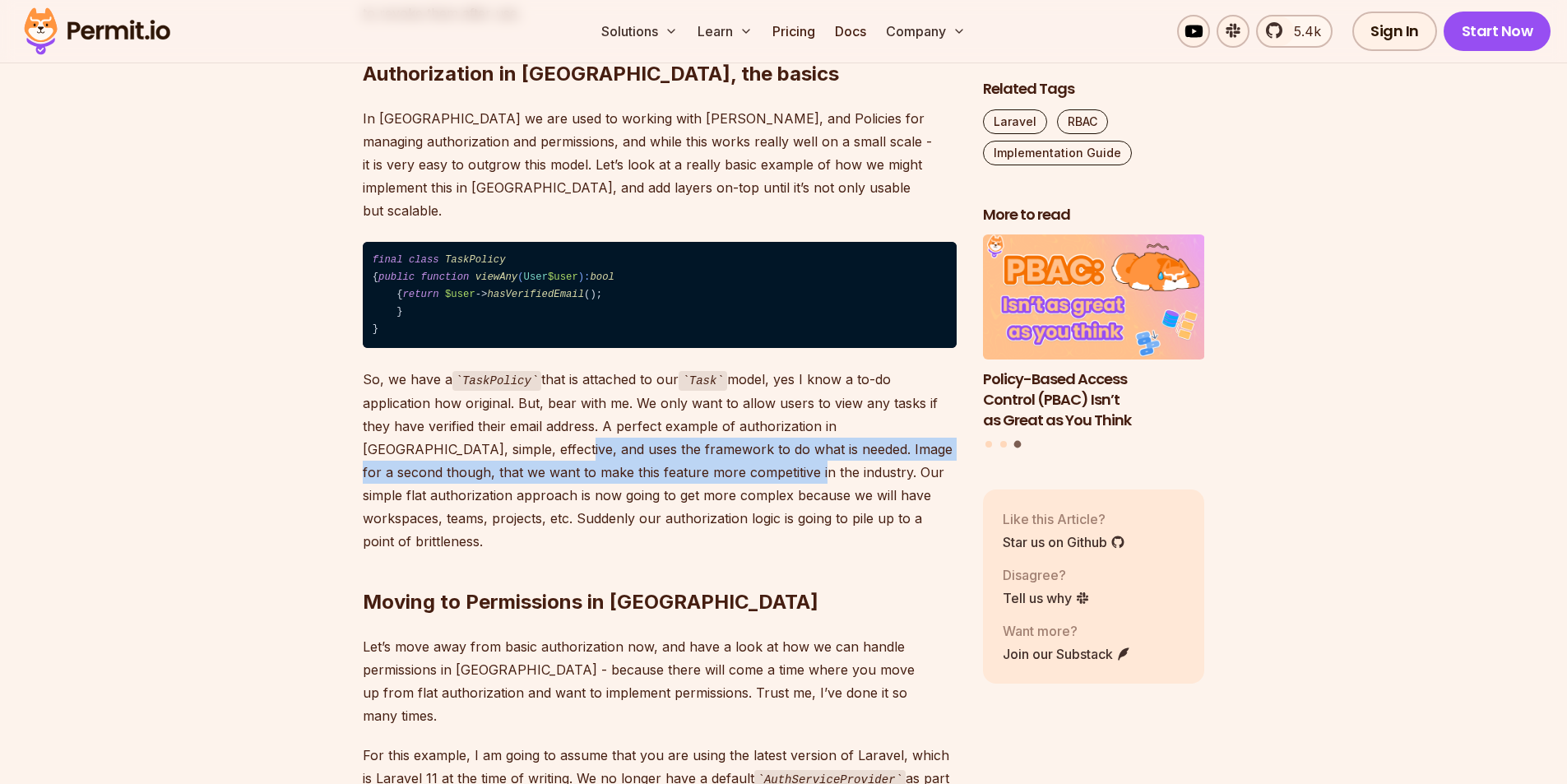
drag, startPoint x: 474, startPoint y: 434, endPoint x: 709, endPoint y: 451, distance: 235.6
click at [701, 451] on p "So, we have a TaskPolicy that is attached to our Task model, yes I know a to-do…" at bounding box center [659, 460] width 594 height 185
click at [737, 434] on p "So, we have a TaskPolicy that is attached to our Task model, yes I know a to-do…" at bounding box center [659, 460] width 594 height 185
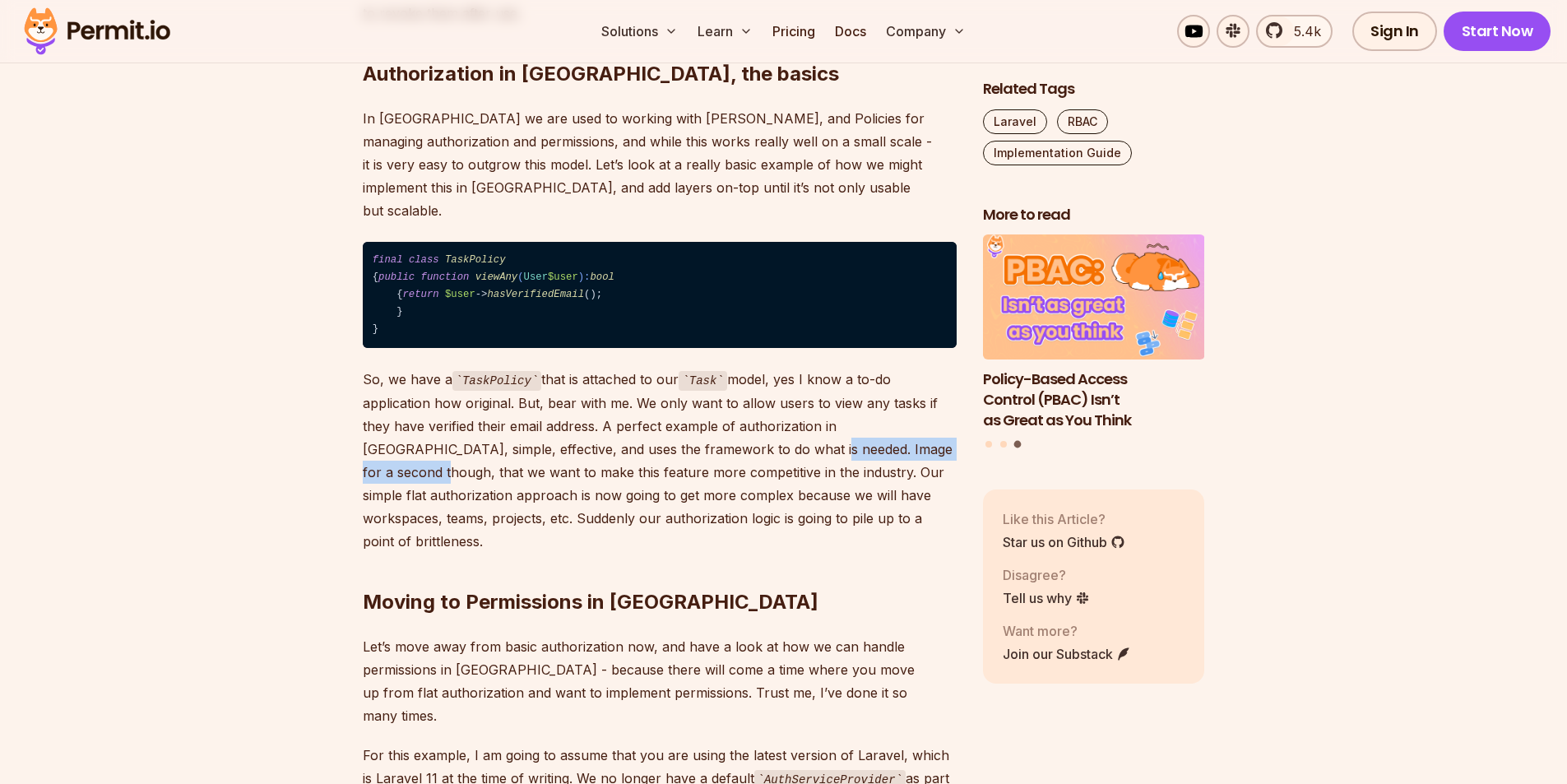
drag, startPoint x: 711, startPoint y: 434, endPoint x: 905, endPoint y: 444, distance: 194.3
click at [905, 444] on p "So, we have a TaskPolicy that is attached to our Task model, yes I know a to-do…" at bounding box center [659, 460] width 594 height 185
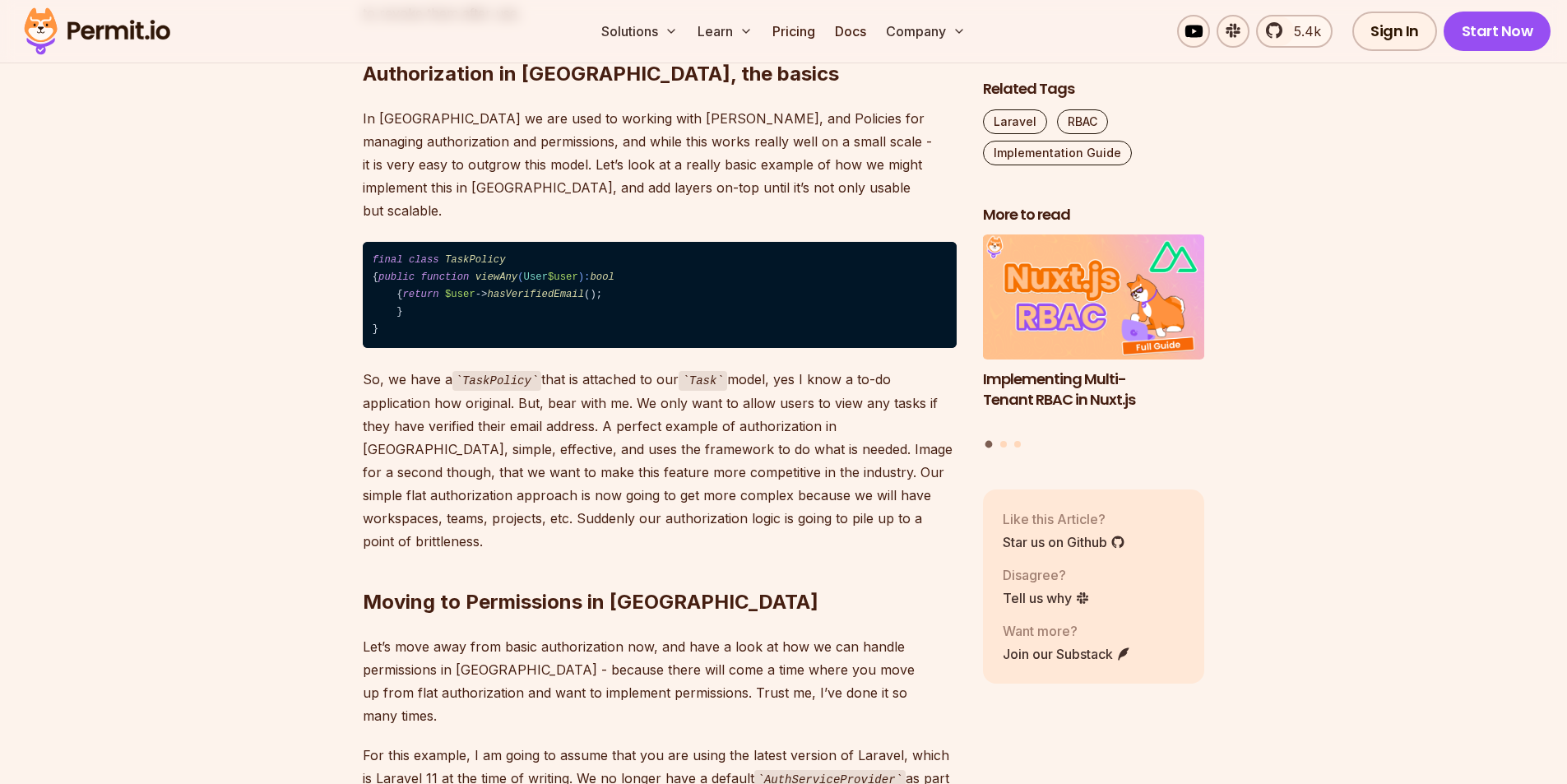
click at [846, 473] on p "So, we have a TaskPolicy that is attached to our Task model, yes I know a to-do…" at bounding box center [659, 460] width 594 height 185
click at [820, 487] on p "So, we have a TaskPolicy that is attached to our Task model, yes I know a to-do…" at bounding box center [659, 460] width 594 height 185
click at [399, 508] on p "So, we have a TaskPolicy that is attached to our Task model, yes I know a to-do…" at bounding box center [659, 460] width 594 height 185
click at [398, 508] on p "So, we have a TaskPolicy that is attached to our Task model, yes I know a to-do…" at bounding box center [659, 460] width 594 height 185
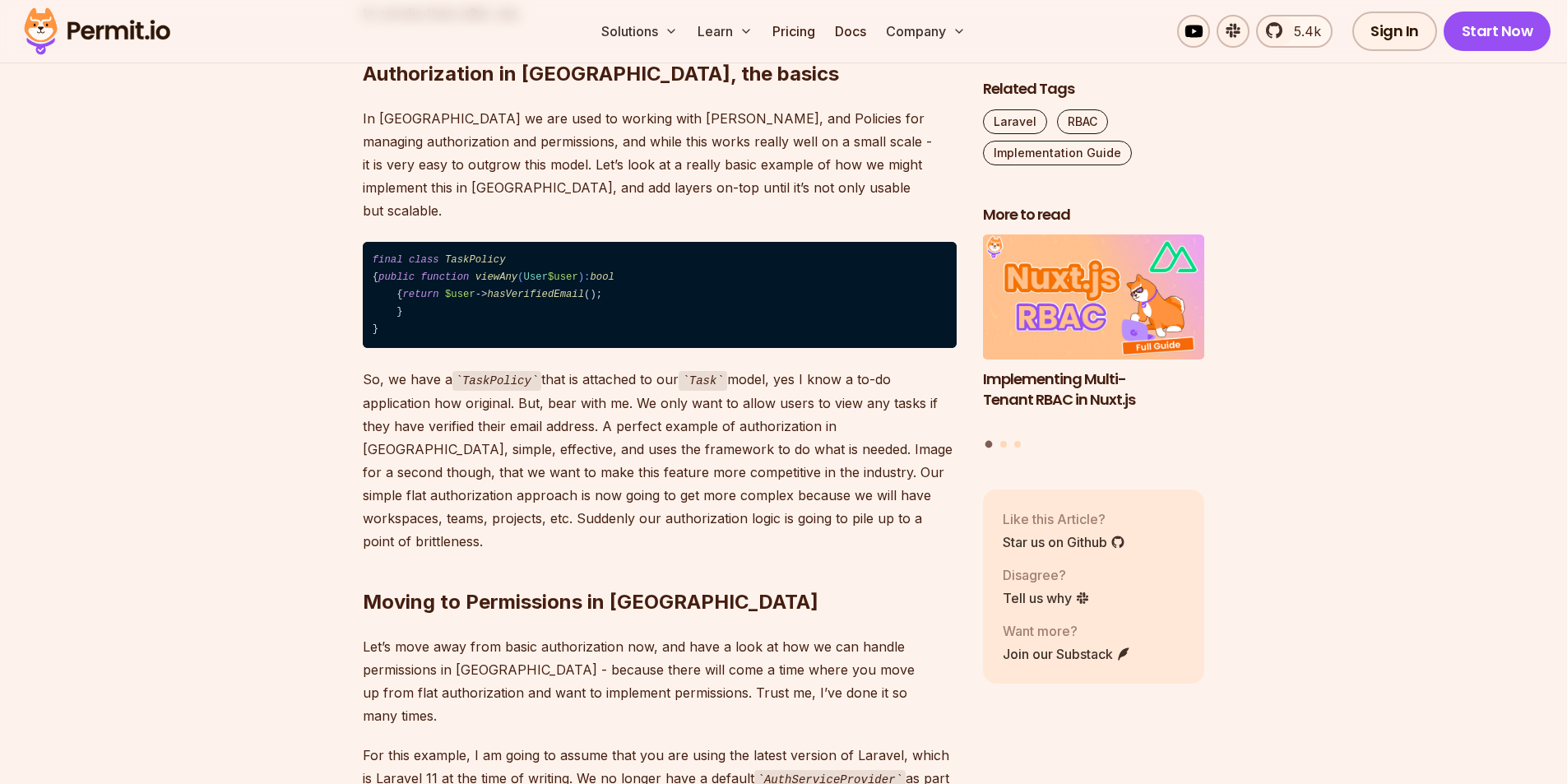
click at [478, 507] on p "So, we have a TaskPolicy that is attached to our Task model, yes I know a to-do…" at bounding box center [659, 460] width 594 height 185
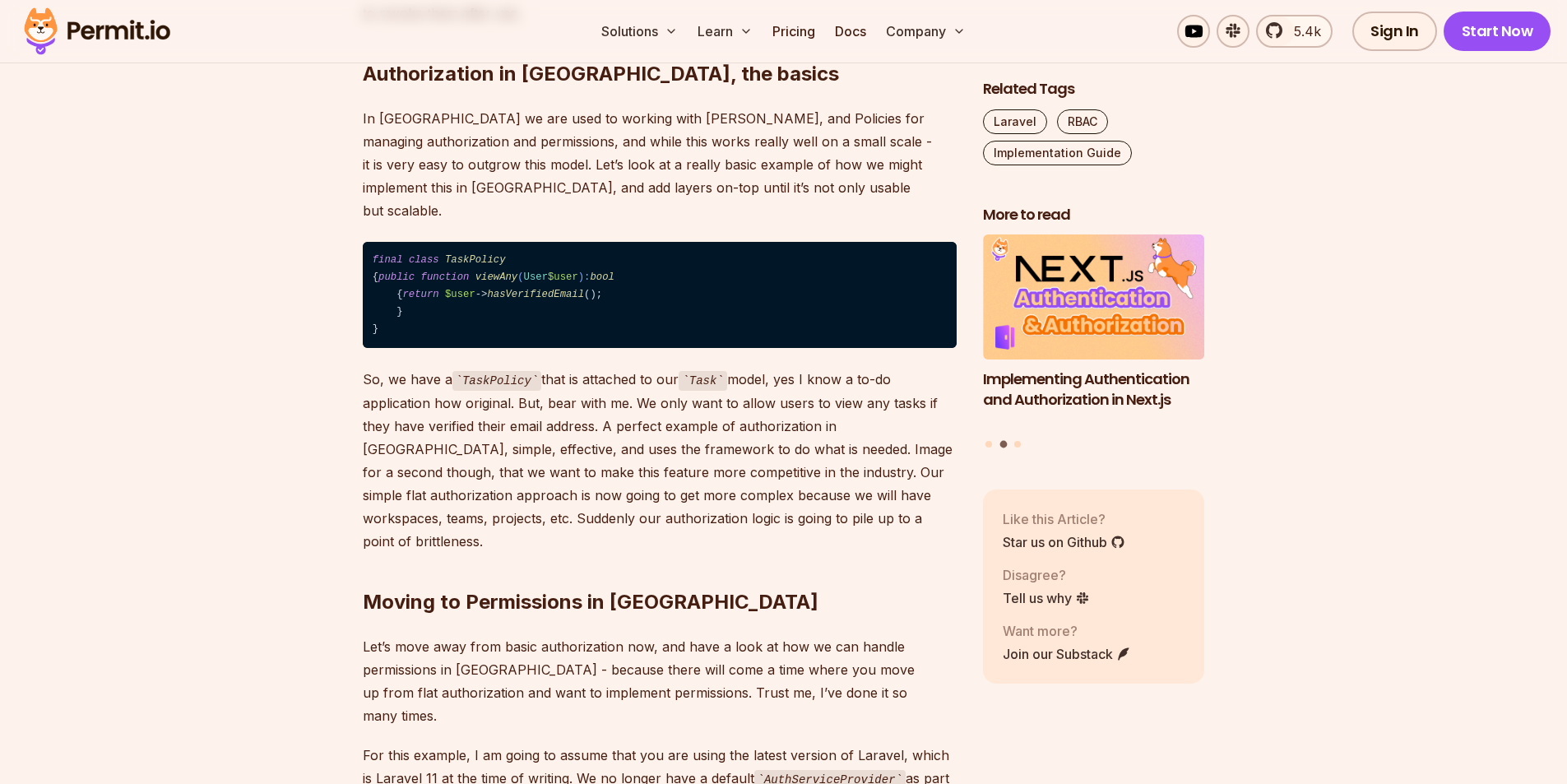
click at [561, 503] on p "So, we have a TaskPolicy that is attached to our Task model, yes I know a to-do…" at bounding box center [659, 460] width 594 height 185
drag, startPoint x: 561, startPoint y: 503, endPoint x: 605, endPoint y: 504, distance: 44.0
click at [561, 503] on p "So, we have a TaskPolicy that is attached to our Task model, yes I know a to-do…" at bounding box center [659, 460] width 594 height 185
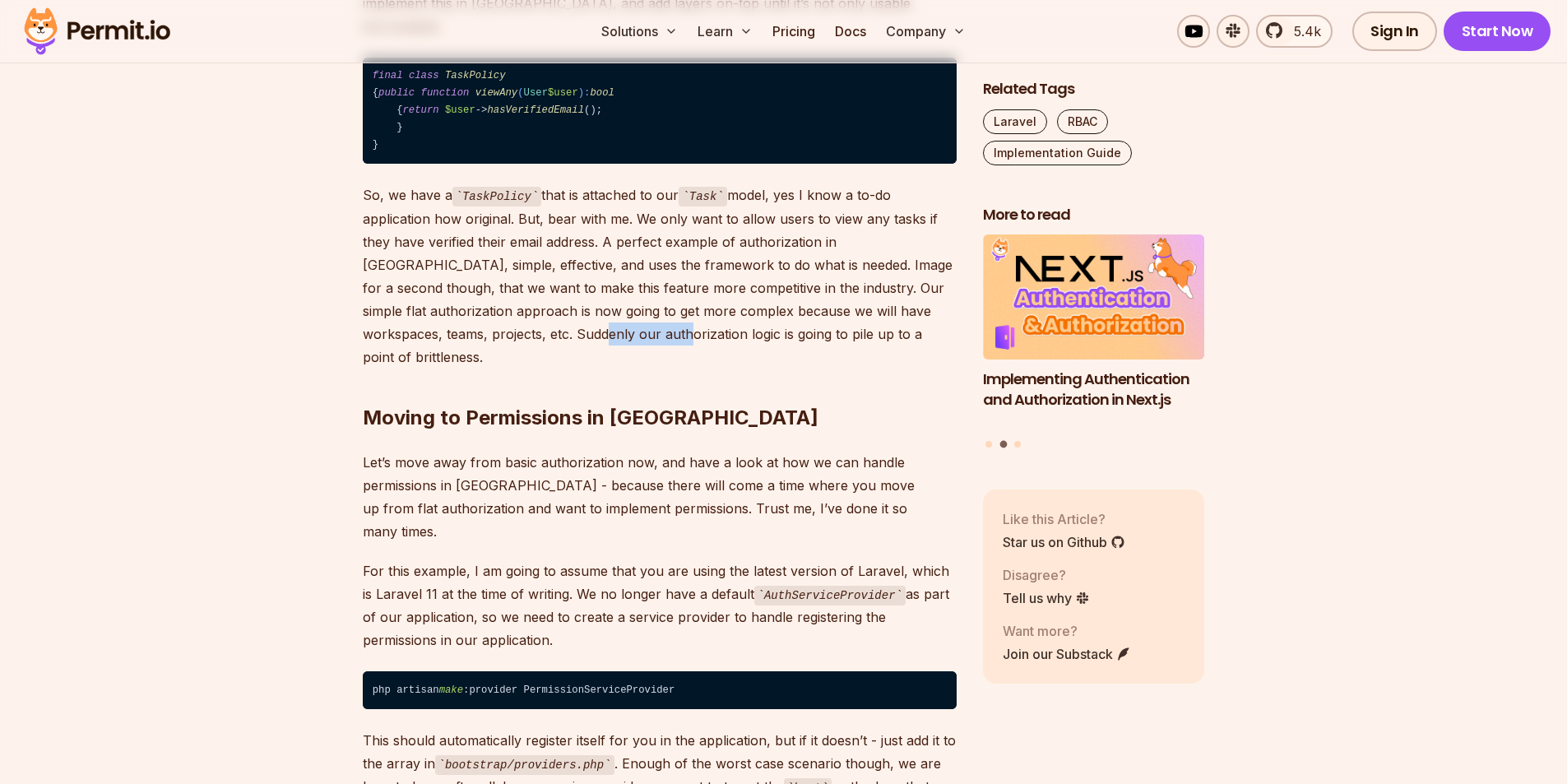
scroll to position [2549, 0]
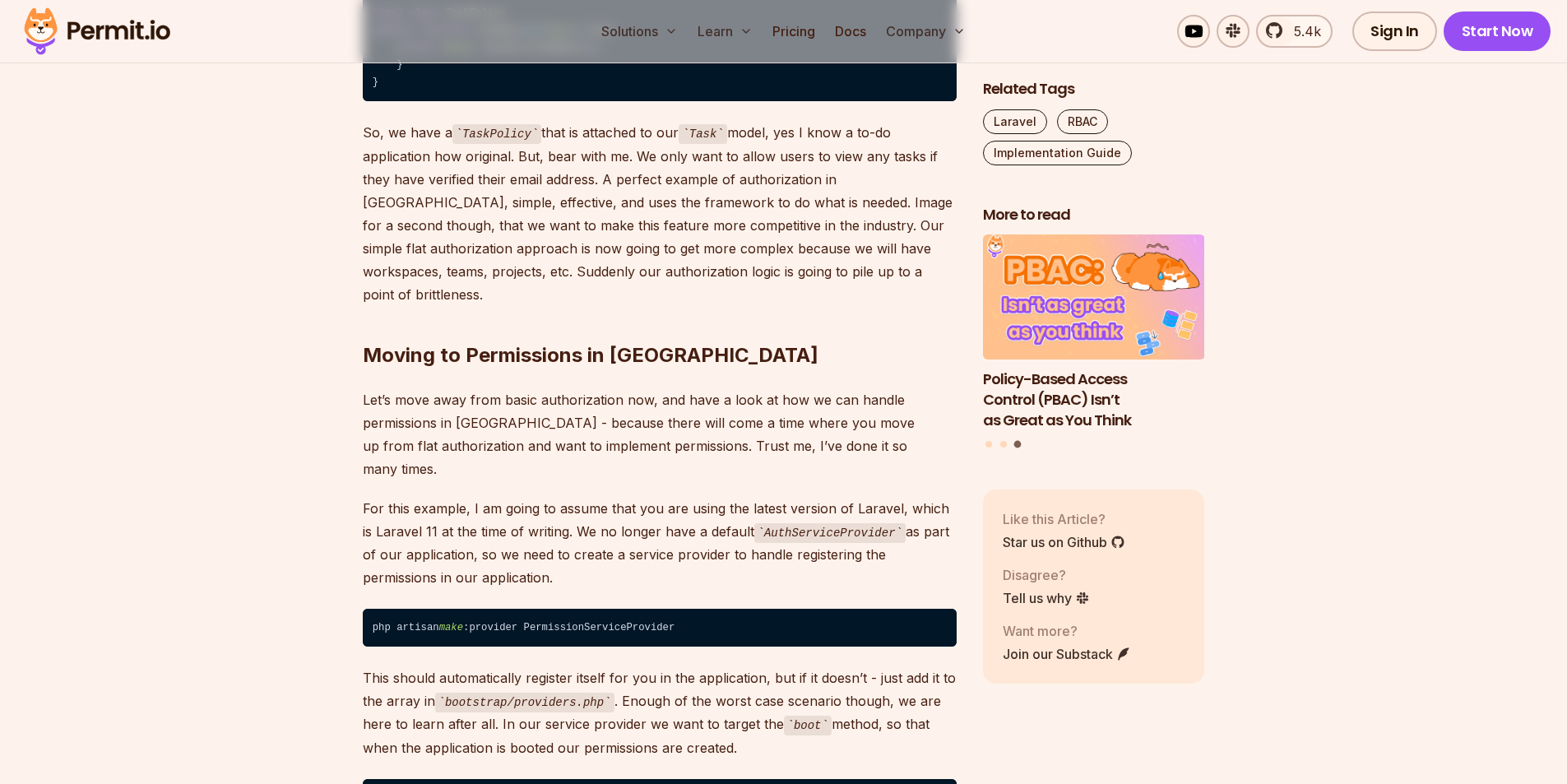
click at [388, 388] on p "Let’s move away from basic authorization now, and have a look at how we can han…" at bounding box center [659, 434] width 594 height 92
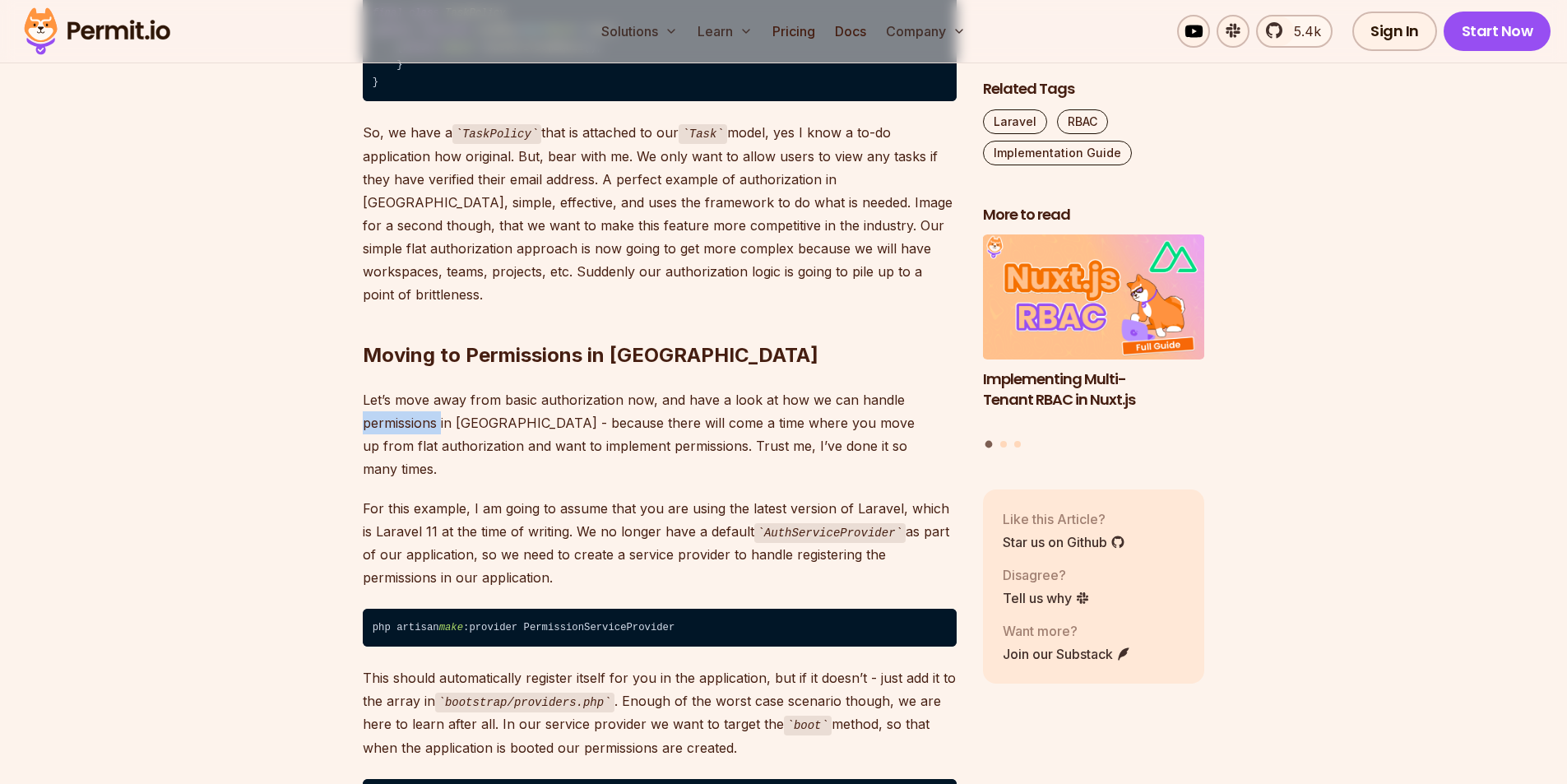
click at [389, 388] on p "Let’s move away from basic authorization now, and have a look at how we can han…" at bounding box center [659, 434] width 594 height 92
click at [510, 390] on p "Let’s move away from basic authorization now, and have a look at how we can han…" at bounding box center [659, 434] width 594 height 92
click at [504, 390] on p "Let’s move away from basic authorization now, and have a look at how we can han…" at bounding box center [659, 434] width 594 height 92
click at [491, 389] on p "Let’s move away from basic authorization now, and have a look at how we can han…" at bounding box center [659, 434] width 594 height 92
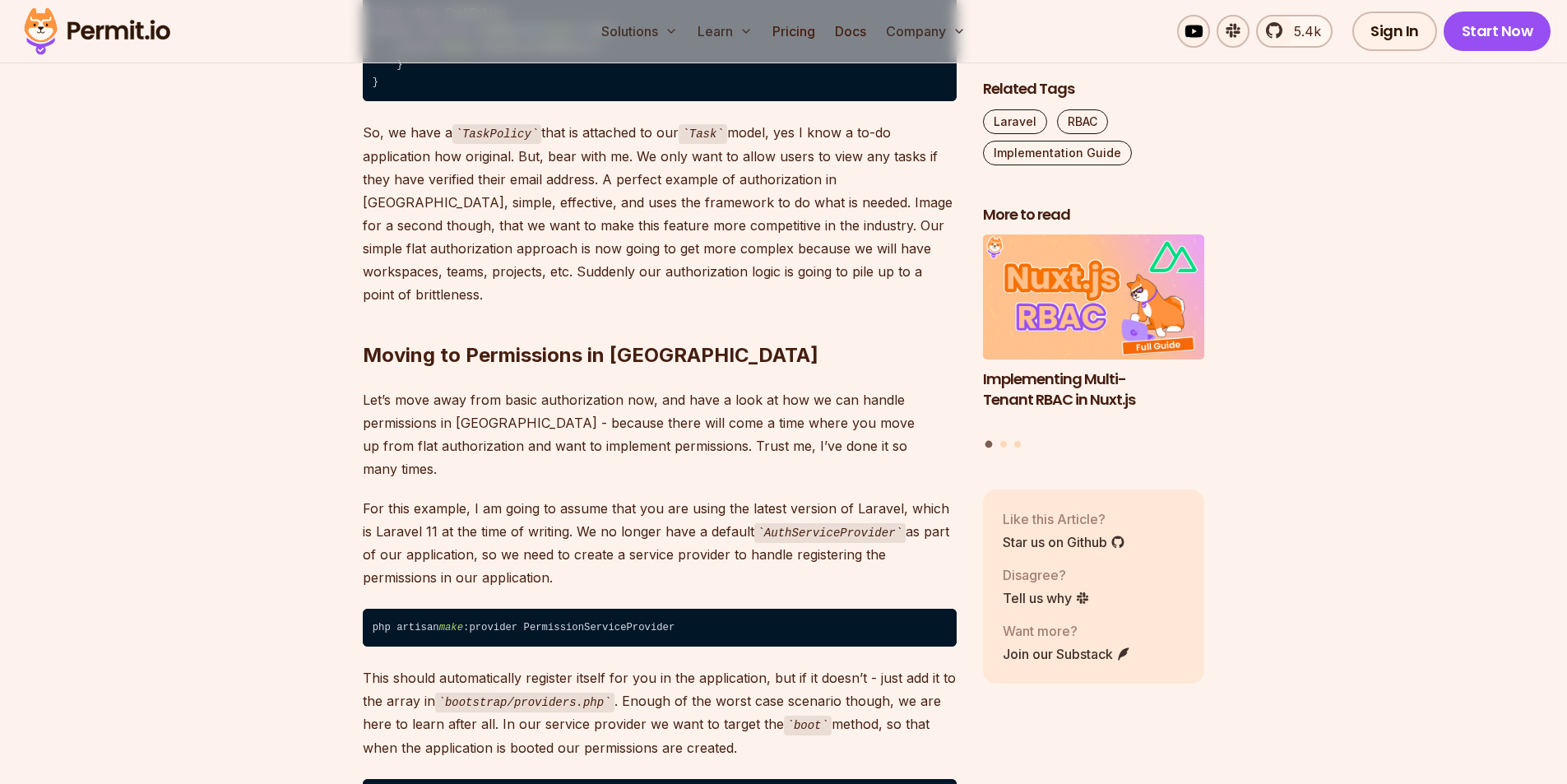
click at [528, 389] on p "Let’s move away from basic authorization now, and have a look at how we can han…" at bounding box center [659, 434] width 594 height 92
drag, startPoint x: 646, startPoint y: 389, endPoint x: 930, endPoint y: 383, distance: 284.1
click at [930, 388] on p "Let’s move away from basic authorization now, and have a look at how we can han…" at bounding box center [659, 434] width 594 height 92
click at [484, 410] on p "Let’s move away from basic authorization now, and have a look at how we can han…" at bounding box center [659, 434] width 594 height 92
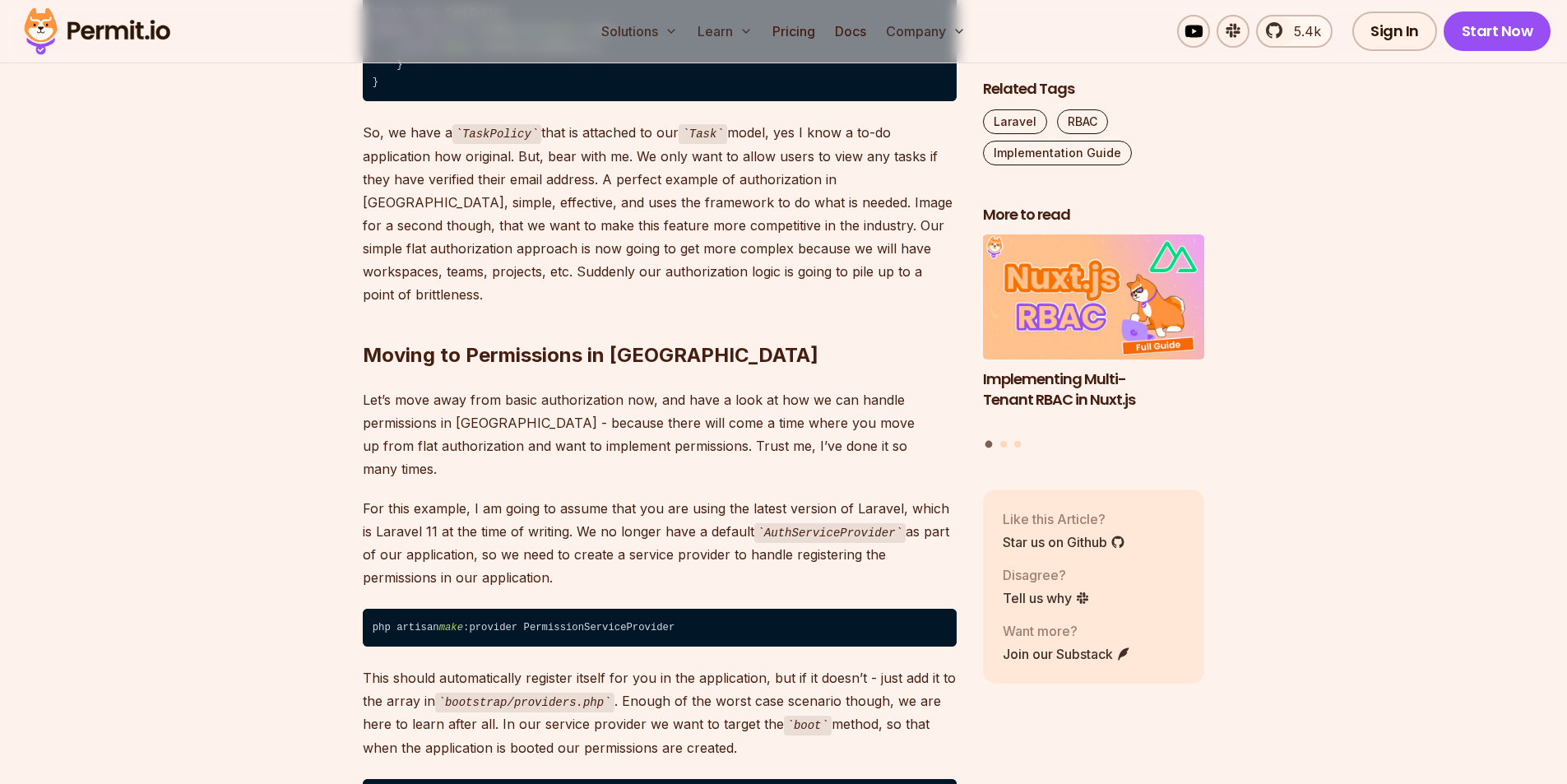
click at [485, 410] on p "Let’s move away from basic authorization now, and have a look at how we can han…" at bounding box center [659, 434] width 594 height 92
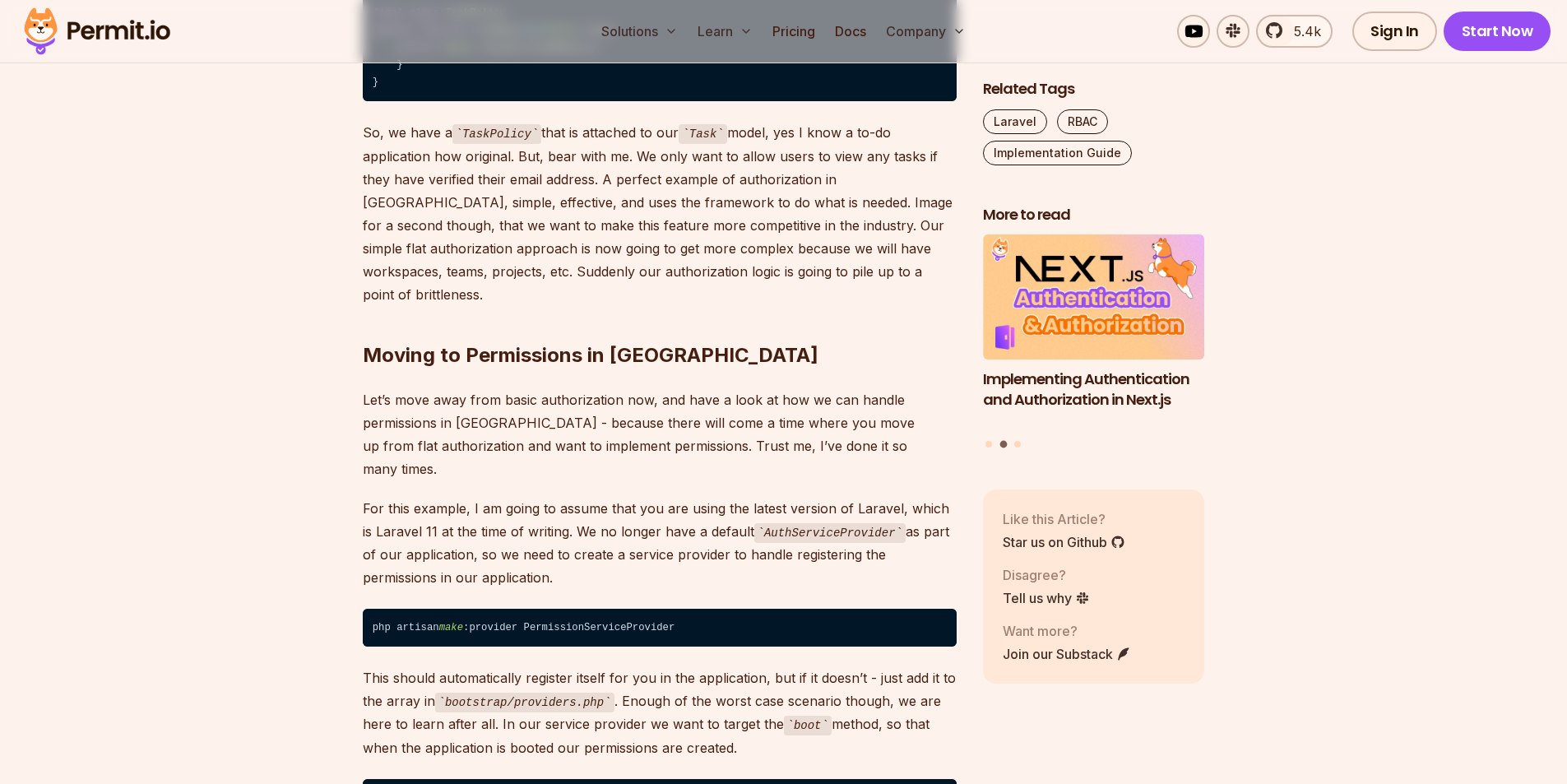
click at [597, 409] on p "Let’s move away from basic authorization now, and have a look at how we can han…" at bounding box center [659, 434] width 594 height 92
click at [668, 396] on p "Let’s move away from basic authorization now, and have a look at how we can han…" at bounding box center [659, 434] width 594 height 92
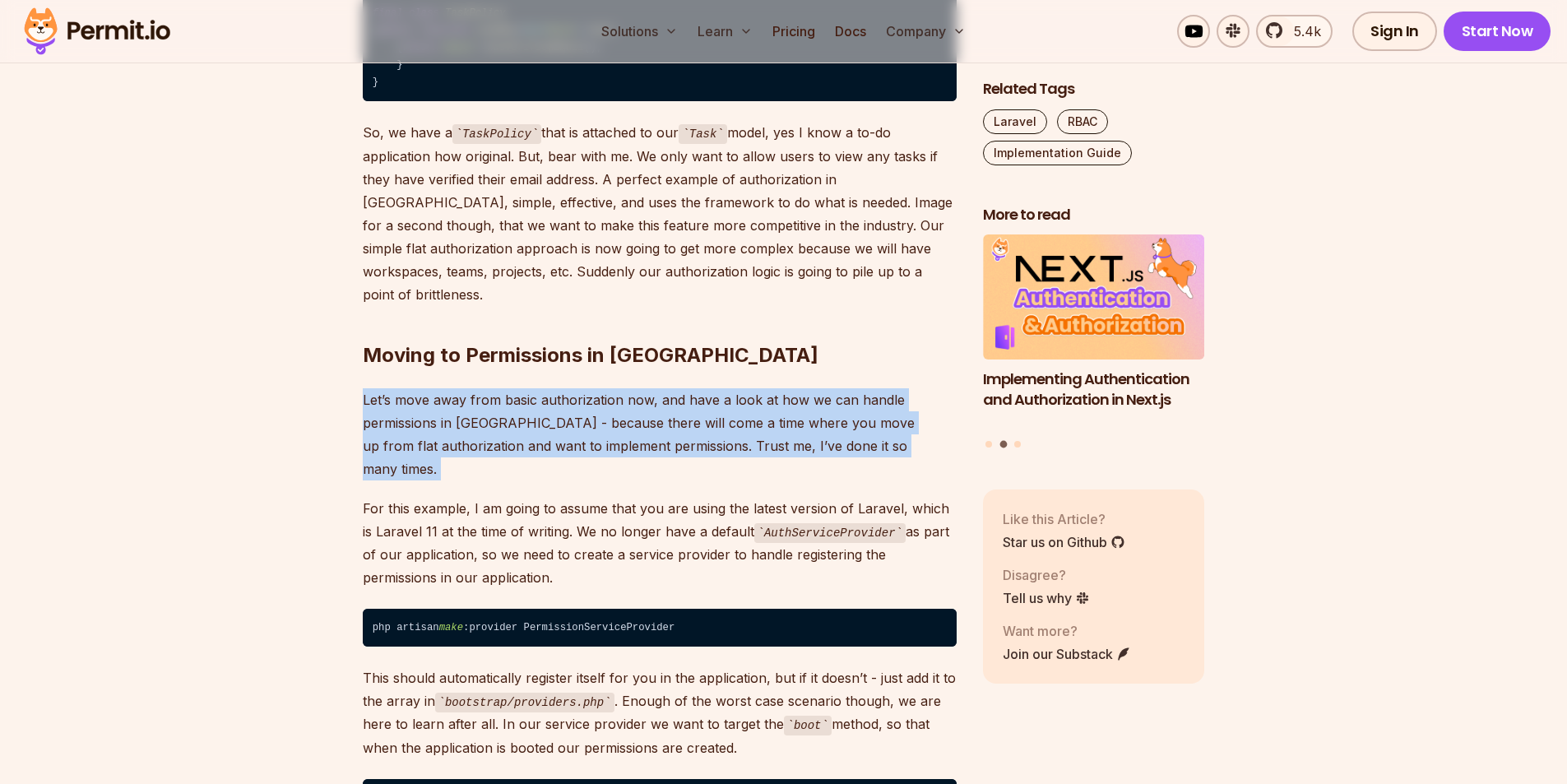
click at [668, 396] on p "Let’s move away from basic authorization now, and have a look at how we can han…" at bounding box center [659, 434] width 594 height 92
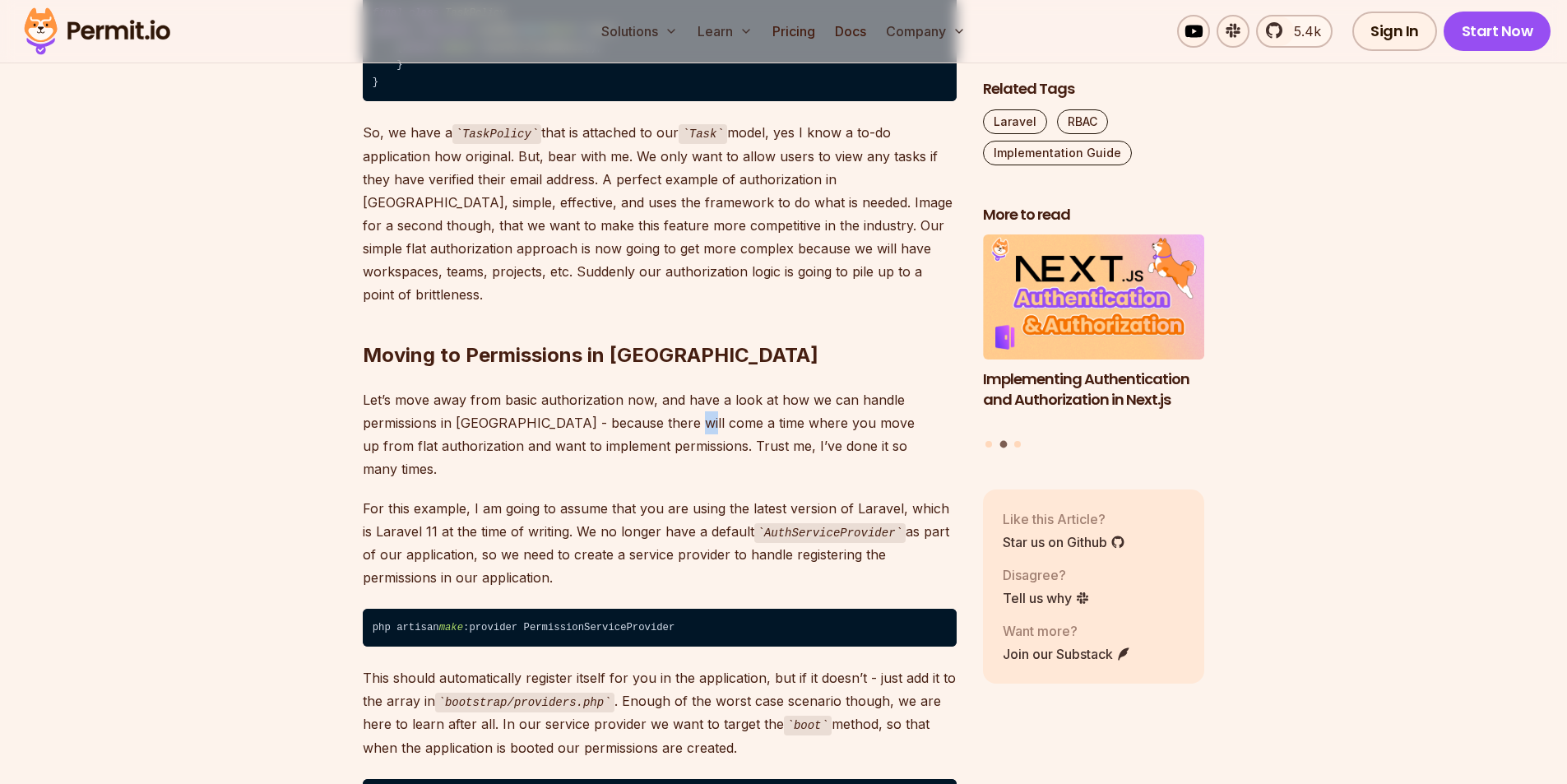
click at [668, 396] on p "Let’s move away from basic authorization now, and have a look at how we can han…" at bounding box center [659, 434] width 594 height 92
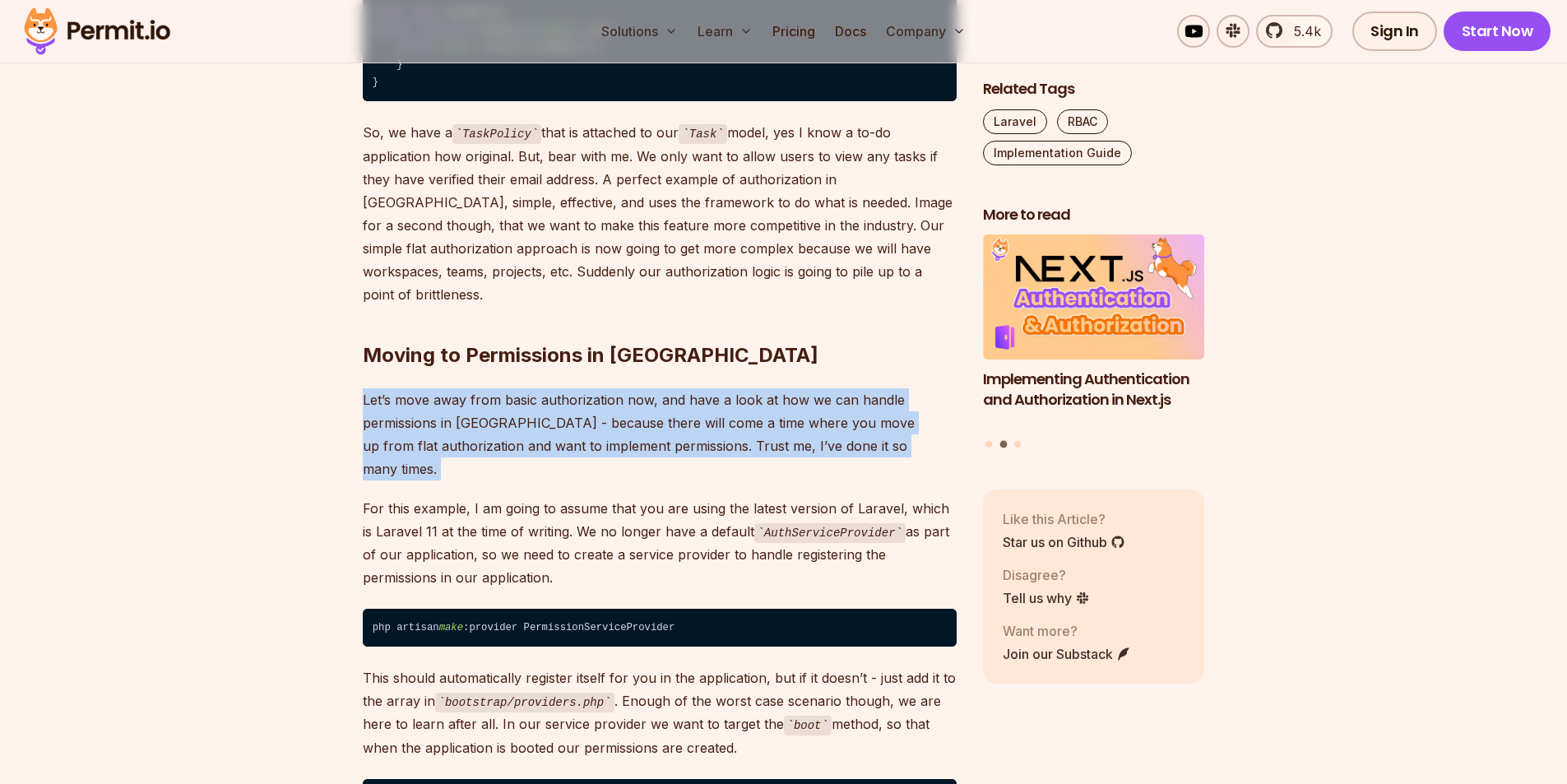
click at [668, 396] on p "Let’s move away from basic authorization now, and have a look at how we can han…" at bounding box center [659, 434] width 594 height 92
click at [667, 396] on p "Let’s move away from basic authorization now, and have a look at how we can han…" at bounding box center [659, 434] width 594 height 92
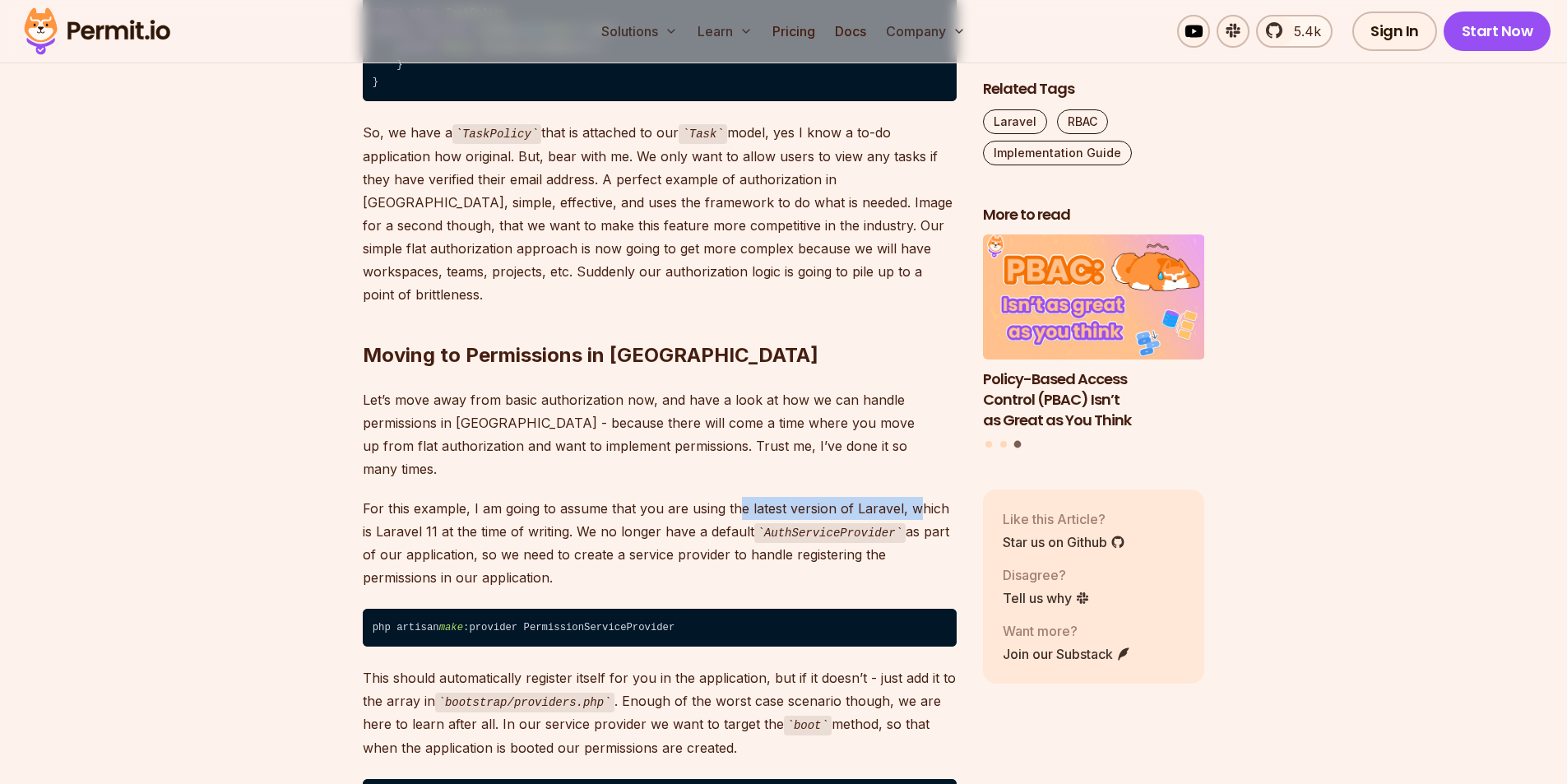
drag, startPoint x: 735, startPoint y: 453, endPoint x: 916, endPoint y: 455, distance: 181.0
click at [916, 497] on p "For this example, I am going to assume that you are using the latest version of…" at bounding box center [659, 543] width 594 height 93
drag, startPoint x: 431, startPoint y: 473, endPoint x: 562, endPoint y: 472, distance: 131.0
click at [562, 497] on p "For this example, I am going to assume that you are using the latest version of…" at bounding box center [659, 543] width 594 height 93
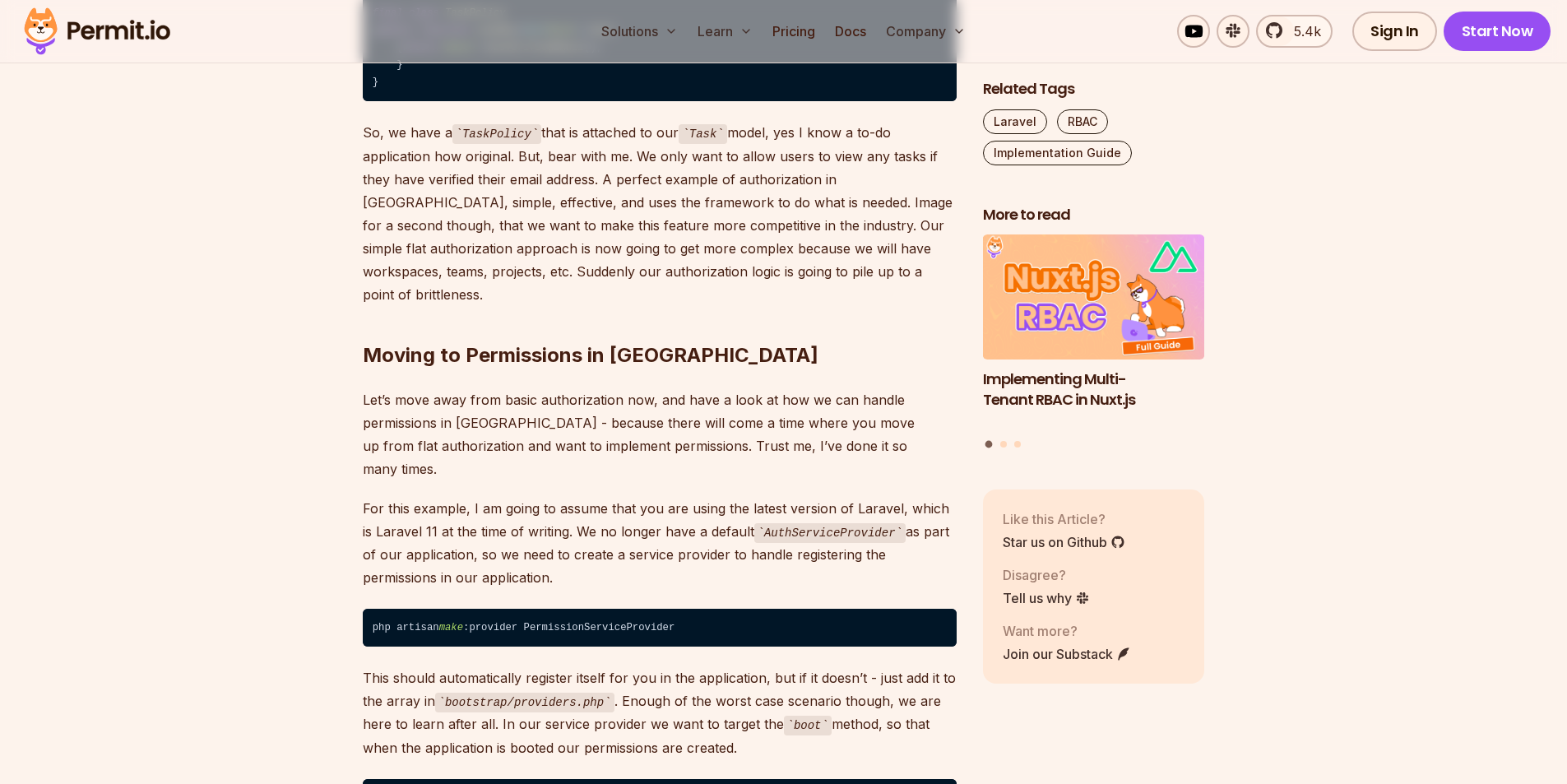
click at [806, 523] on code "AuthServiceProvider" at bounding box center [830, 533] width 152 height 20
drag, startPoint x: 461, startPoint y: 503, endPoint x: 520, endPoint y: 516, distance: 60.4
click at [530, 519] on p "For this example, I am going to assume that you are using the latest version of…" at bounding box center [659, 543] width 594 height 93
click at [518, 514] on p "For this example, I am going to assume that you are using the latest version of…" at bounding box center [659, 543] width 594 height 93
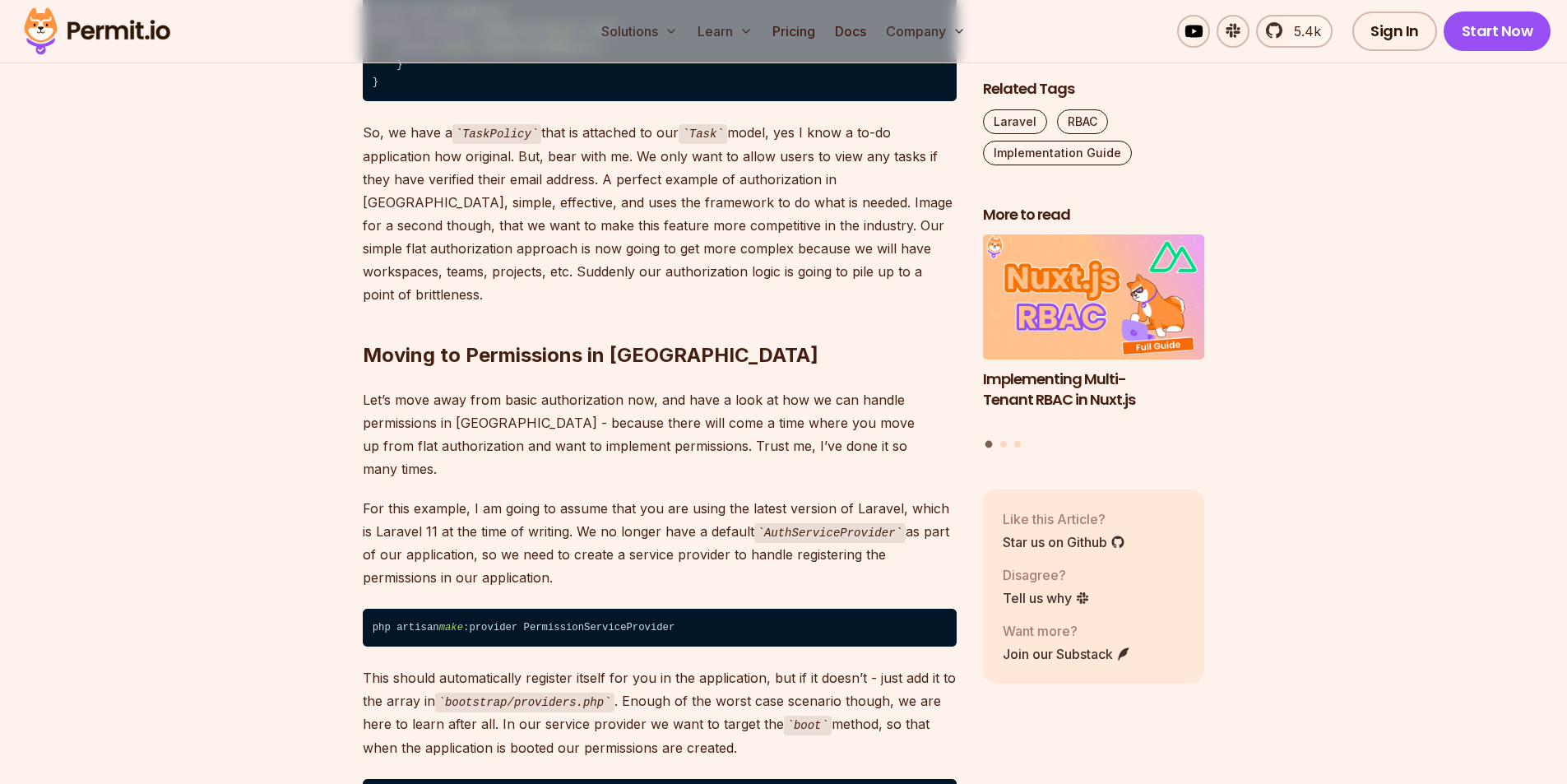
click at [462, 608] on code "php artisan make :provider PermissionServiceProvider" at bounding box center [659, 627] width 594 height 38
click at [461, 622] on span "make" at bounding box center [451, 627] width 23 height 12
click at [552, 608] on code "php artisan make :provider PermissionServiceProvider" at bounding box center [659, 627] width 594 height 38
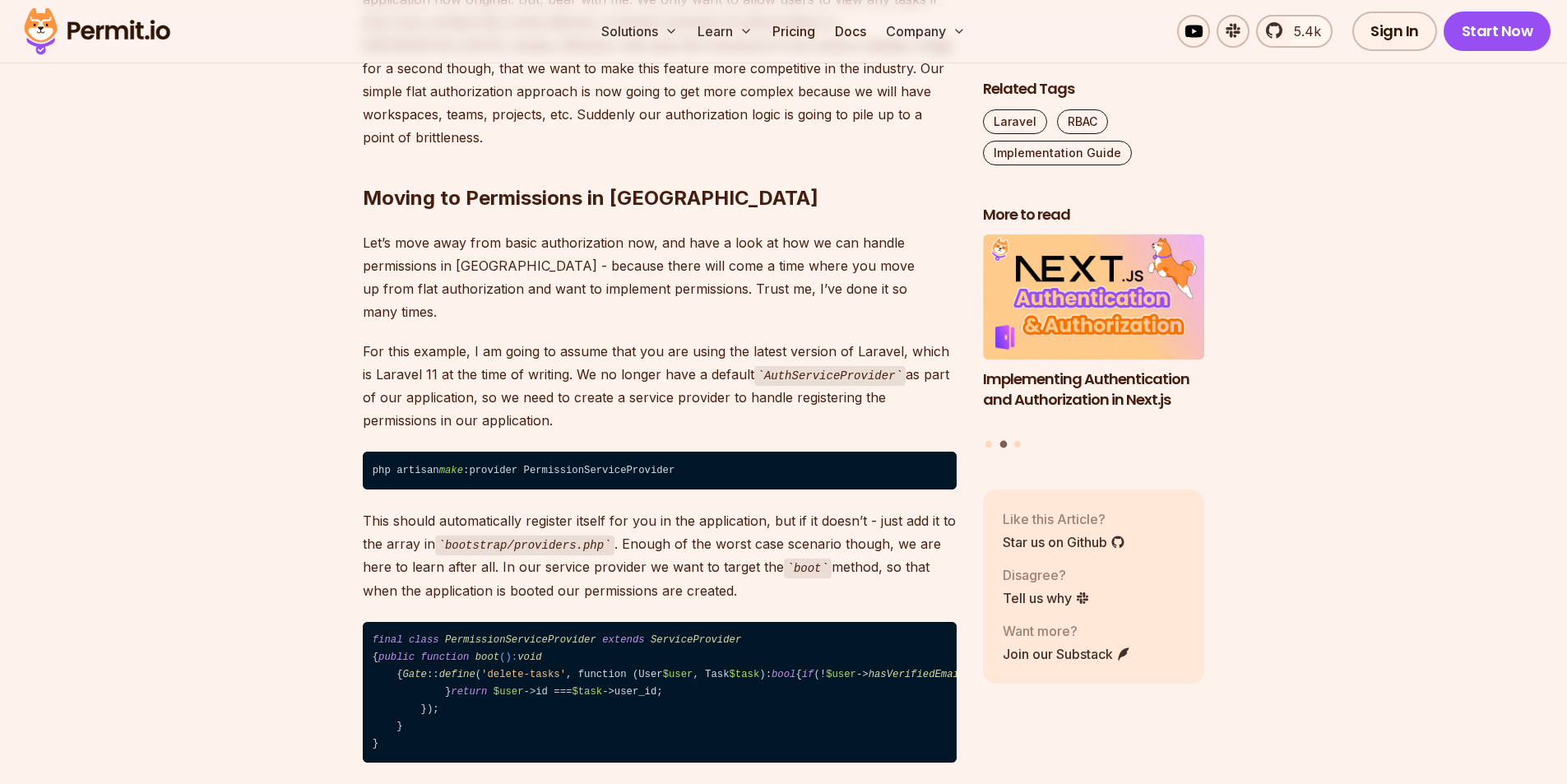
scroll to position [2714, 0]
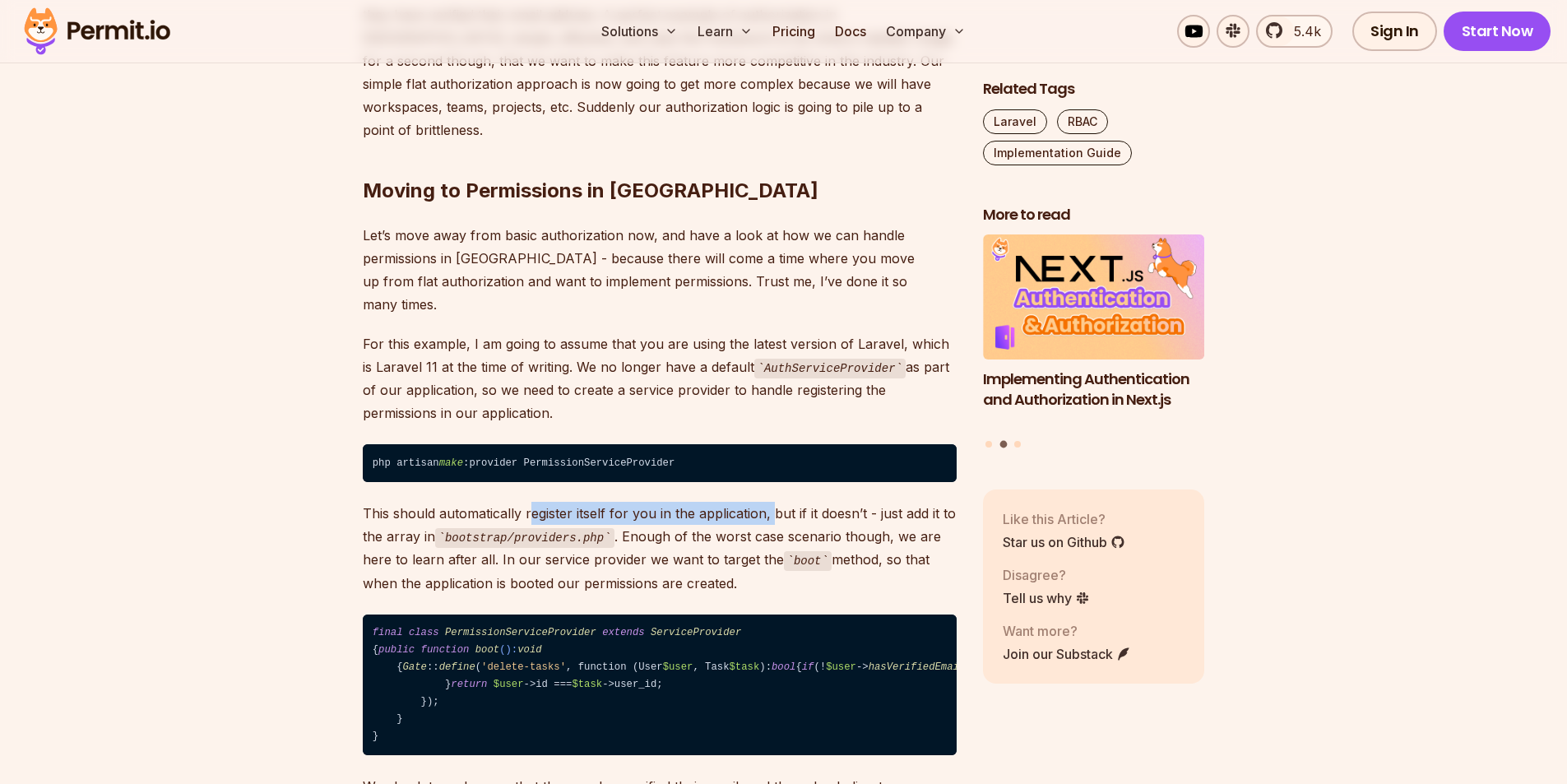
drag, startPoint x: 530, startPoint y: 455, endPoint x: 773, endPoint y: 457, distance: 243.0
click at [773, 502] on p "This should automatically register itself for you in the application, but if it…" at bounding box center [659, 548] width 594 height 93
drag, startPoint x: 770, startPoint y: 456, endPoint x: 861, endPoint y: 453, distance: 91.0
click at [861, 502] on p "This should automatically register itself for you in the application, but if it…" at bounding box center [659, 548] width 594 height 93
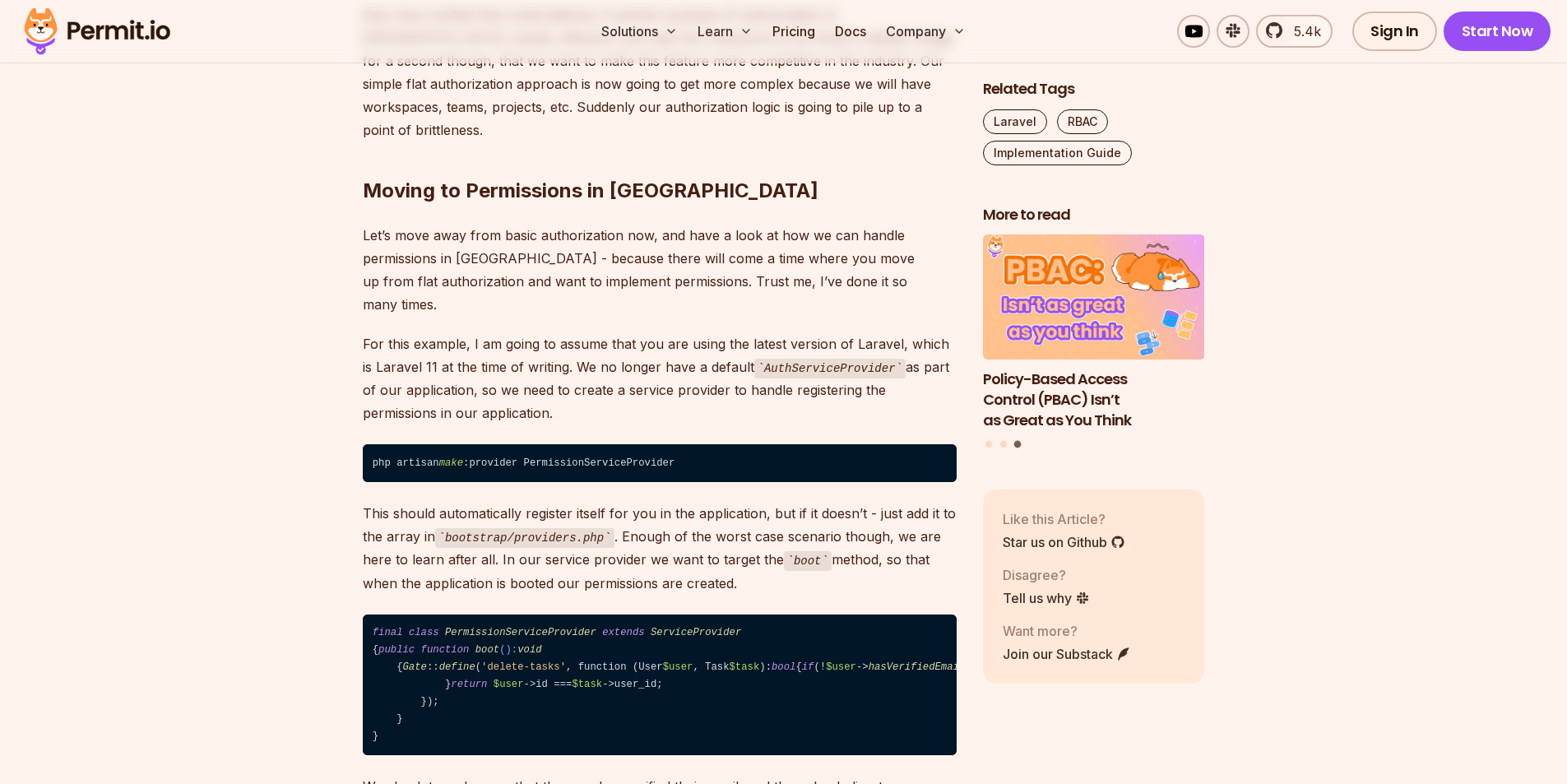
click at [541, 528] on code "bootstrap/providers.php" at bounding box center [525, 538] width 179 height 20
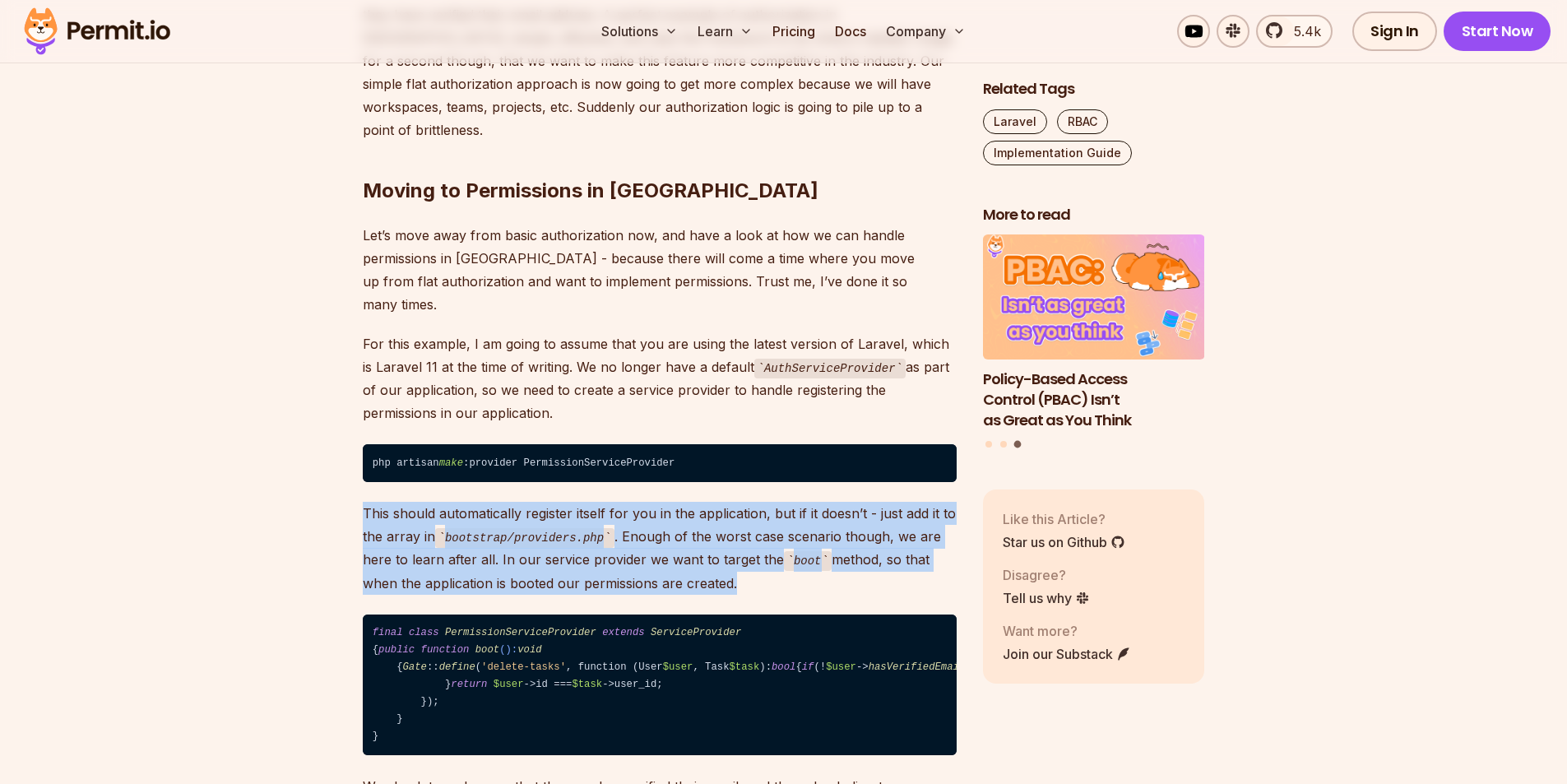
click at [541, 528] on code "bootstrap/providers.php" at bounding box center [525, 538] width 179 height 20
click at [540, 528] on code "bootstrap/providers.php" at bounding box center [525, 538] width 179 height 20
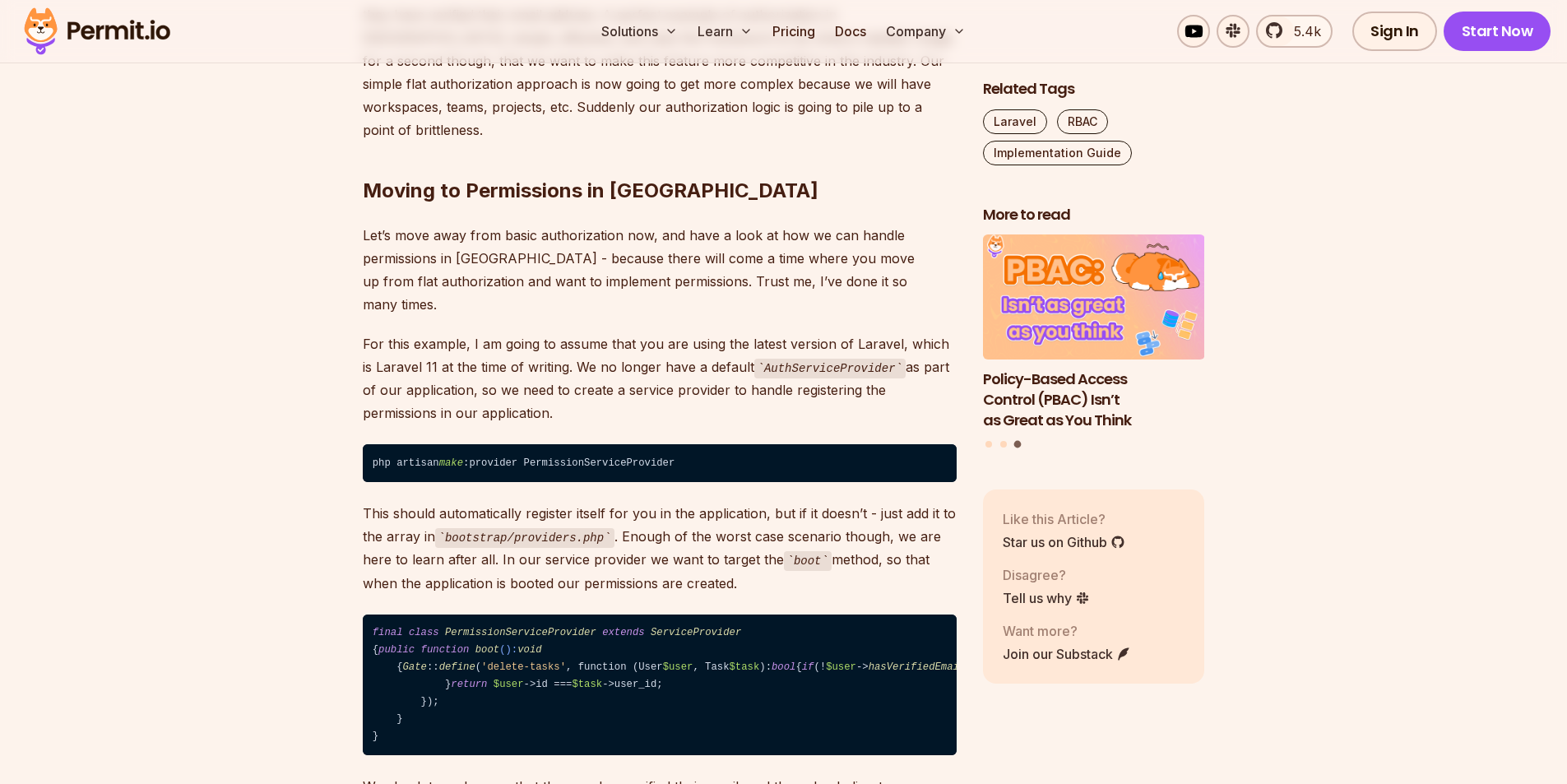
click at [530, 528] on code "bootstrap/providers.php" at bounding box center [525, 538] width 179 height 20
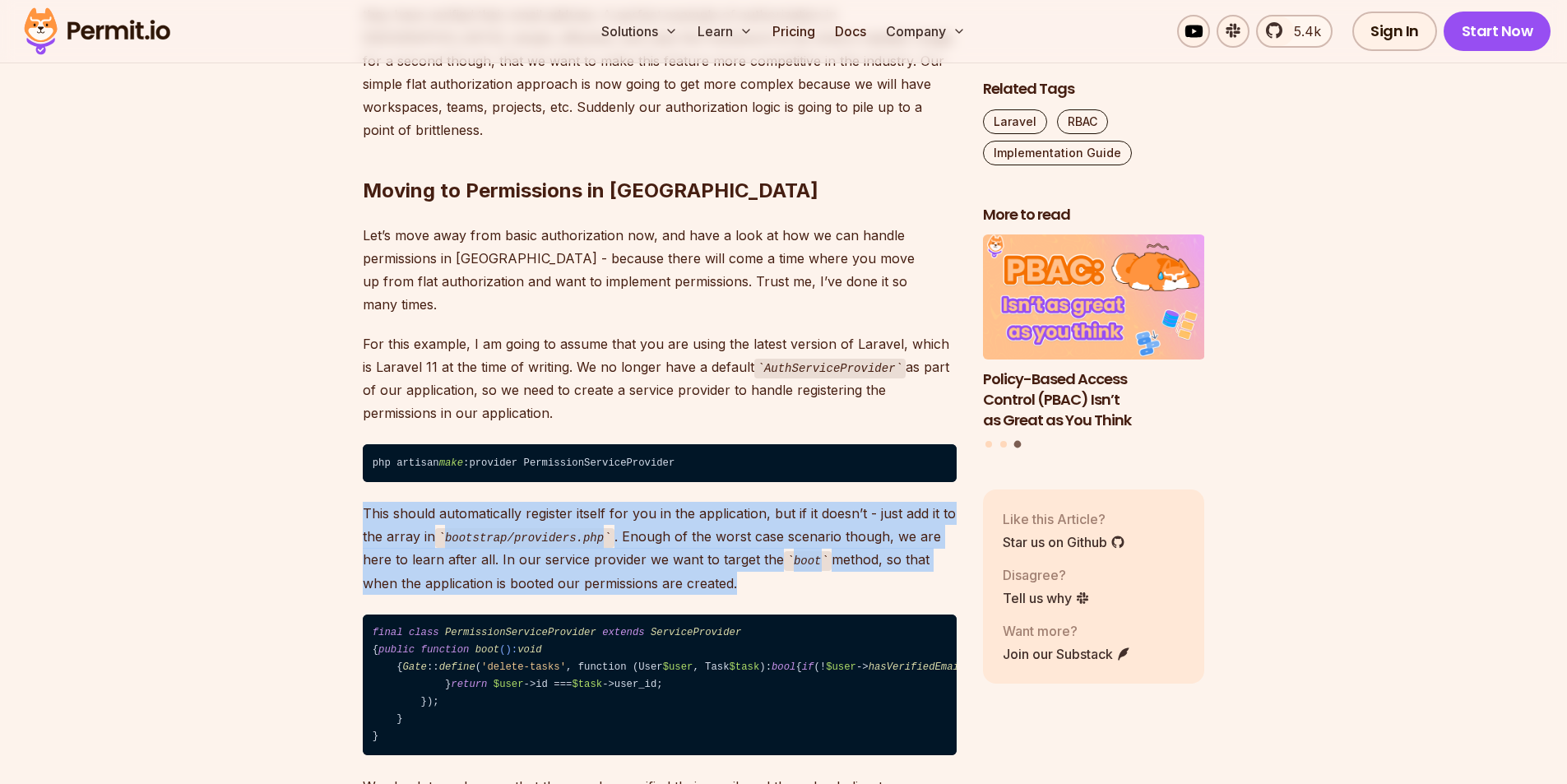
click at [530, 528] on code "bootstrap/providers.php" at bounding box center [525, 538] width 179 height 20
click at [563, 528] on code "bootstrap/providers.php" at bounding box center [525, 538] width 179 height 20
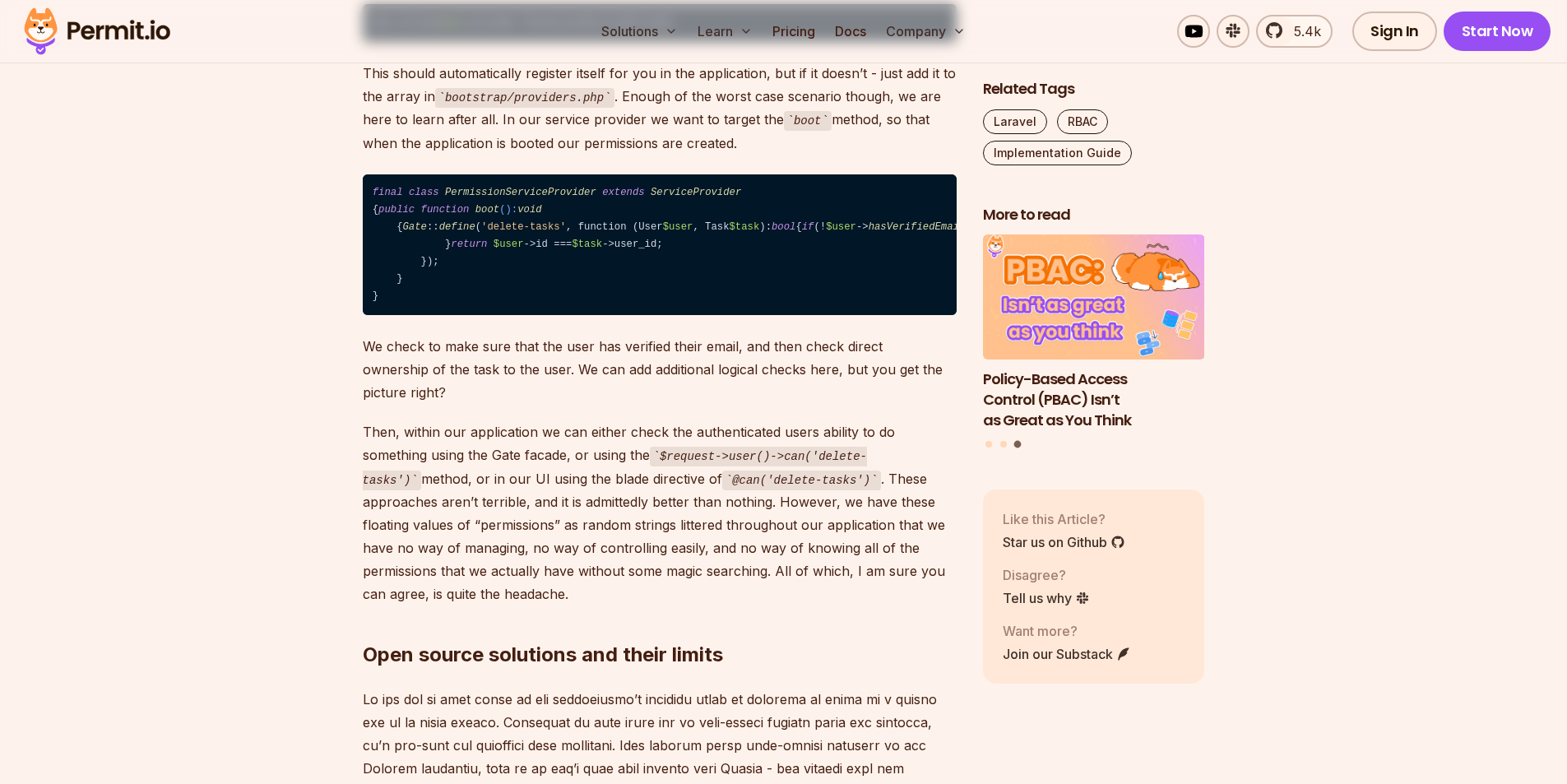
scroll to position [3207, 0]
